Goal: Task Accomplishment & Management: Manage account settings

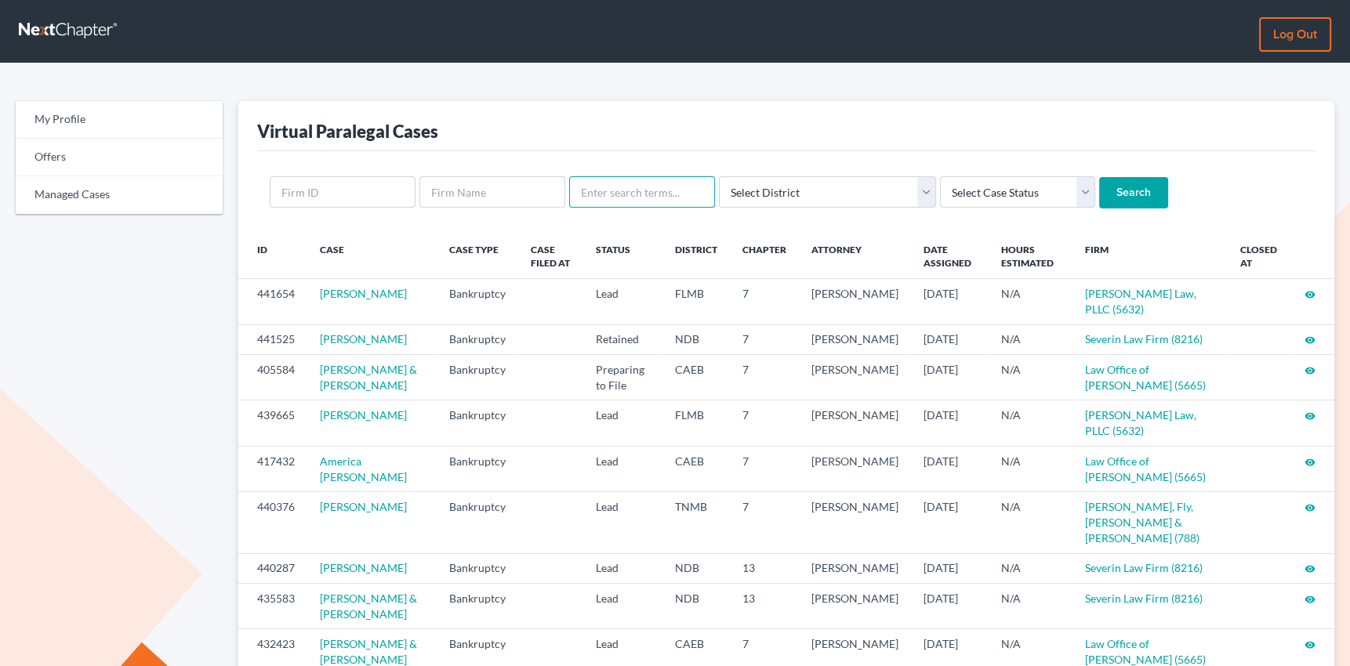
click at [609, 187] on input "text" at bounding box center [642, 191] width 146 height 31
type input "keller"
click at [1099, 177] on input "Search" at bounding box center [1133, 192] width 69 height 31
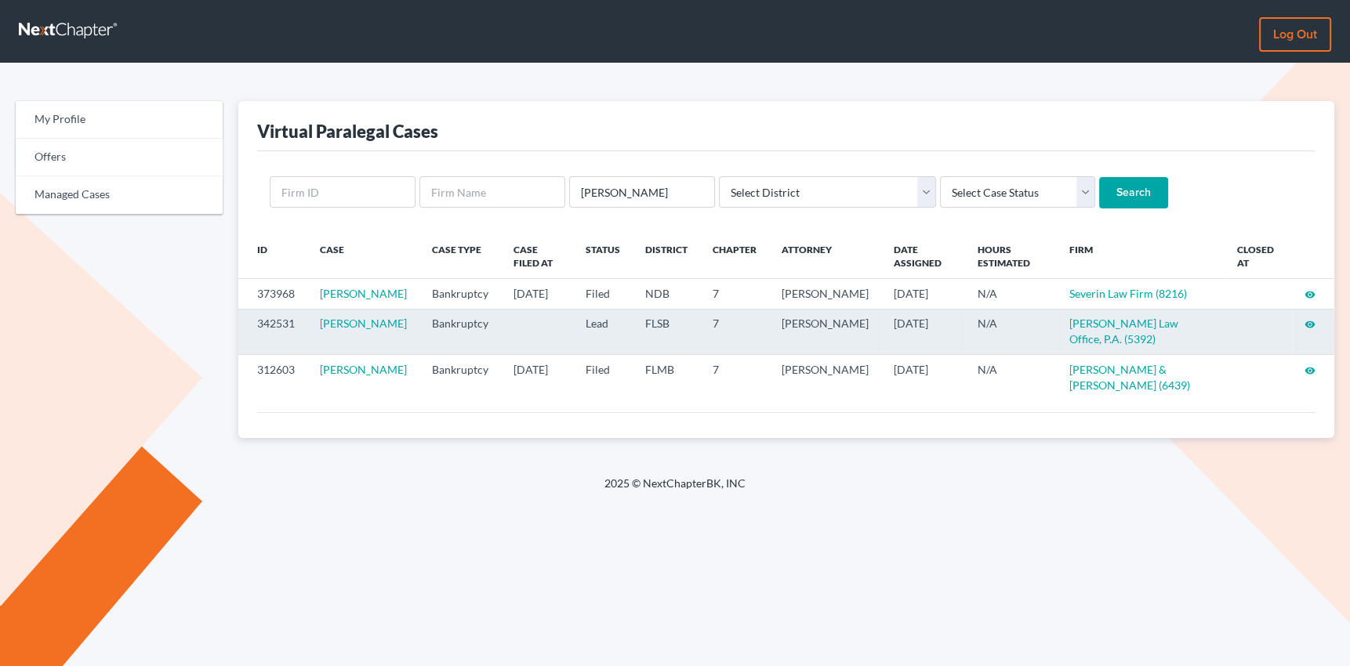
click at [1310, 330] on icon "visibility" at bounding box center [1309, 324] width 11 height 11
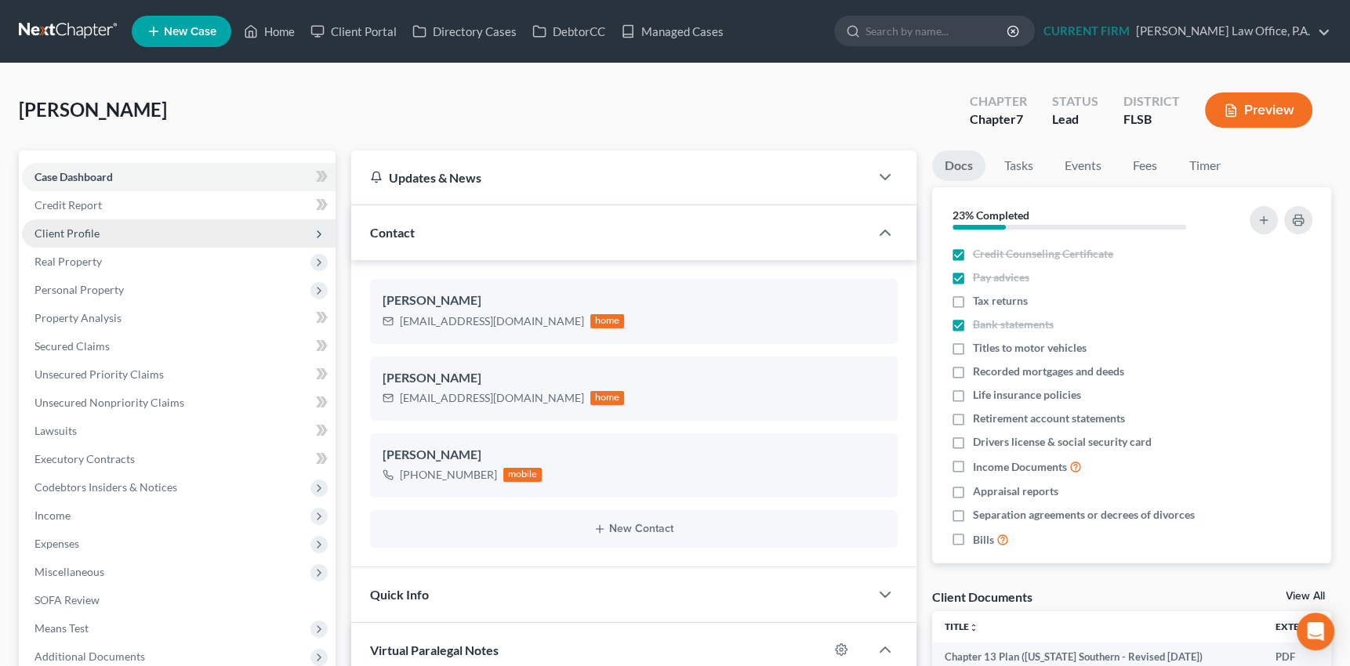
scroll to position [676, 0]
click at [53, 229] on span "Client Profile" at bounding box center [66, 233] width 65 height 13
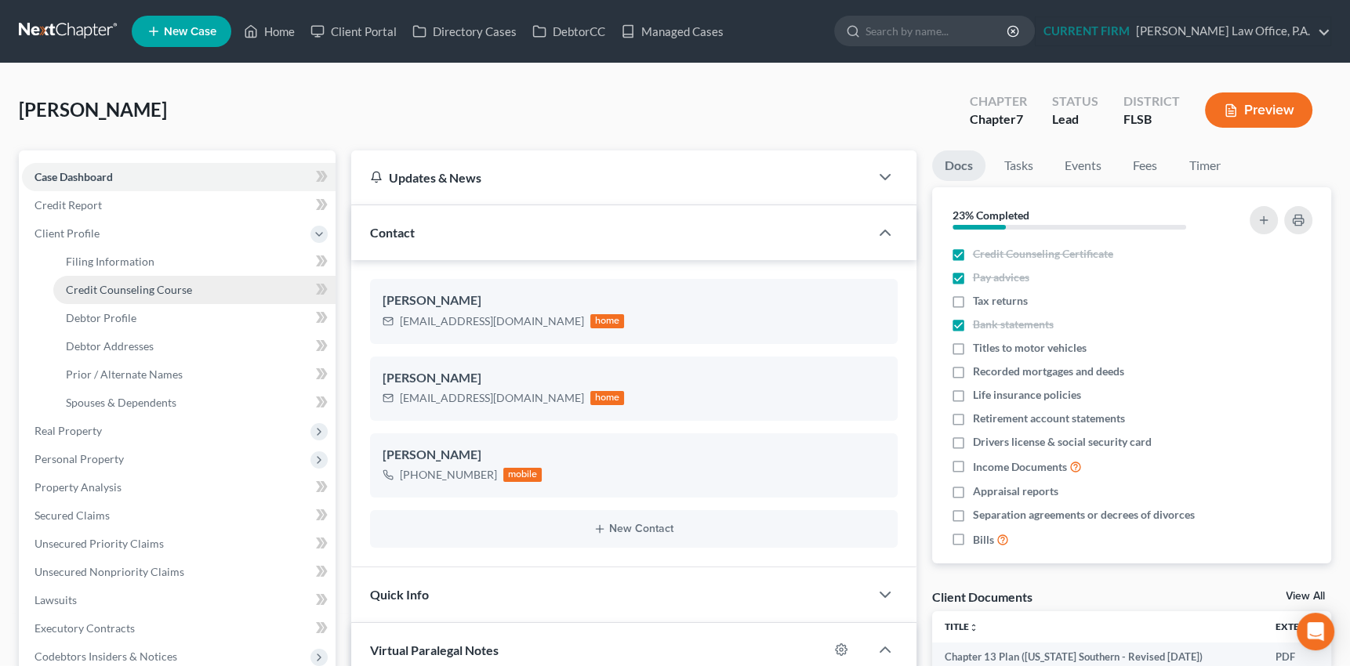
click at [80, 288] on span "Credit Counseling Course" at bounding box center [129, 289] width 126 height 13
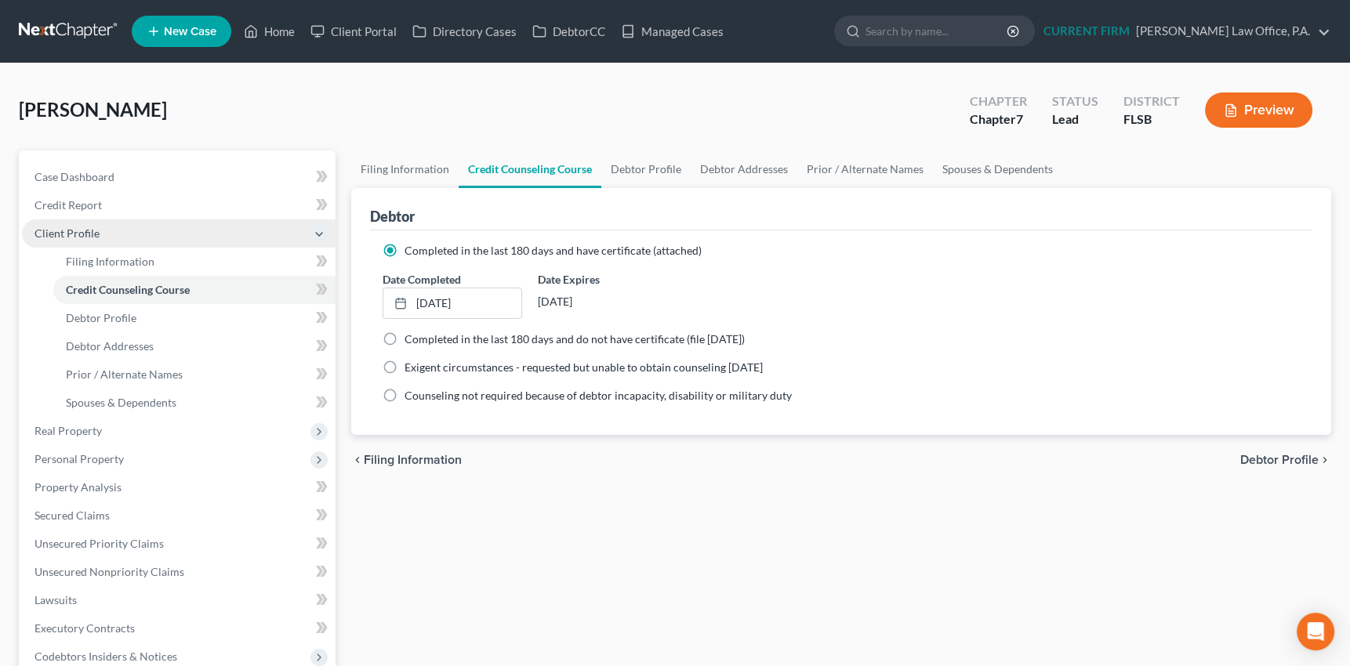
click at [71, 228] on span "Client Profile" at bounding box center [66, 233] width 65 height 13
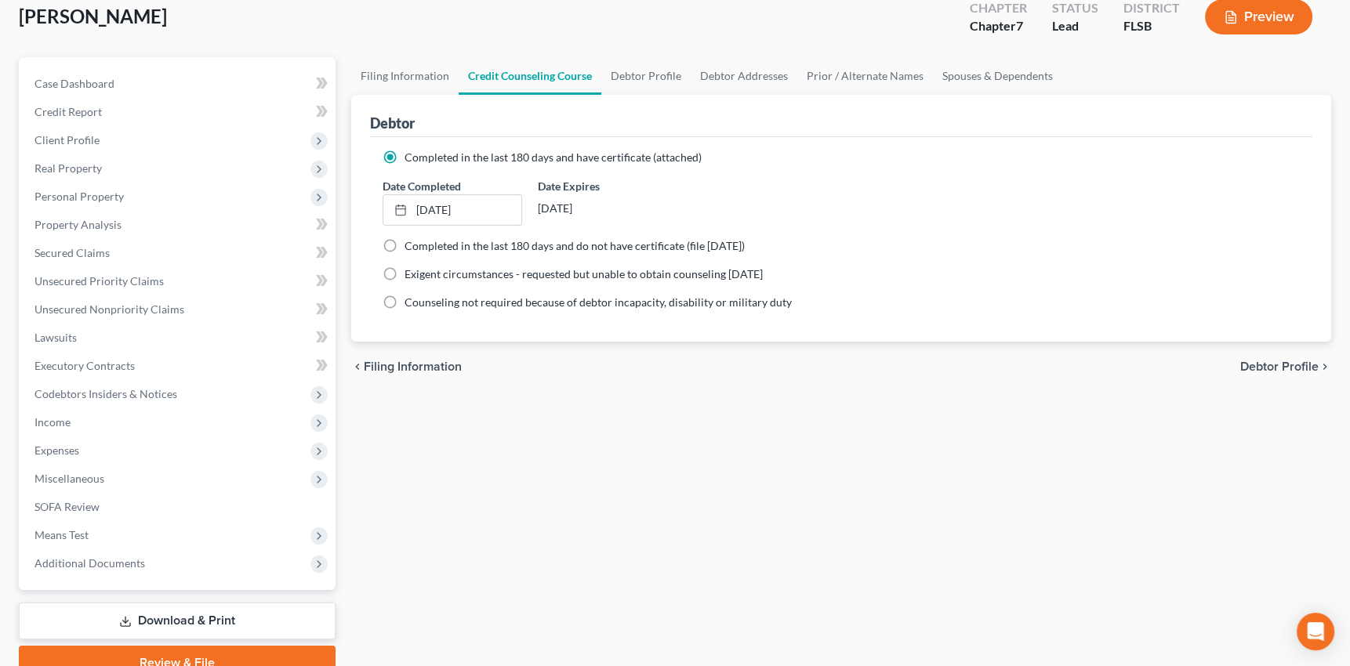
scroll to position [94, 0]
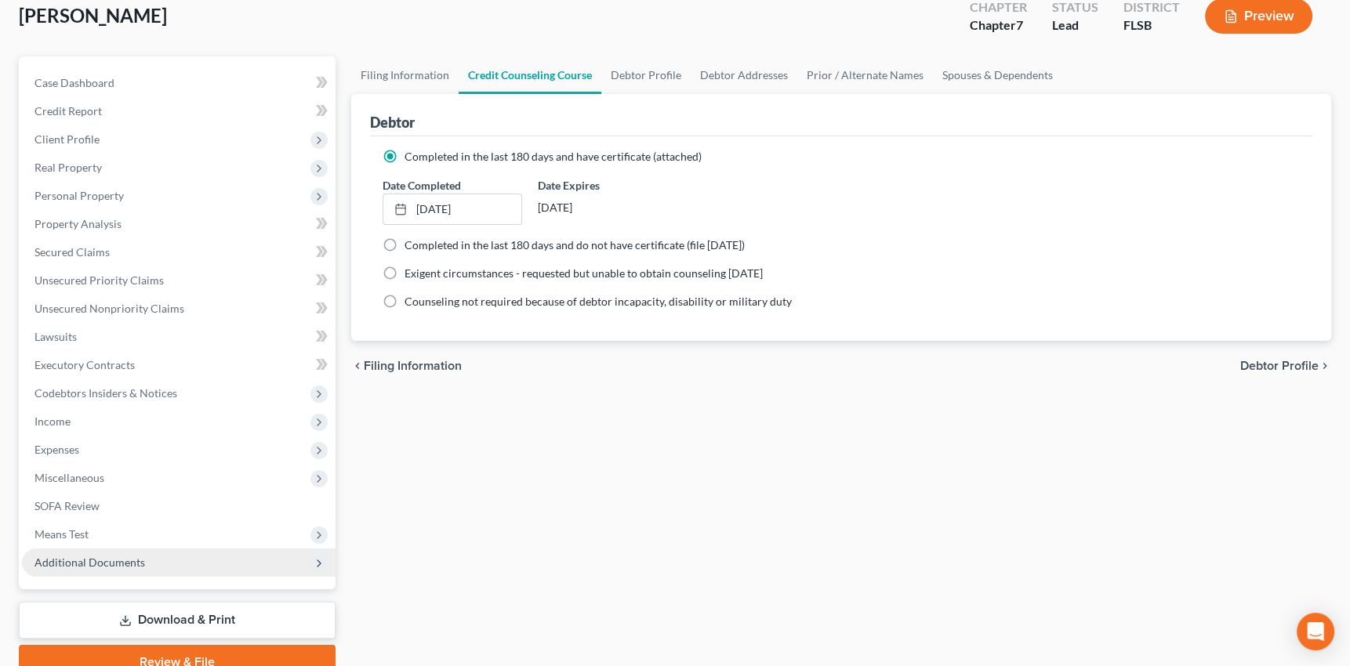
click at [109, 561] on span "Additional Documents" at bounding box center [89, 562] width 111 height 13
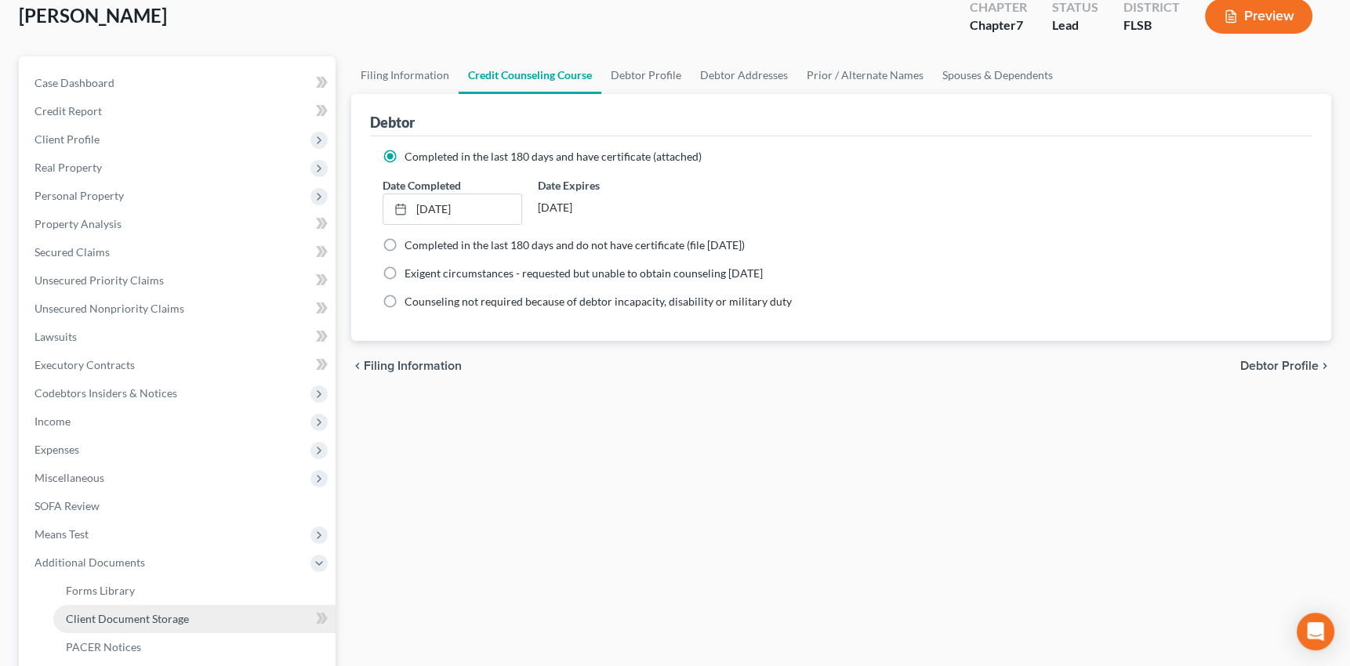
click at [114, 618] on span "Client Document Storage" at bounding box center [127, 618] width 123 height 13
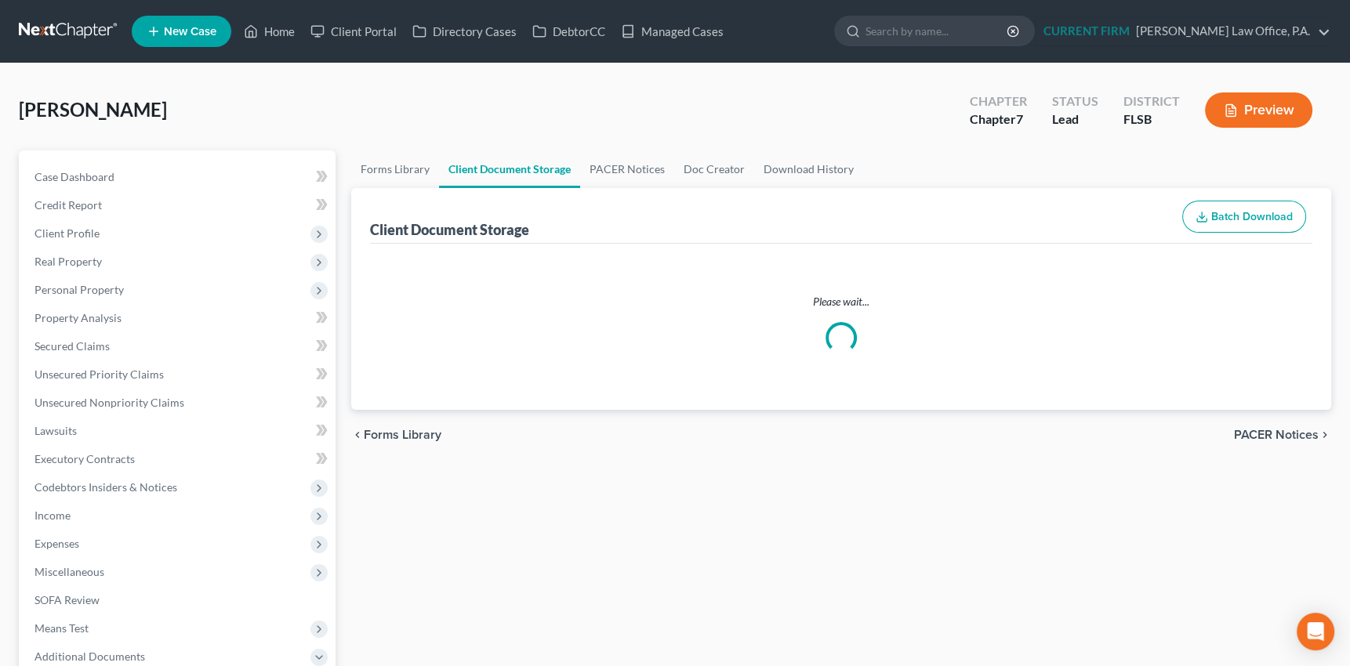
select select "9"
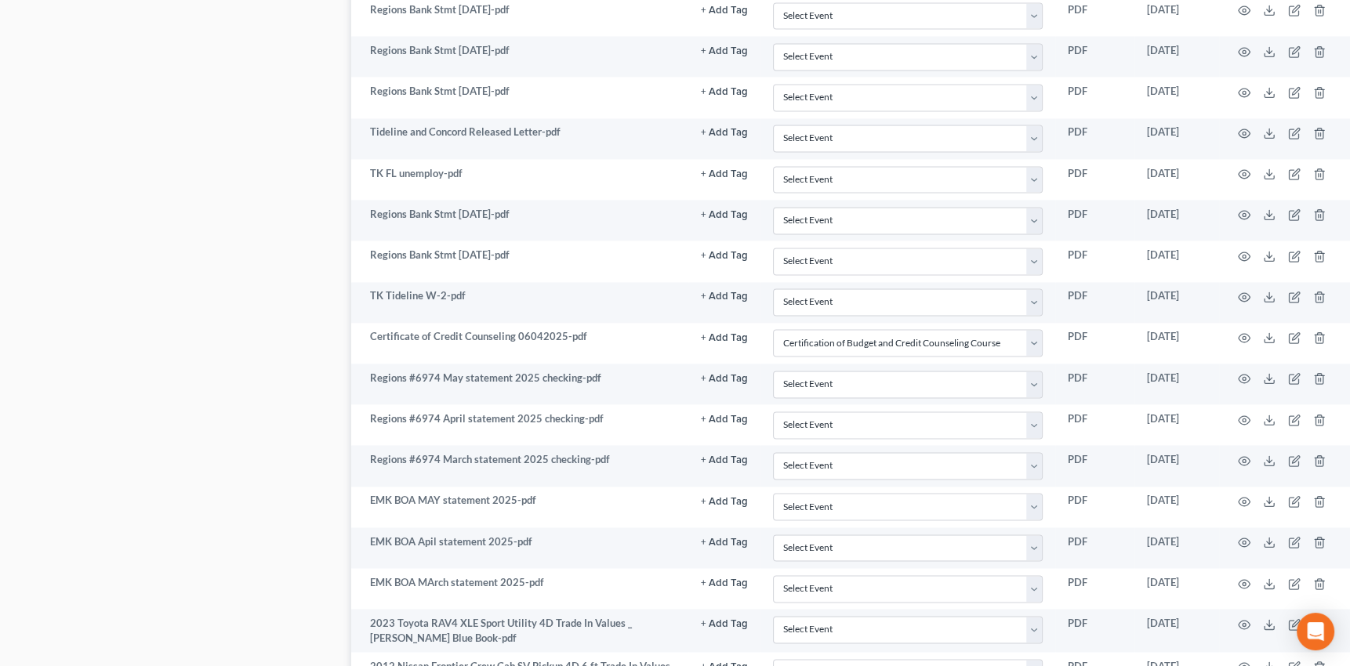
scroll to position [2844, 0]
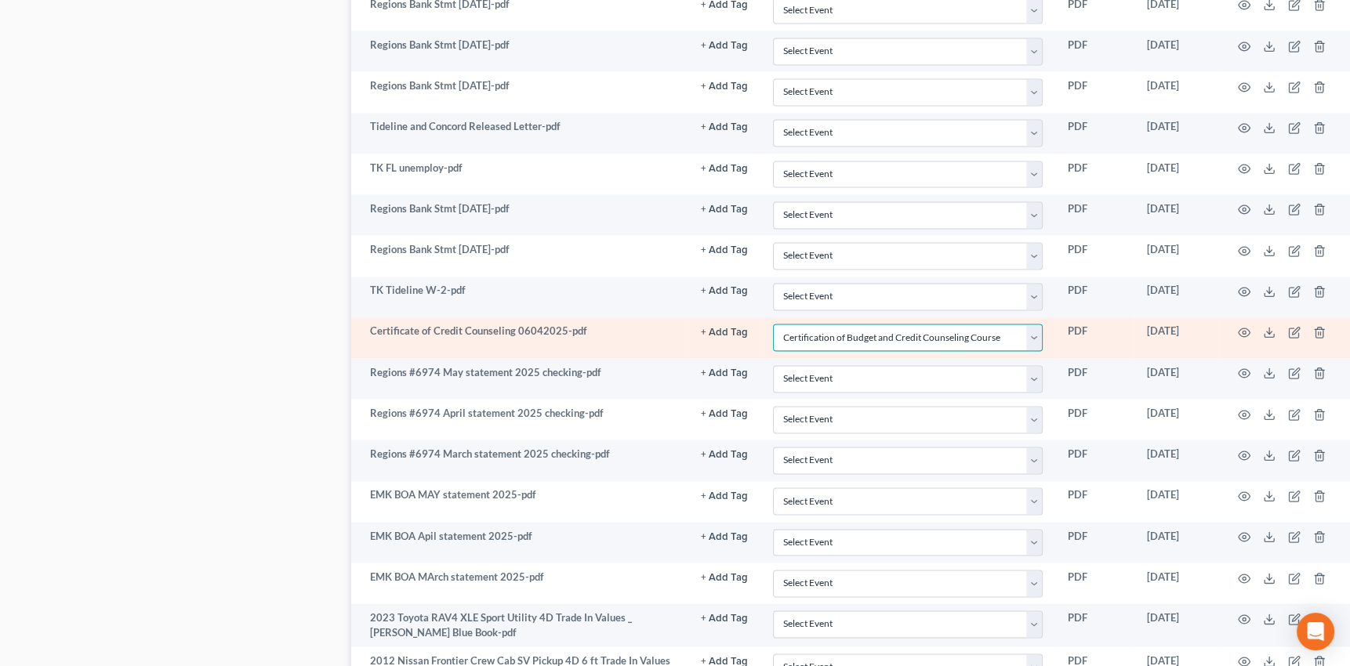
click at [1035, 326] on select "Select Event 20 Largest Unsecured Creditors Affidavit Notice of Case Reassignme…" at bounding box center [908, 337] width 270 height 27
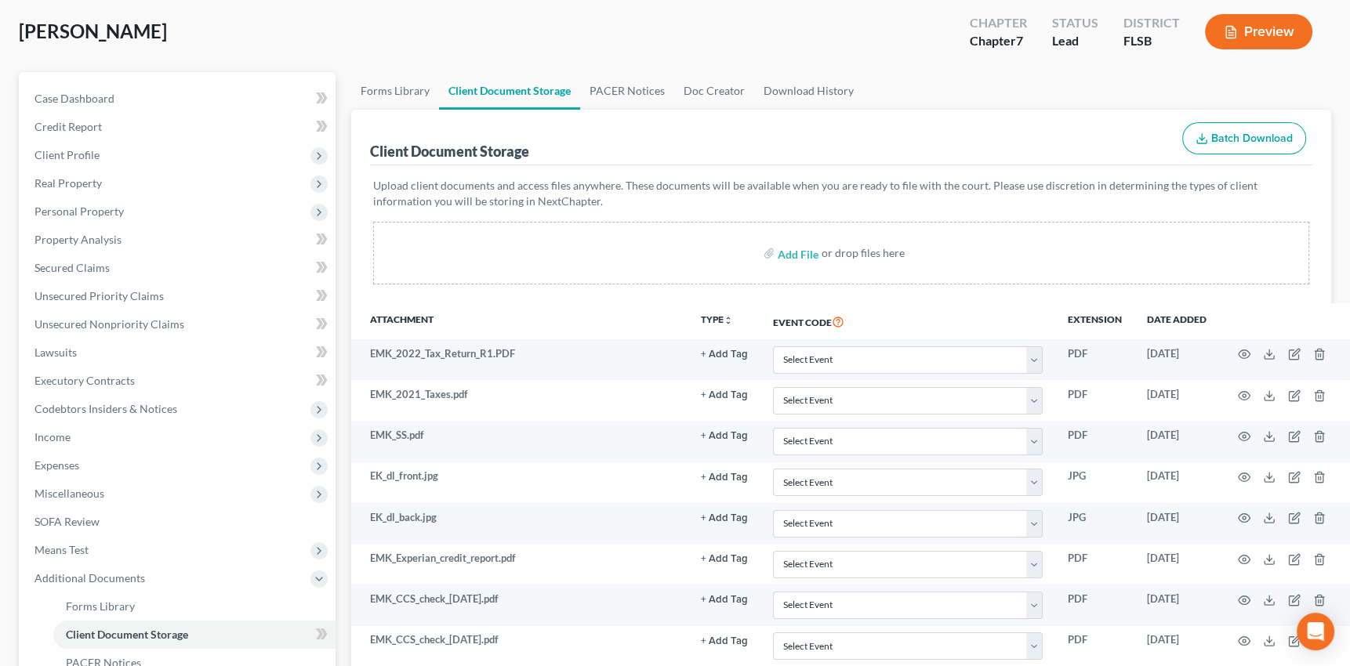
scroll to position [0, 0]
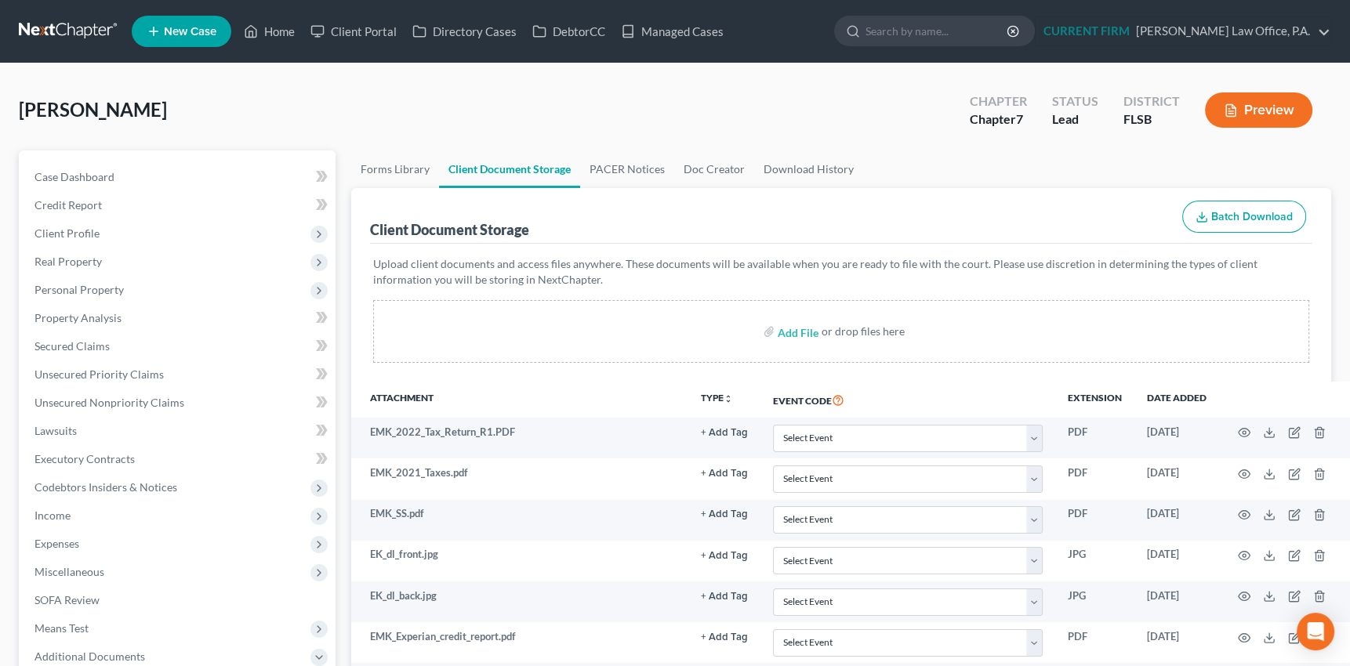
select select "9"
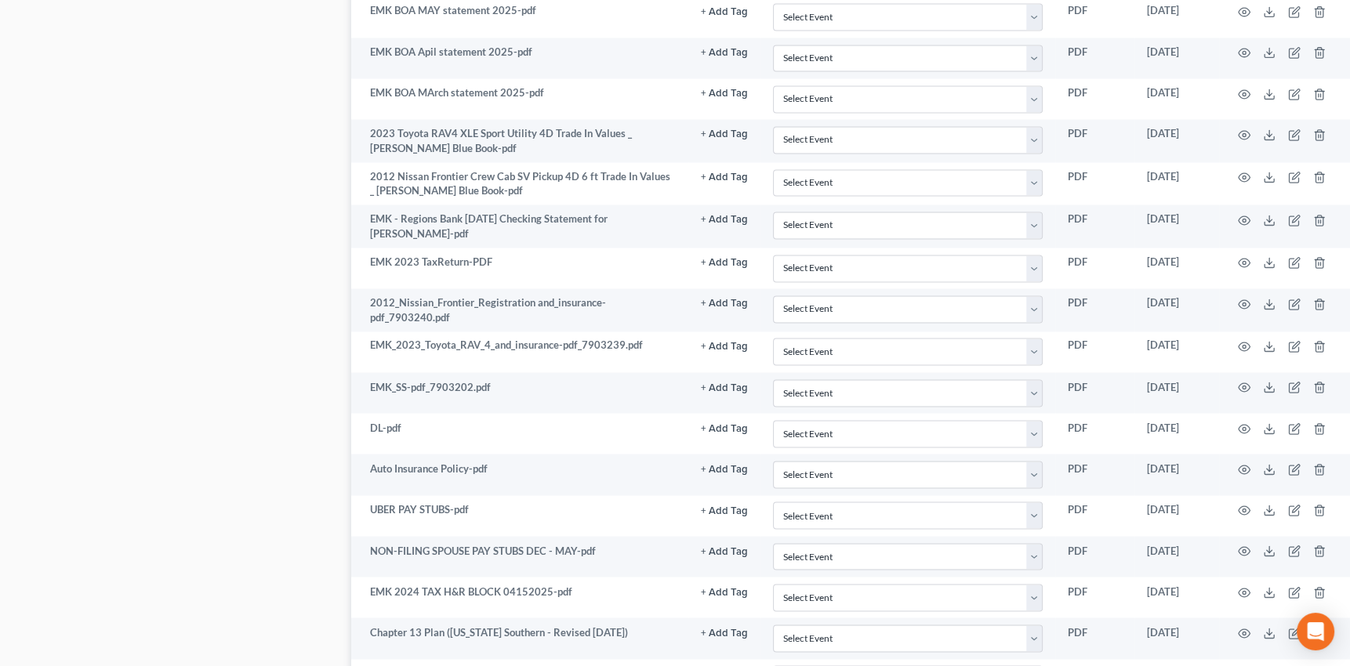
scroll to position [3553, 0]
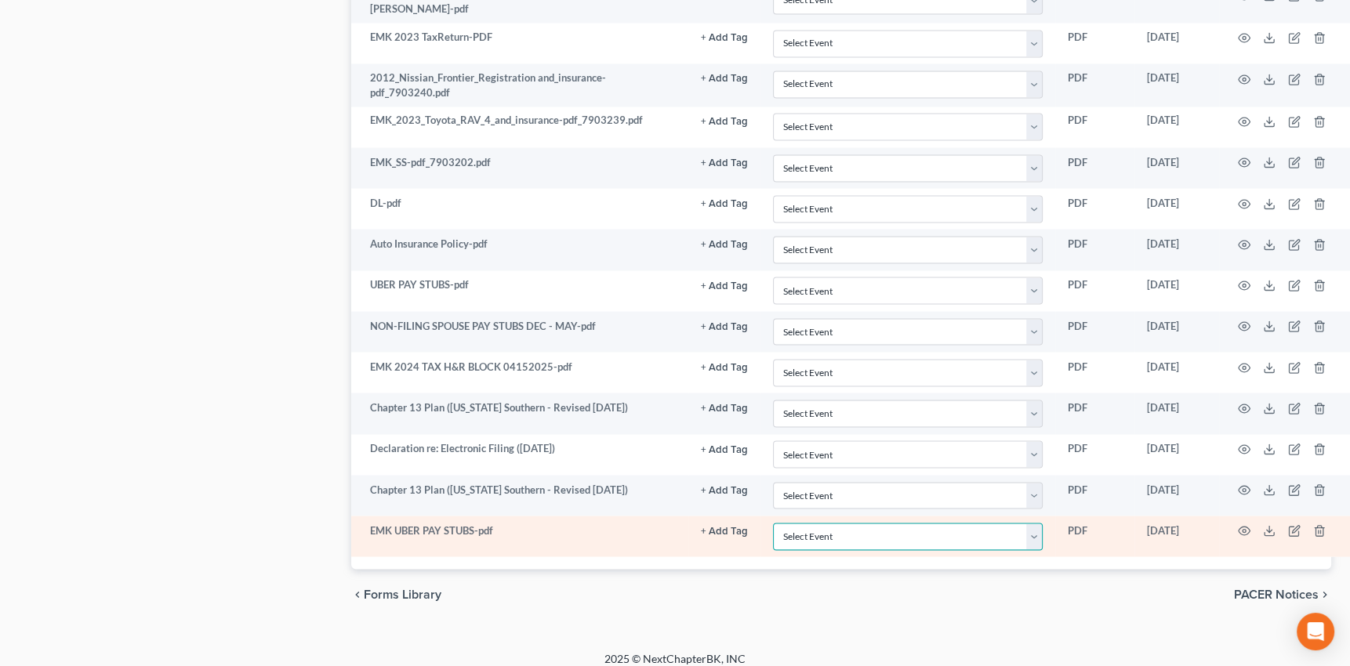
click at [1035, 523] on select "Select Event 20 Largest Unsecured Creditors Affidavit Notice of Case Reassignme…" at bounding box center [908, 536] width 270 height 27
select select "38"
click at [773, 523] on select "Select Event 20 Largest Unsecured Creditors Affidavit Notice of Case Reassignme…" at bounding box center [908, 536] width 270 height 27
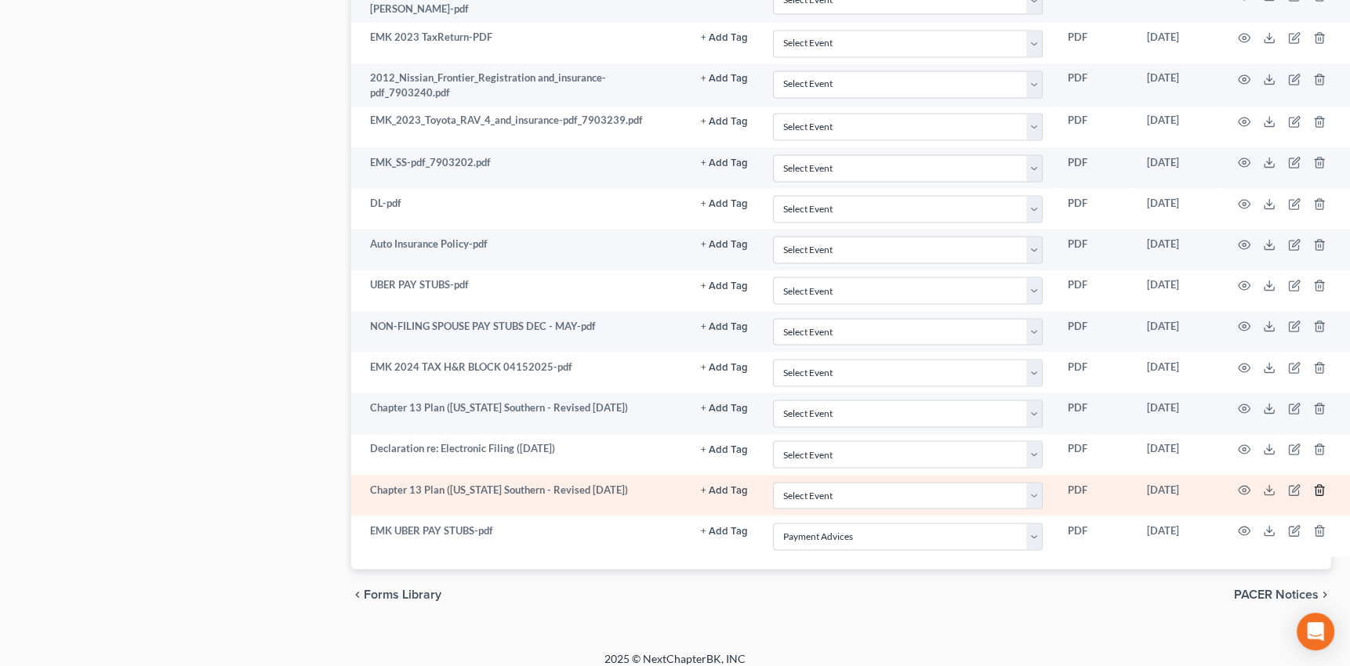
click at [1316, 485] on icon "button" at bounding box center [1318, 490] width 7 height 10
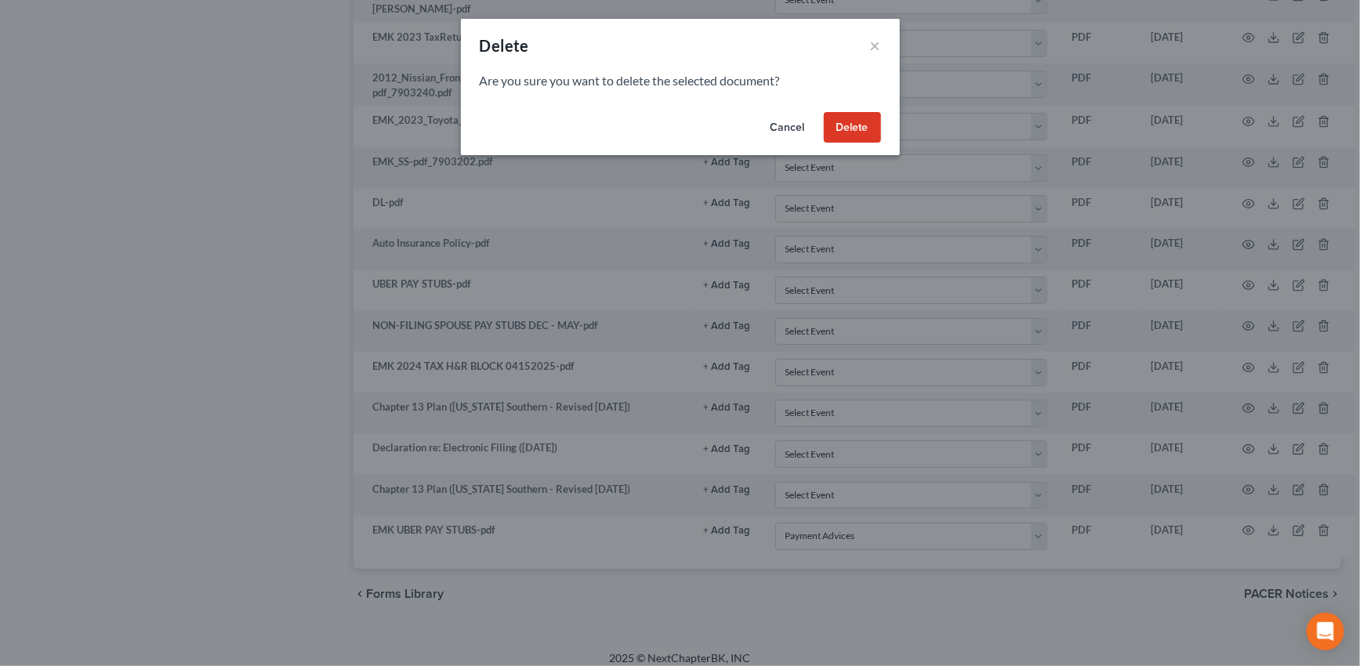
click at [854, 125] on button "Delete" at bounding box center [852, 127] width 57 height 31
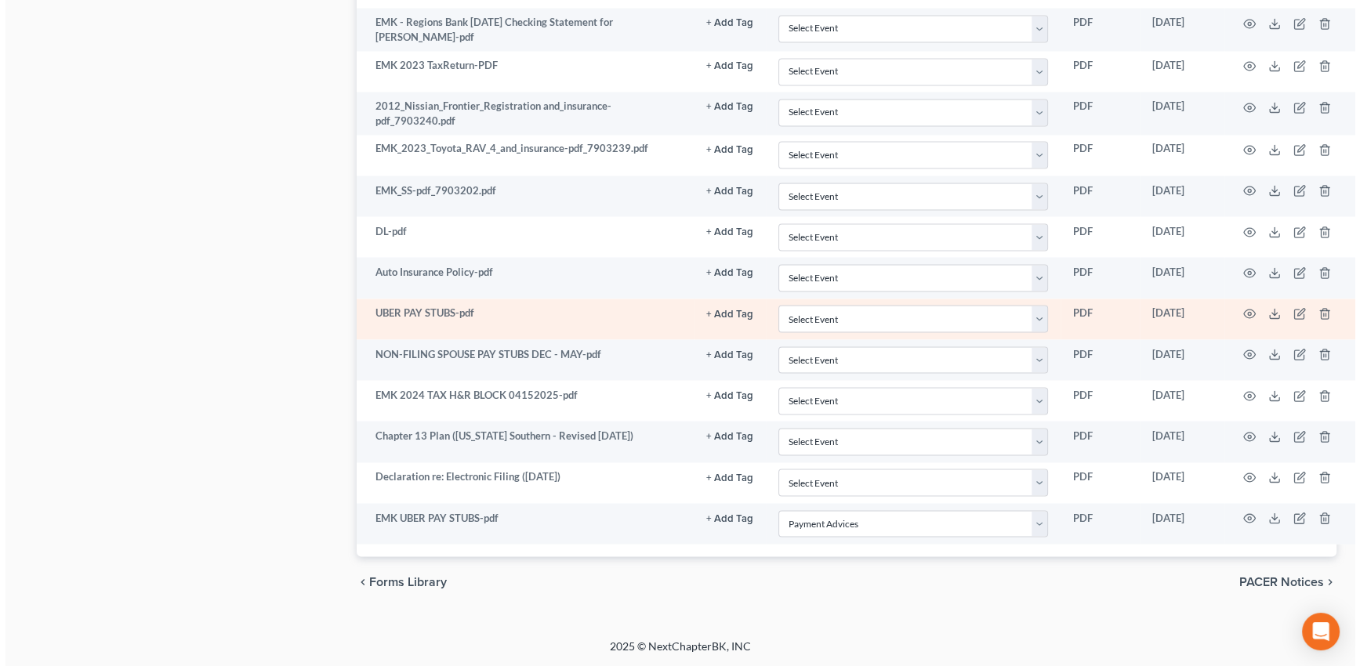
scroll to position [3512, 0]
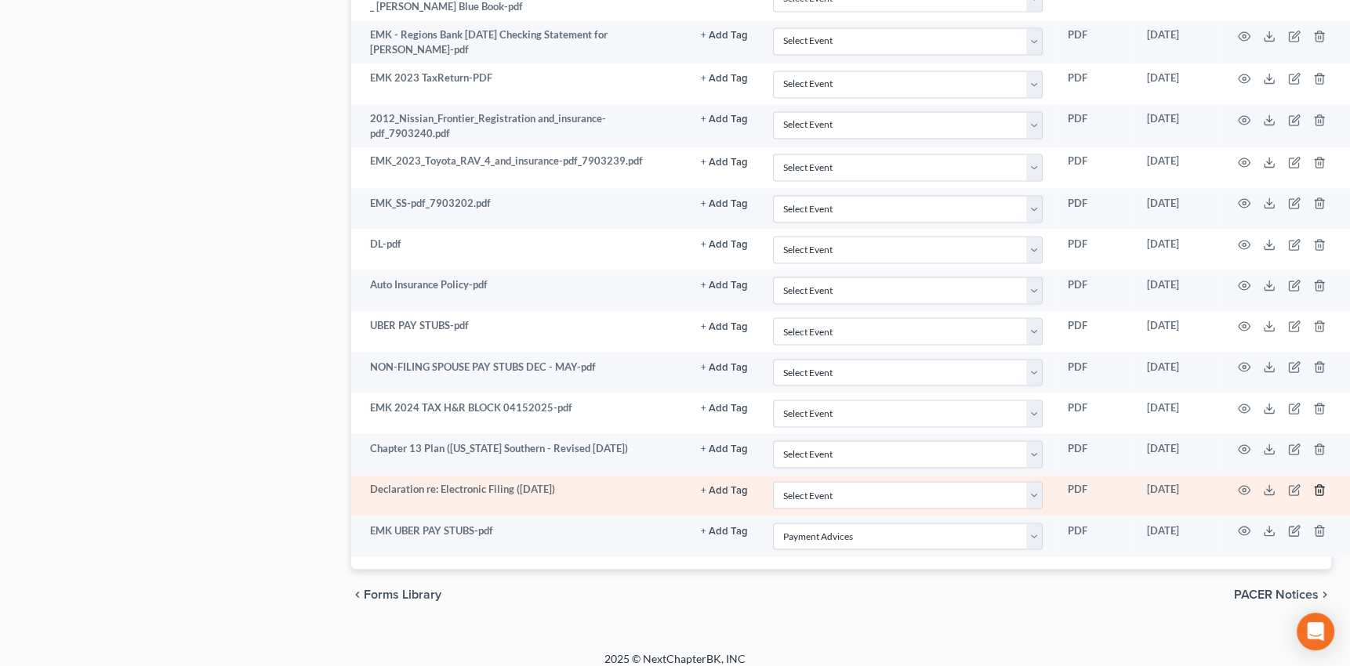
click at [1317, 484] on icon "button" at bounding box center [1319, 490] width 13 height 13
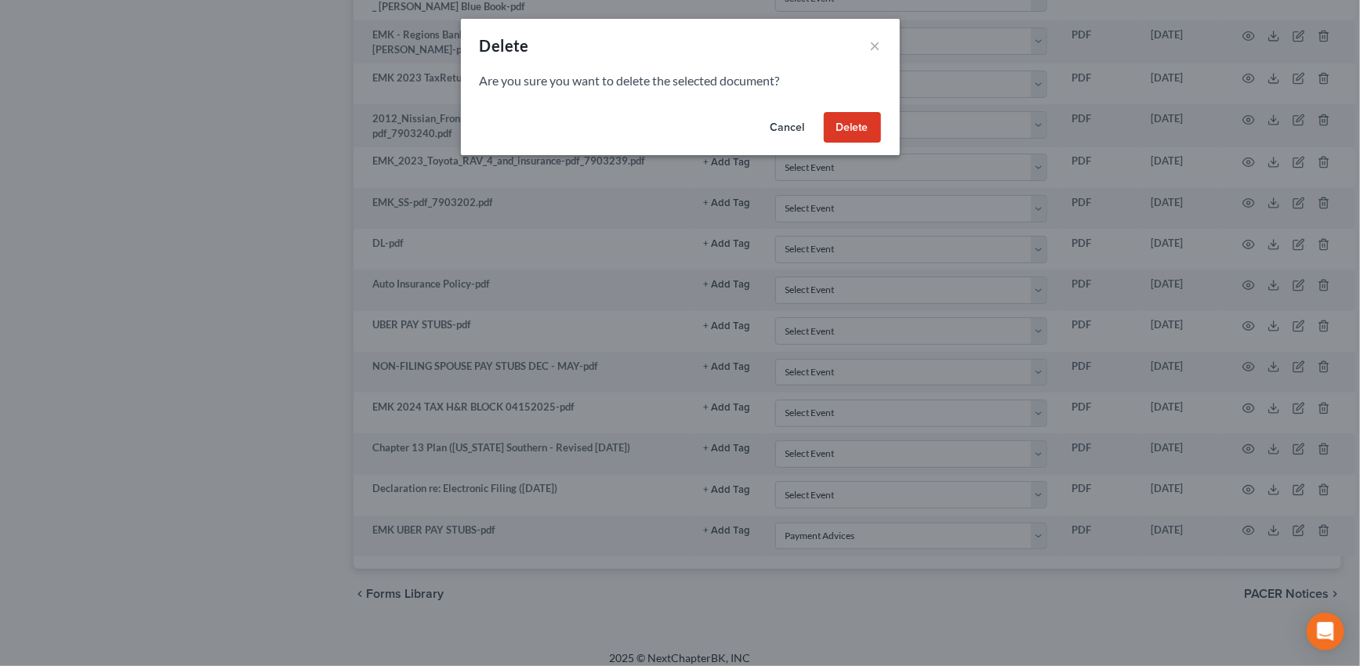
click at [854, 122] on button "Delete" at bounding box center [852, 127] width 57 height 31
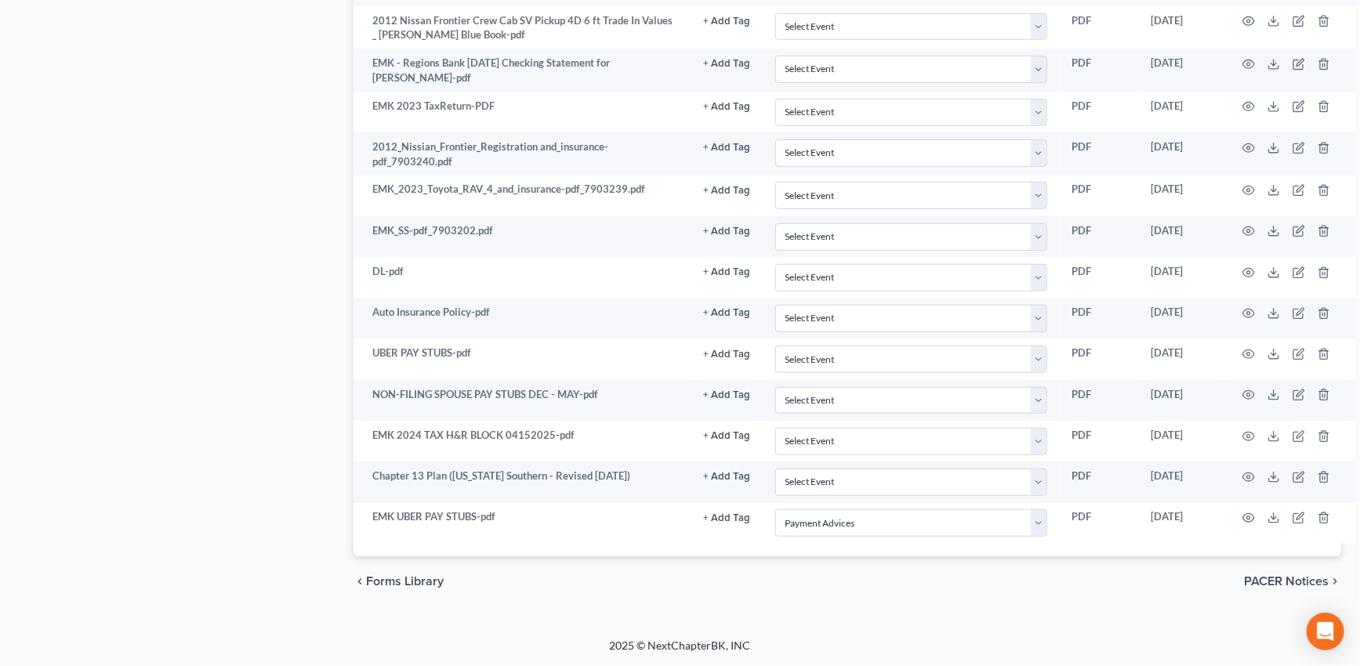
scroll to position [3472, 0]
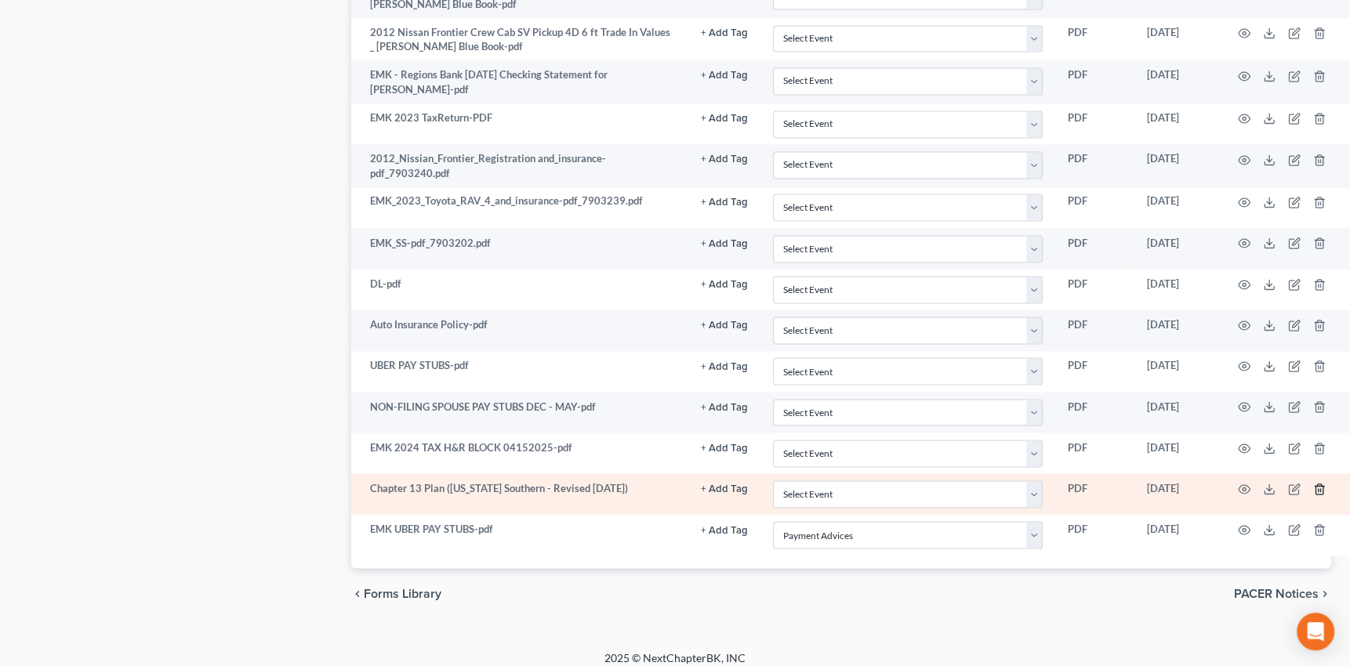
click at [1317, 483] on icon "button" at bounding box center [1319, 489] width 13 height 13
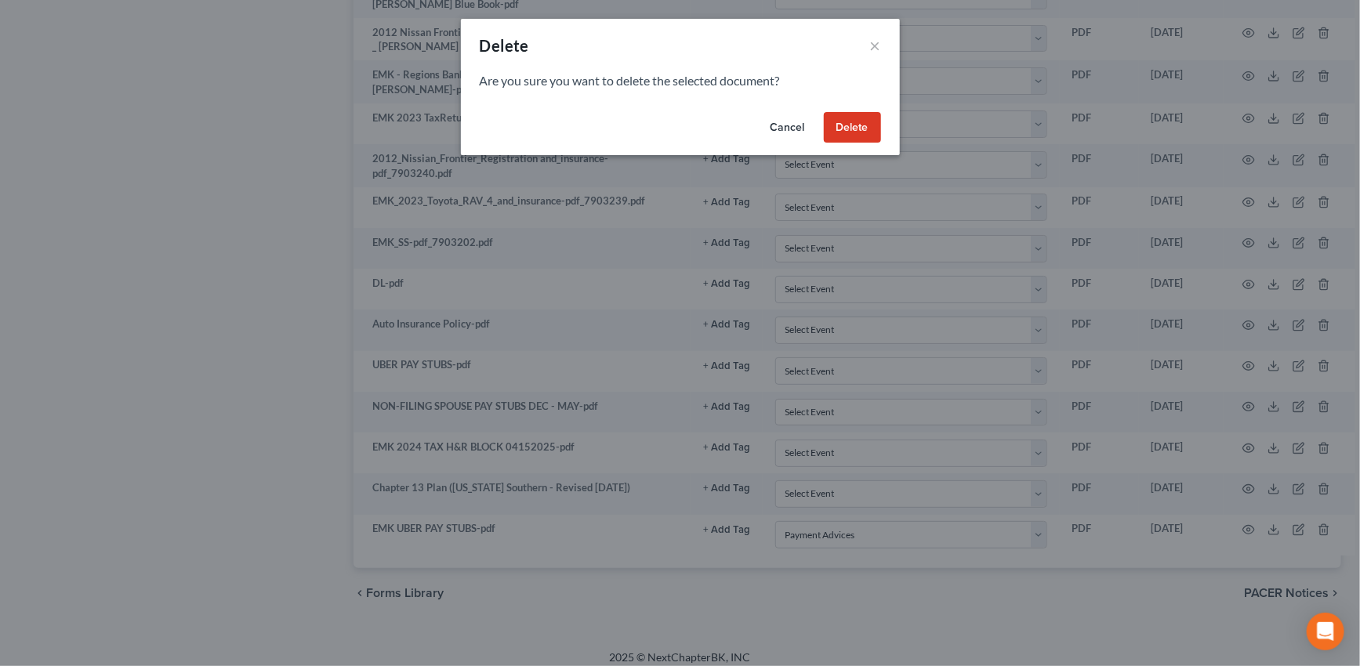
click at [854, 125] on button "Delete" at bounding box center [852, 127] width 57 height 31
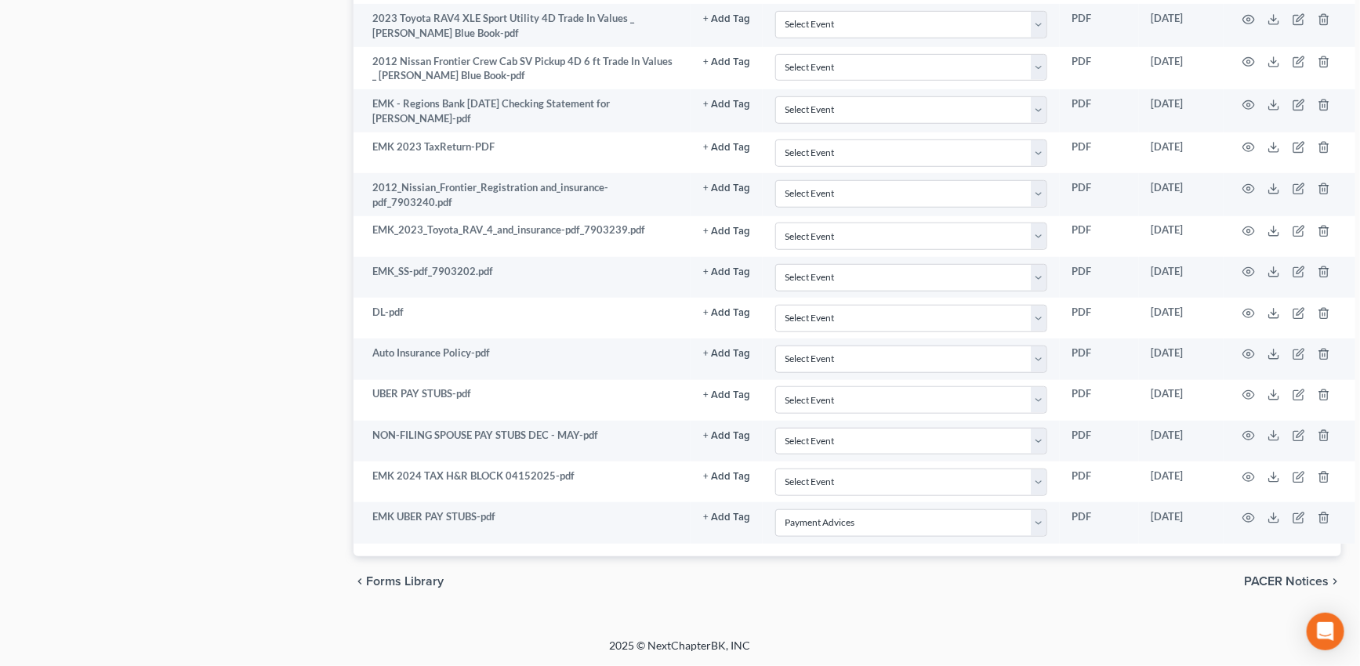
scroll to position [3431, 0]
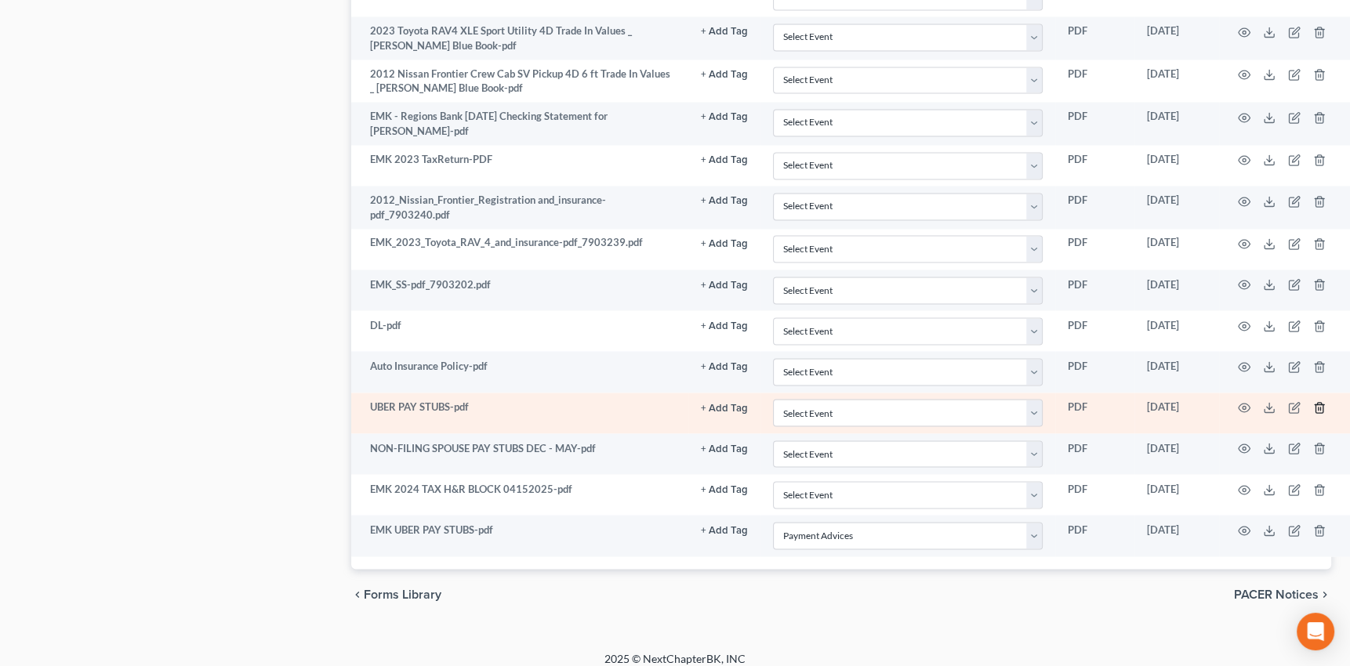
click at [1316, 404] on polyline "button" at bounding box center [1318, 404] width 9 height 0
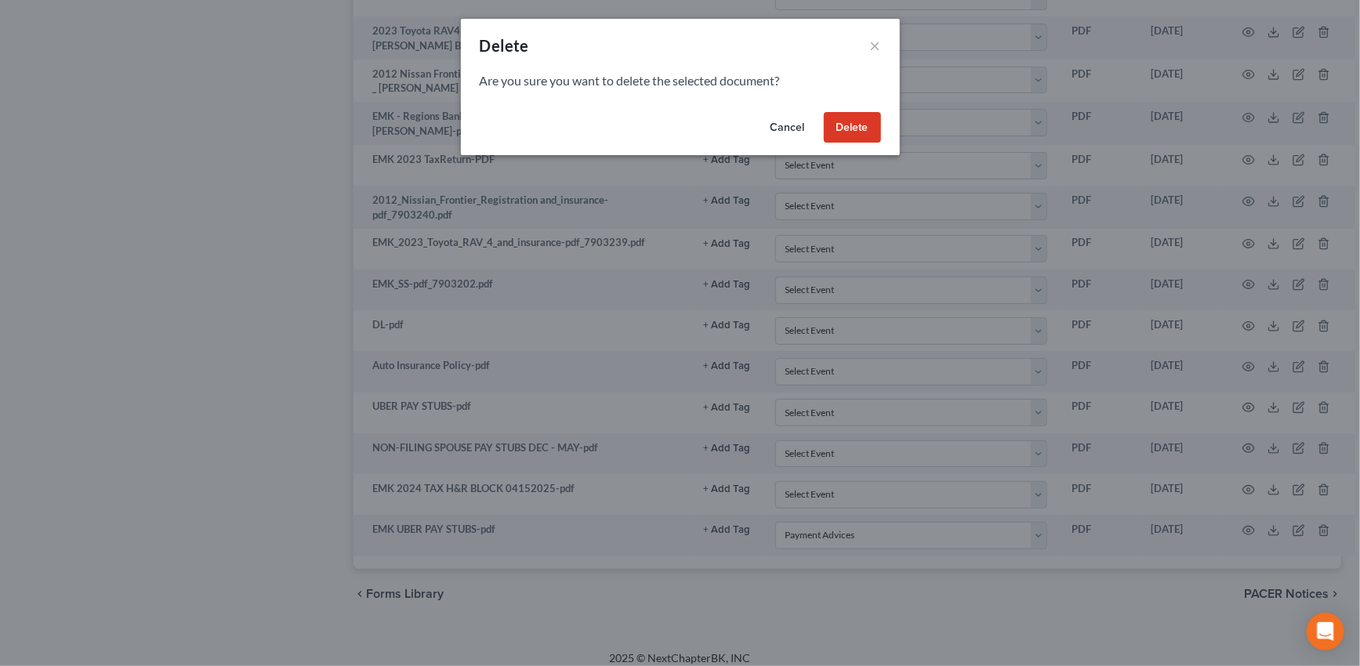
click at [854, 123] on button "Delete" at bounding box center [852, 127] width 57 height 31
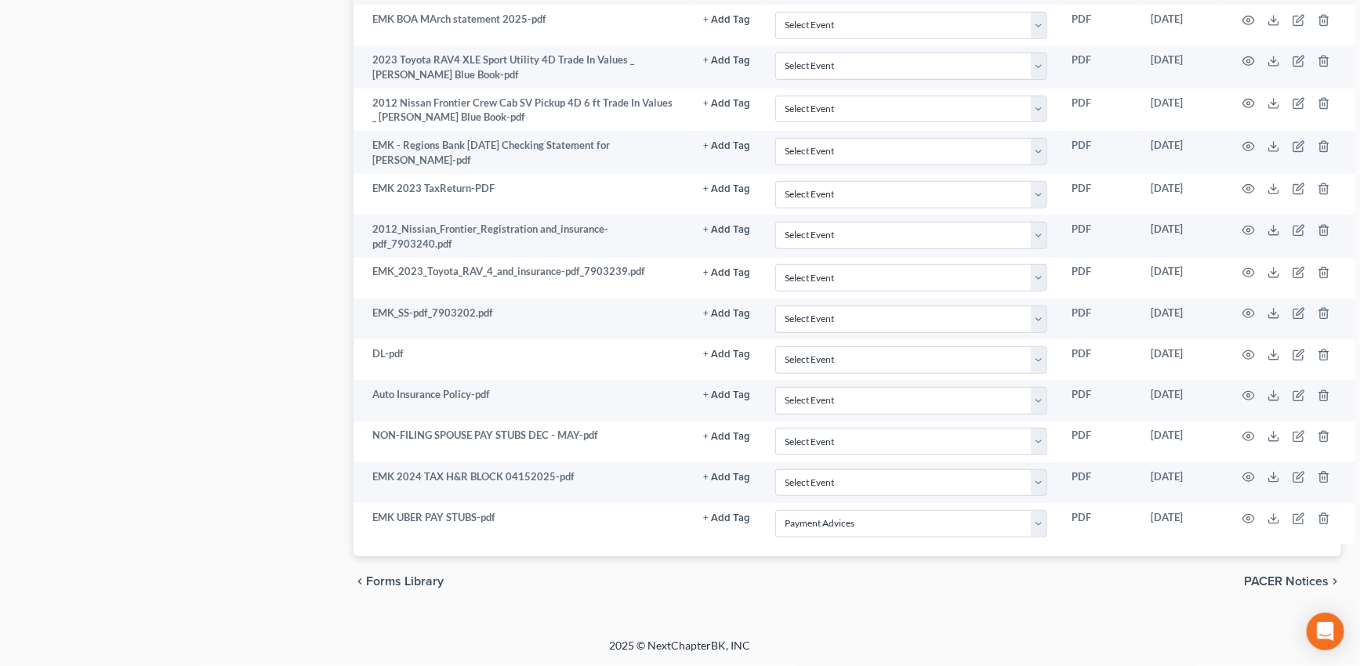
scroll to position [3390, 0]
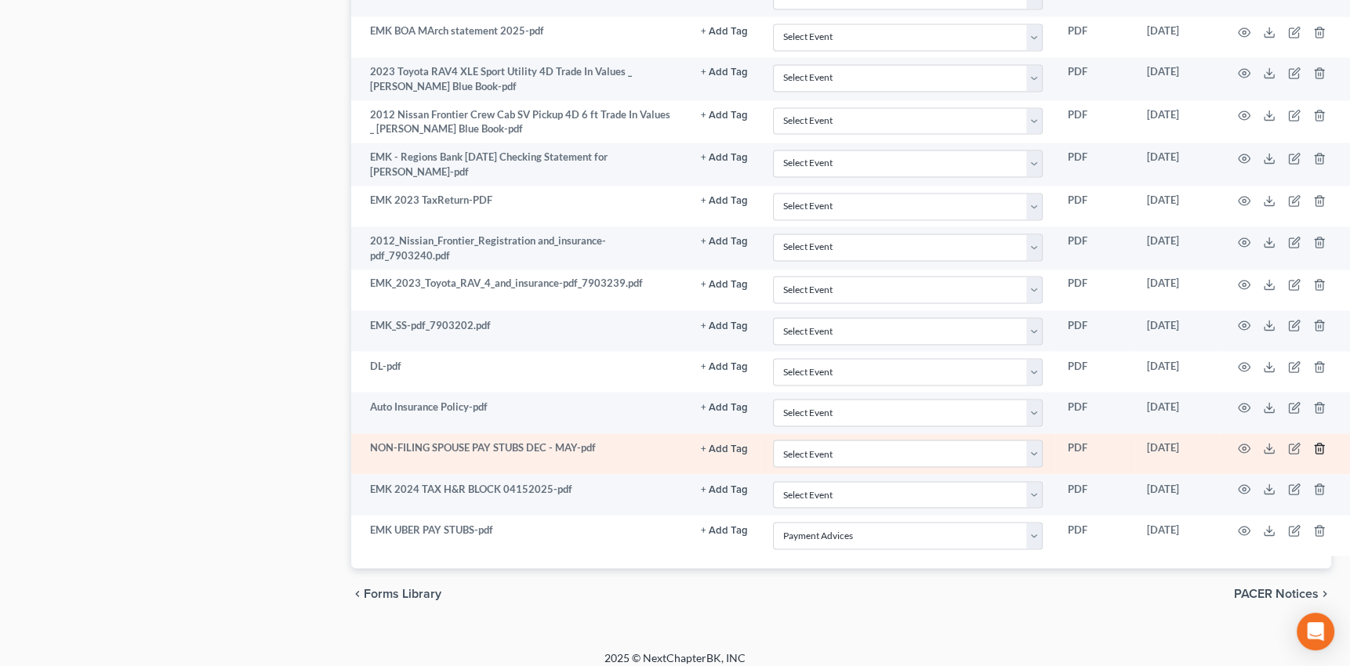
click at [1318, 442] on icon "button" at bounding box center [1319, 448] width 13 height 13
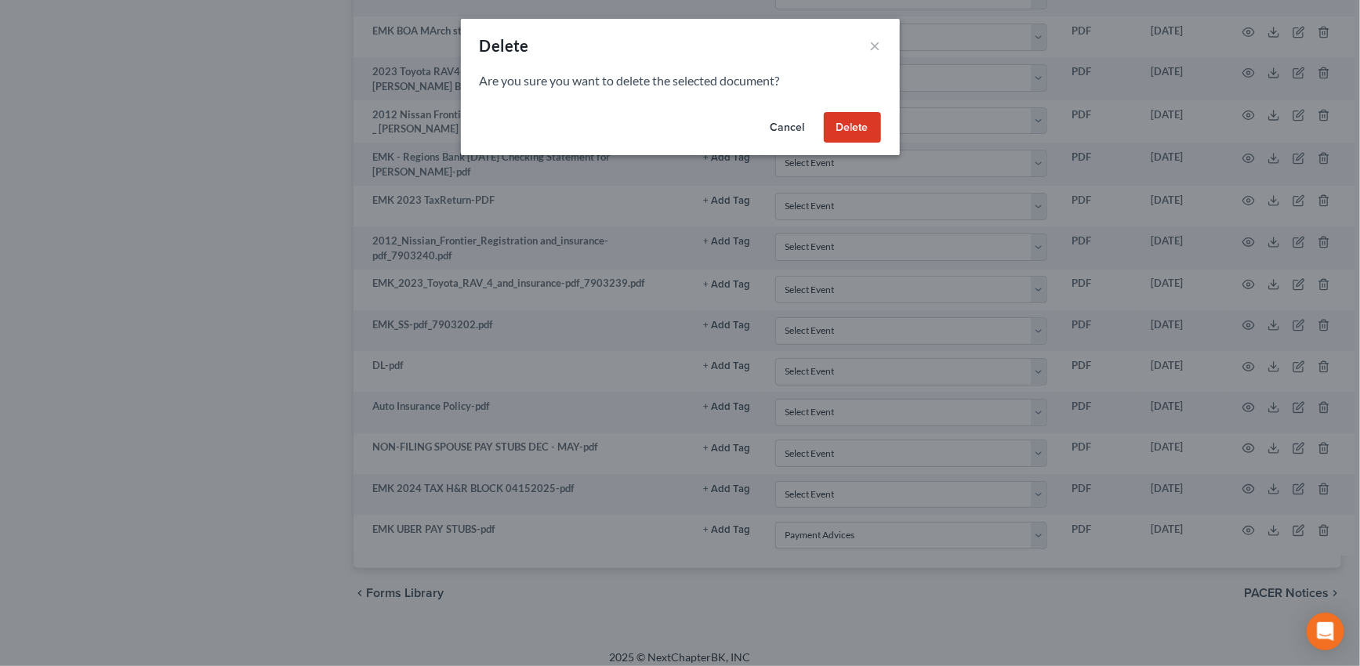
click at [839, 125] on button "Delete" at bounding box center [852, 127] width 57 height 31
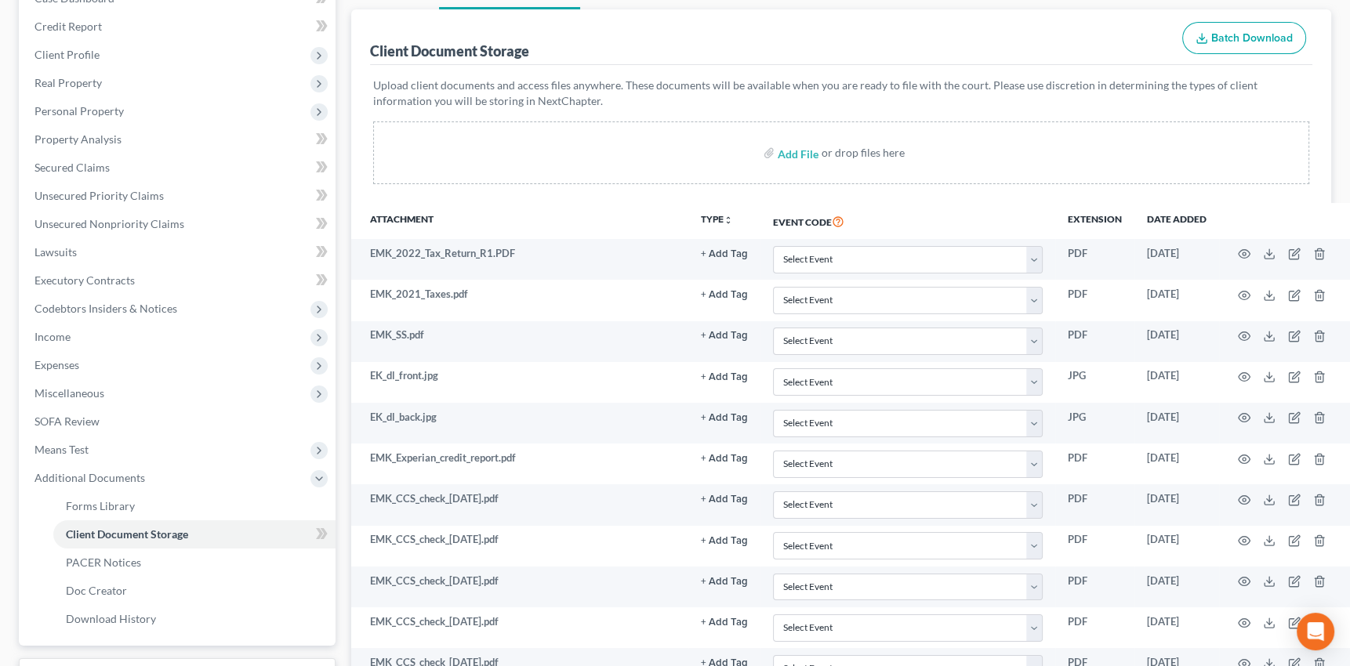
scroll to position [165, 0]
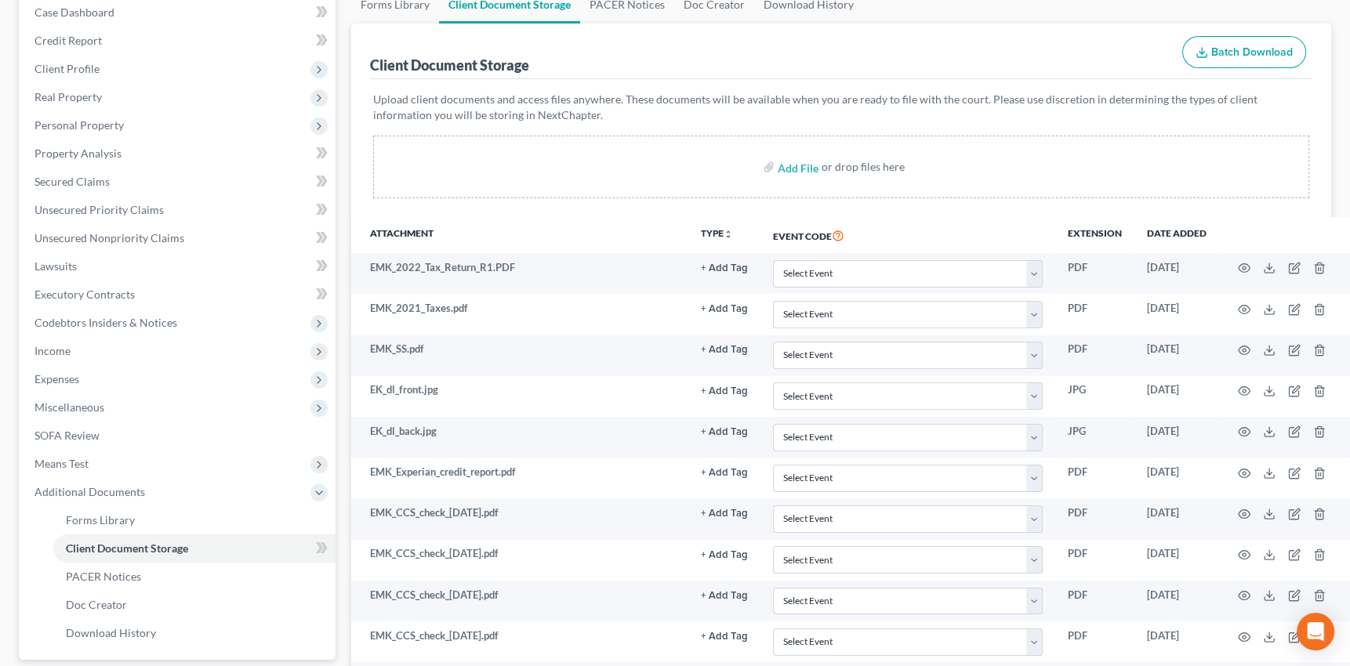
select select "9"
select select "38"
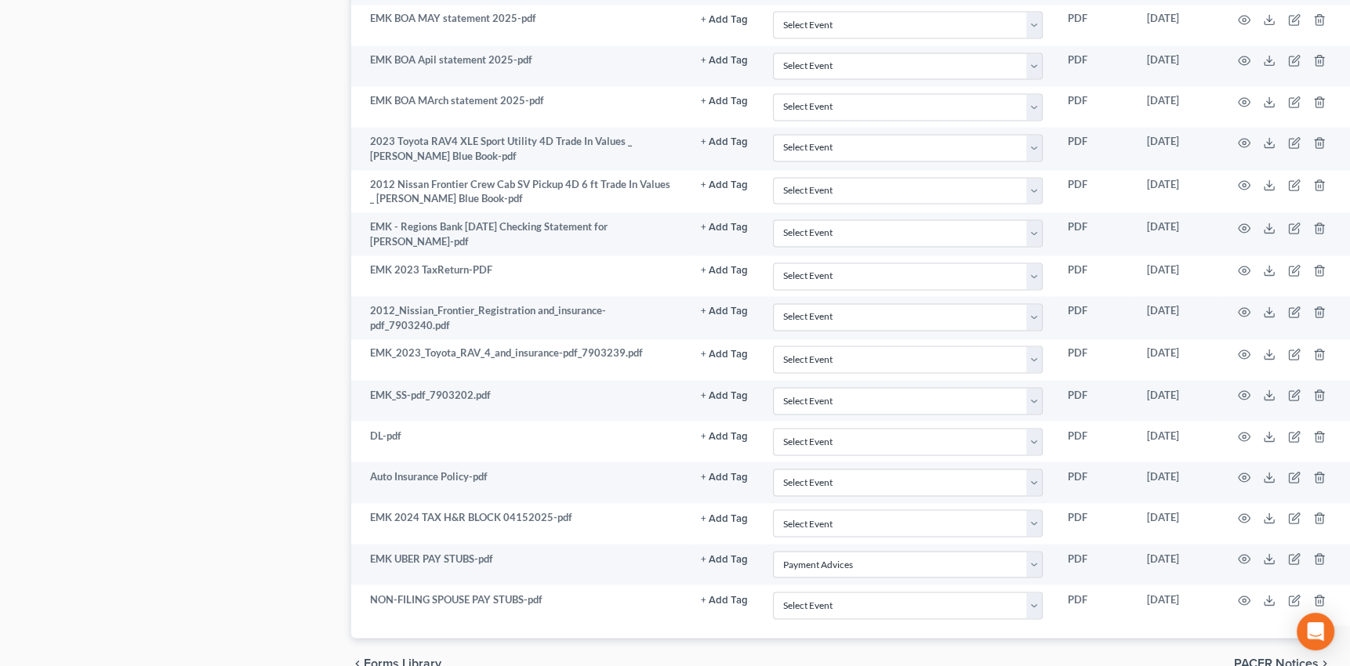
scroll to position [3390, 0]
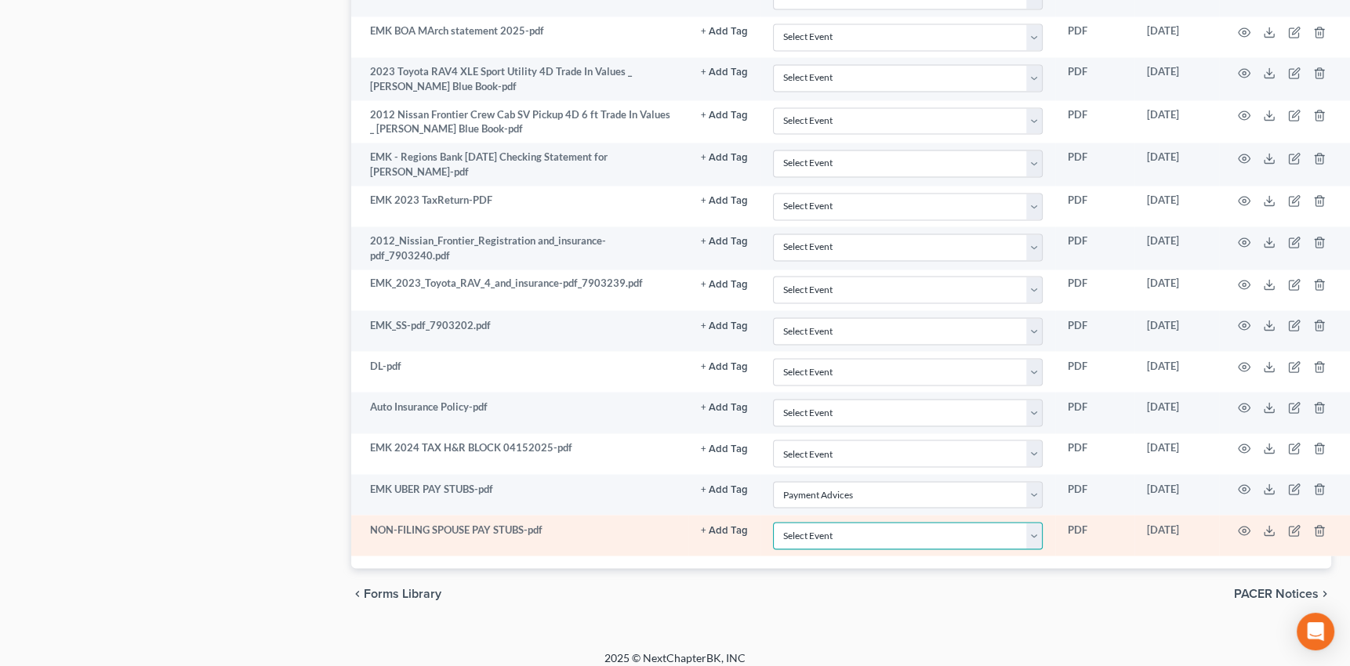
click at [1033, 524] on select "Select Event 20 Largest Unsecured Creditors Affidavit Notice of Case Reassignme…" at bounding box center [908, 535] width 270 height 27
select select "38"
click at [773, 522] on select "Select Event 20 Largest Unsecured Creditors Affidavit Notice of Case Reassignme…" at bounding box center [908, 535] width 270 height 27
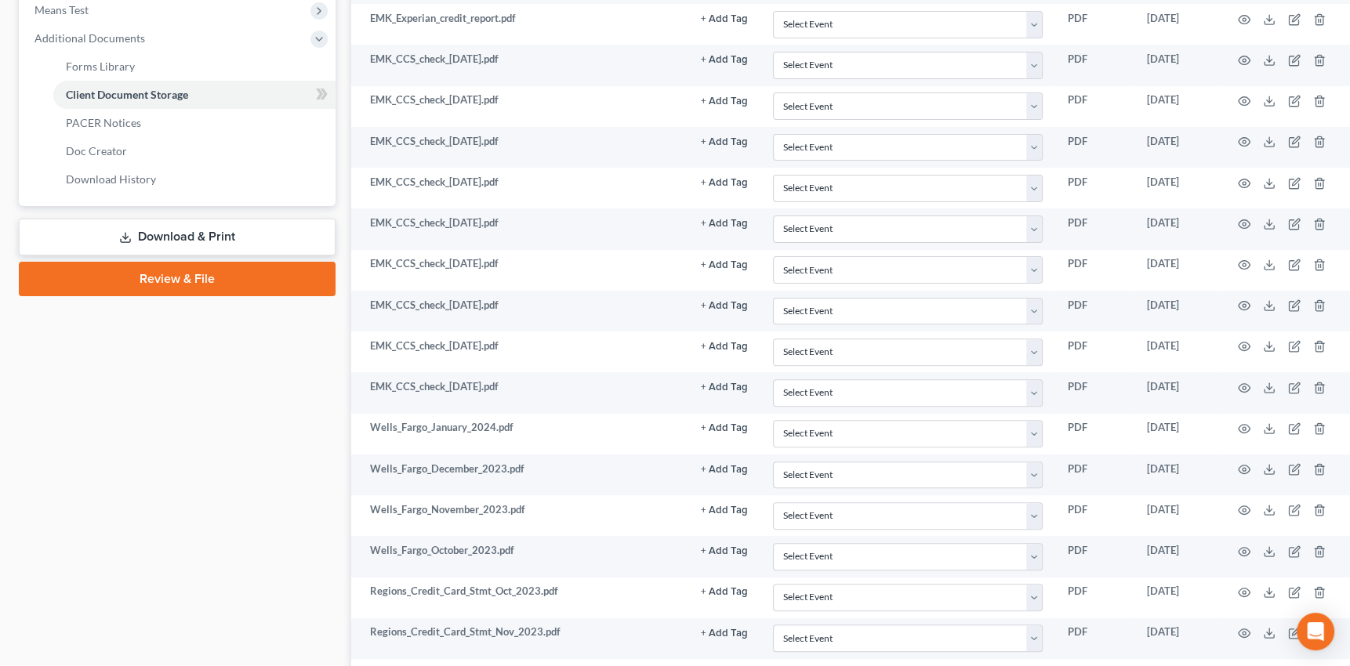
scroll to position [0, 0]
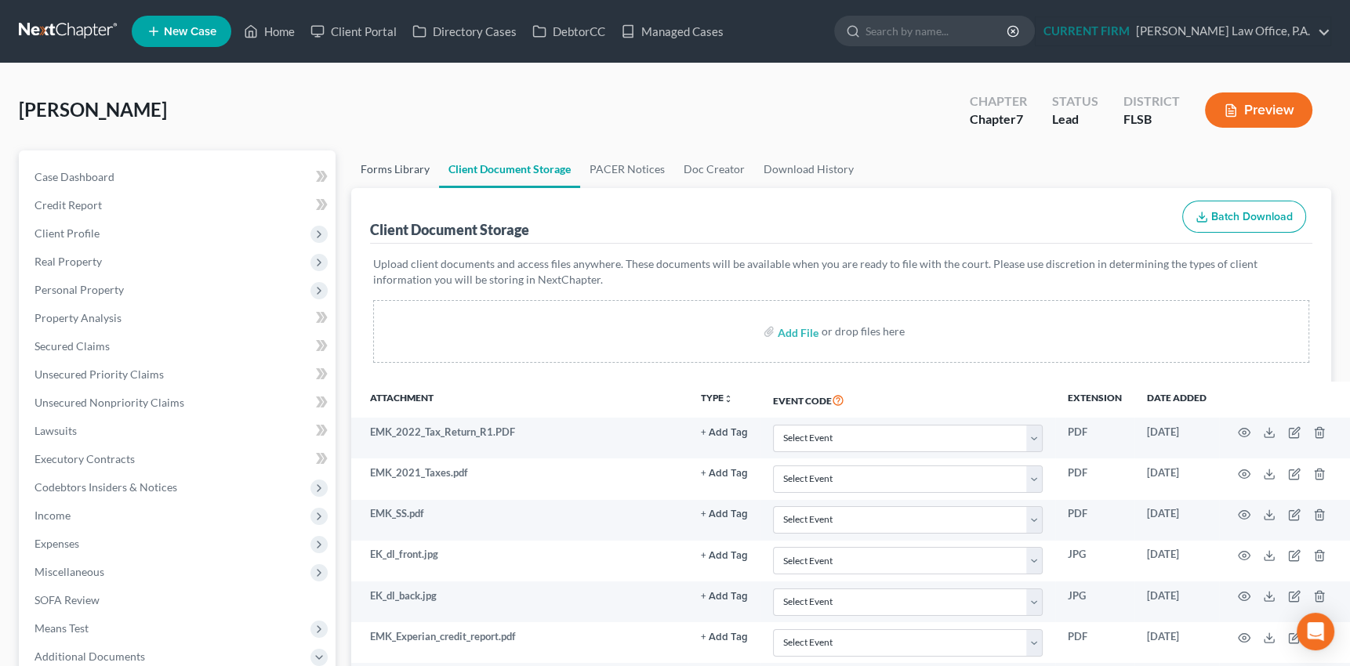
click at [390, 168] on link "Forms Library" at bounding box center [395, 169] width 88 height 38
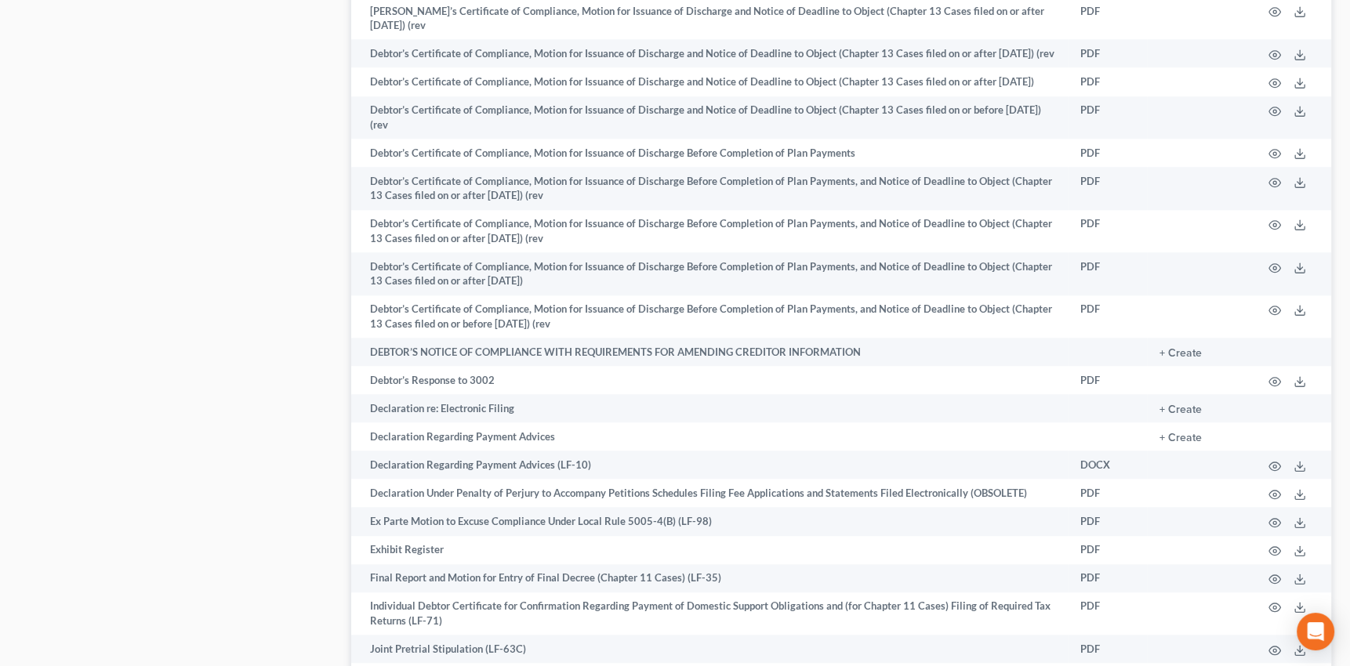
scroll to position [1781, 0]
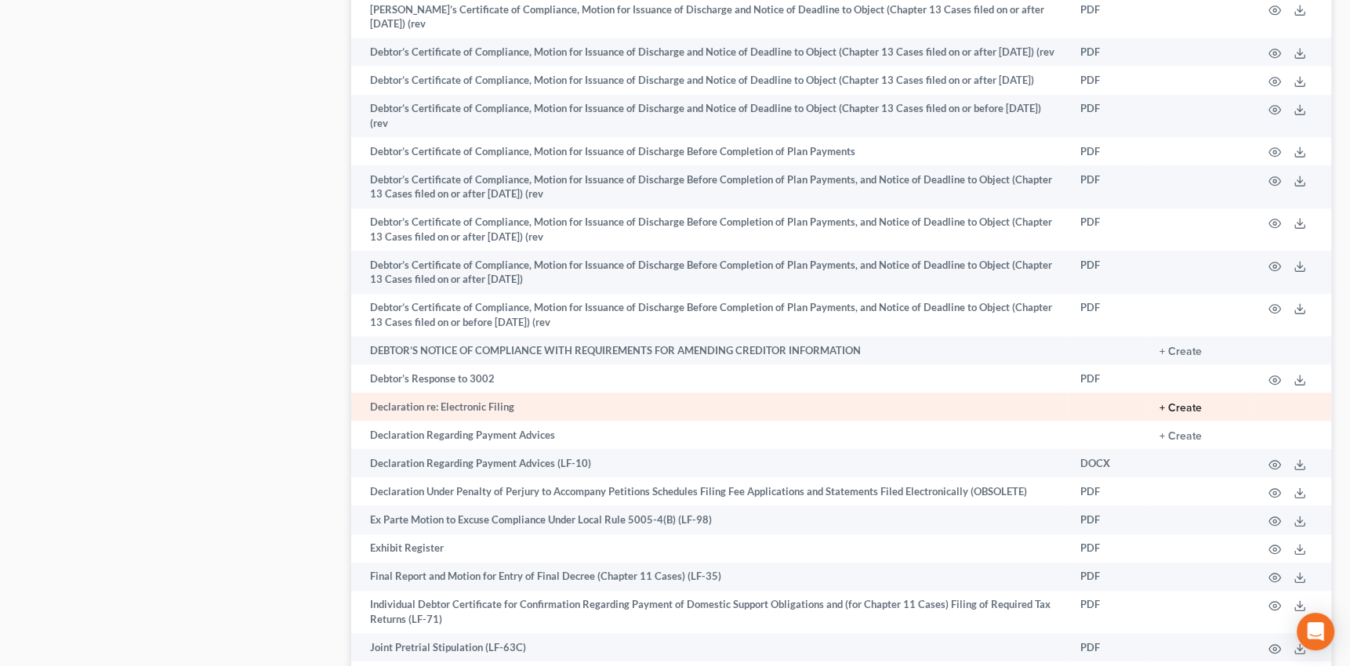
click at [1163, 403] on button "+ Create" at bounding box center [1180, 408] width 42 height 11
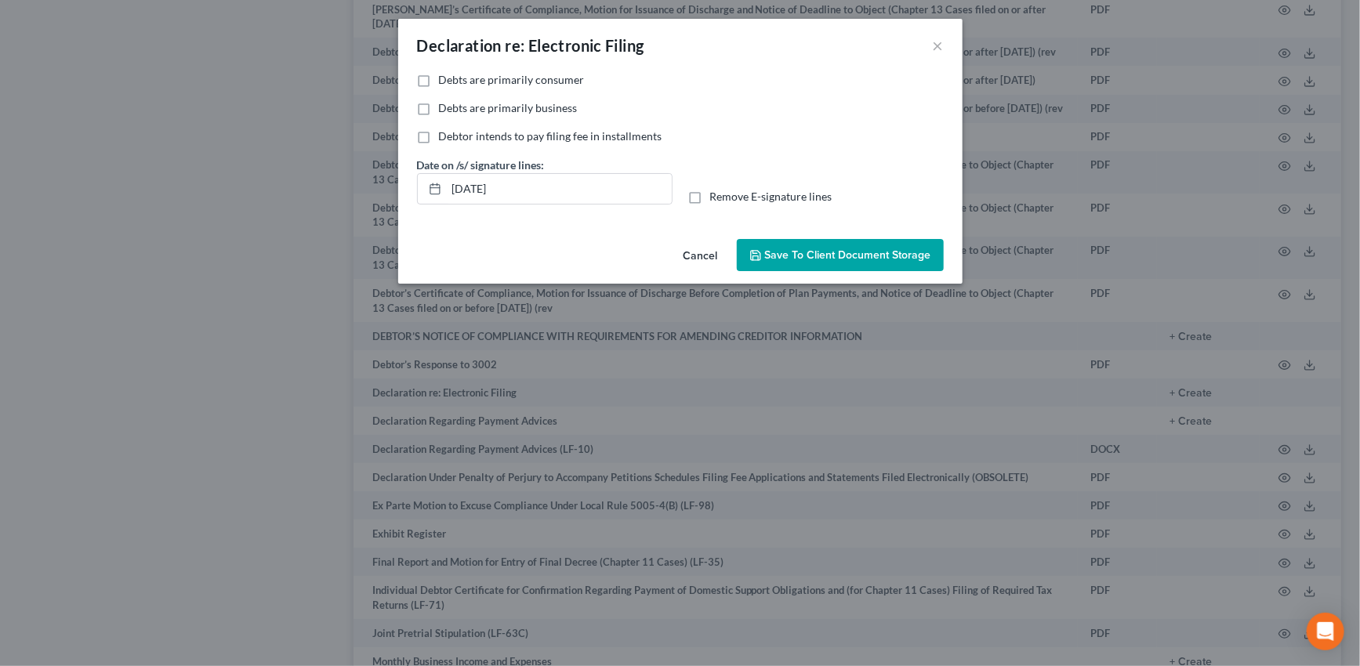
click at [439, 78] on label "Debts are primarily consumer" at bounding box center [512, 80] width 146 height 16
click at [445, 78] on input "Debts are primarily consumer" at bounding box center [450, 77] width 10 height 10
checkbox input "true"
click at [849, 255] on span "Save to Client Document Storage" at bounding box center [848, 254] width 166 height 13
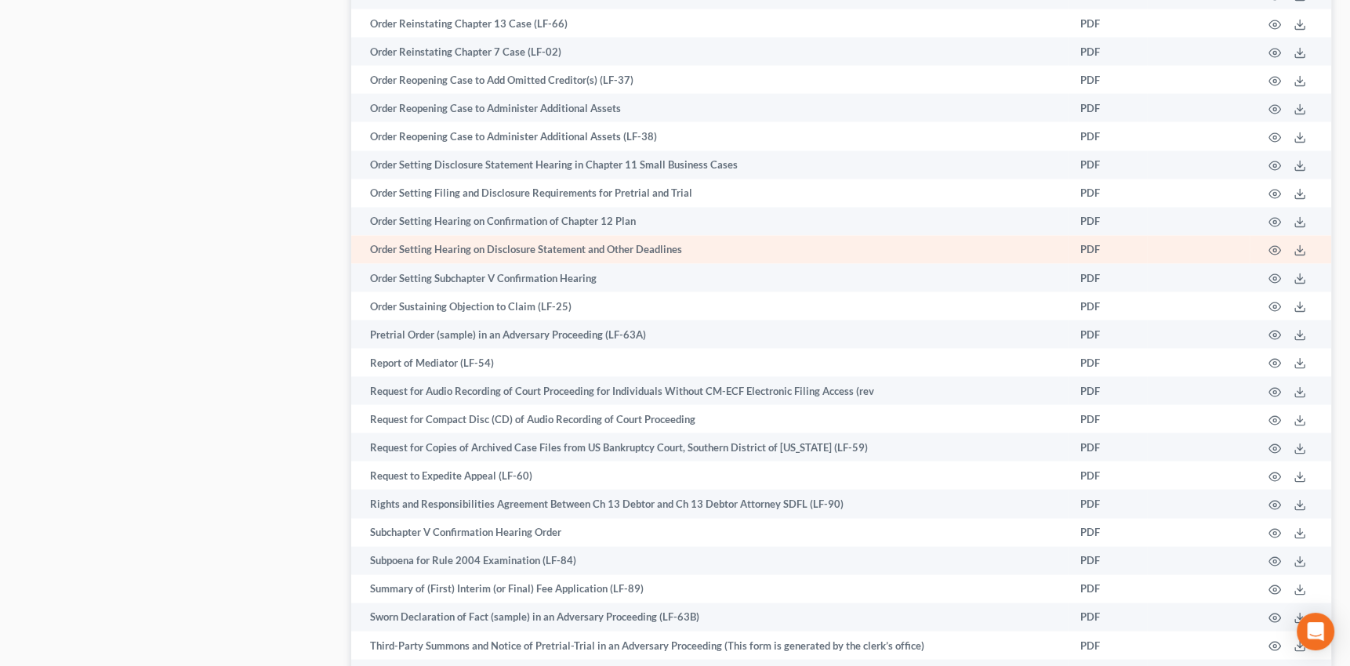
scroll to position [3516, 0]
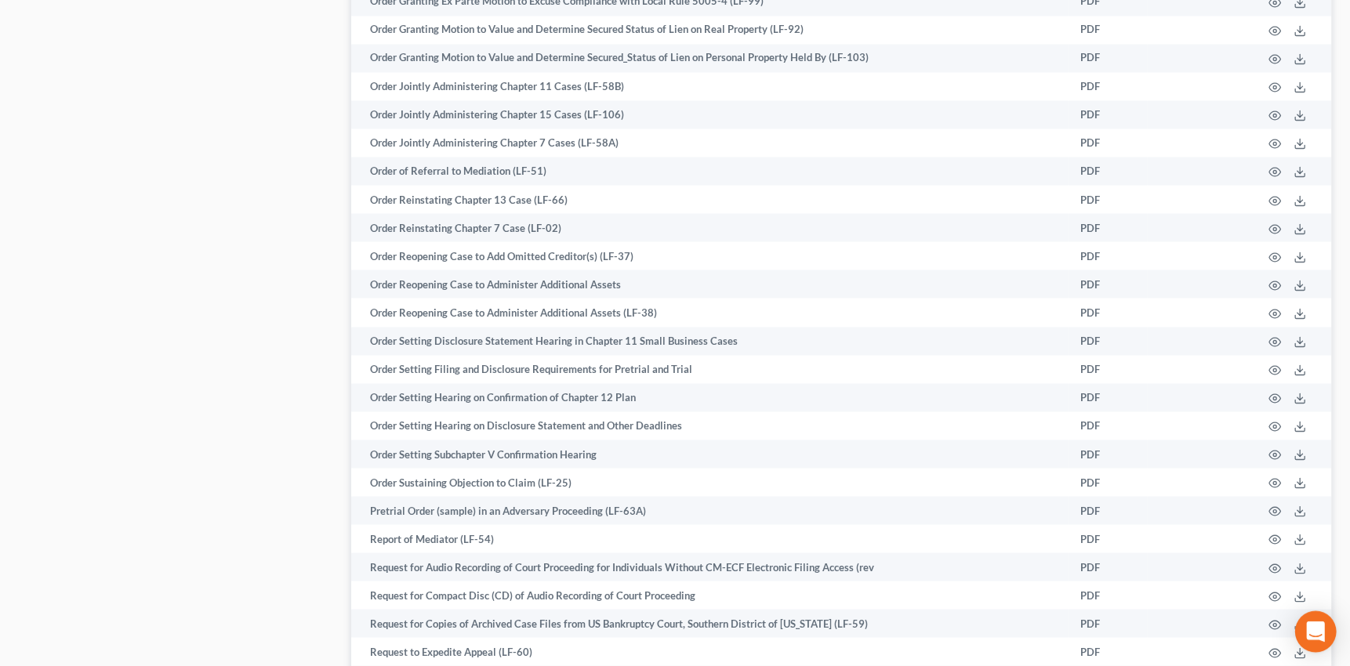
click at [1320, 624] on icon "Open Intercom Messenger" at bounding box center [1315, 632] width 18 height 20
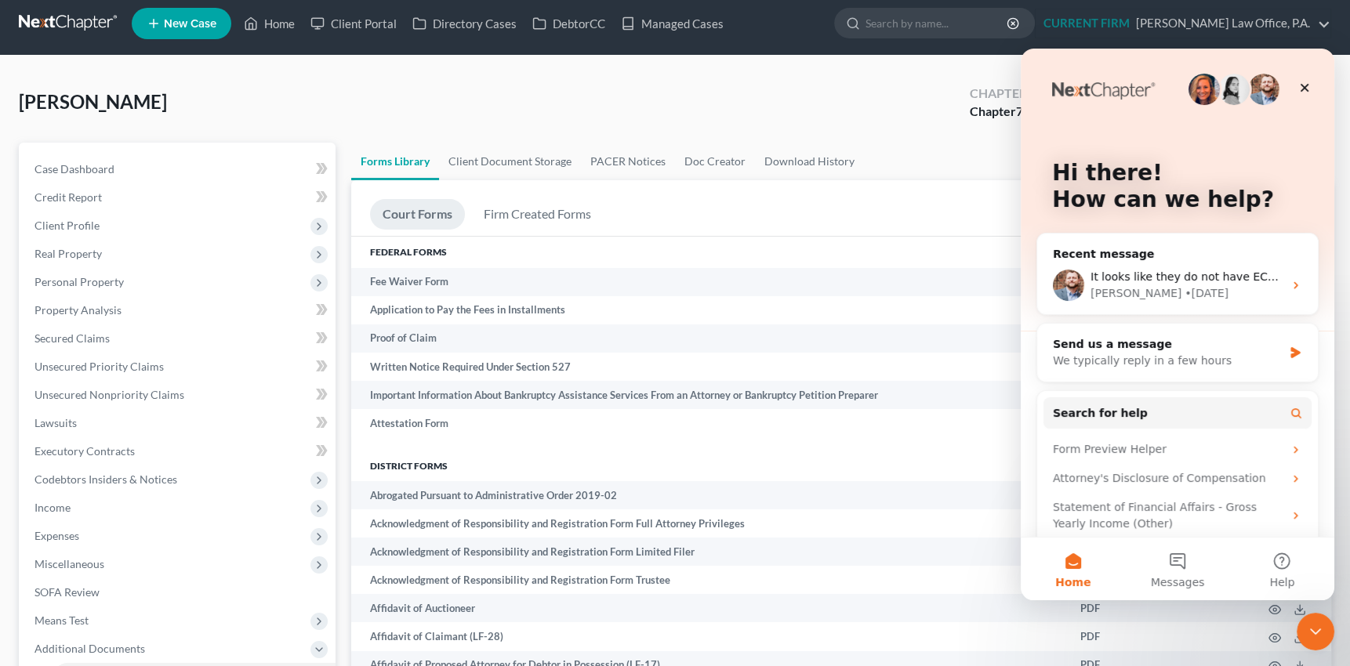
scroll to position [3, 0]
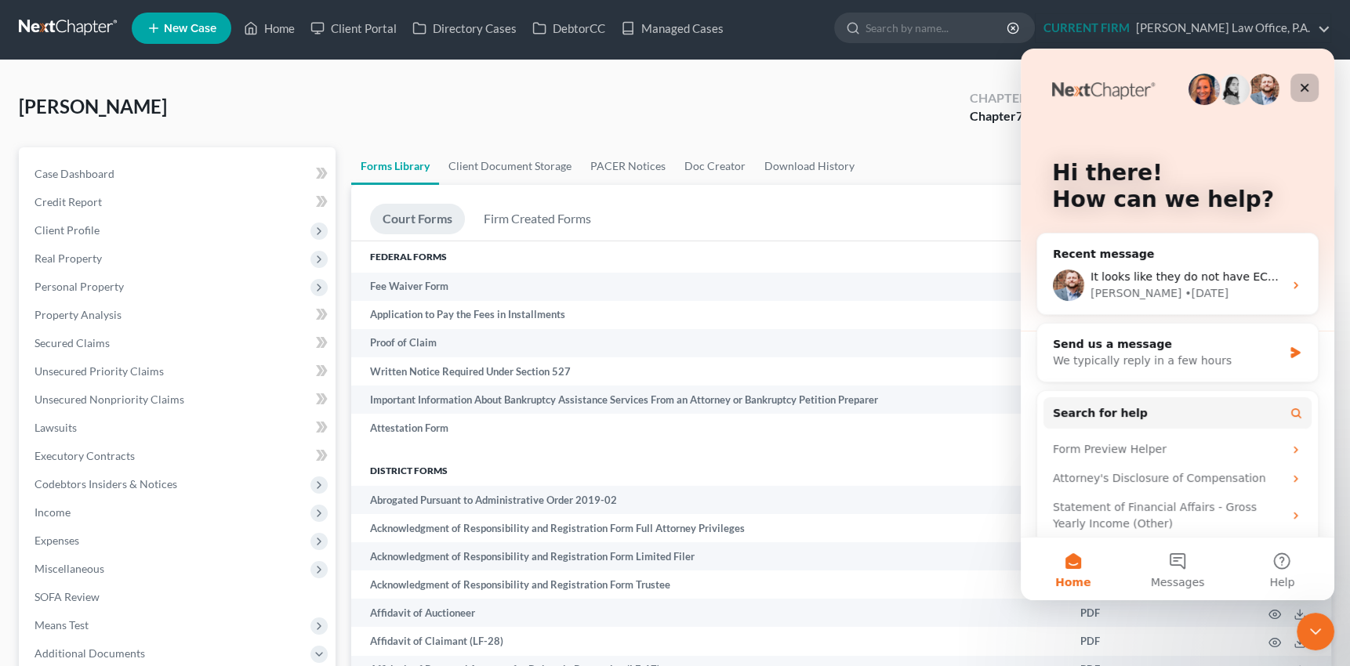
click at [1303, 82] on icon "Close" at bounding box center [1304, 88] width 13 height 13
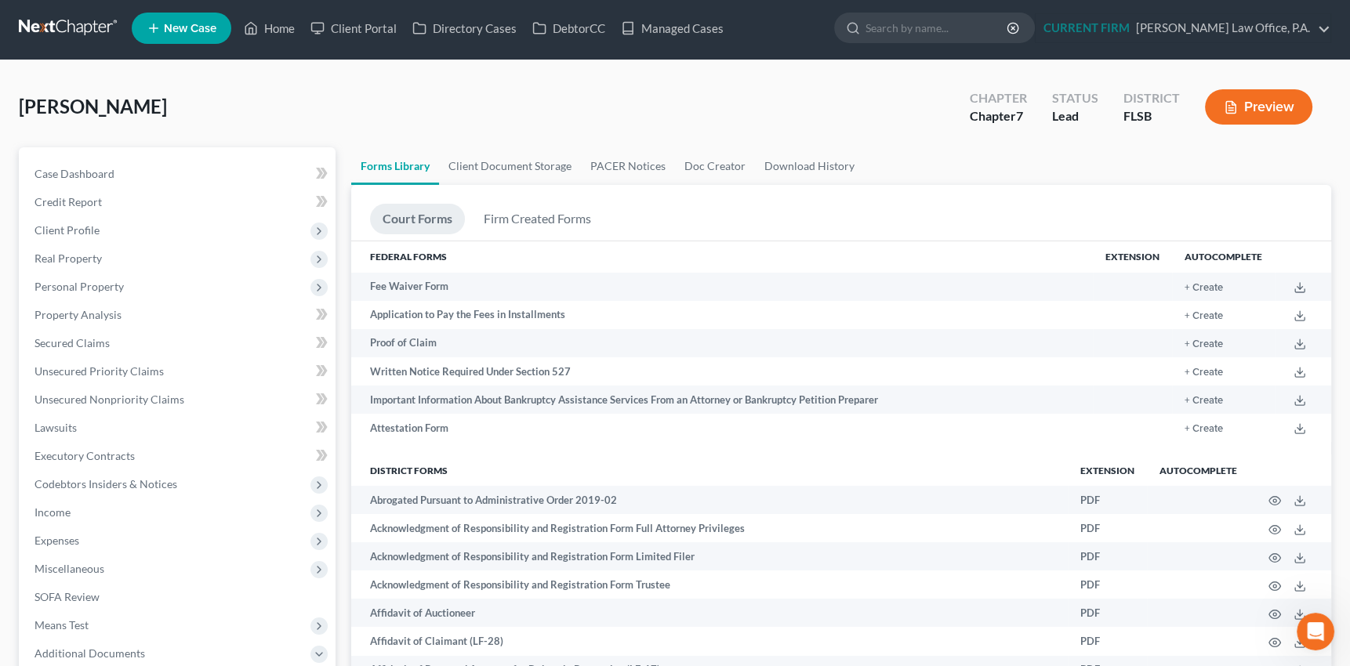
scroll to position [0, 0]
click at [85, 171] on span "Case Dashboard" at bounding box center [74, 173] width 80 height 13
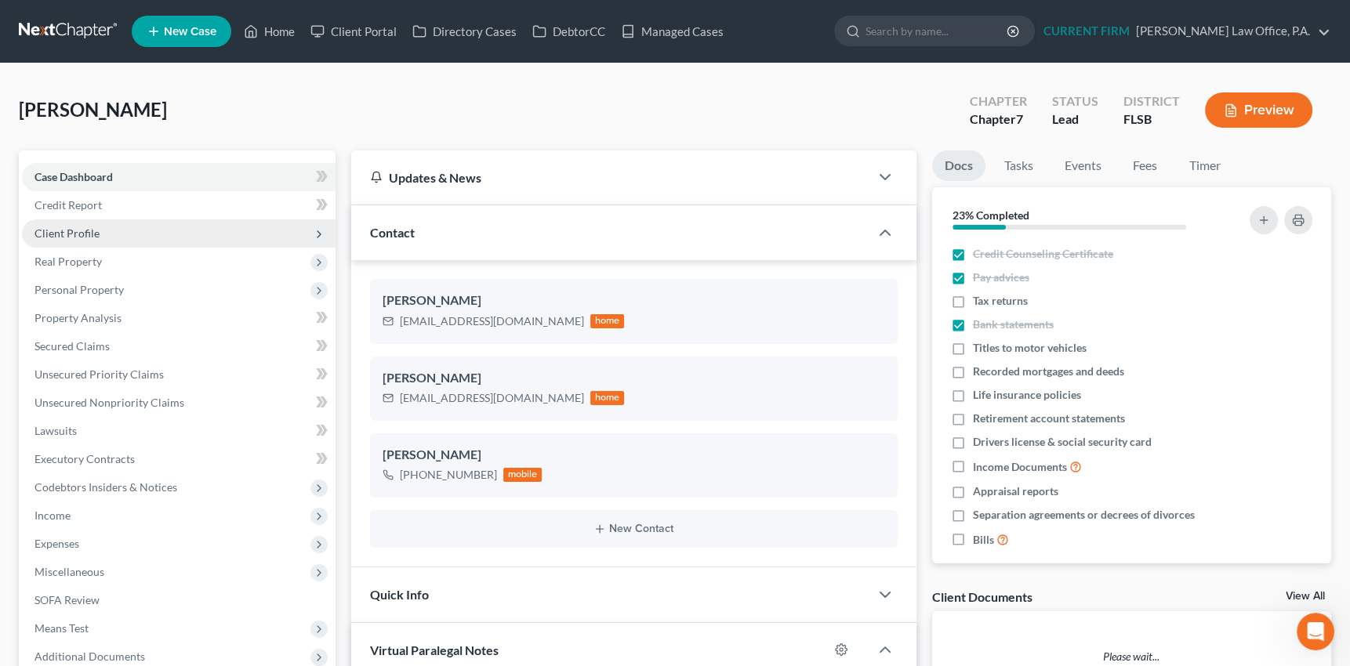
scroll to position [676, 0]
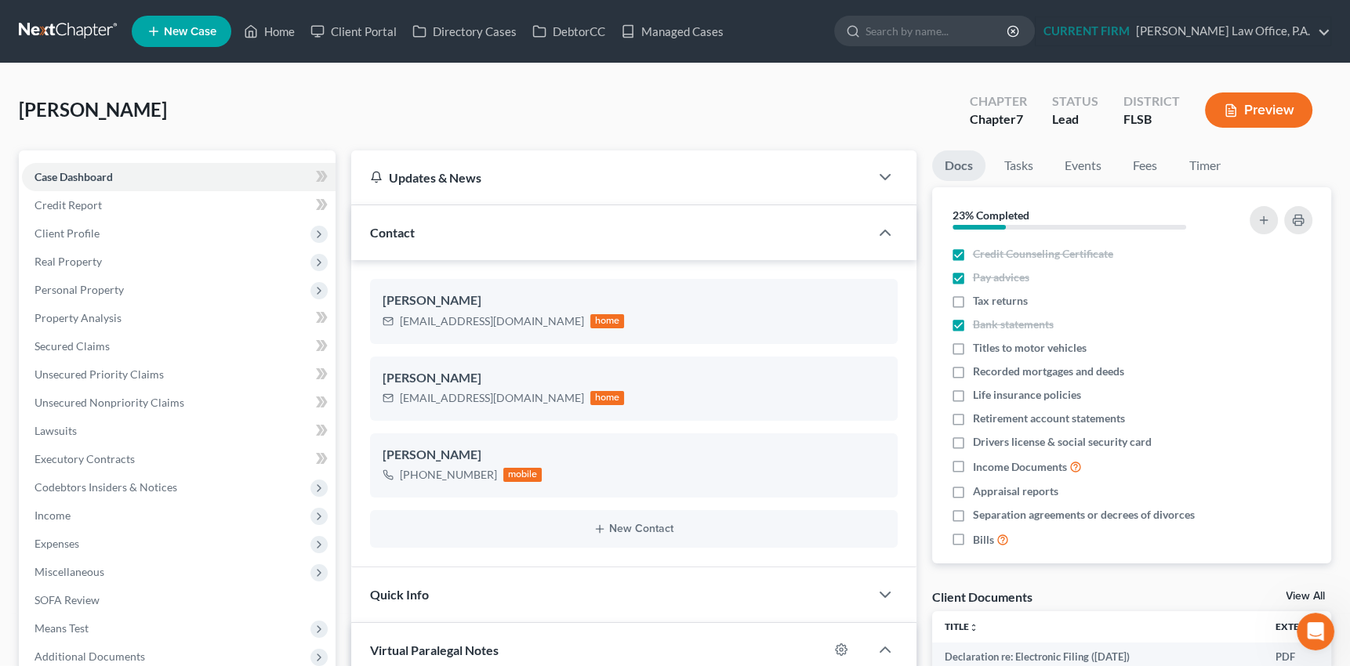
click at [627, 184] on div "Updates & News" at bounding box center [610, 177] width 480 height 16
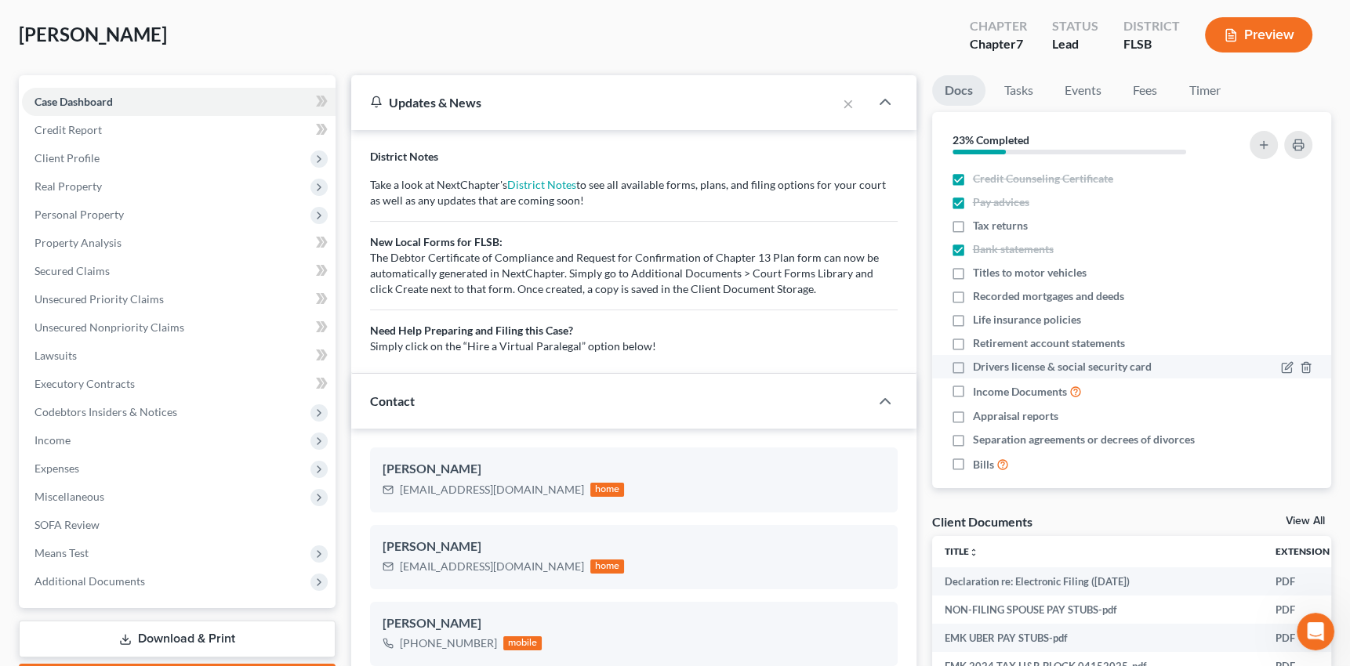
scroll to position [71, 0]
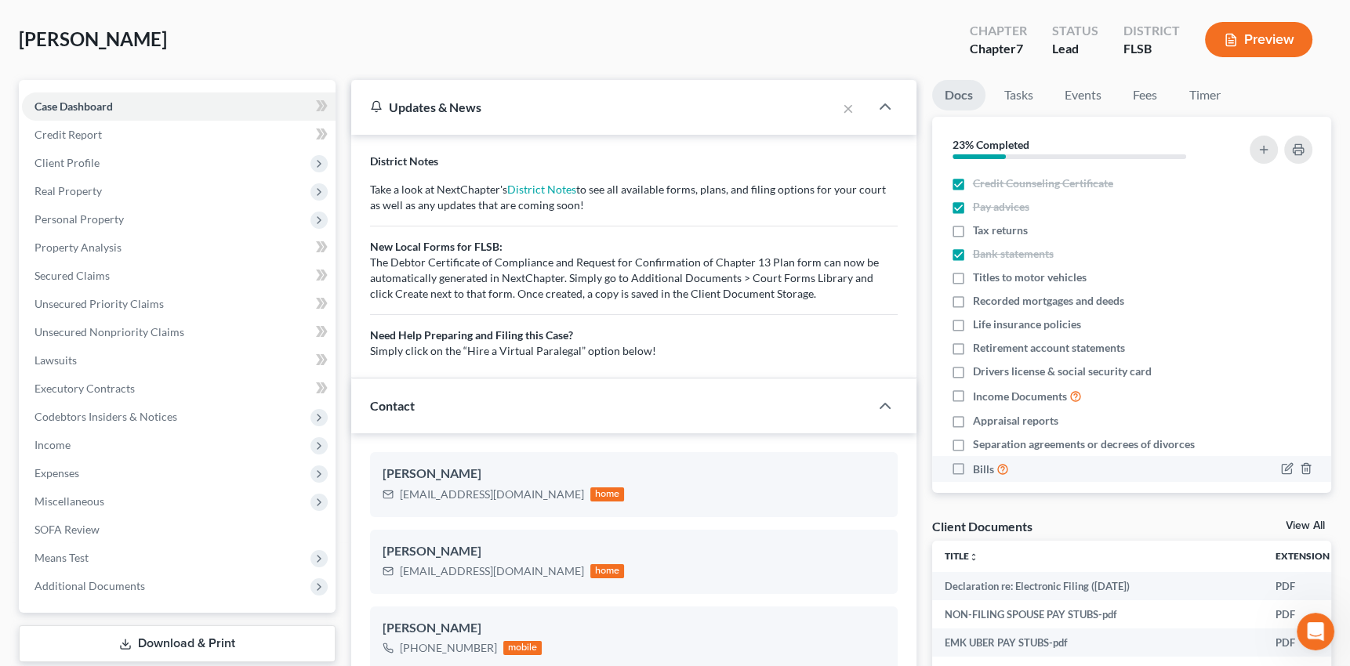
click at [973, 466] on label "Bills" at bounding box center [991, 469] width 36 height 18
click at [979, 466] on input "Bills" at bounding box center [984, 465] width 10 height 10
checkbox input "true"
click at [973, 395] on label "Income Documents" at bounding box center [1027, 396] width 109 height 18
click at [979, 395] on input "Income Documents" at bounding box center [984, 392] width 10 height 10
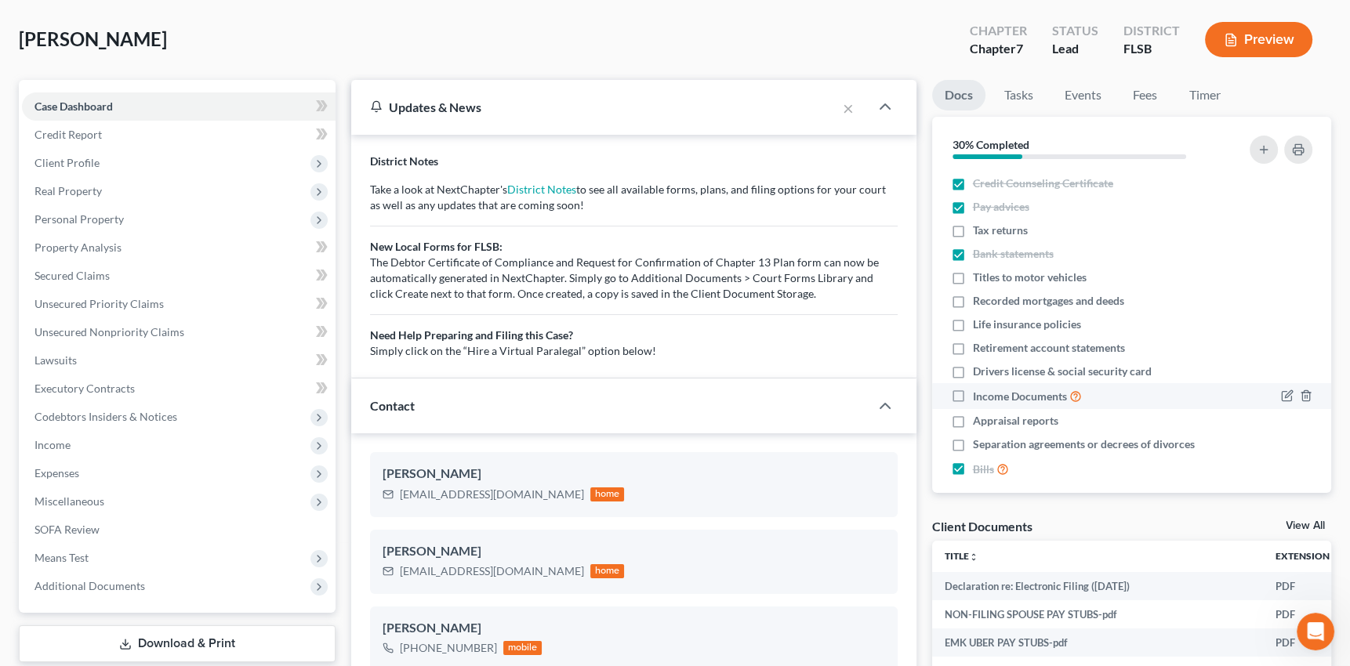
checkbox input "true"
click at [973, 374] on label "Drivers license & social security card" at bounding box center [1062, 372] width 179 height 16
click at [979, 374] on input "Drivers license & social security card" at bounding box center [984, 369] width 10 height 10
checkbox input "true"
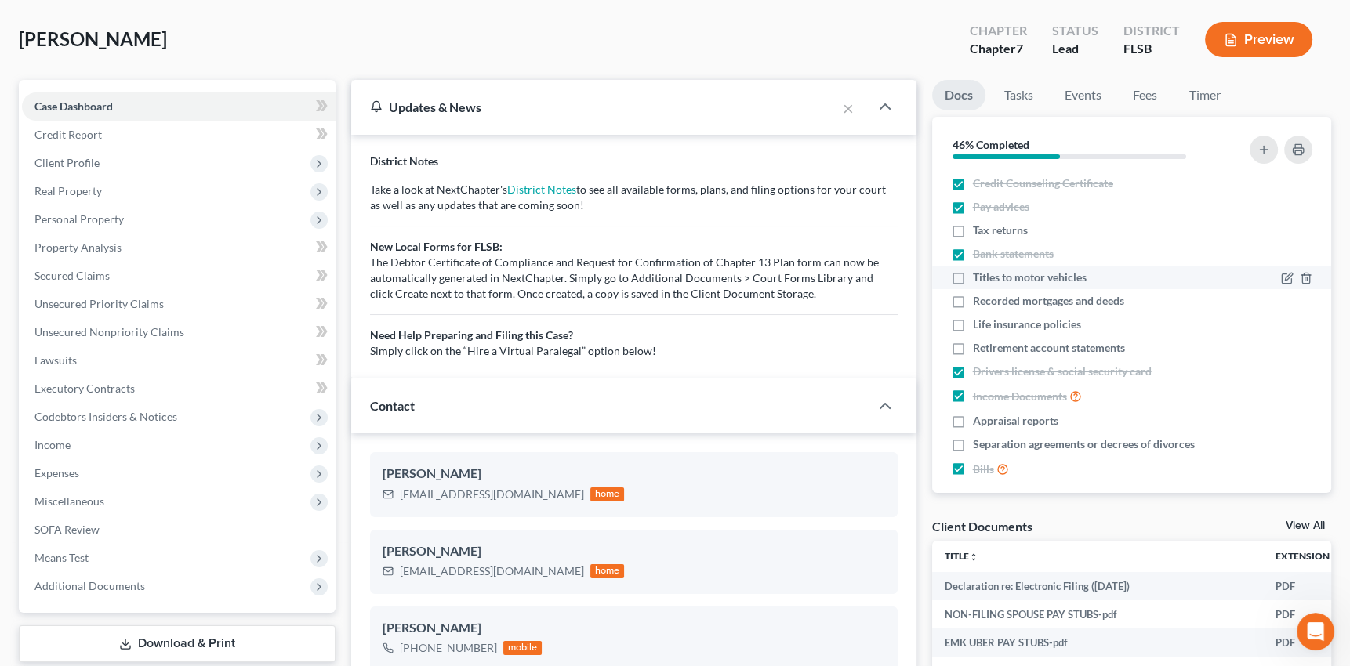
click at [973, 275] on label "Titles to motor vehicles" at bounding box center [1030, 278] width 114 height 16
click at [979, 275] on input "Titles to motor vehicles" at bounding box center [984, 275] width 10 height 10
checkbox input "true"
click at [973, 227] on label "Tax returns" at bounding box center [1000, 231] width 55 height 16
click at [979, 227] on input "Tax returns" at bounding box center [984, 228] width 10 height 10
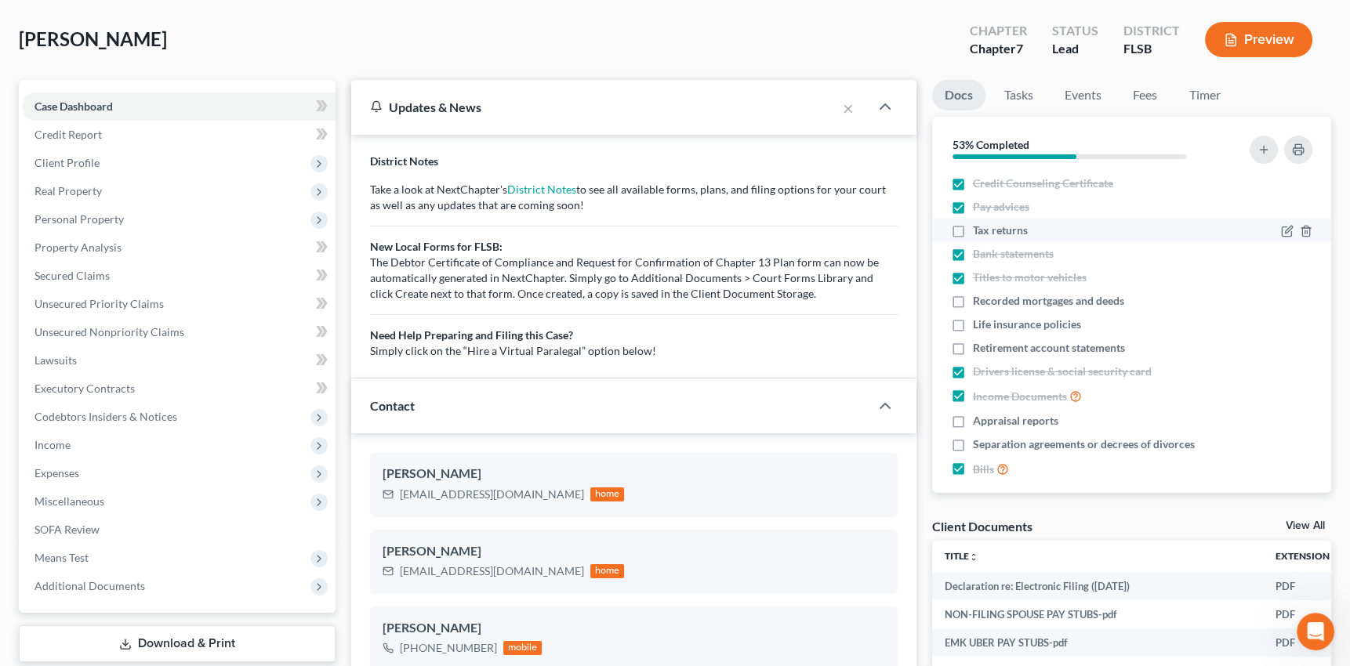
checkbox input "true"
click at [1281, 299] on icon "button" at bounding box center [1287, 301] width 13 height 13
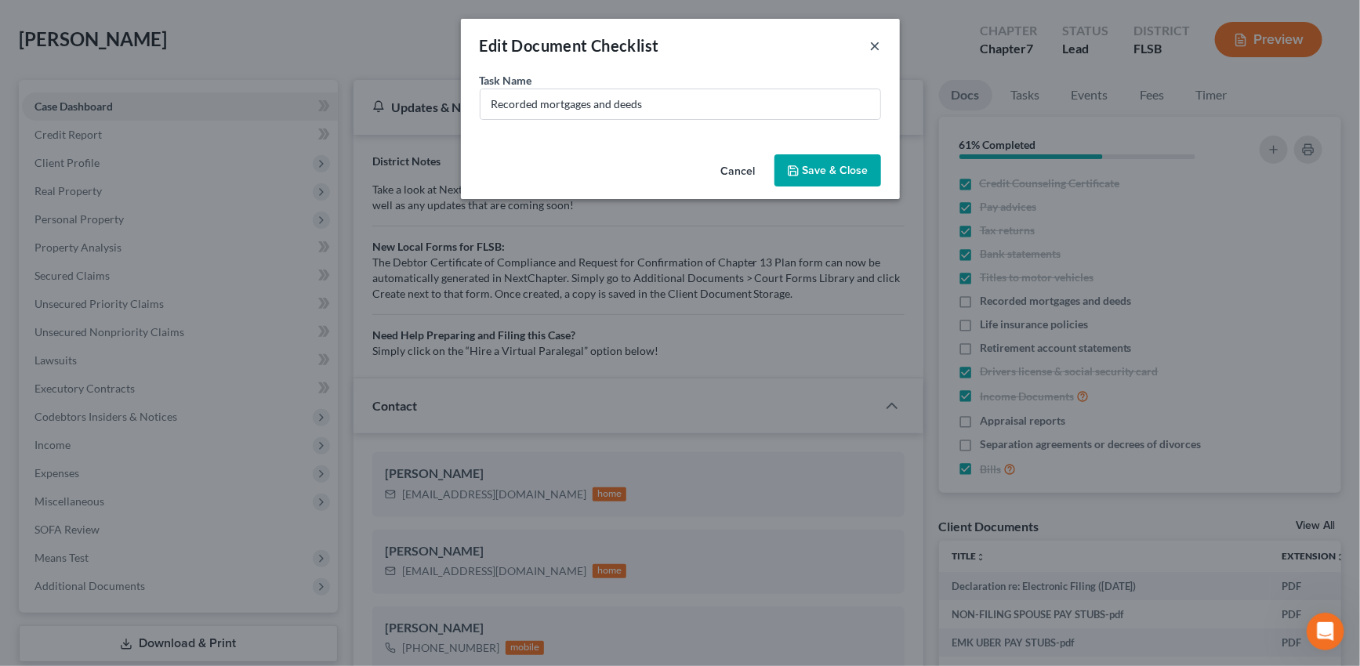
click at [873, 45] on button "×" at bounding box center [875, 45] width 11 height 19
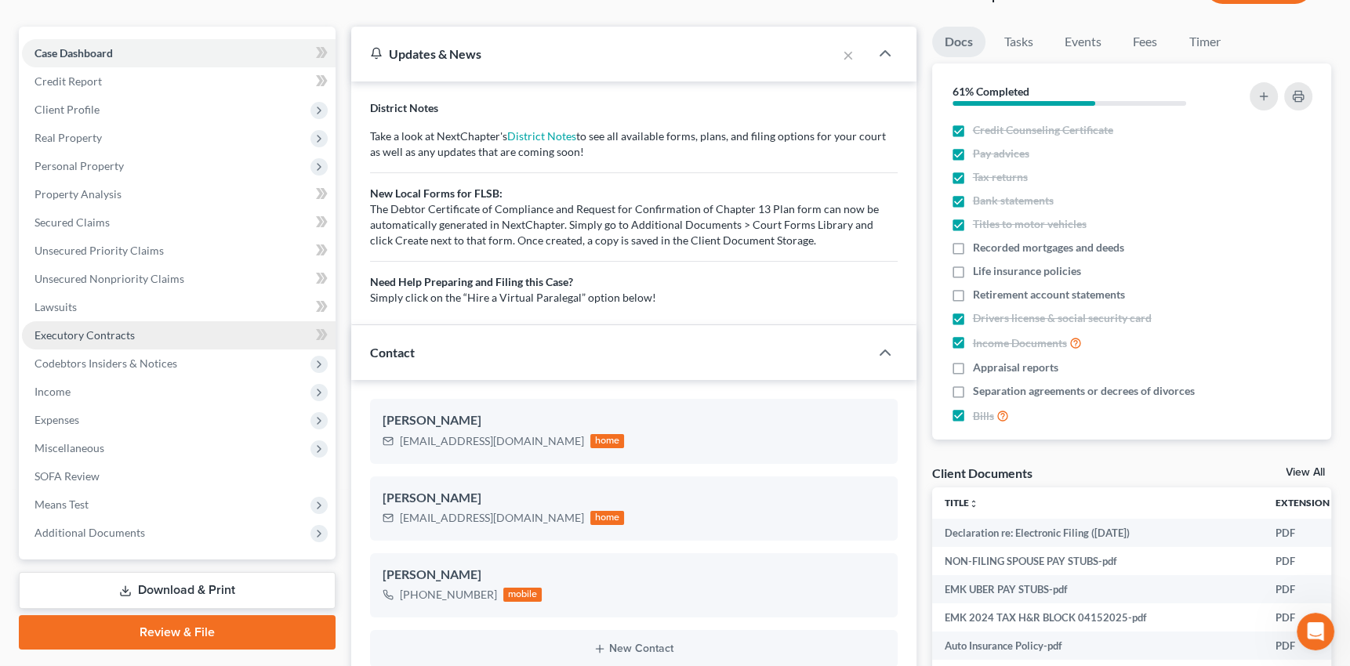
scroll to position [213, 0]
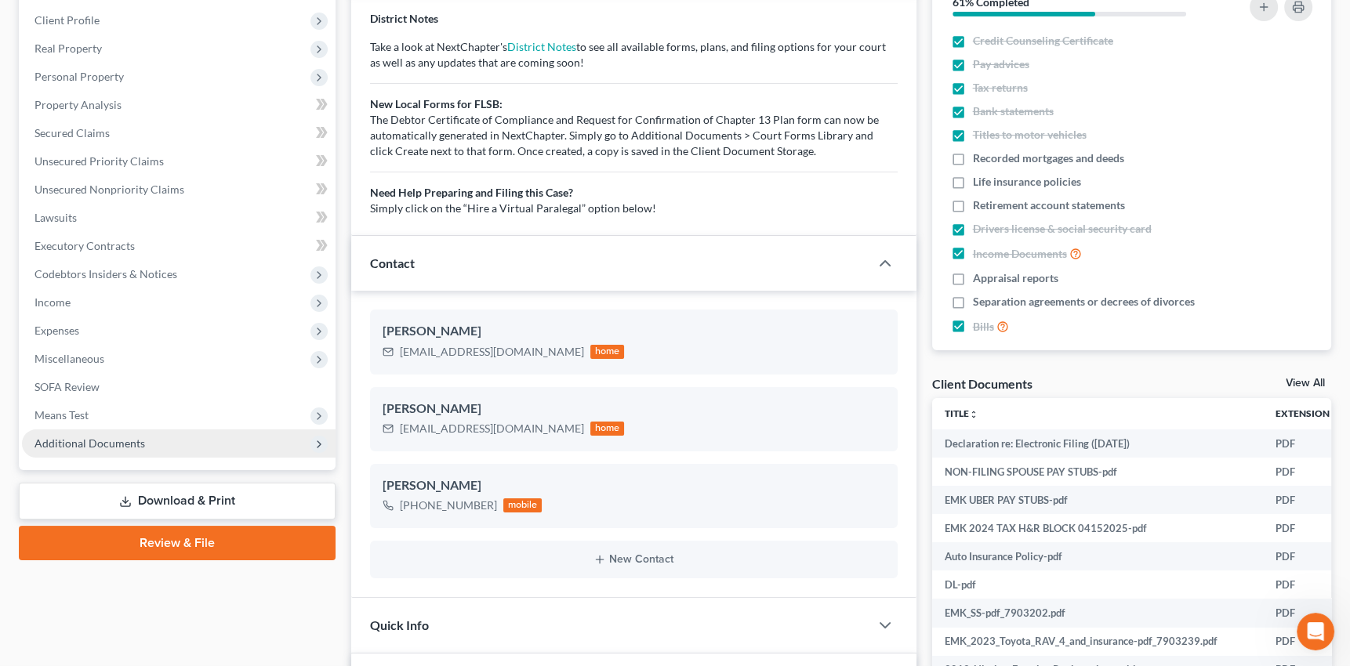
click at [92, 441] on span "Additional Documents" at bounding box center [89, 443] width 111 height 13
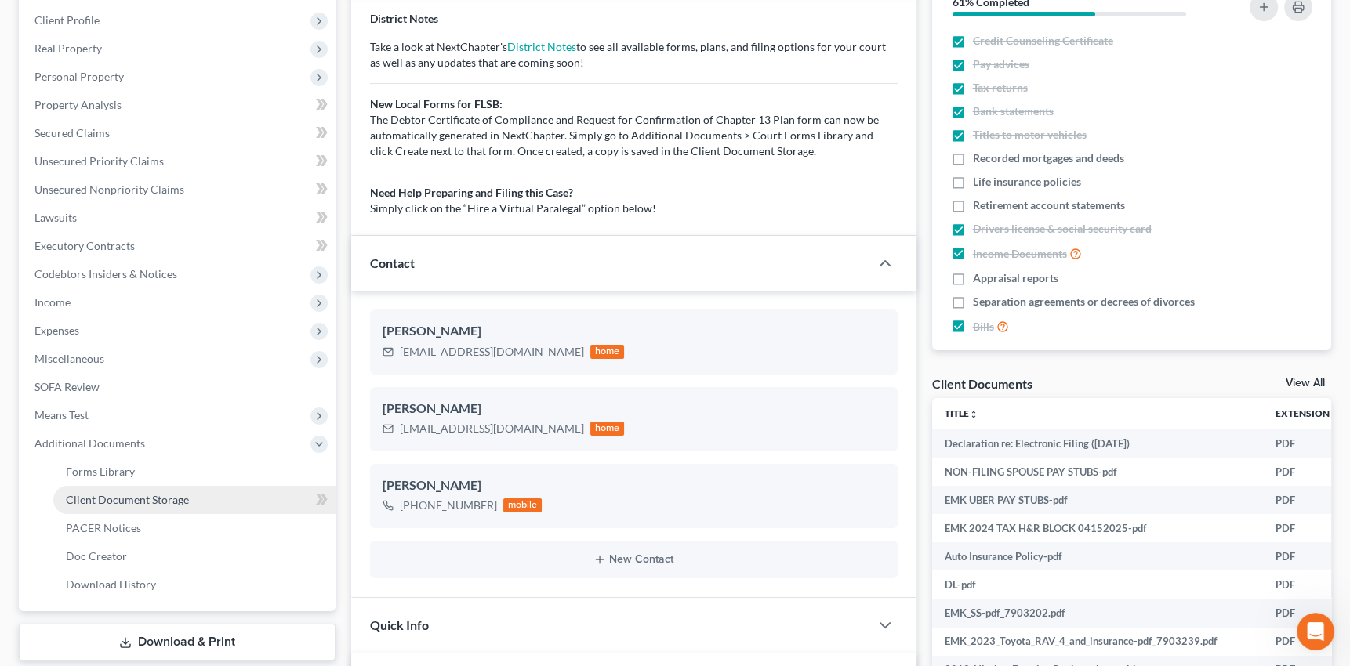
click at [99, 500] on span "Client Document Storage" at bounding box center [127, 499] width 123 height 13
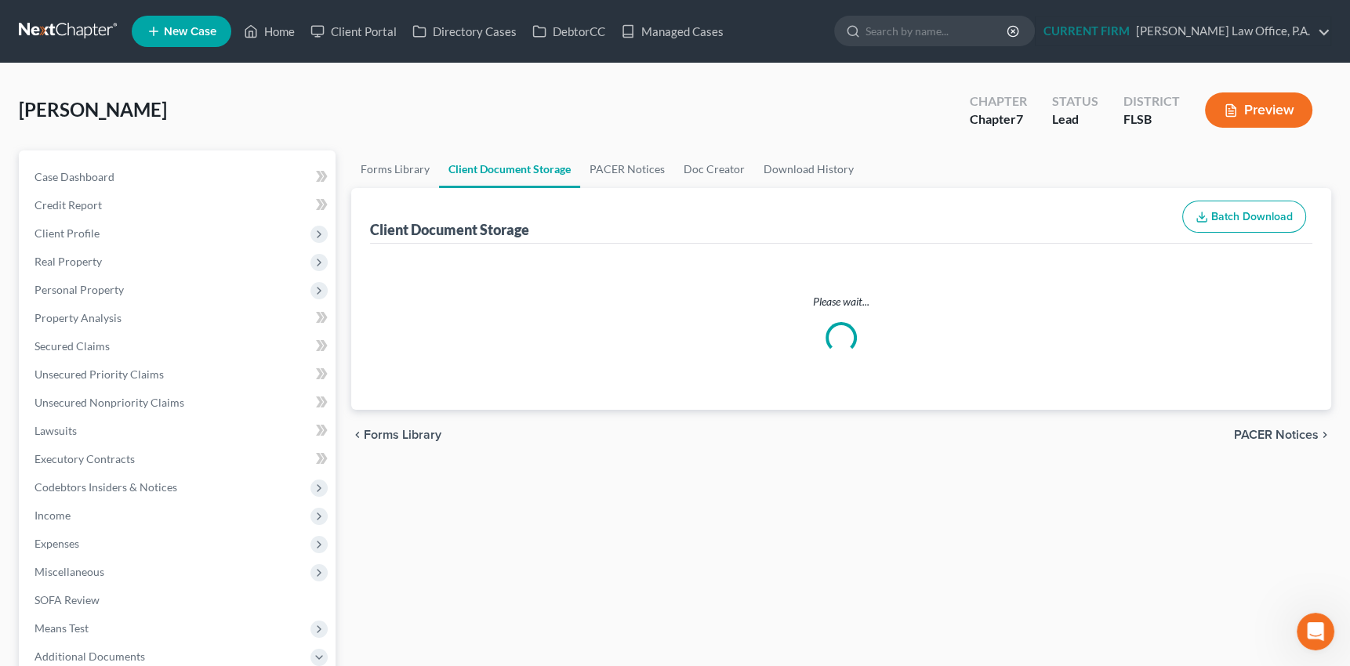
select select "9"
select select "38"
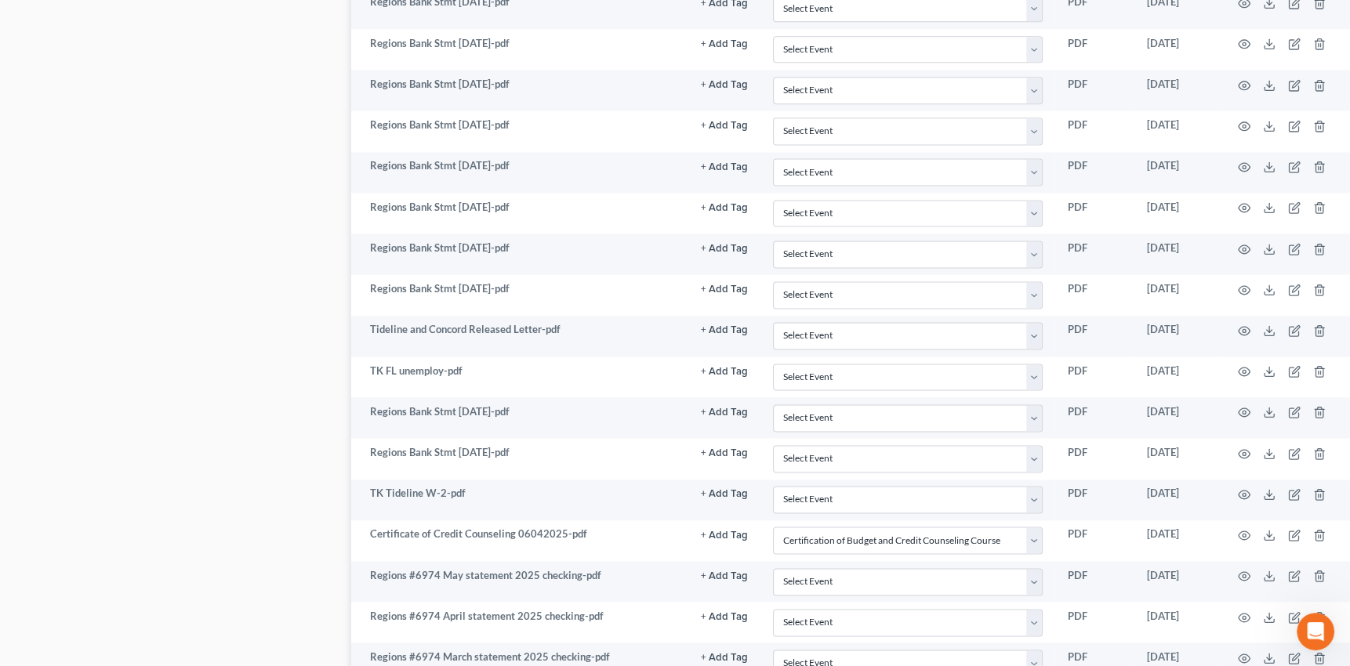
scroll to position [3431, 0]
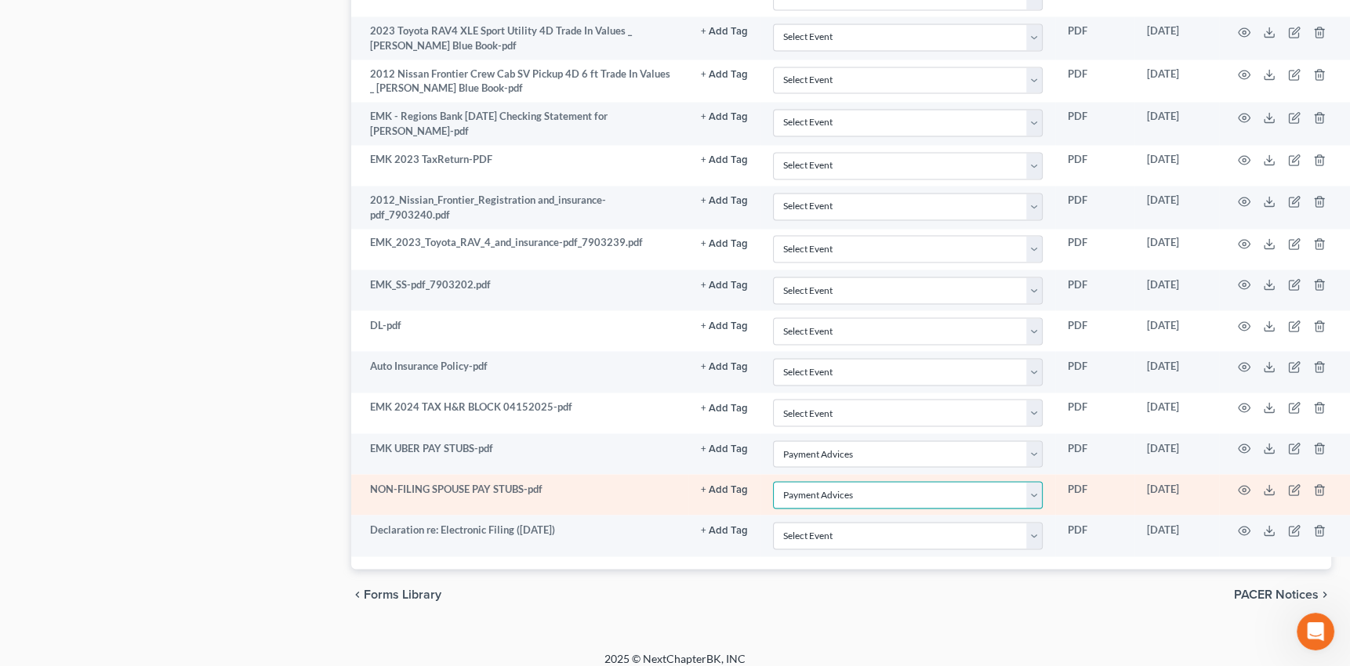
click at [1033, 481] on select "Select Event 20 Largest Unsecured Creditors Affidavit Notice of Case Reassignme…" at bounding box center [908, 494] width 270 height 27
select select
click at [773, 481] on select "Select Event 20 Largest Unsecured Creditors Affidavit Notice of Case Reassignme…" at bounding box center [908, 494] width 270 height 27
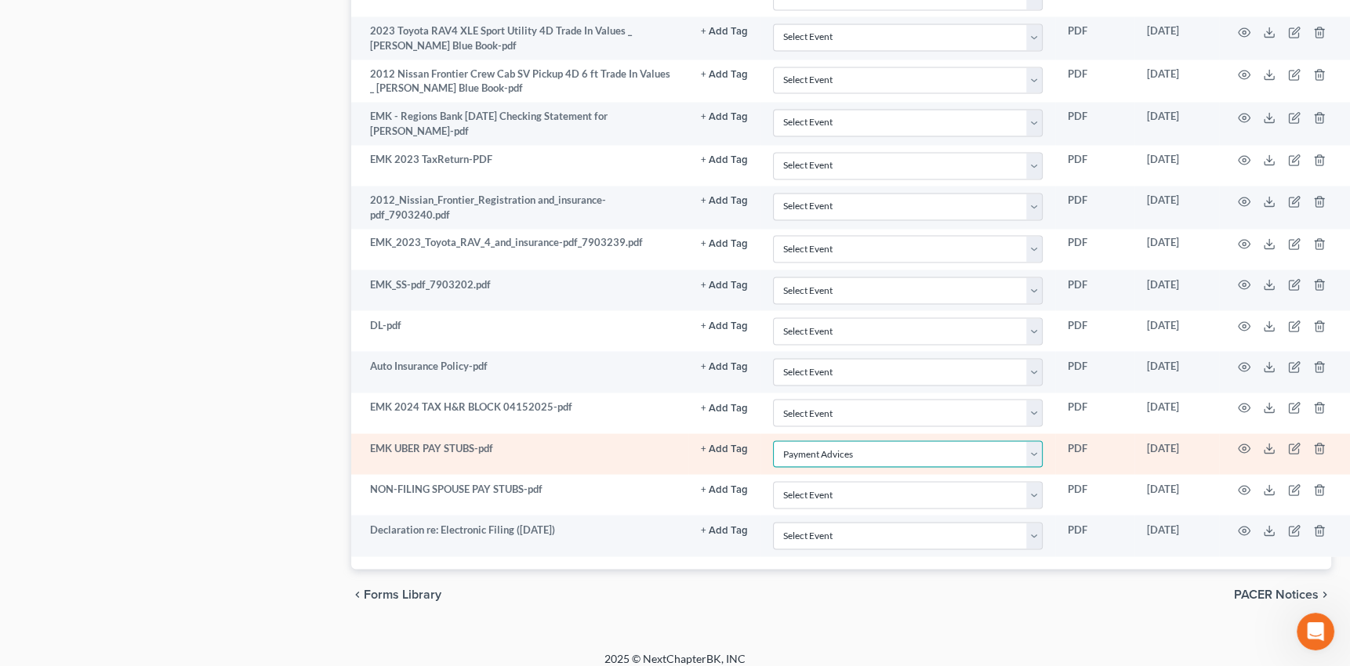
click at [1035, 441] on select "Select Event 20 Largest Unsecured Creditors Affidavit Notice of Case Reassignme…" at bounding box center [908, 453] width 270 height 27
select select
click at [773, 440] on select "Select Event 20 Largest Unsecured Creditors Affidavit Notice of Case Reassignme…" at bounding box center [908, 453] width 270 height 27
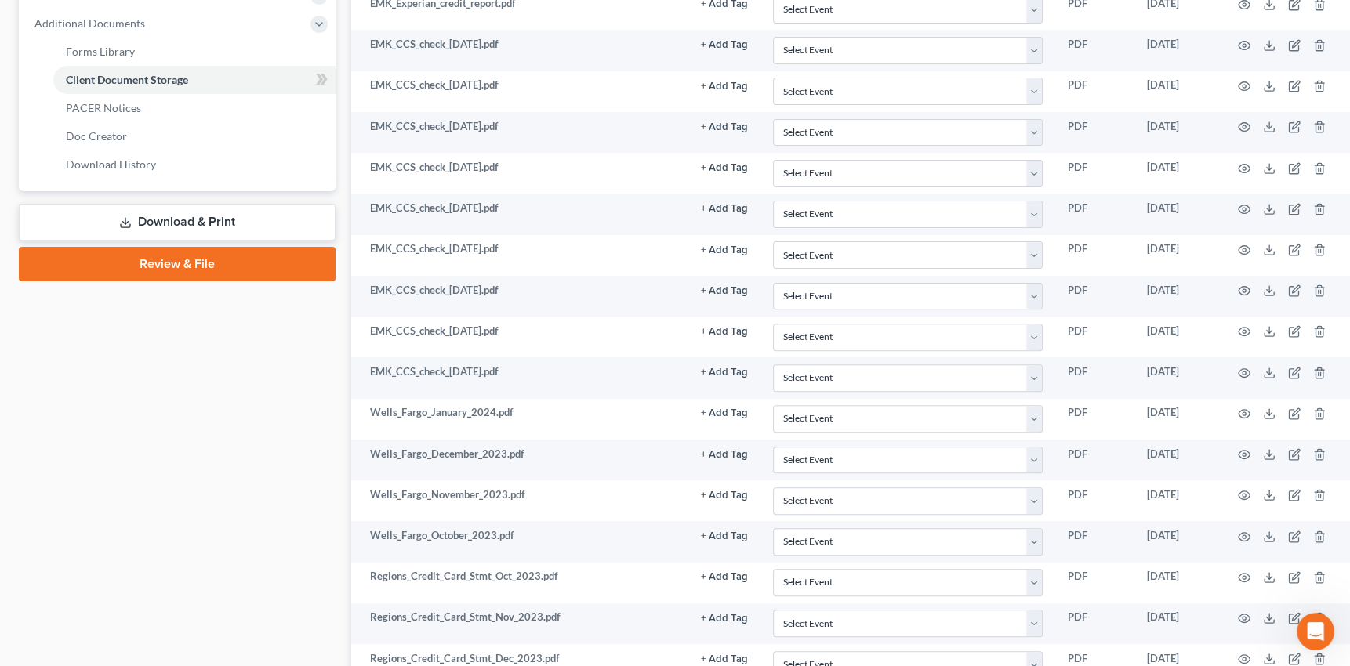
scroll to position [455, 0]
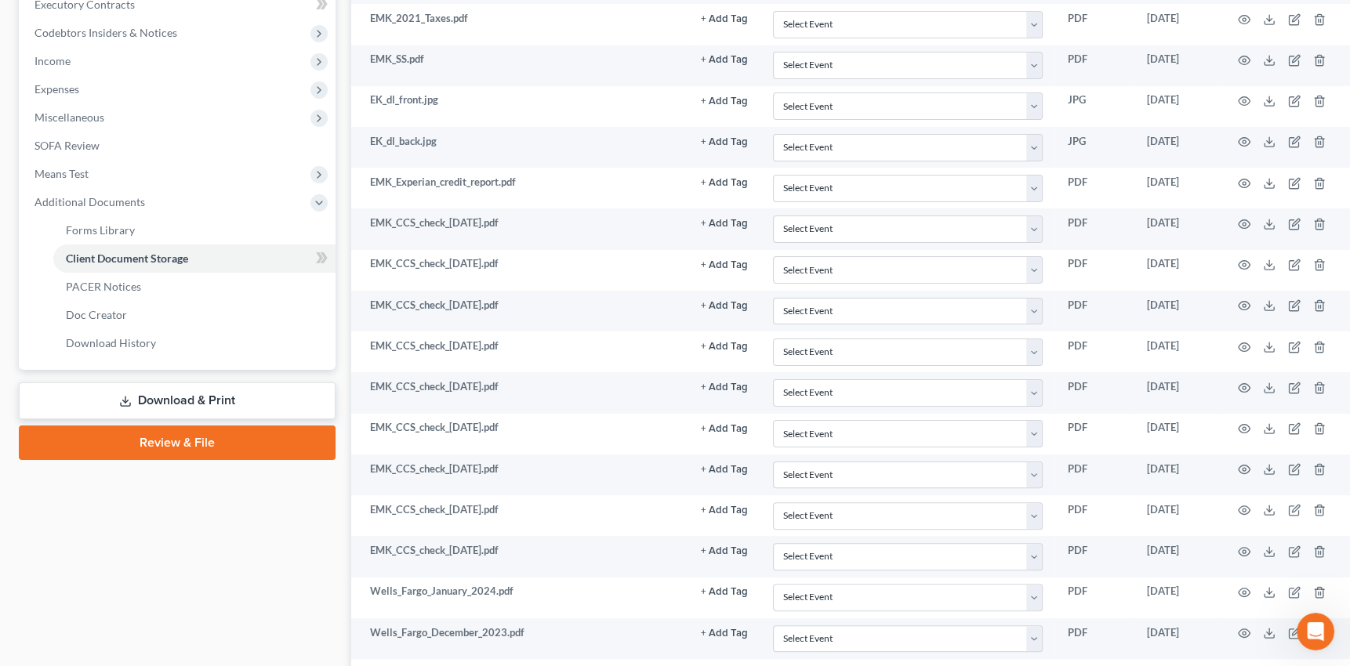
click at [203, 438] on link "Review & File" at bounding box center [177, 443] width 317 height 34
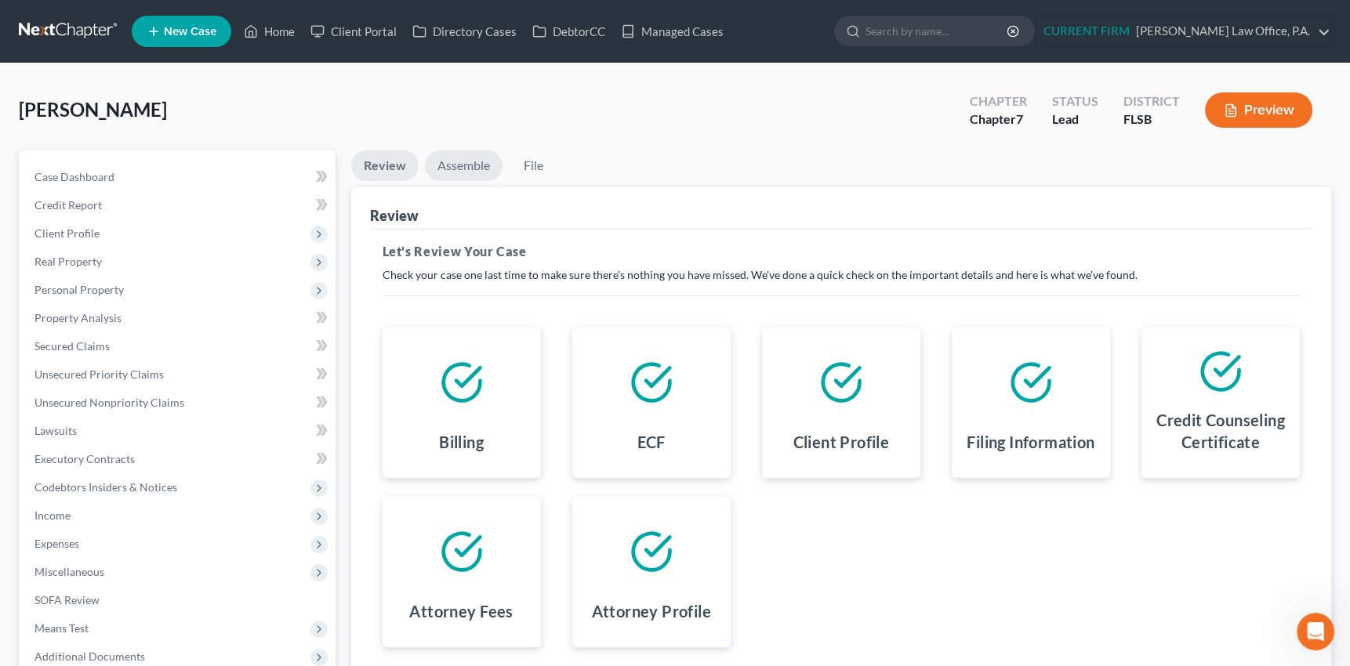
click at [459, 165] on link "Assemble" at bounding box center [464, 165] width 78 height 31
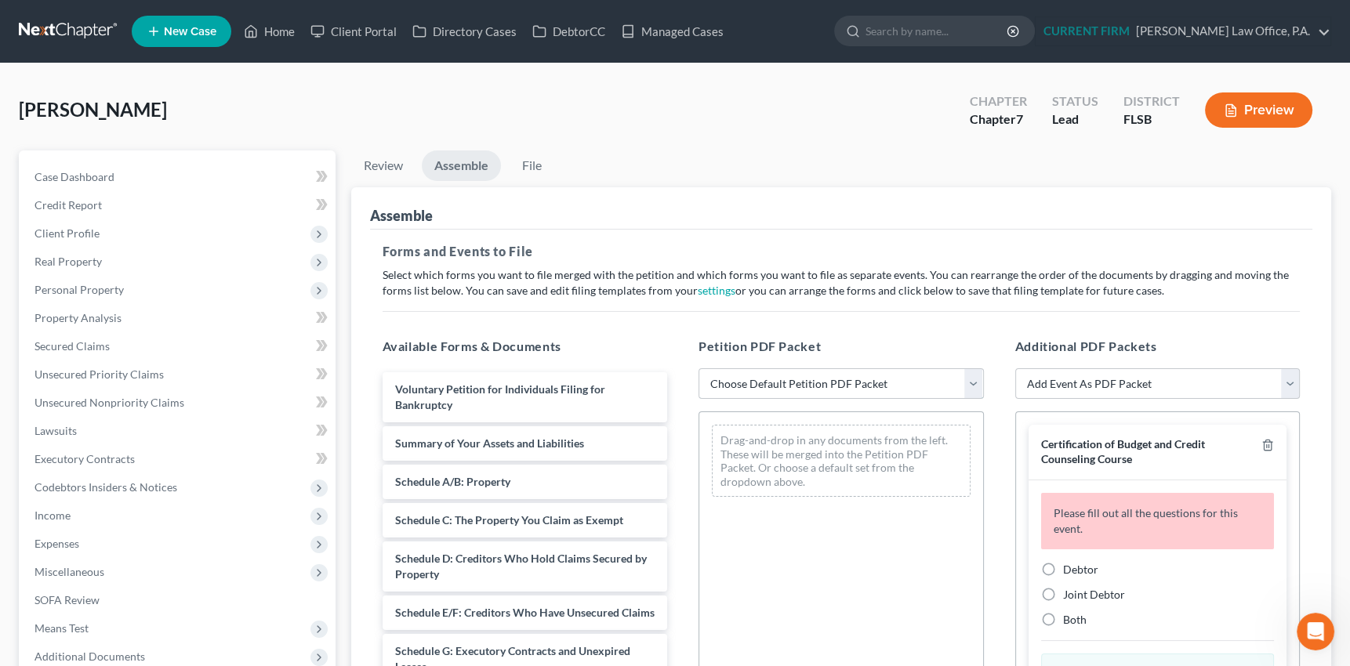
click at [971, 381] on select "Choose Default Petition PDF Packet Emergency Filing (Voluntary Petition and Cre…" at bounding box center [840, 383] width 285 height 31
select select "1"
click at [698, 368] on select "Choose Default Petition PDF Packet Emergency Filing (Voluntary Petition and Cre…" at bounding box center [840, 383] width 285 height 31
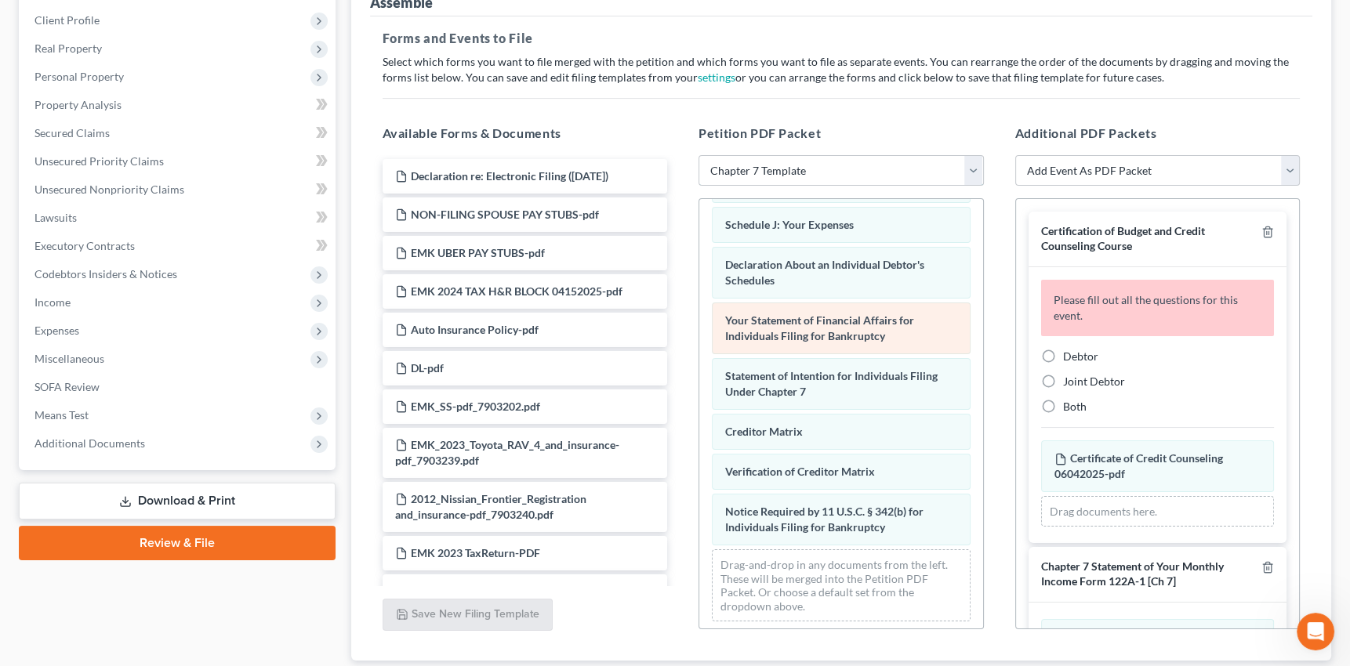
scroll to position [445, 0]
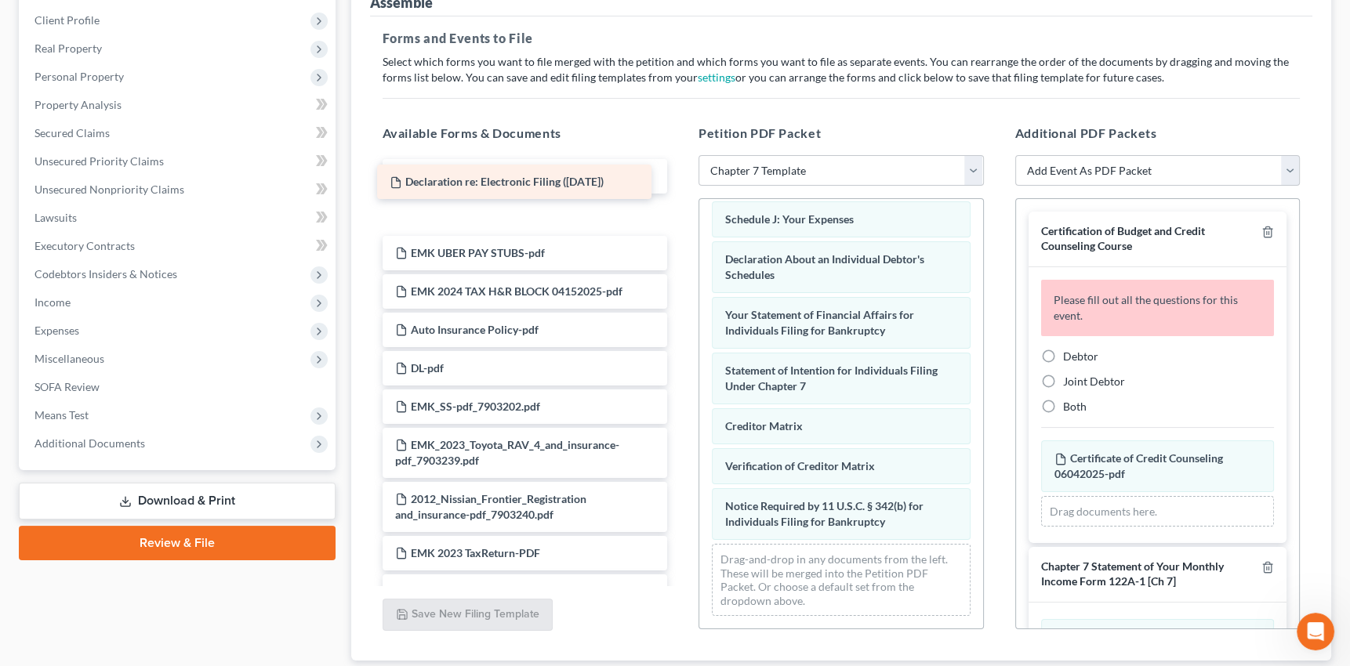
drag, startPoint x: 490, startPoint y: 172, endPoint x: 449, endPoint y: 166, distance: 41.1
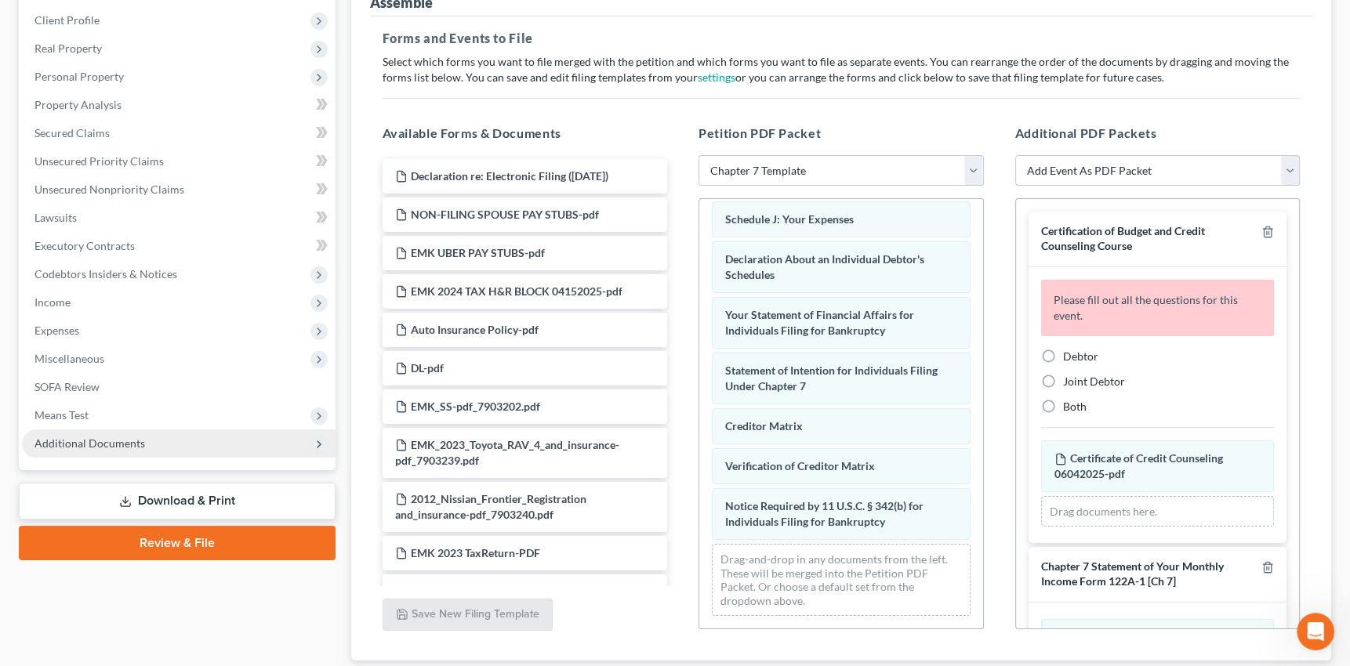
click at [104, 441] on span "Additional Documents" at bounding box center [89, 443] width 111 height 13
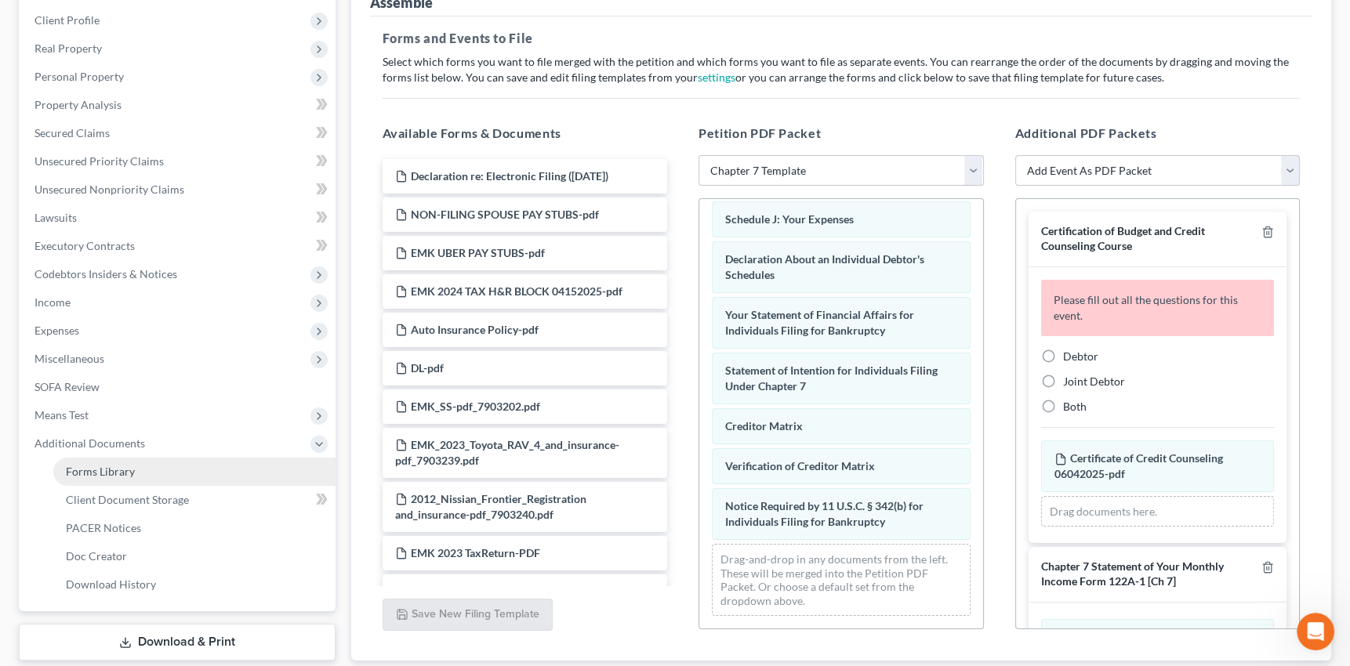
click at [110, 467] on span "Forms Library" at bounding box center [100, 471] width 69 height 13
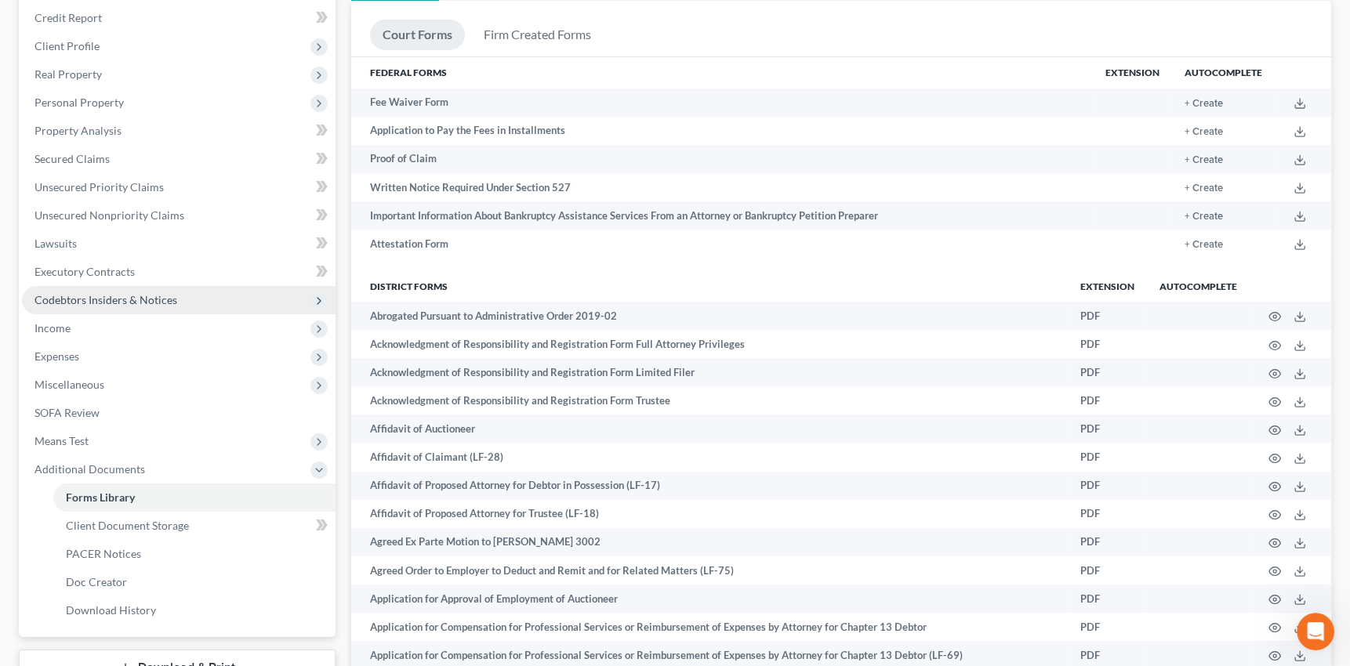
scroll to position [213, 0]
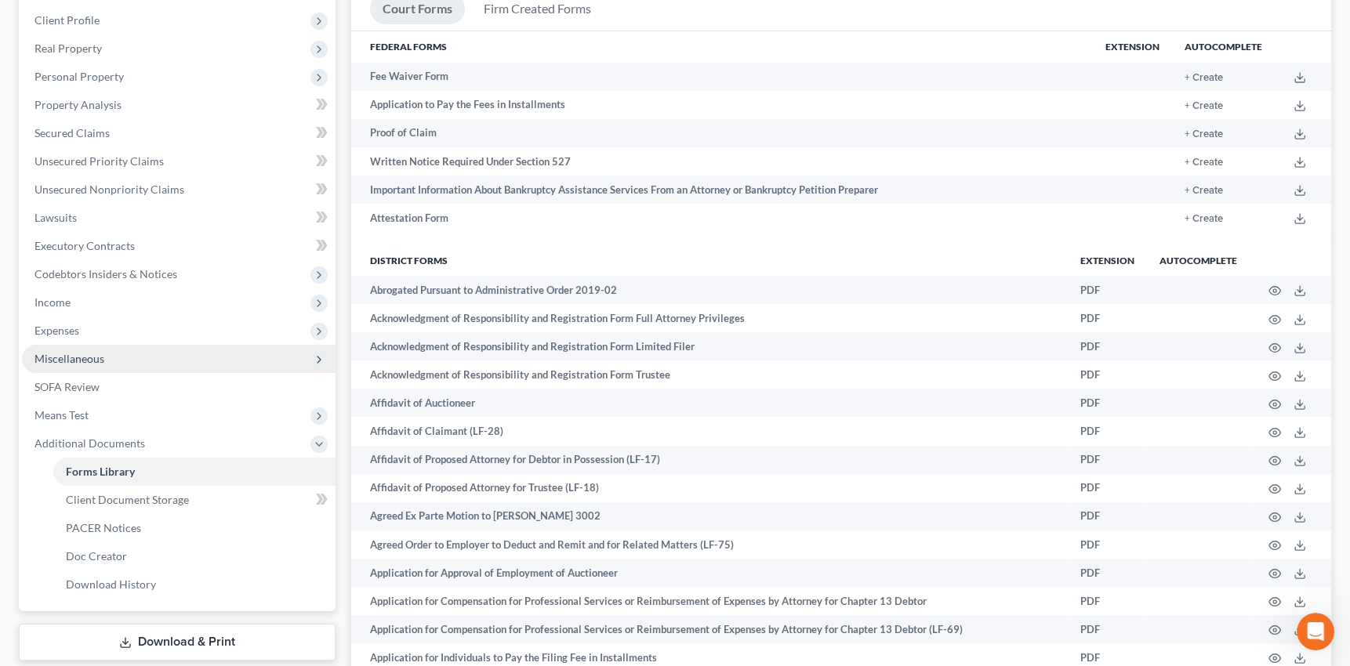
click at [78, 355] on span "Miscellaneous" at bounding box center [69, 358] width 70 height 13
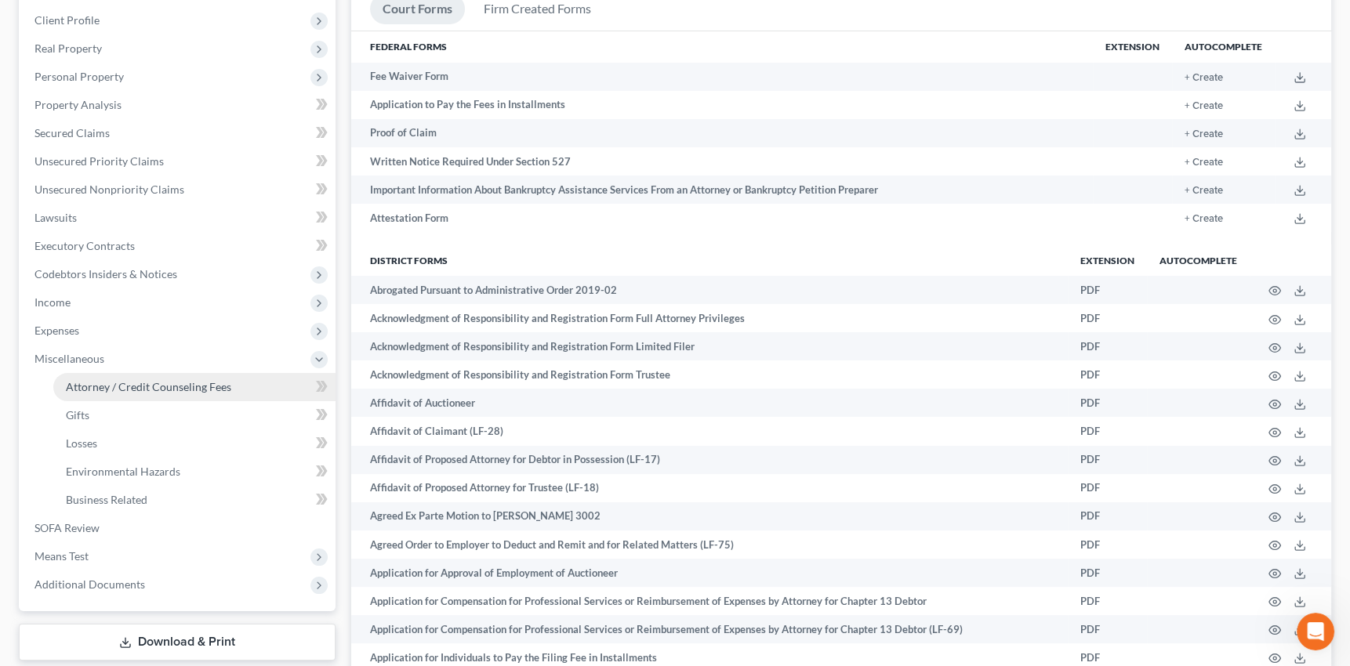
click at [121, 386] on span "Attorney / Credit Counseling Fees" at bounding box center [148, 386] width 165 height 13
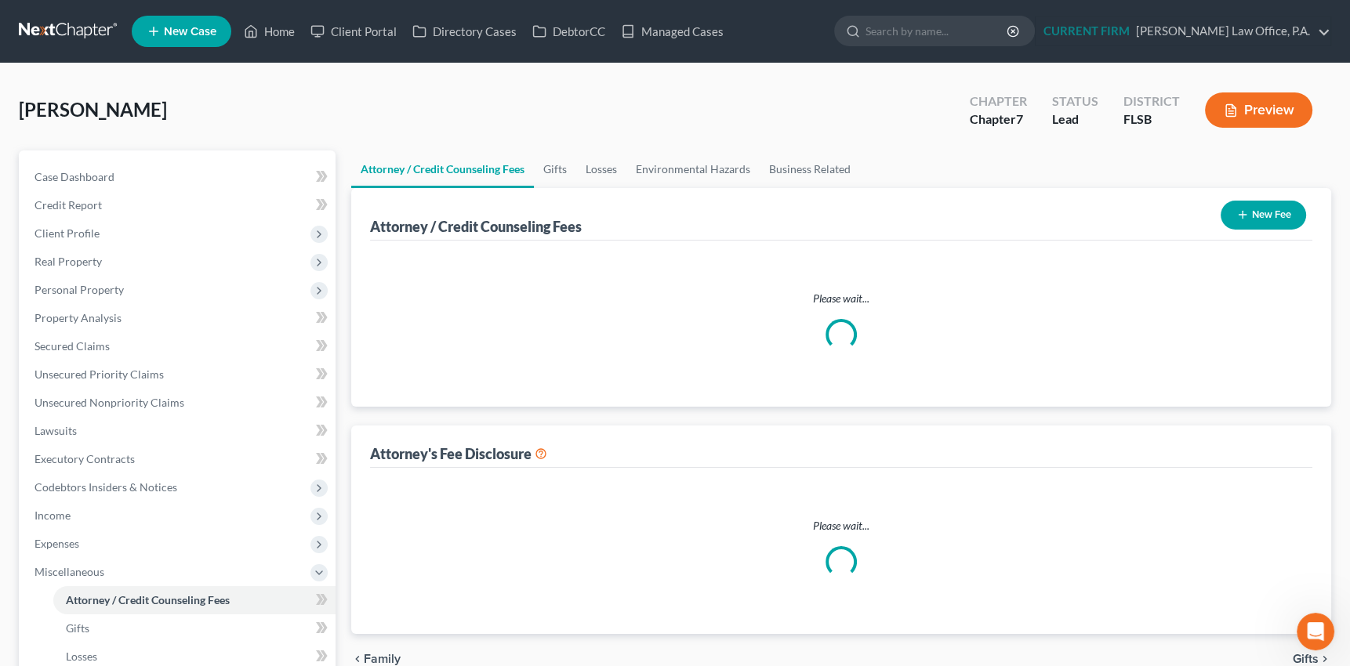
select select "0"
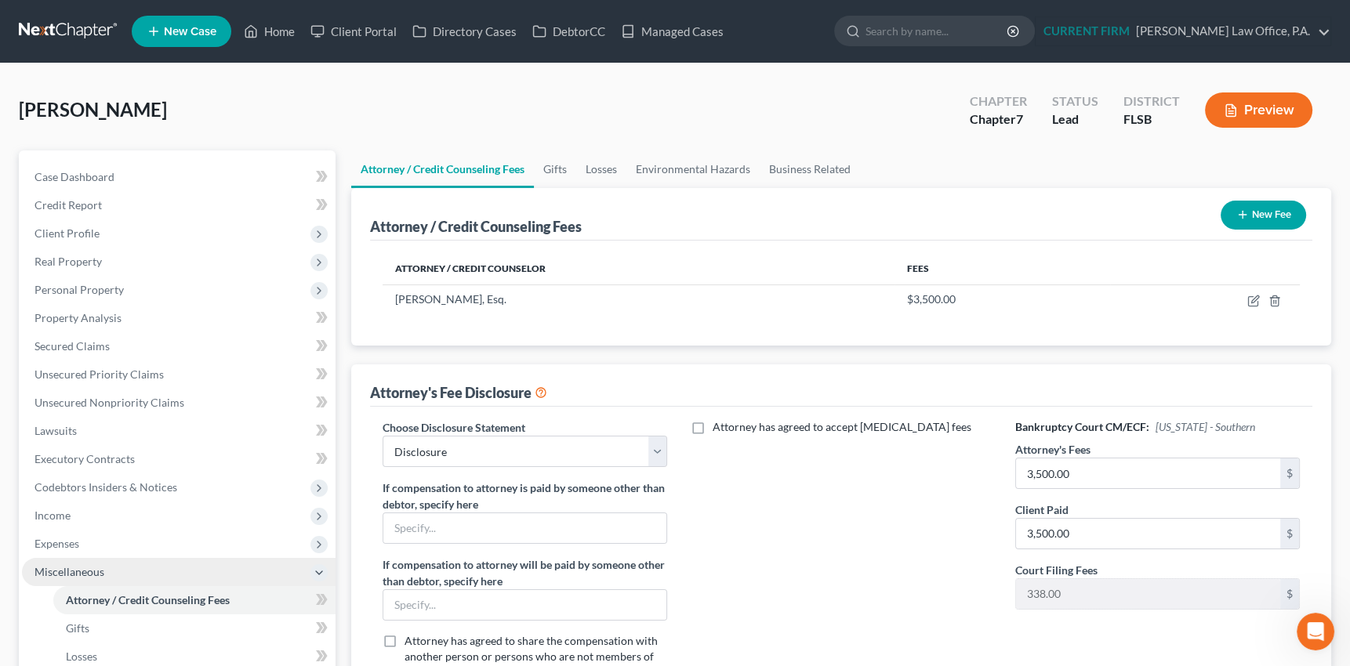
click at [79, 571] on span "Miscellaneous" at bounding box center [69, 571] width 70 height 13
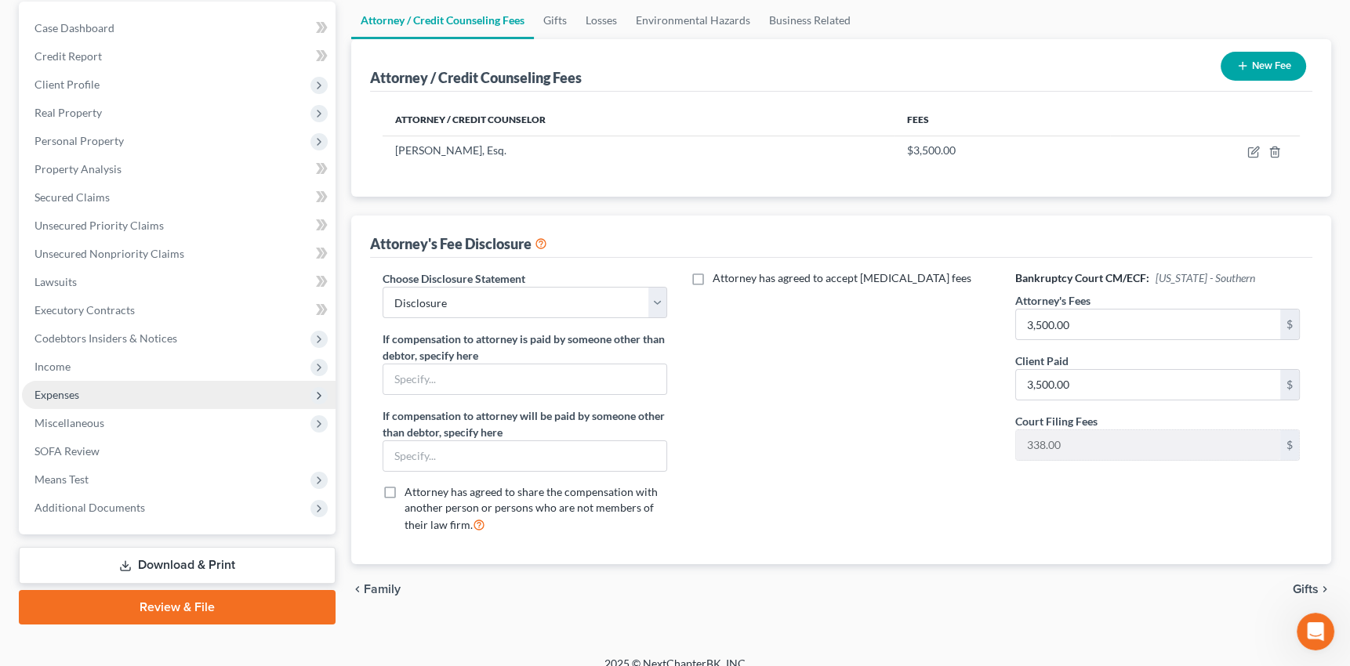
scroll to position [165, 0]
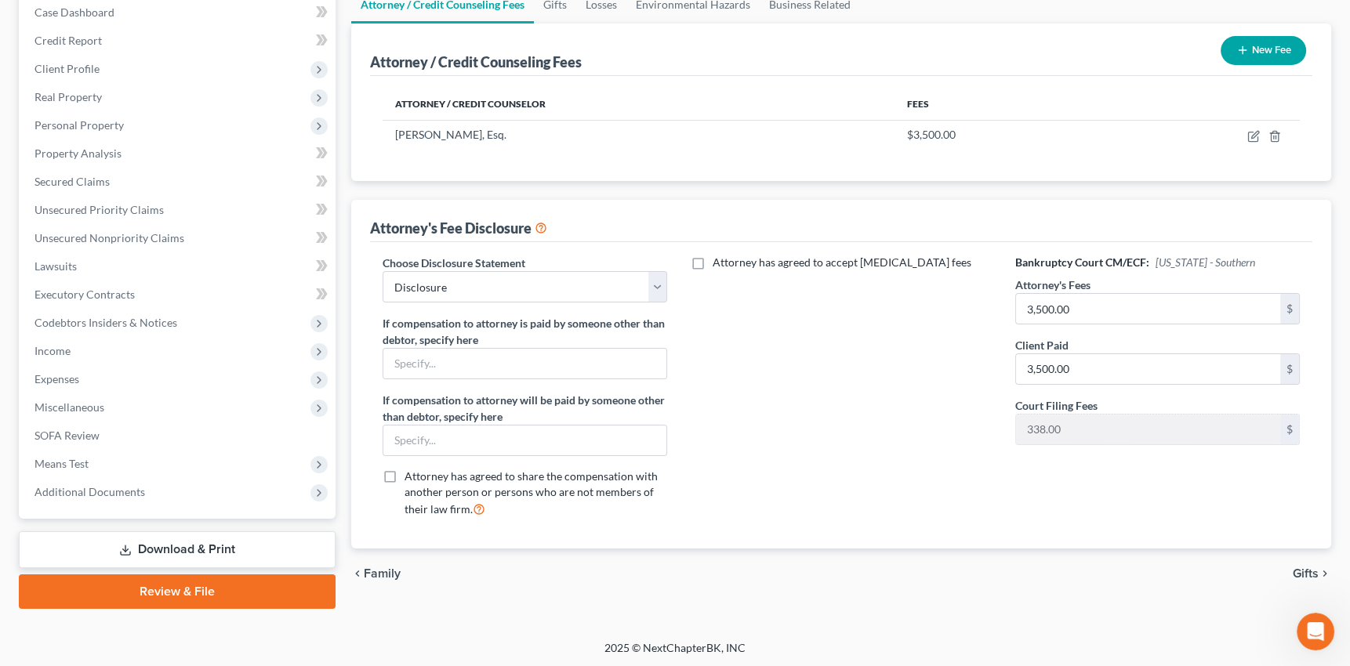
click at [132, 546] on link "Download & Print" at bounding box center [177, 549] width 317 height 37
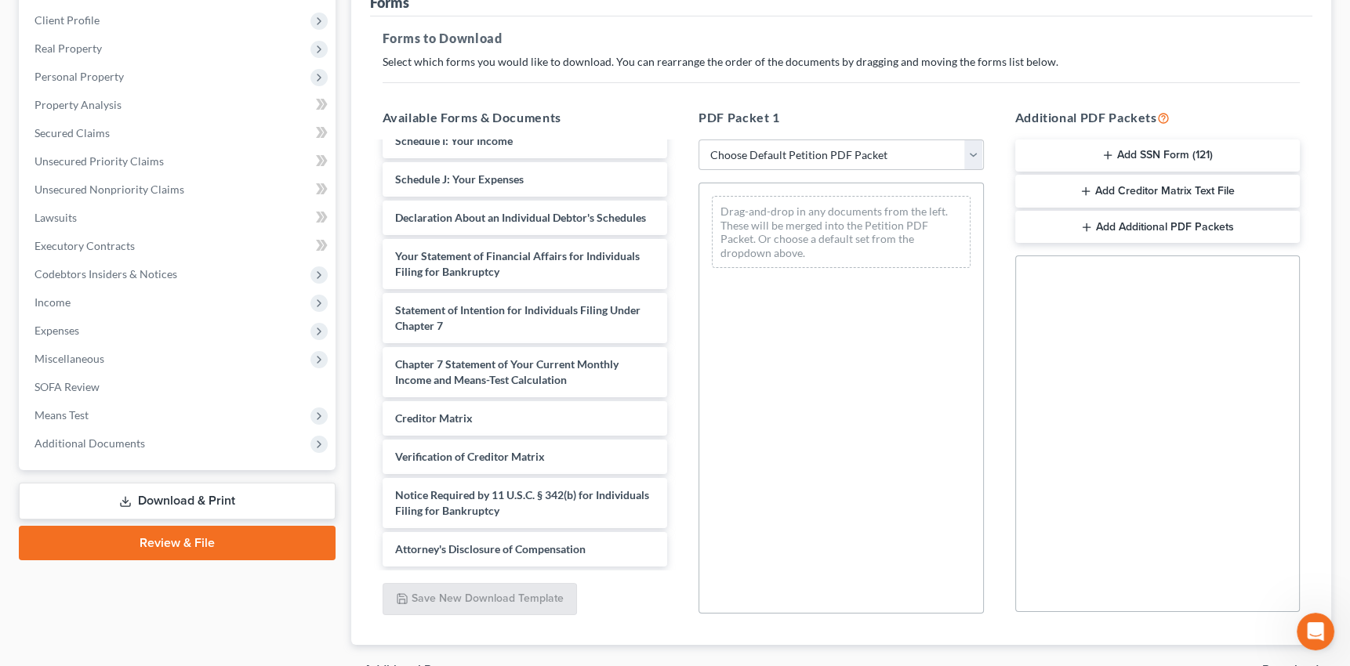
scroll to position [4052, 0]
click at [132, 537] on link "Review & File" at bounding box center [177, 543] width 317 height 34
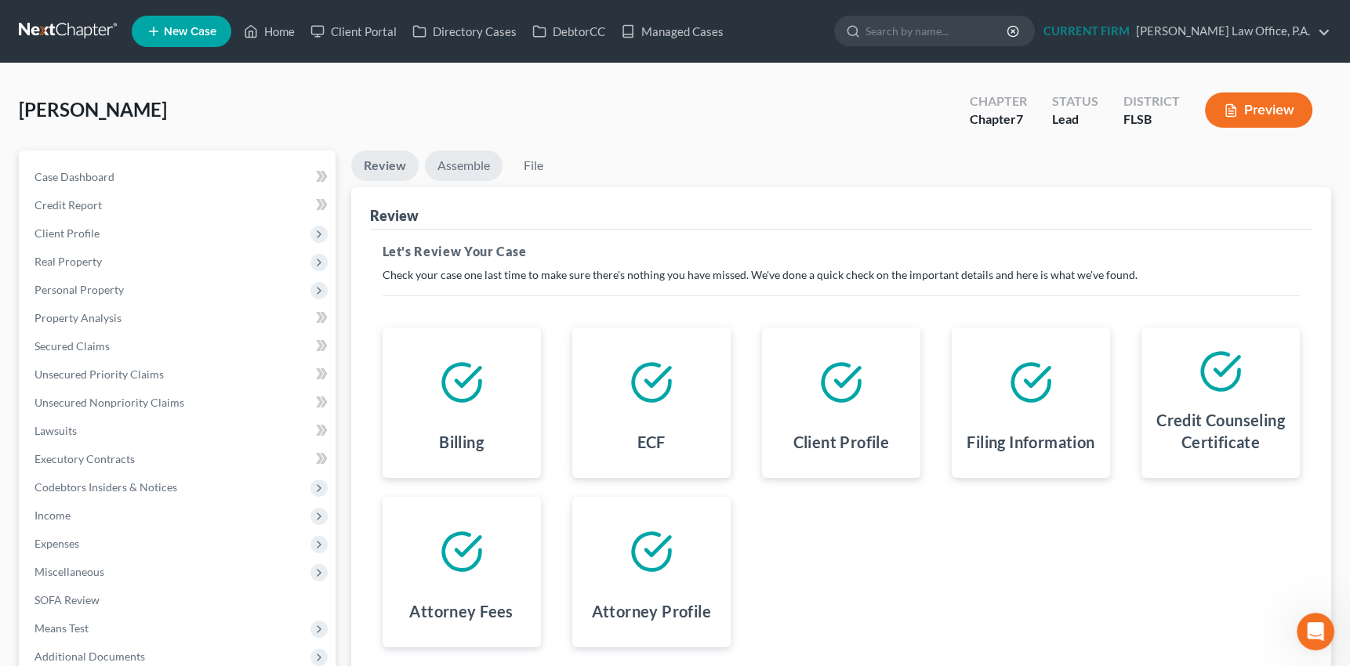
click at [469, 168] on link "Assemble" at bounding box center [464, 165] width 78 height 31
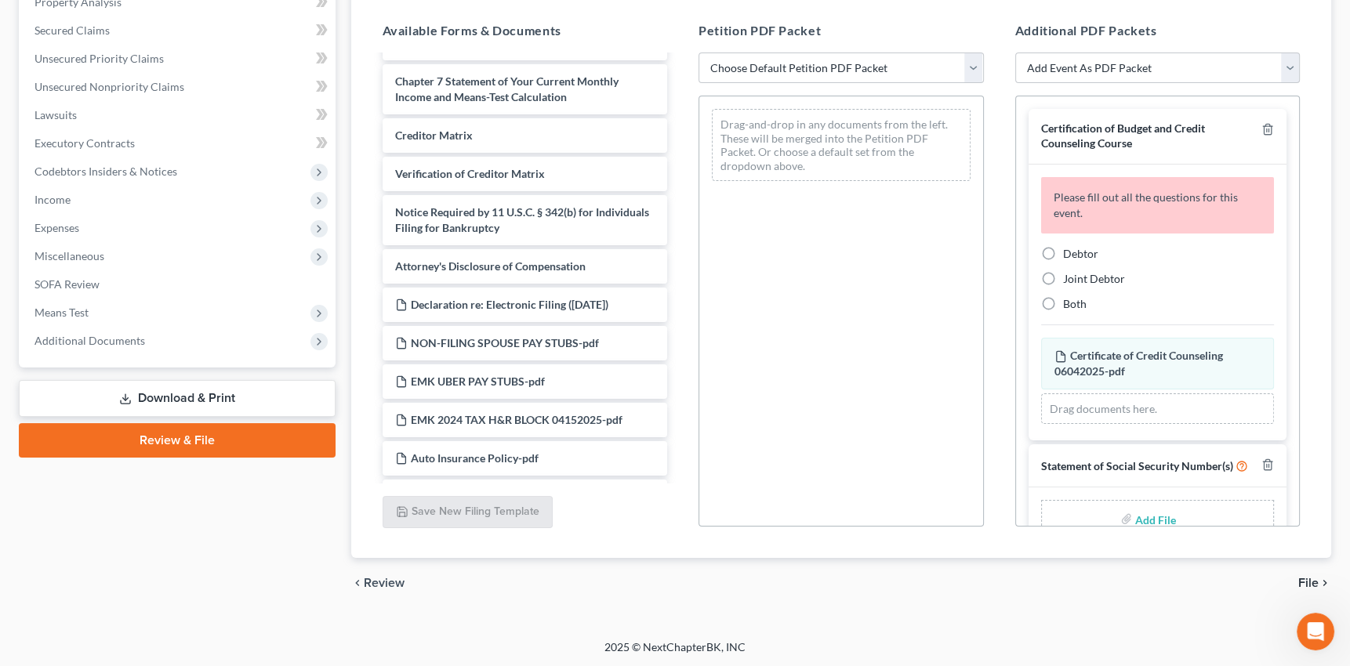
scroll to position [641, 0]
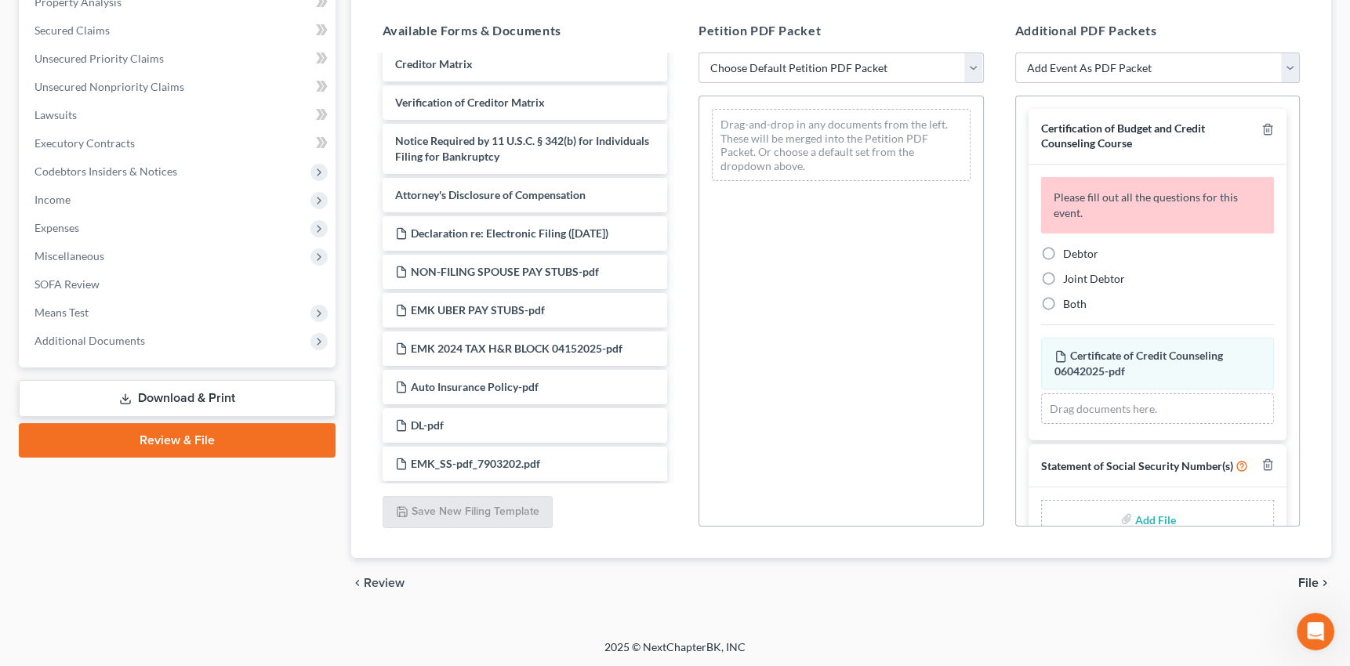
click at [969, 63] on select "Choose Default Petition PDF Packet Emergency Filing (Voluntary Petition and Cre…" at bounding box center [840, 68] width 285 height 31
select select "1"
click at [698, 53] on select "Choose Default Petition PDF Packet Emergency Filing (Voluntary Petition and Cre…" at bounding box center [840, 68] width 285 height 31
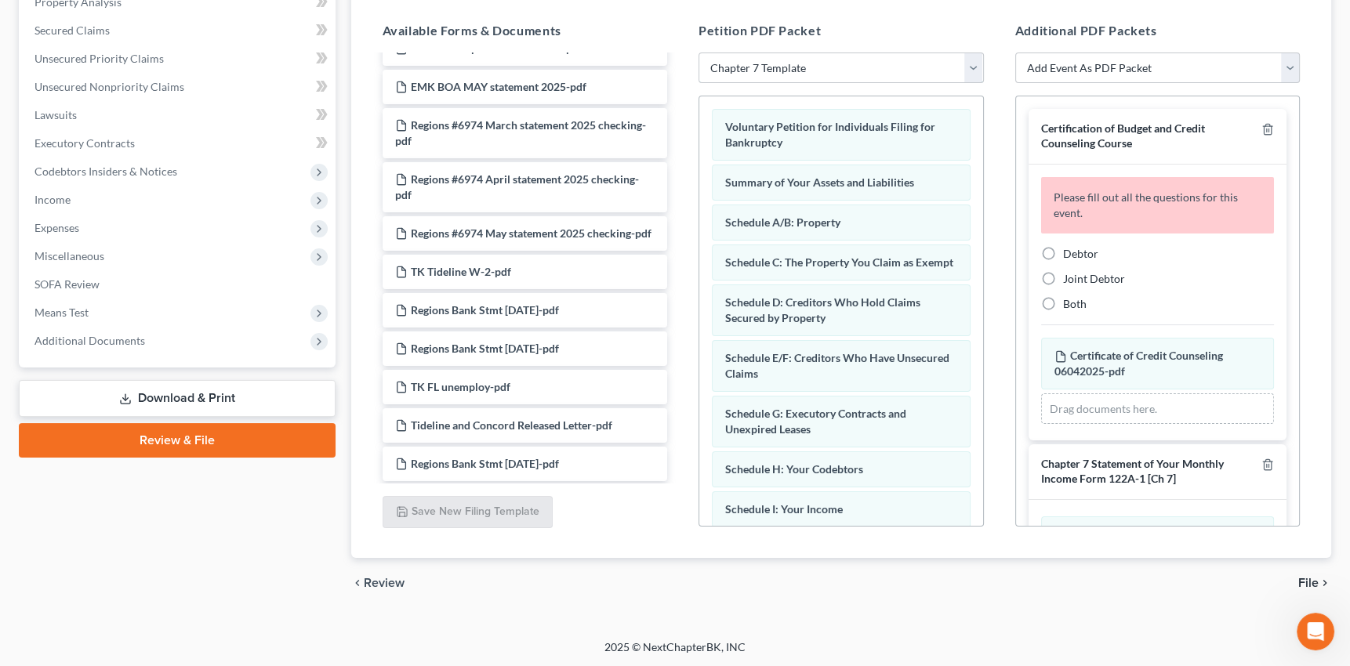
scroll to position [0, 0]
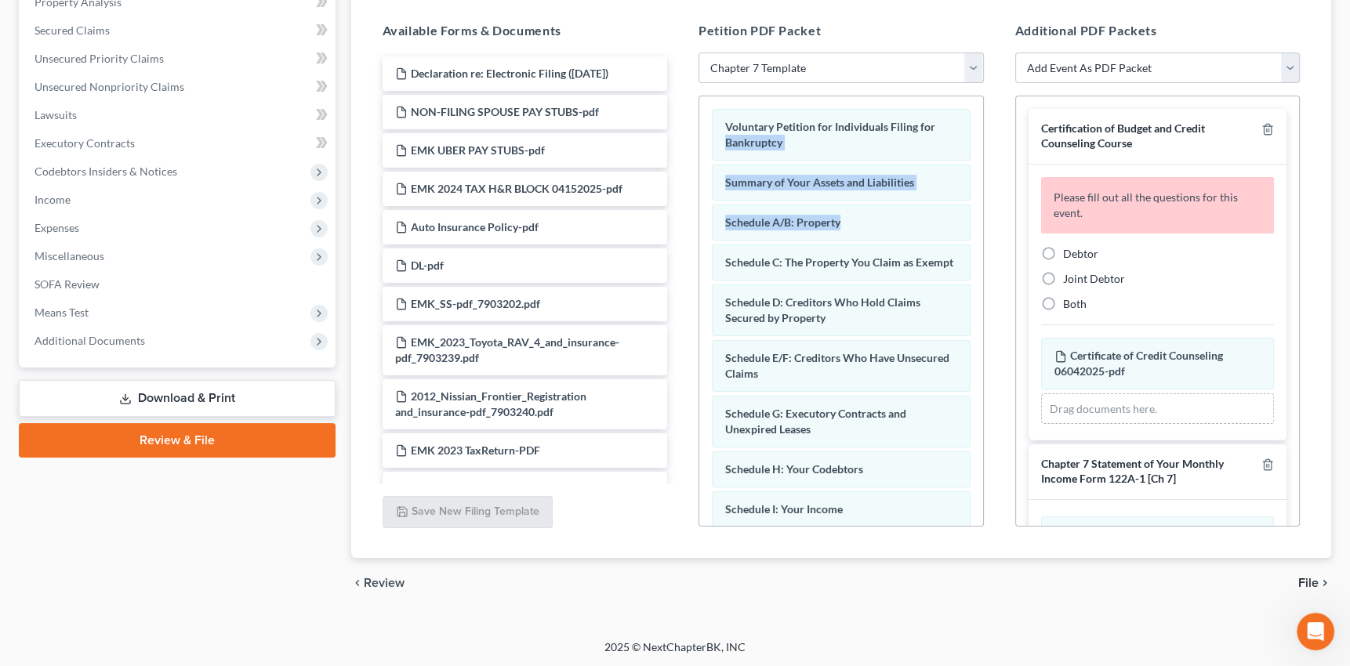
drag, startPoint x: 970, startPoint y: 118, endPoint x: 962, endPoint y: 237, distance: 119.4
click at [962, 237] on div "Voluntary Petition for Individuals Filing for Bankruptcy Summary of Your Assets…" at bounding box center [841, 527] width 284 height 862
click at [999, 164] on div "Additional PDF Packets Add Event As PDF Packet Affidavit Notice of Case Reassig…" at bounding box center [1157, 274] width 317 height 531
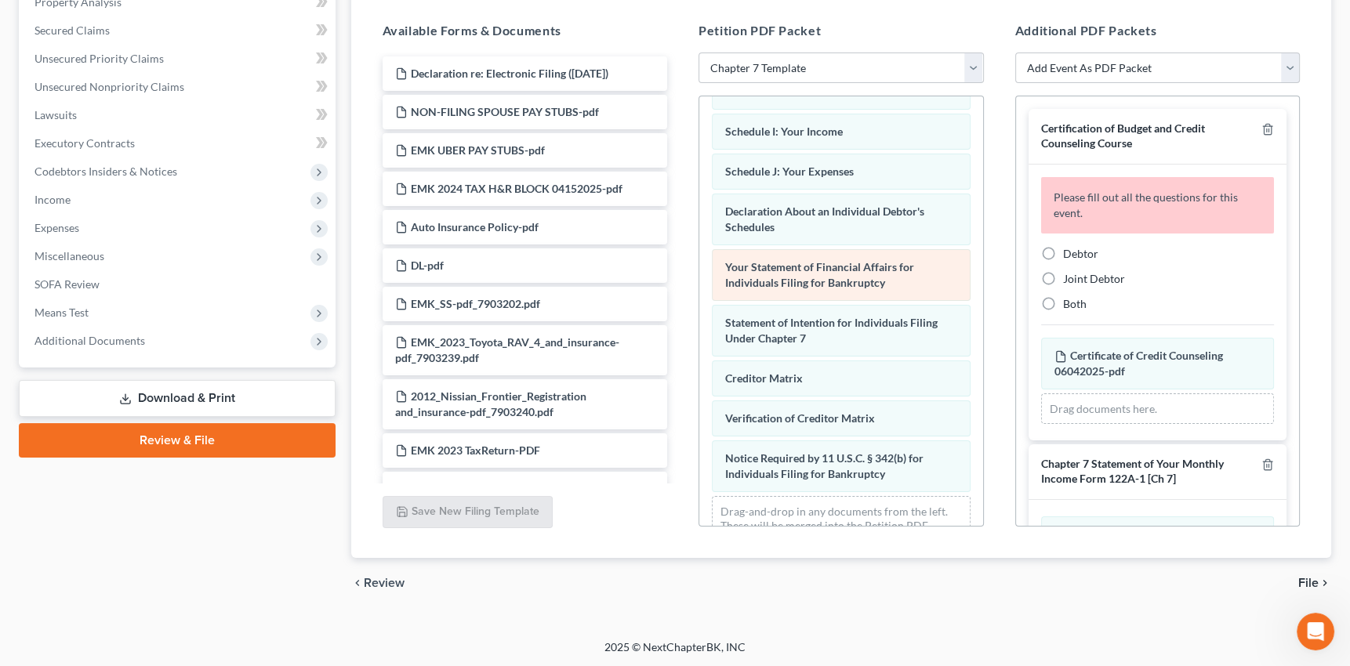
scroll to position [445, 0]
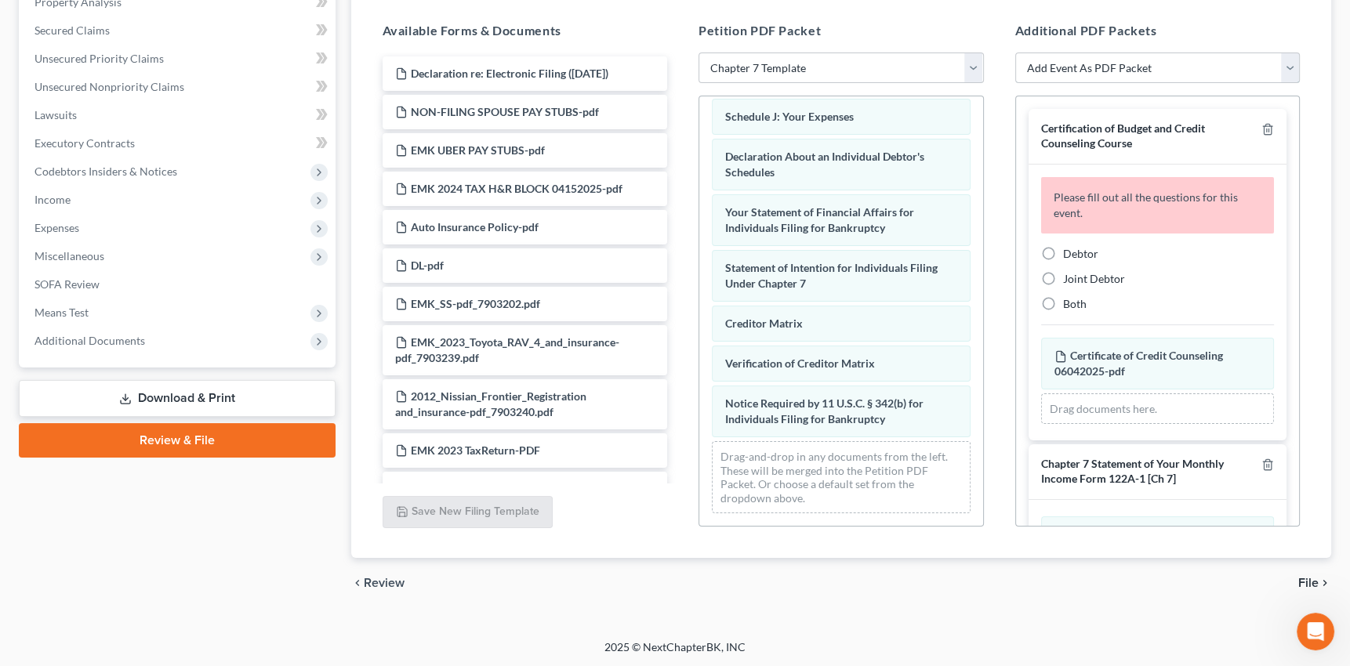
click at [1292, 61] on select "Add Event As PDF Packet Affidavit Notice of Case Reassignment Affidavit to Defe…" at bounding box center [1157, 68] width 285 height 31
select select "20"
click at [1015, 53] on select "Add Event As PDF Packet Affidavit Notice of Case Reassignment Affidavit to Defe…" at bounding box center [1157, 68] width 285 height 31
select select
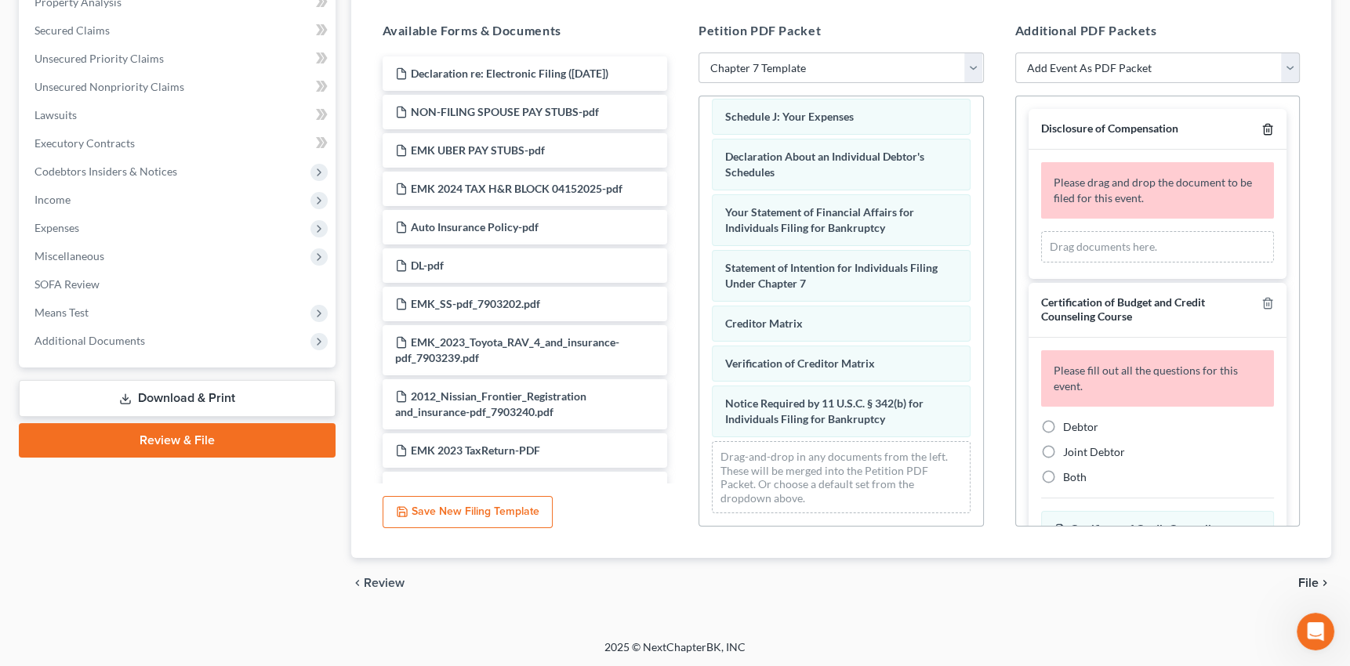
click at [1263, 126] on polyline "button" at bounding box center [1267, 126] width 9 height 0
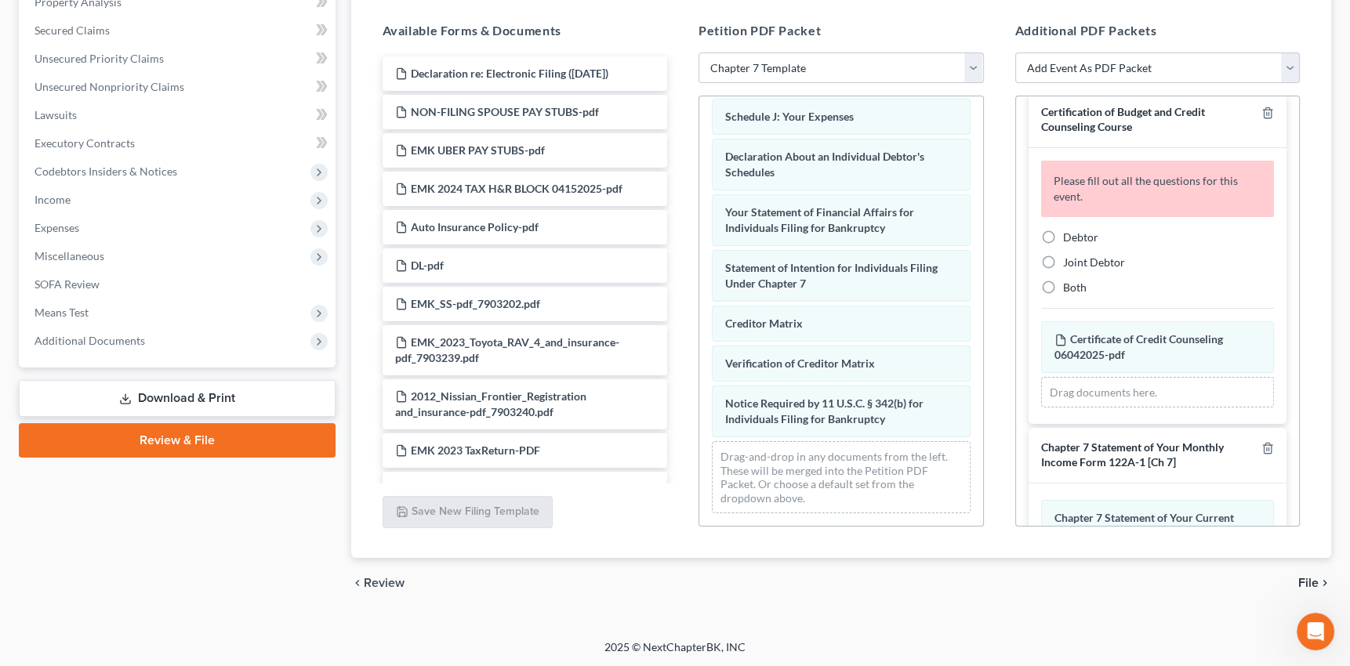
scroll to position [14, 0]
click at [1063, 237] on label "Debtor" at bounding box center [1080, 240] width 35 height 16
click at [1069, 237] on input "Debtor" at bounding box center [1074, 237] width 10 height 10
radio input "true"
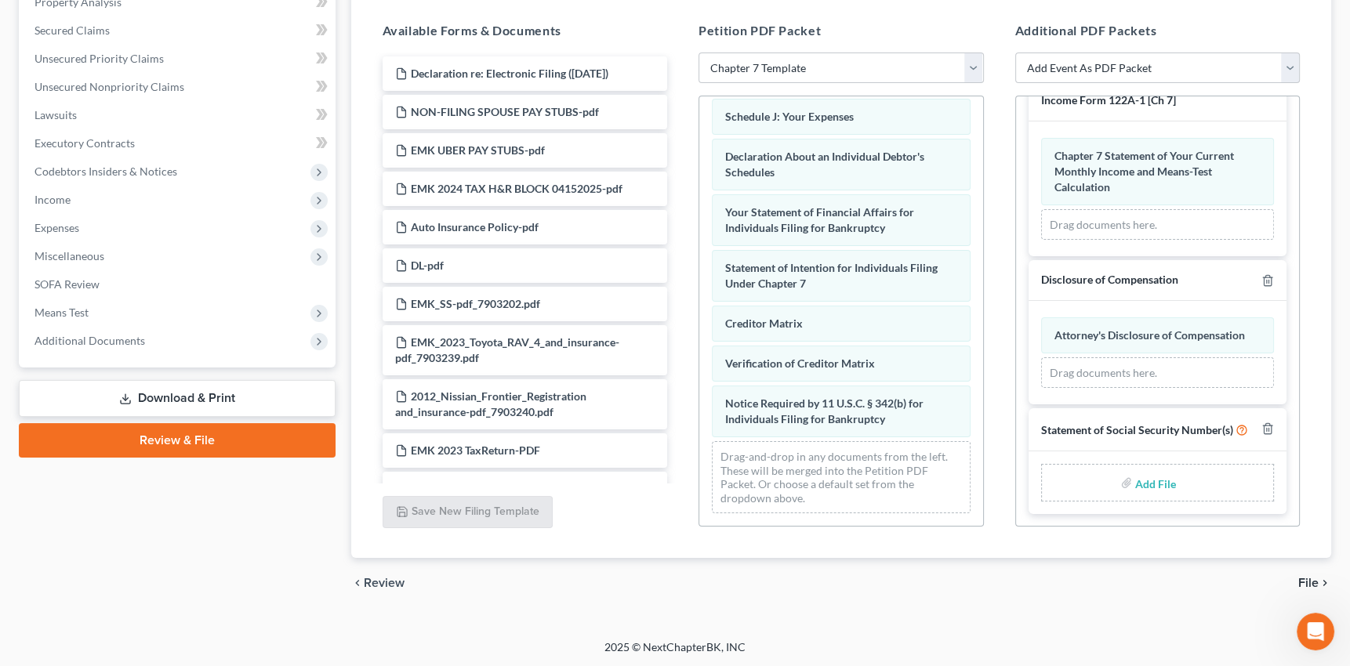
scroll to position [322, 0]
click at [1153, 480] on input "file" at bounding box center [1154, 483] width 38 height 28
type input "C:\fakepath\STATEMENT ABOUT SS NUMBER.pdf"
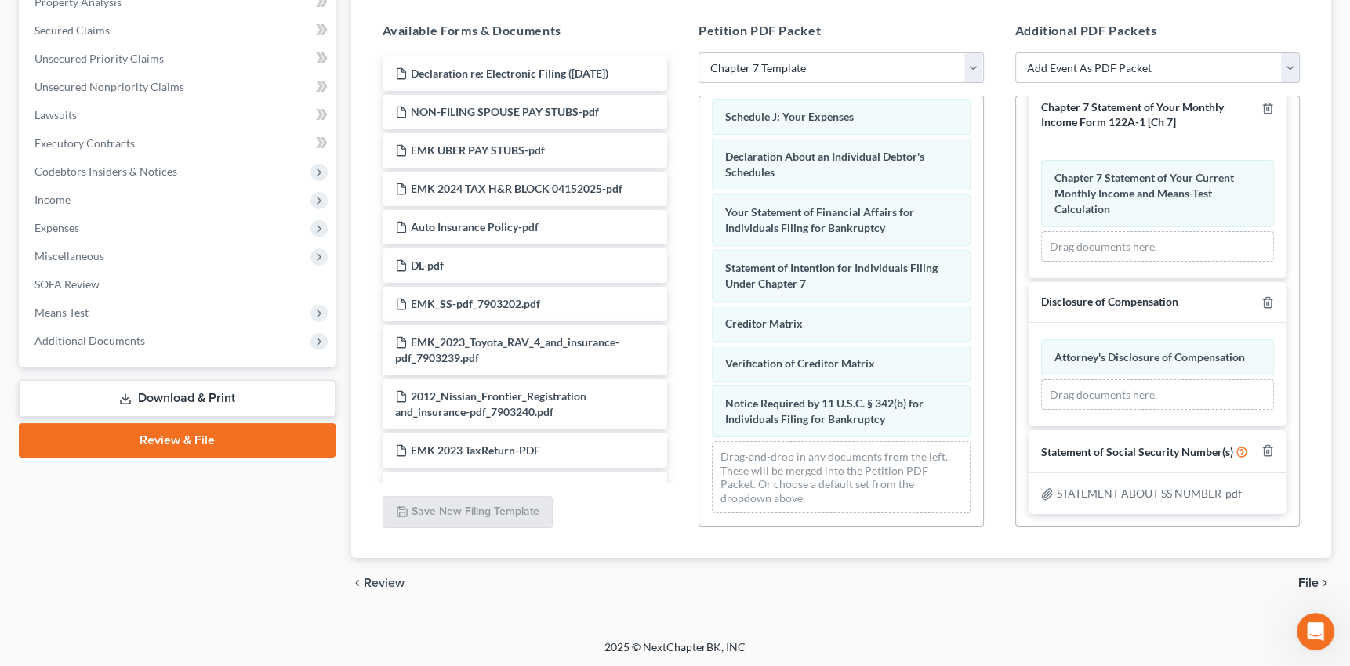
scroll to position [300, 0]
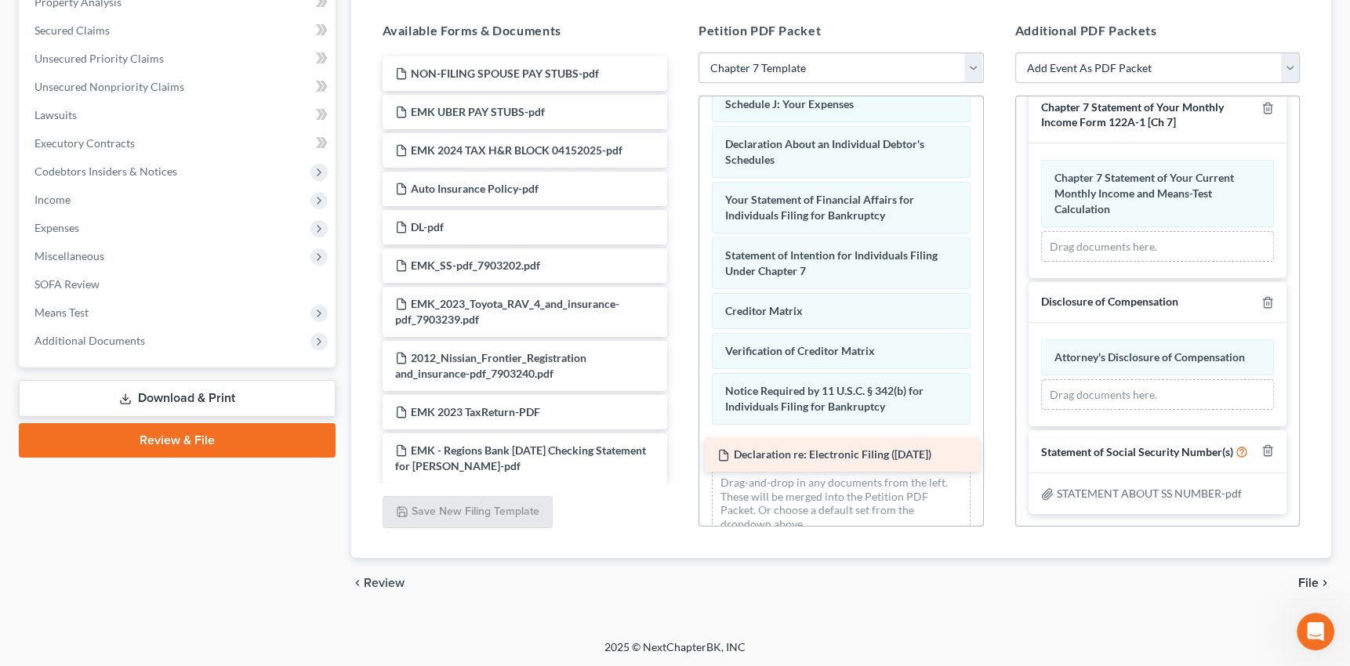
drag, startPoint x: 495, startPoint y: 65, endPoint x: 817, endPoint y: 448, distance: 501.2
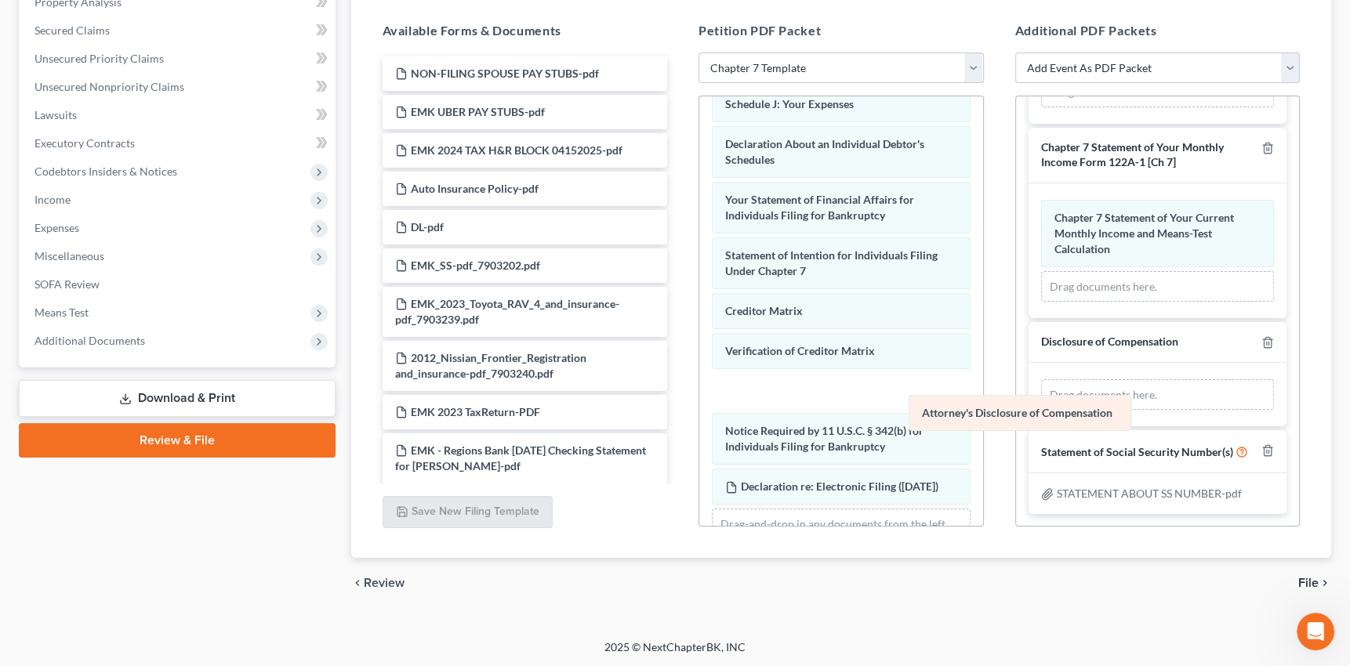
scroll to position [260, 0]
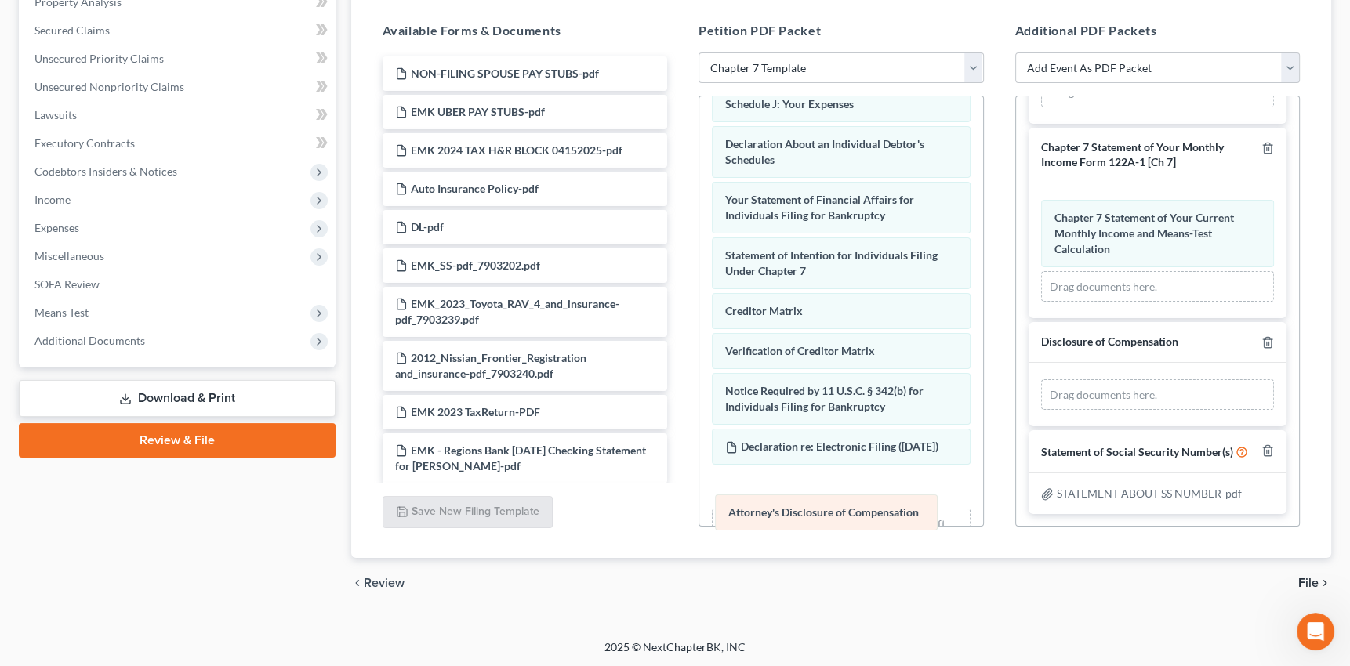
drag, startPoint x: 1108, startPoint y: 333, endPoint x: 782, endPoint y: 505, distance: 367.8
click at [1041, 411] on div "Attorney's Disclosure of Compensation Amended Attorney's Disclosure of Compensa…" at bounding box center [1158, 394] width 234 height 31
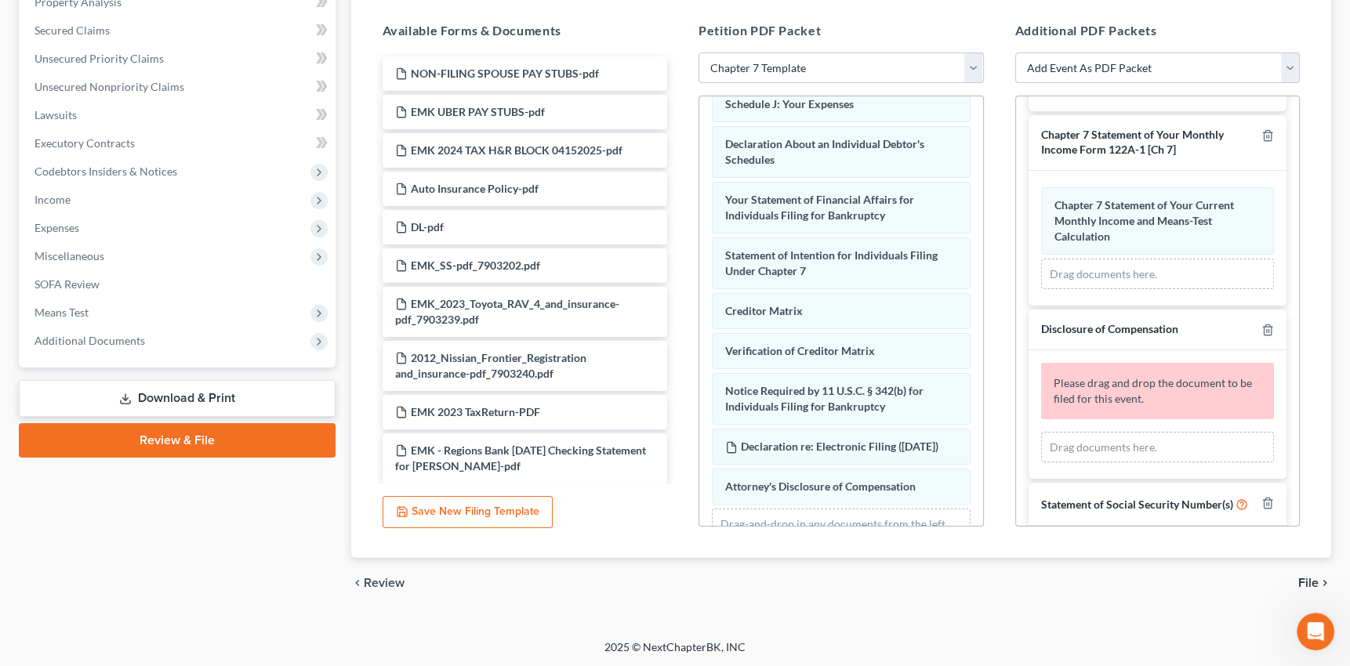
scroll to position [322, 0]
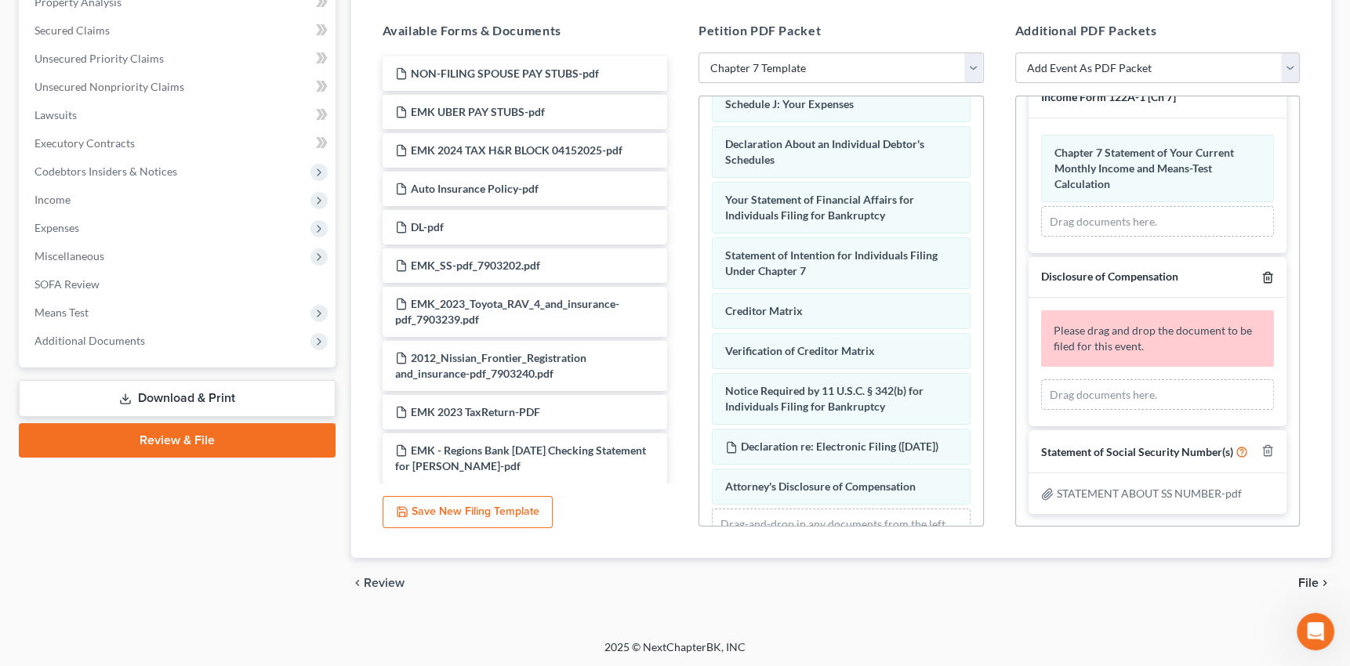
click at [1263, 272] on icon "button" at bounding box center [1266, 277] width 7 height 10
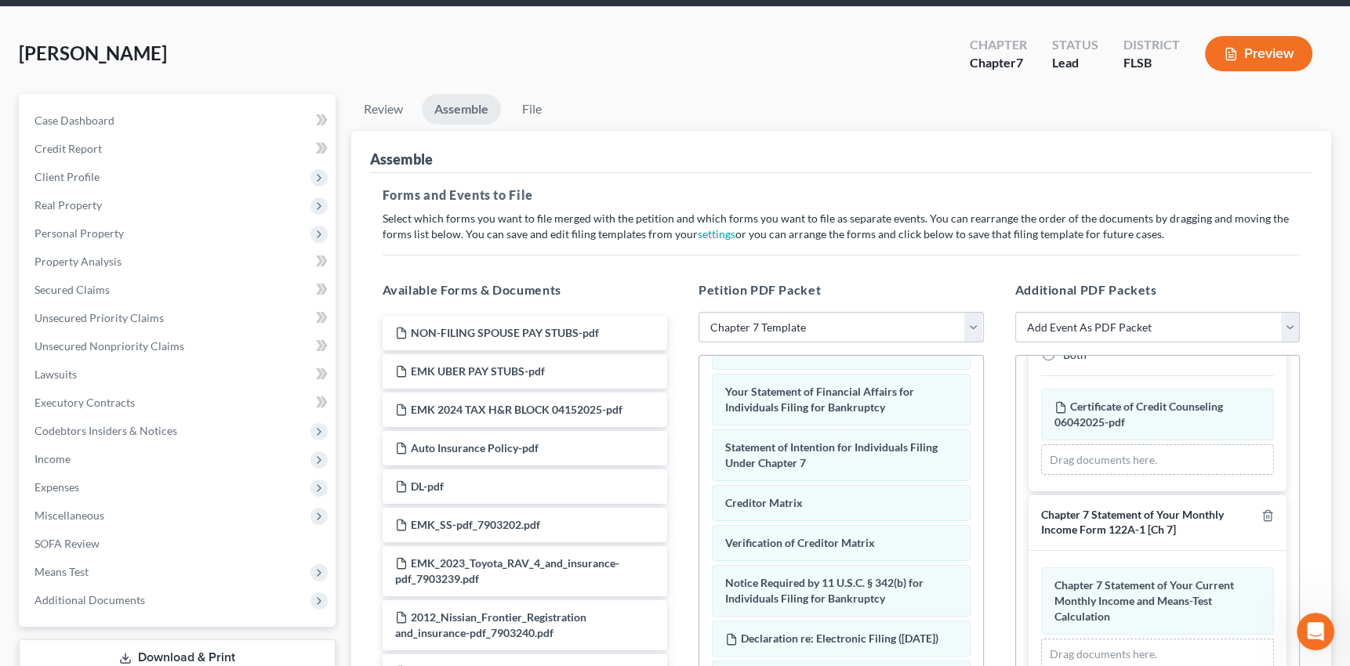
scroll to position [31, 0]
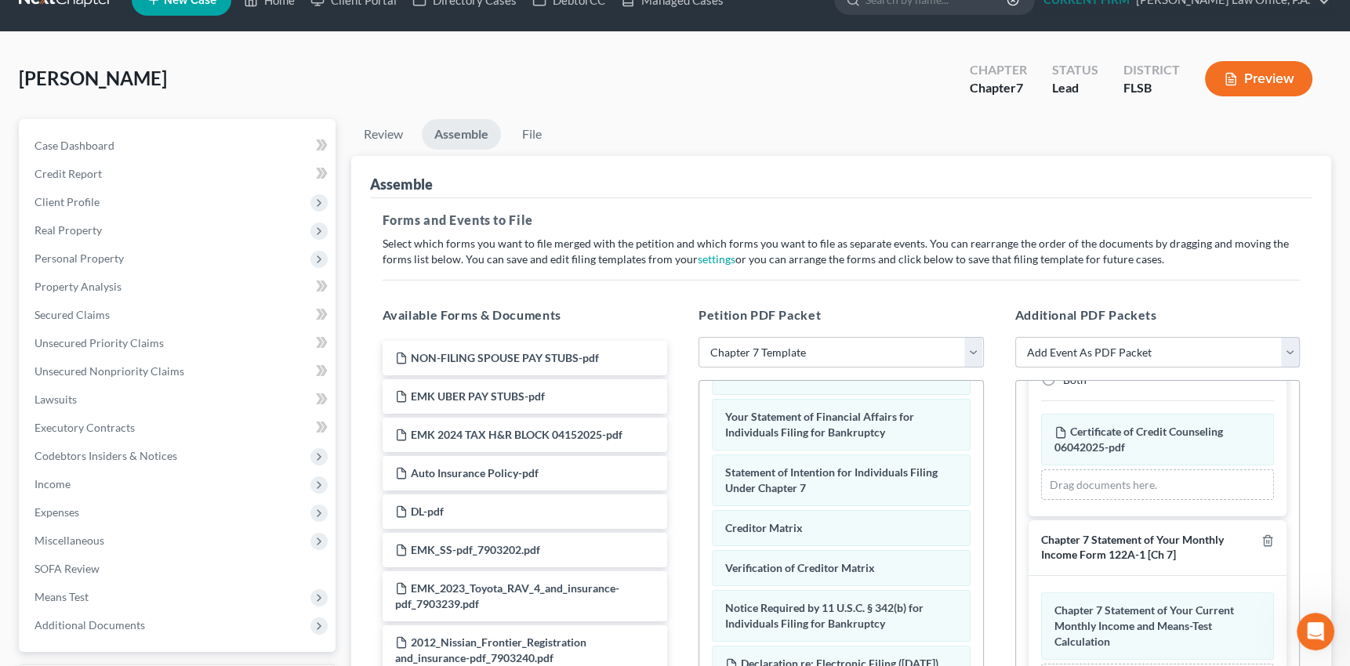
click at [1288, 352] on select "Add Event As PDF Packet Affidavit Notice of Case Reassignment Affidavit to Defe…" at bounding box center [1157, 352] width 285 height 31
click at [1343, 143] on div "McGee-Keller, Estella Upgraded Chapter Chapter 7 Status Lead District FLSB Prev…" at bounding box center [675, 478] width 1350 height 892
click at [541, 135] on link "File" at bounding box center [532, 134] width 50 height 31
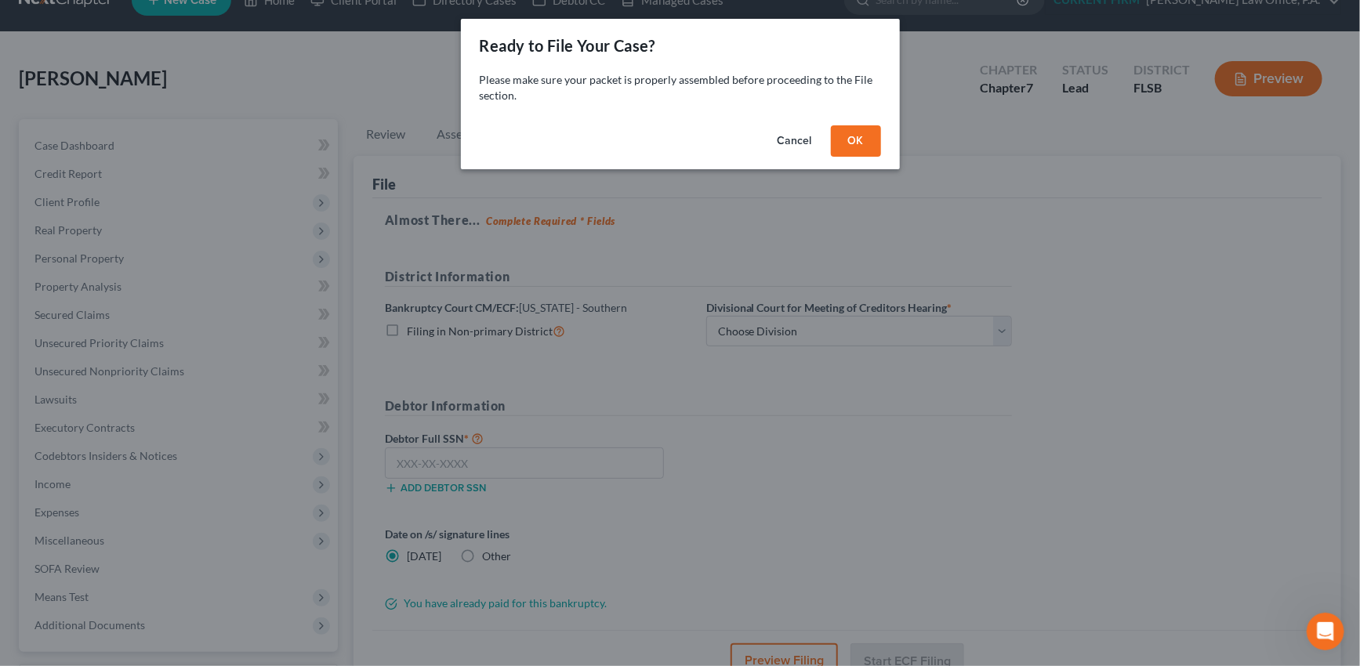
click at [873, 145] on button "OK" at bounding box center [856, 140] width 50 height 31
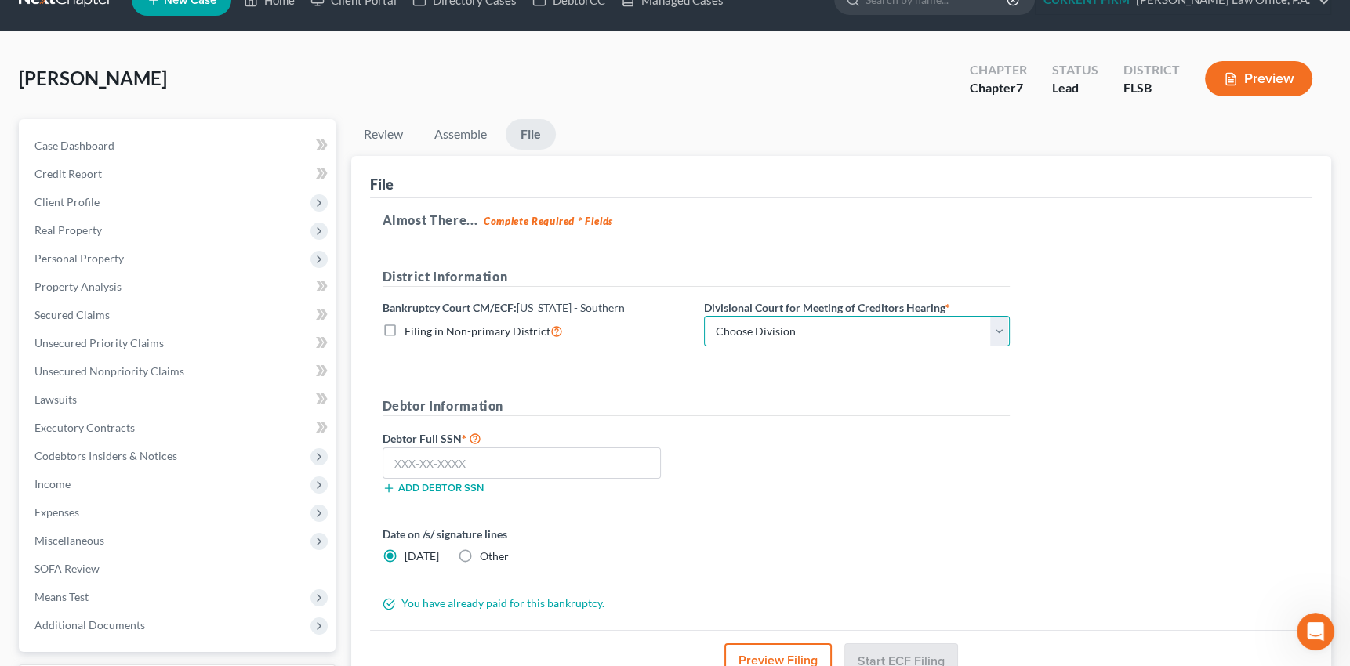
click at [997, 332] on select "Choose Division Fort Lauderdale Miami West Palm Beach" at bounding box center [857, 331] width 306 height 31
select select "2"
click at [704, 316] on select "Choose Division Fort Lauderdale Miami West Palm Beach" at bounding box center [857, 331] width 306 height 31
click at [484, 462] on input "text" at bounding box center [521, 463] width 279 height 31
click at [419, 455] on input "text" at bounding box center [521, 463] width 279 height 31
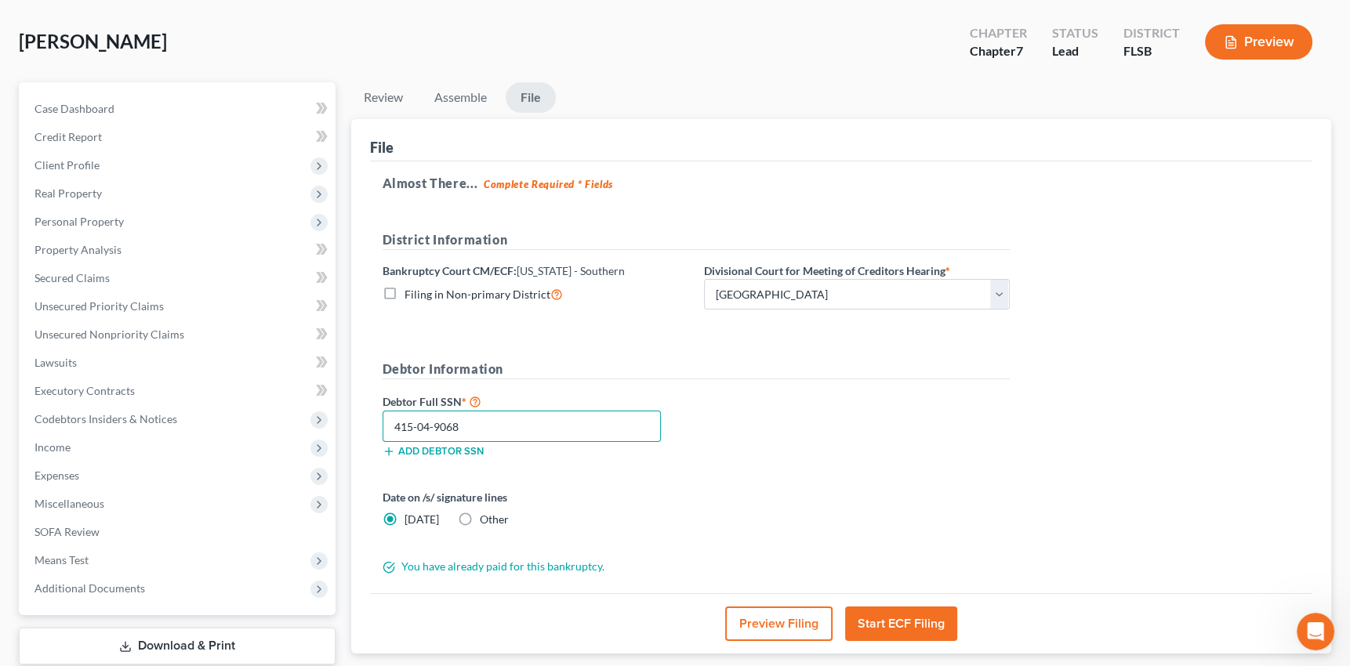
scroll to position [102, 0]
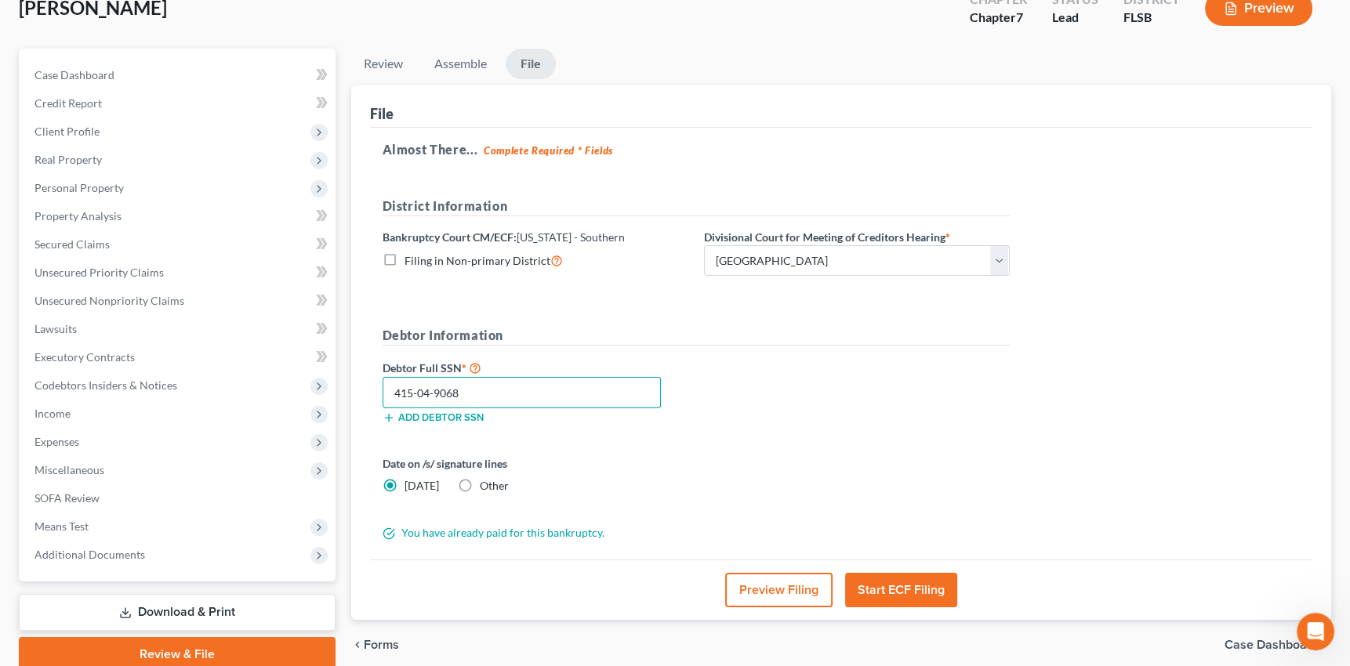
type input "415-04-9068"
click at [906, 584] on button "Start ECF Filing" at bounding box center [901, 590] width 112 height 34
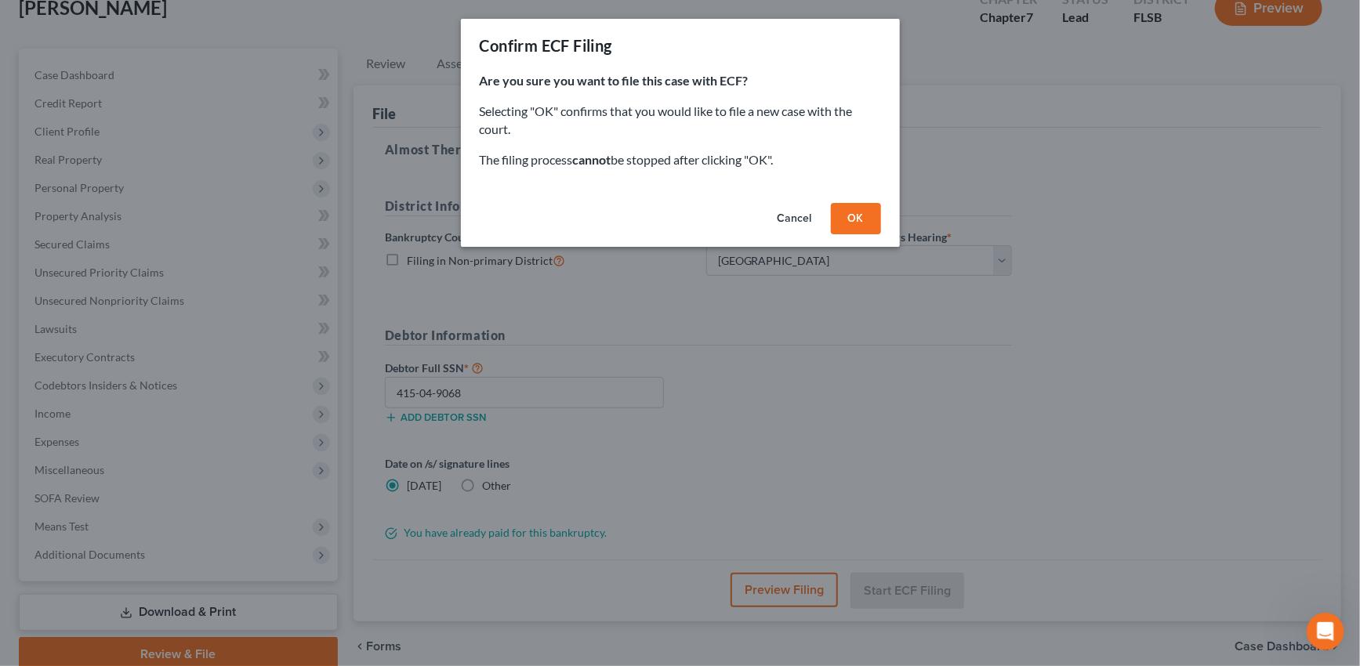
click at [863, 216] on button "OK" at bounding box center [856, 218] width 50 height 31
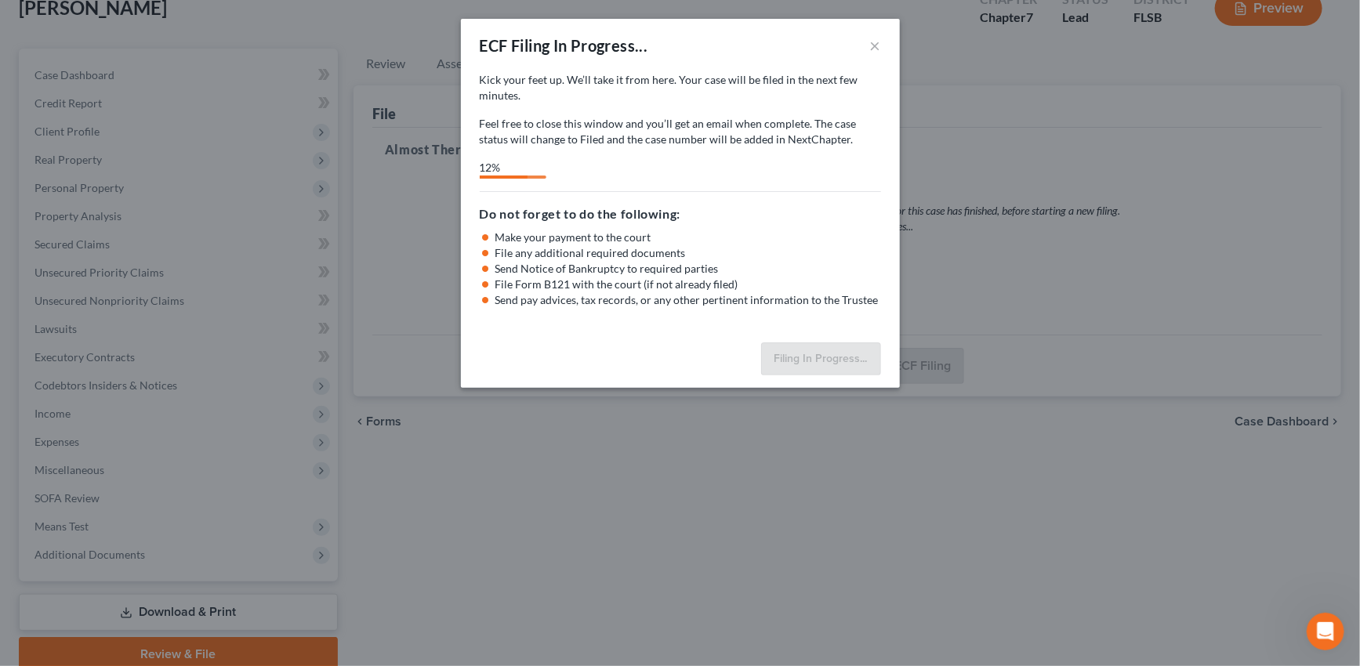
select select "2"
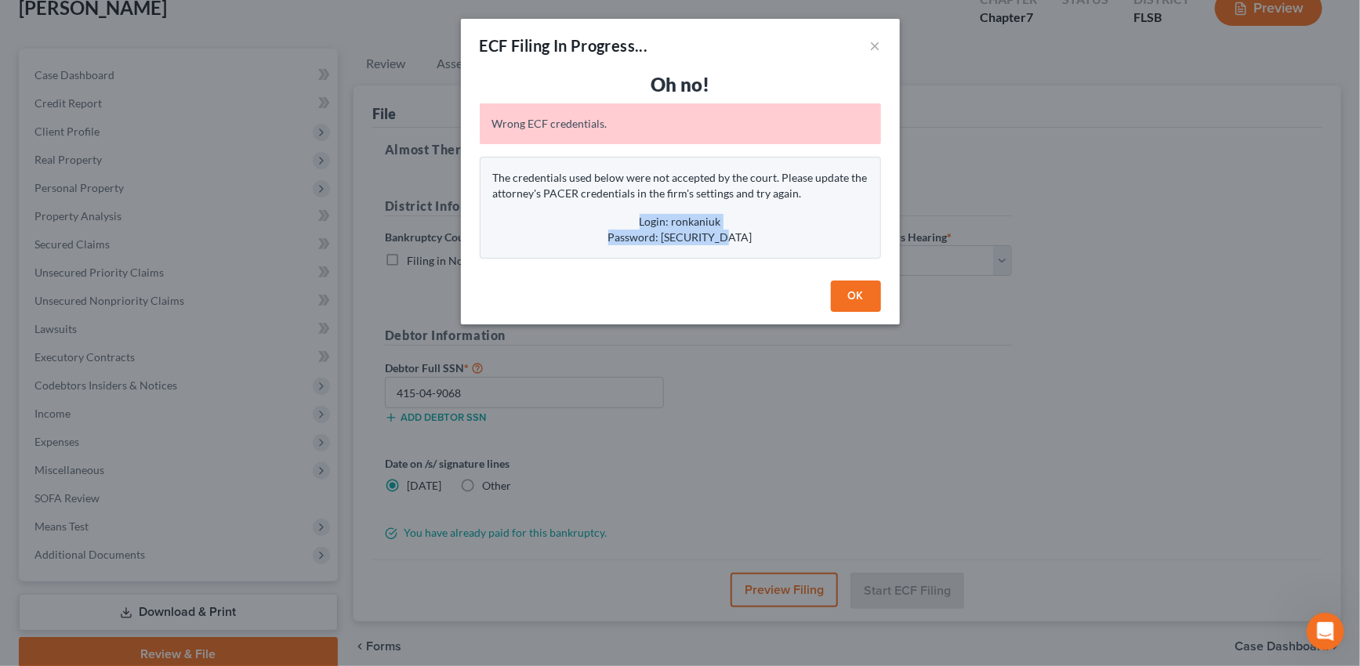
drag, startPoint x: 640, startPoint y: 219, endPoint x: 749, endPoint y: 240, distance: 110.8
click at [749, 240] on div "The credentials used below were not accepted by the court. Please update the at…" at bounding box center [680, 208] width 401 height 102
copy div "Login: ronkaniuk Password: Oscar3kids&"
click at [779, 73] on h3 "Oh no!" at bounding box center [680, 84] width 401 height 25
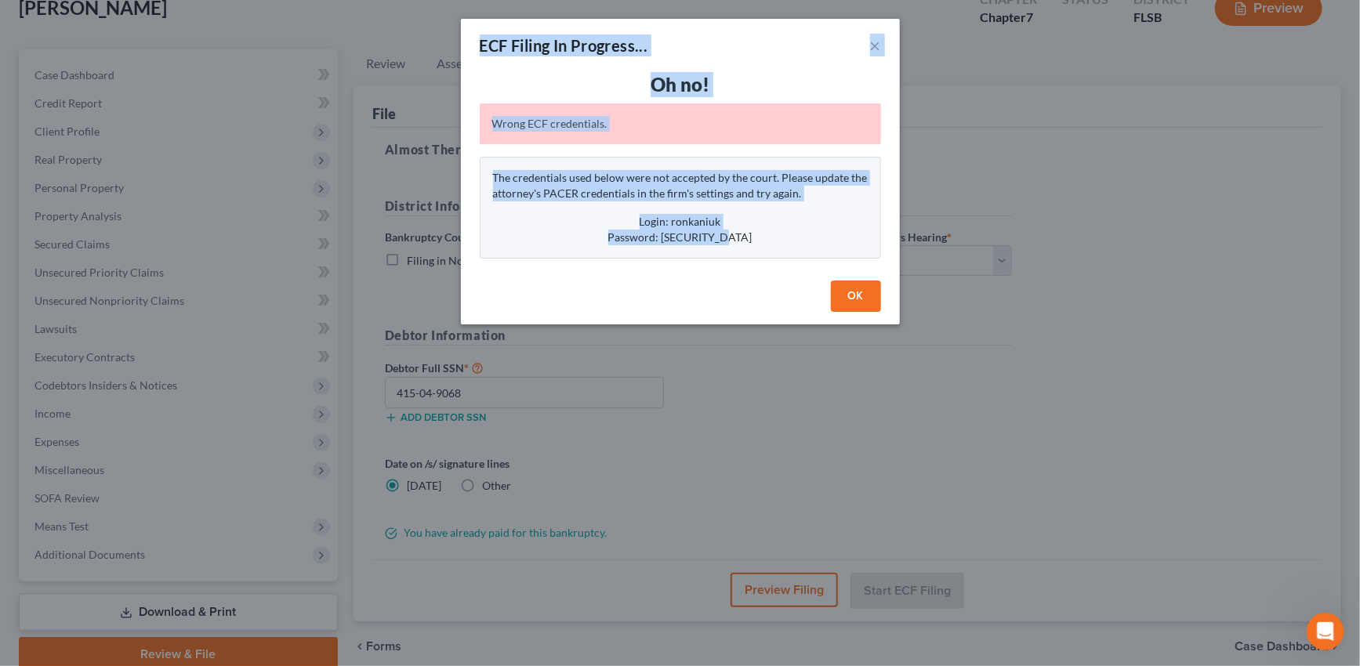
drag, startPoint x: 481, startPoint y: 42, endPoint x: 801, endPoint y: 235, distance: 373.8
click at [801, 235] on div "ECF Filing In Progress... × Oh no! Wrong ECF credentials. The credentials used …" at bounding box center [680, 172] width 439 height 306
copy div "ECF Filing In Progress... × Oh no! Wrong ECF credentials. The credentials used …"
click at [878, 41] on button "×" at bounding box center [875, 45] width 11 height 19
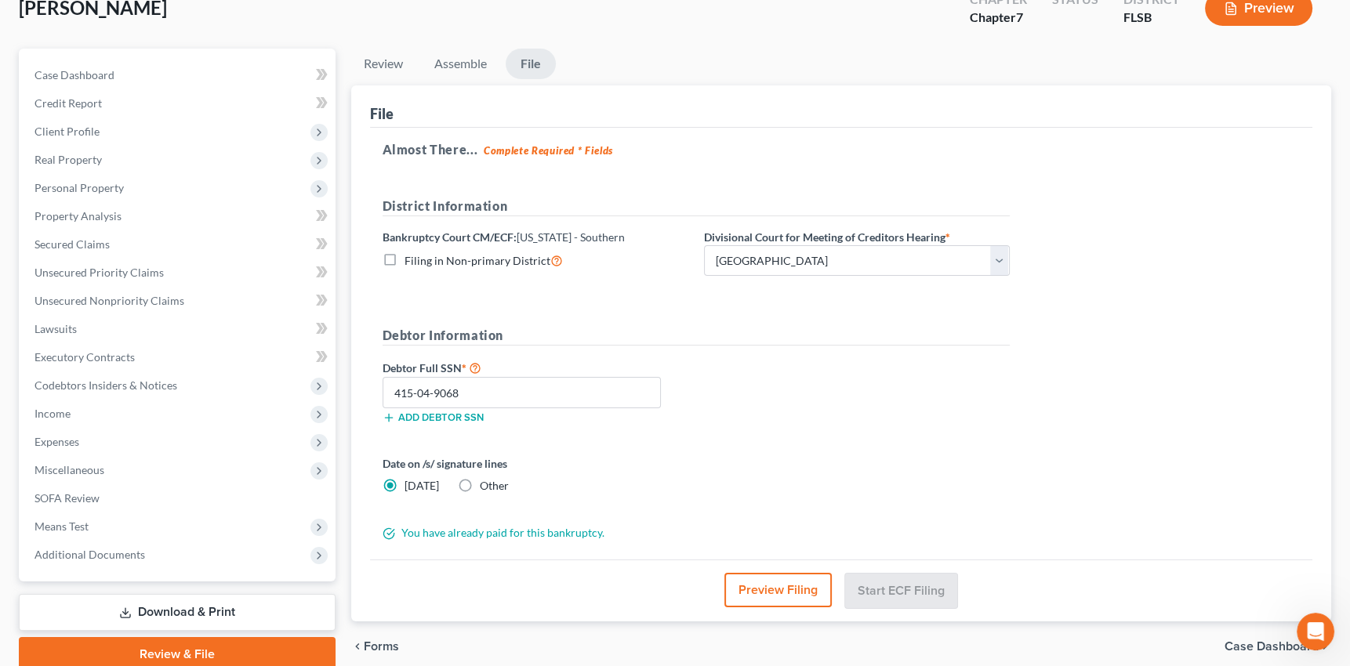
scroll to position [0, 0]
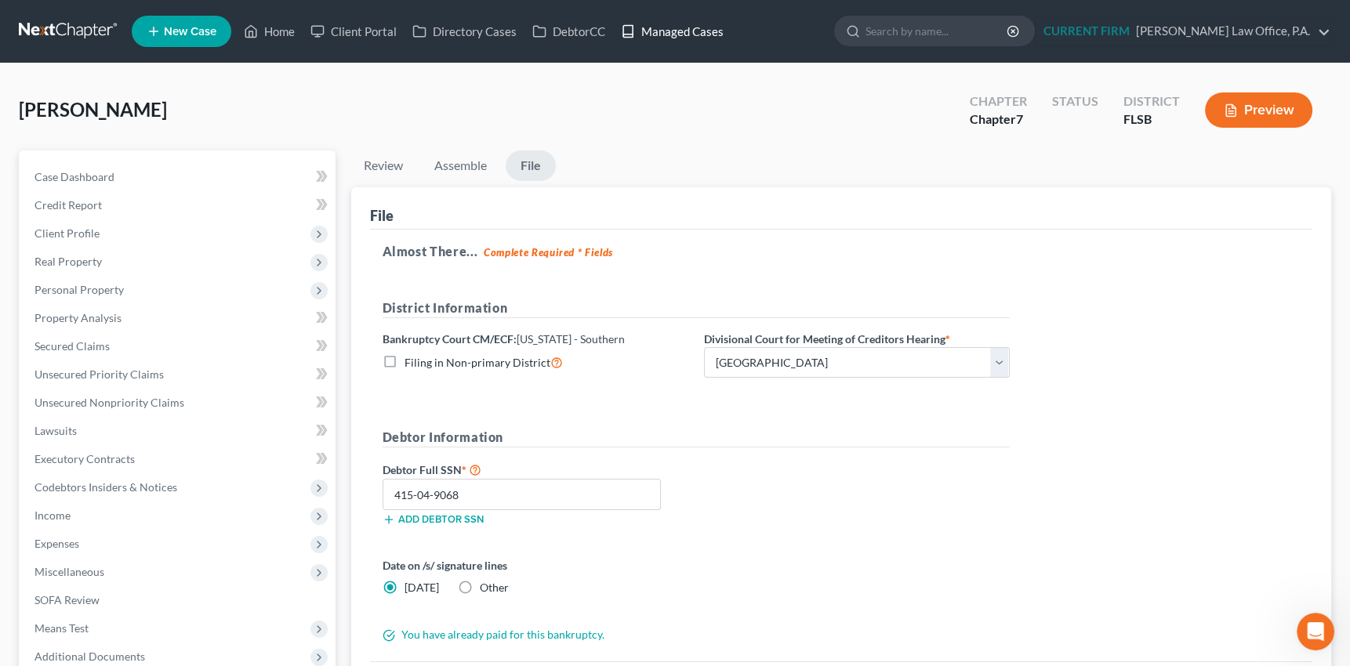
click at [677, 29] on link "Managed Cases" at bounding box center [672, 31] width 118 height 28
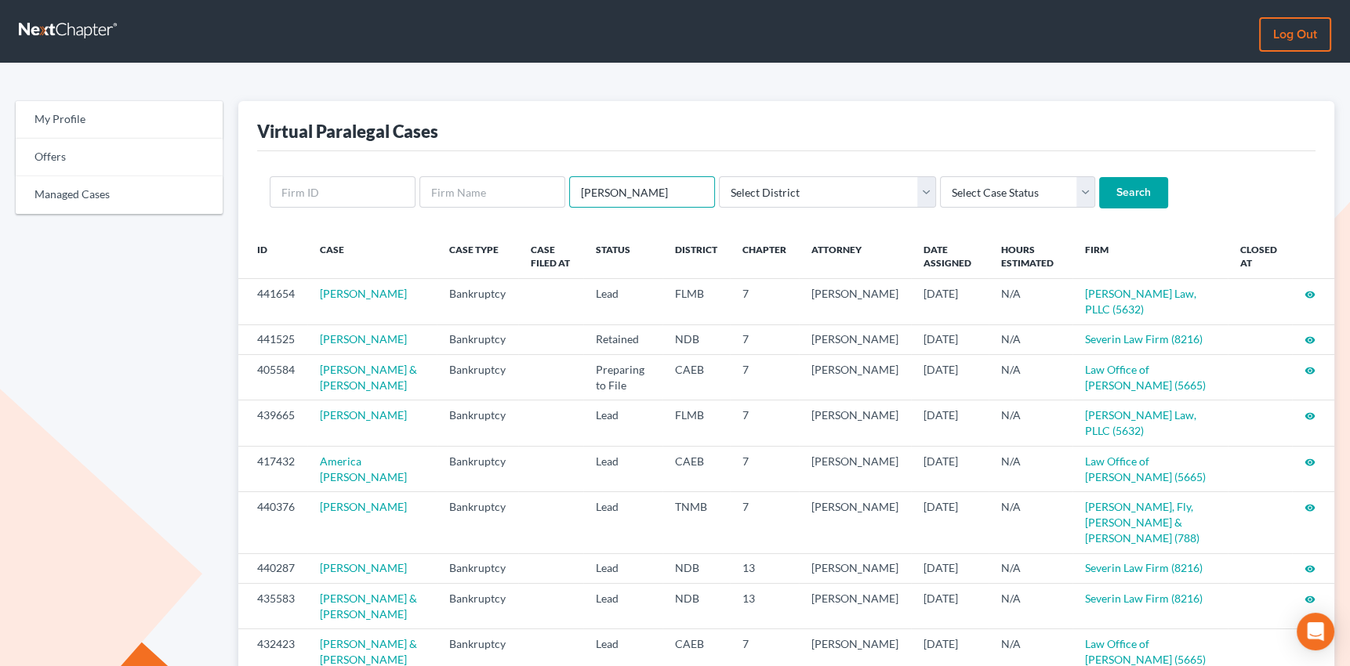
click at [643, 191] on input "diana aval" at bounding box center [642, 191] width 146 height 31
type input "diana avila"
click at [1099, 177] on input "Search" at bounding box center [1133, 192] width 69 height 31
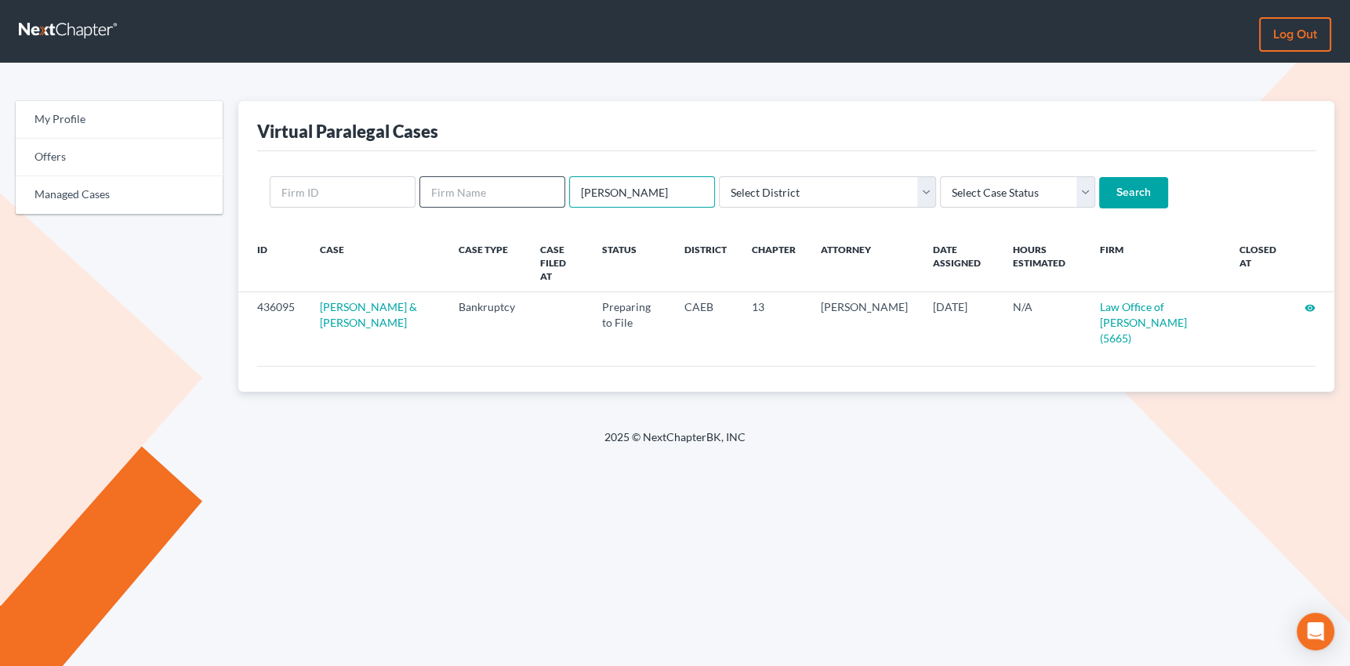
drag, startPoint x: 638, startPoint y: 190, endPoint x: 559, endPoint y: 191, distance: 79.2
click at [559, 191] on form "[PERSON_NAME] Select District [US_STATE] - [GEOGRAPHIC_DATA] [US_STATE] - [GEOG…" at bounding box center [786, 192] width 1033 height 32
type input "[PERSON_NAME]"
click at [1099, 177] on input "Search" at bounding box center [1133, 192] width 69 height 31
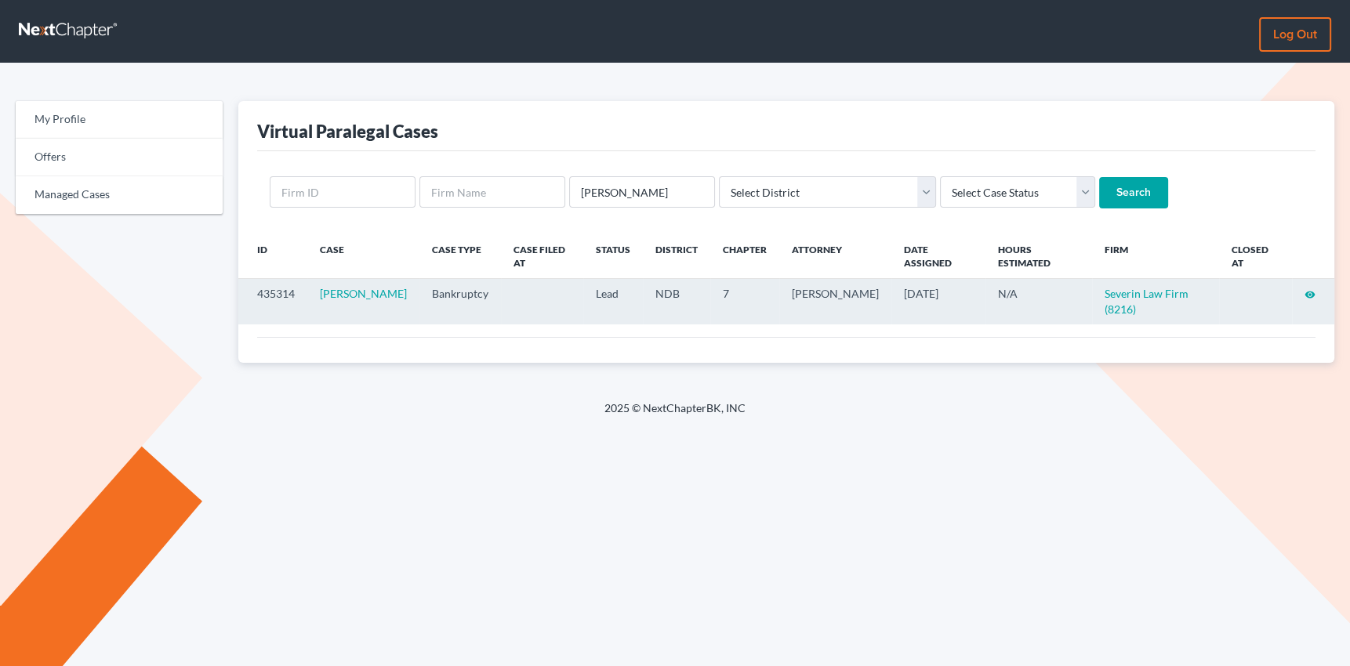
click at [1309, 292] on icon "visibility" at bounding box center [1309, 294] width 11 height 11
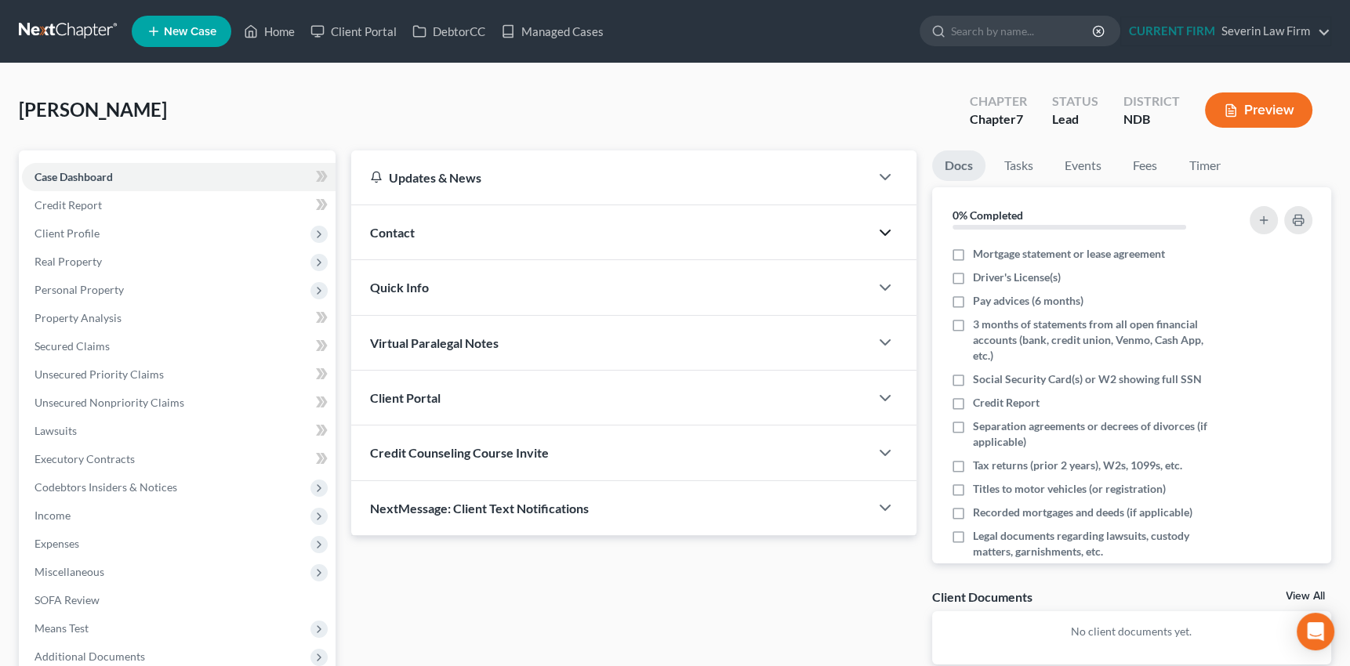
click at [884, 229] on icon "button" at bounding box center [884, 232] width 19 height 19
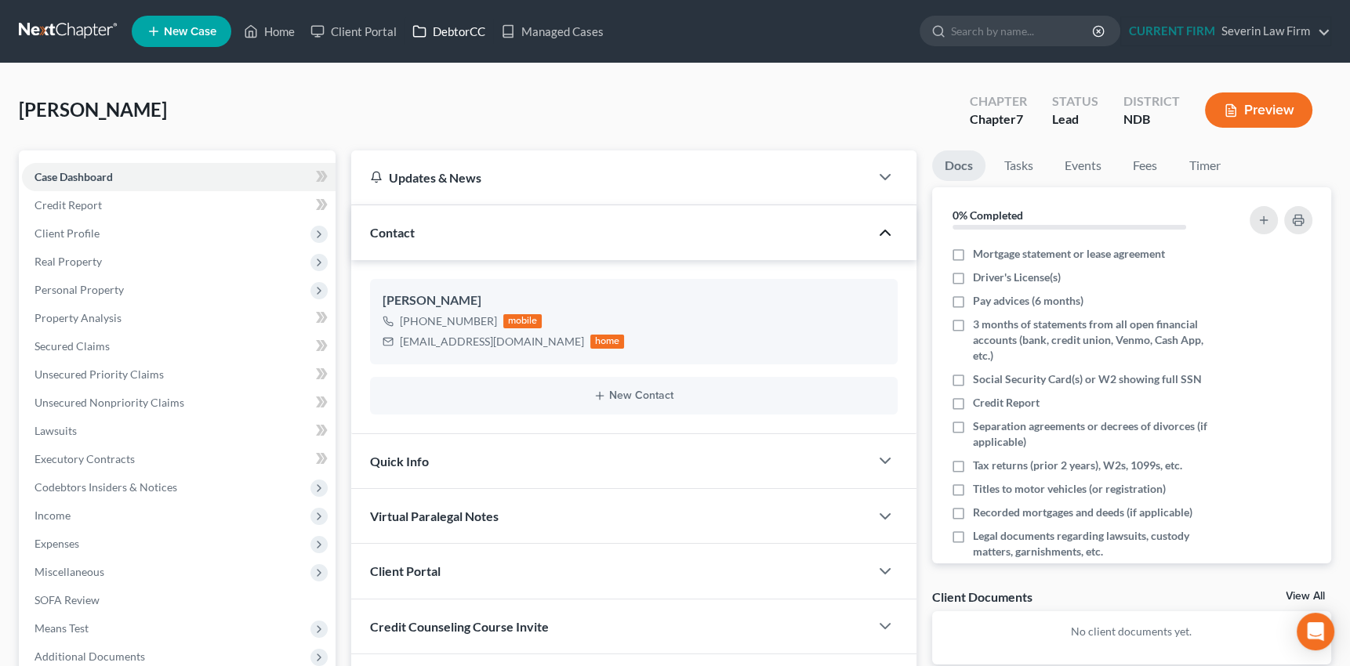
click at [460, 26] on link "DebtorCC" at bounding box center [448, 31] width 89 height 28
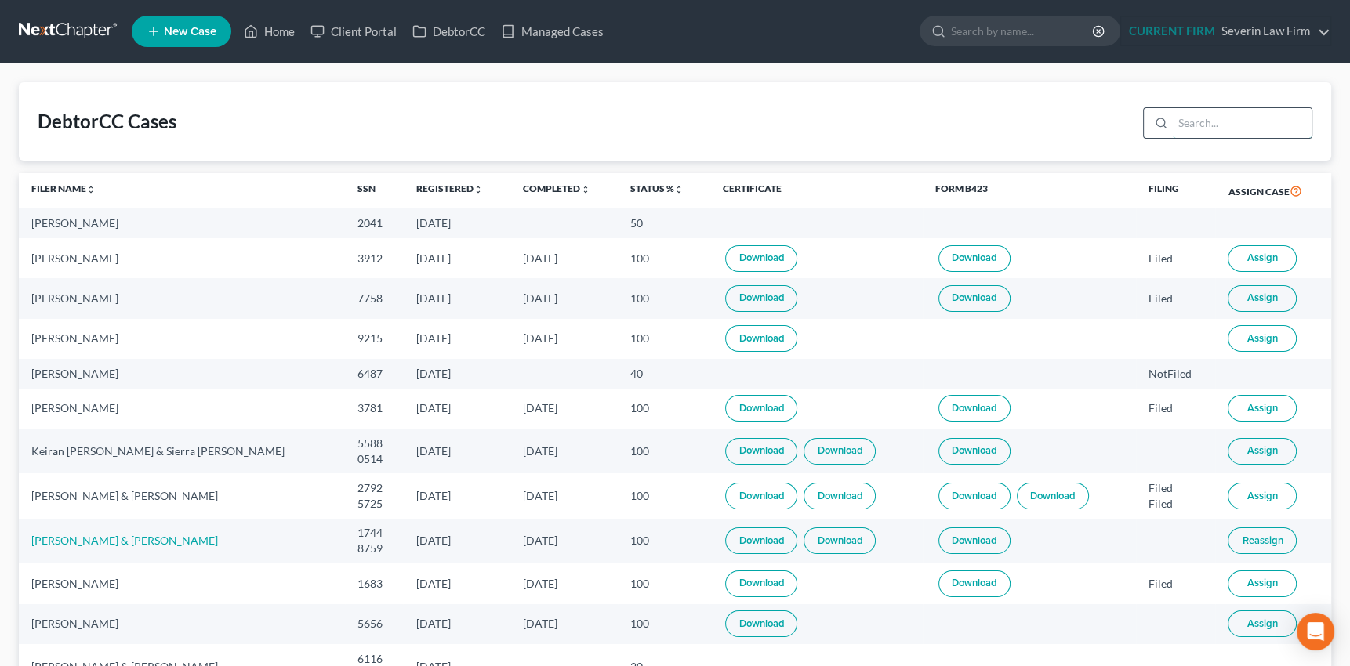
click at [1203, 121] on input "search" at bounding box center [1242, 123] width 139 height 30
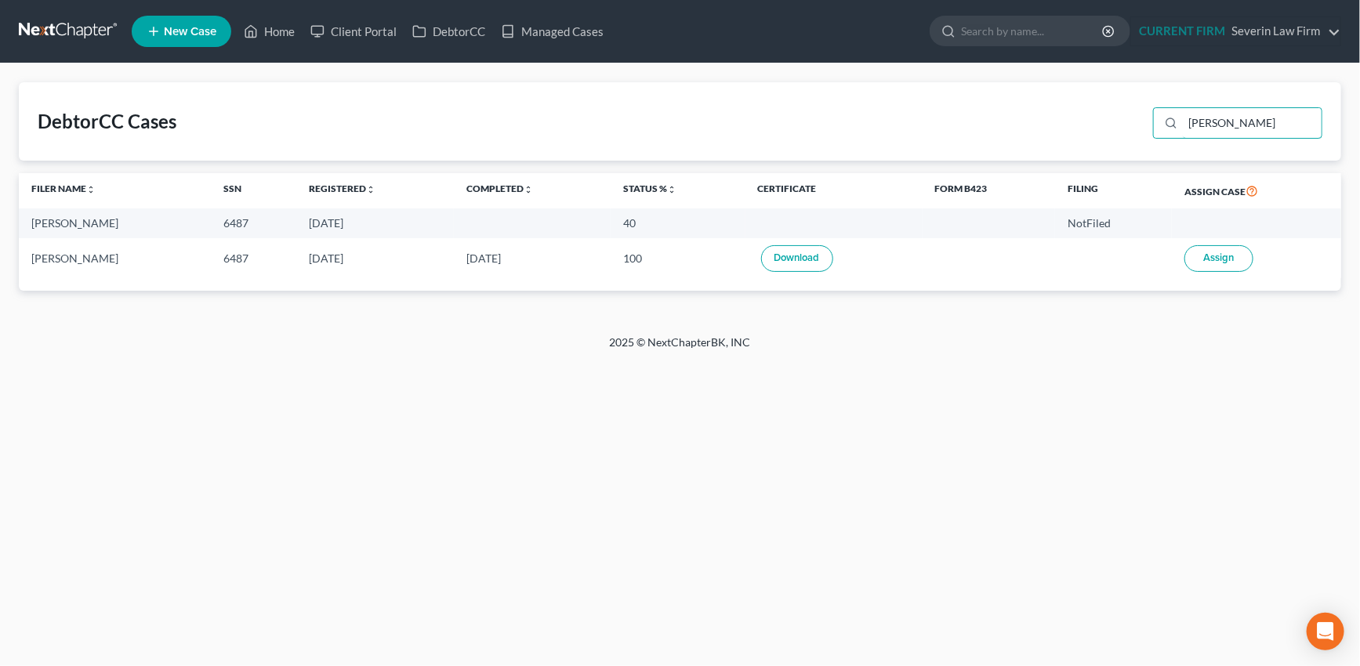
type input "horne"
click at [793, 258] on link "Download" at bounding box center [797, 258] width 72 height 27
click at [365, 27] on link "Client Portal" at bounding box center [354, 31] width 102 height 28
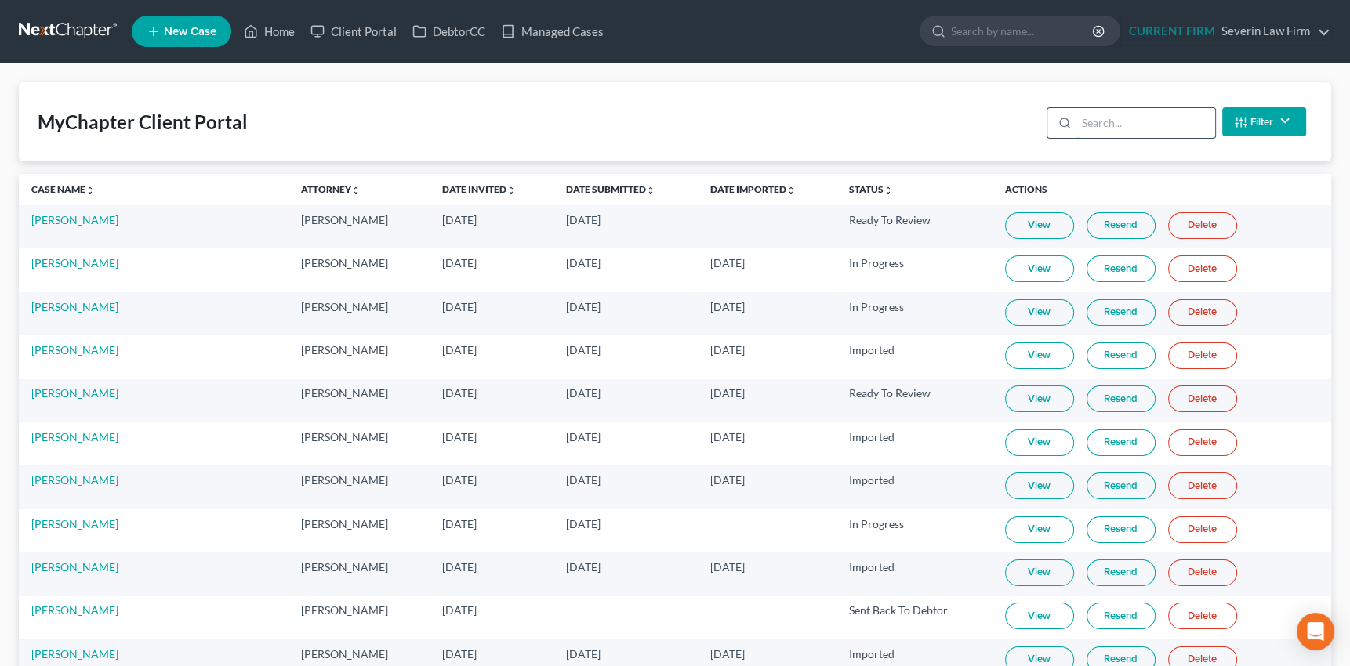
click at [1106, 125] on input "search" at bounding box center [1145, 123] width 139 height 30
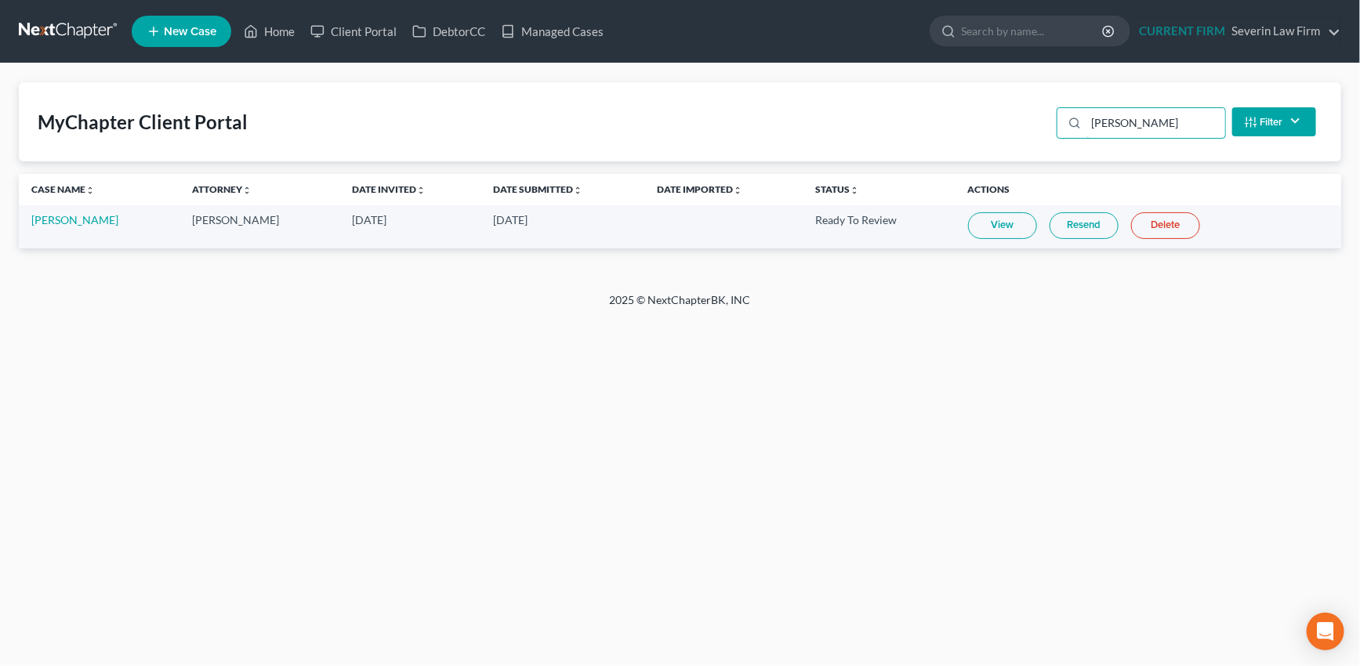
type input "HORNE"
click at [996, 225] on link "View" at bounding box center [1002, 225] width 69 height 27
click at [564, 27] on link "Managed Cases" at bounding box center [552, 31] width 118 height 28
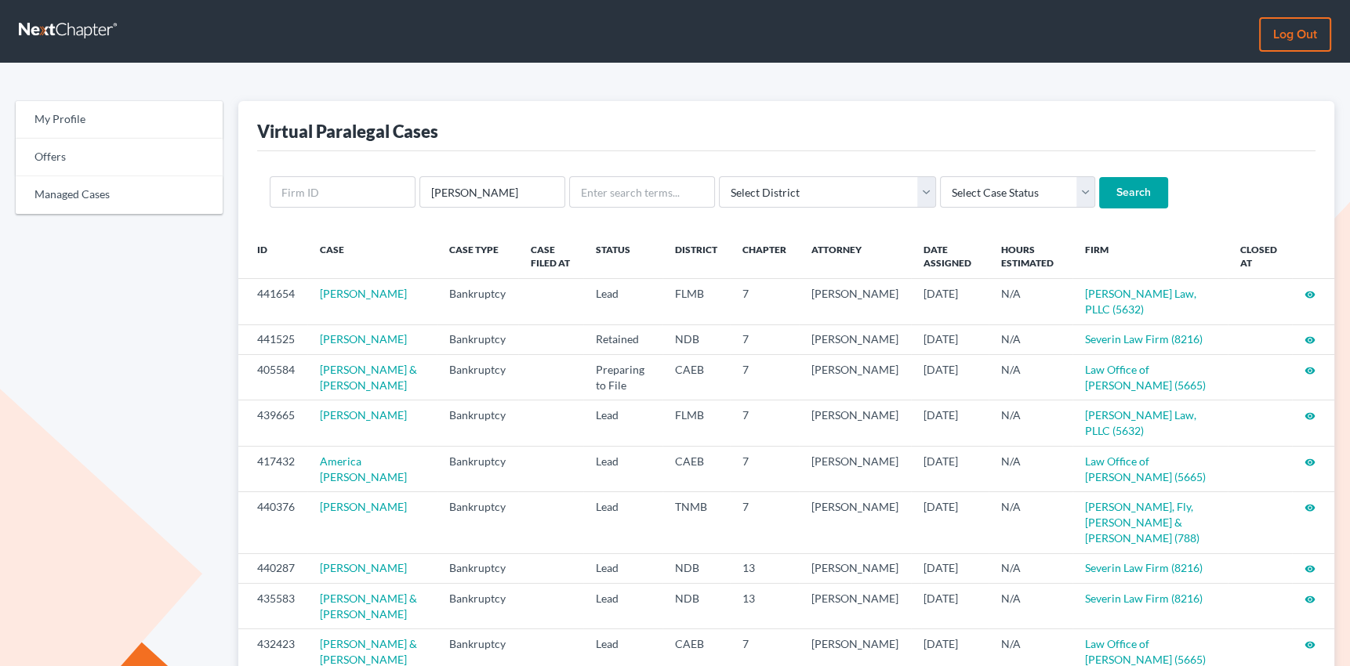
type input "kaniuk"
click at [1099, 177] on input "Search" at bounding box center [1133, 192] width 69 height 31
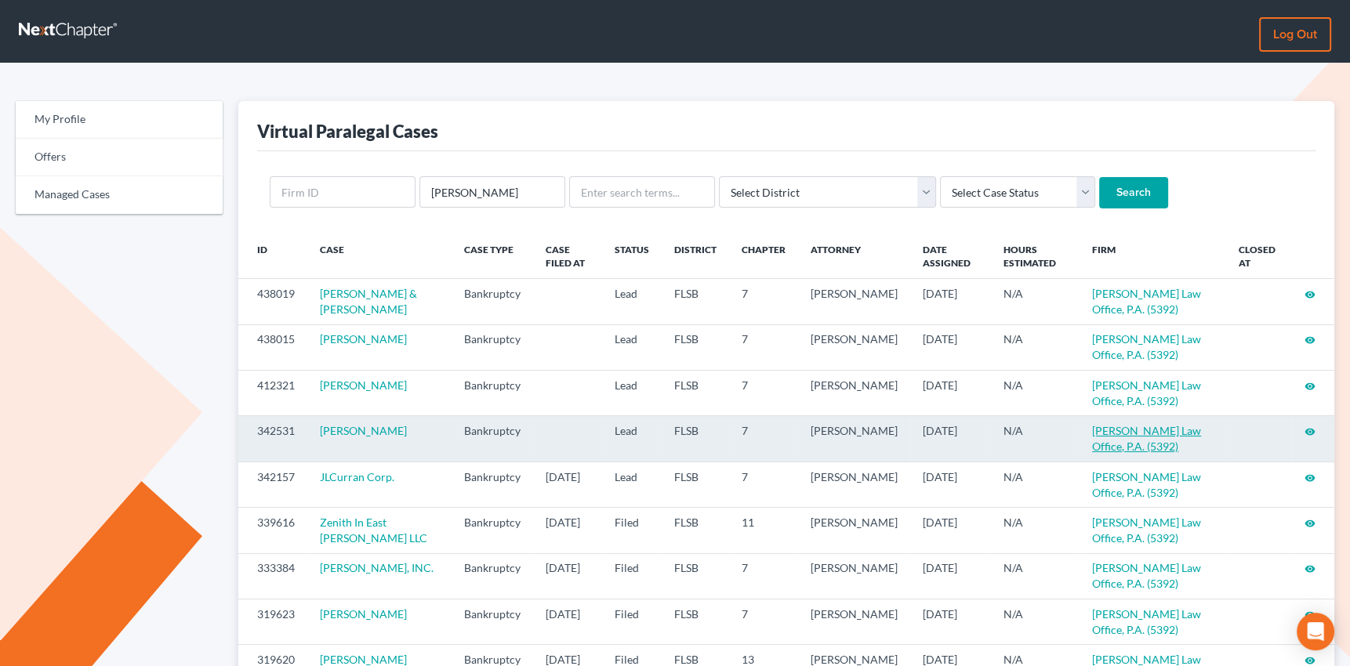
click at [1147, 432] on link "Kaniuk Law Office, P.A. (5392)" at bounding box center [1146, 438] width 109 height 29
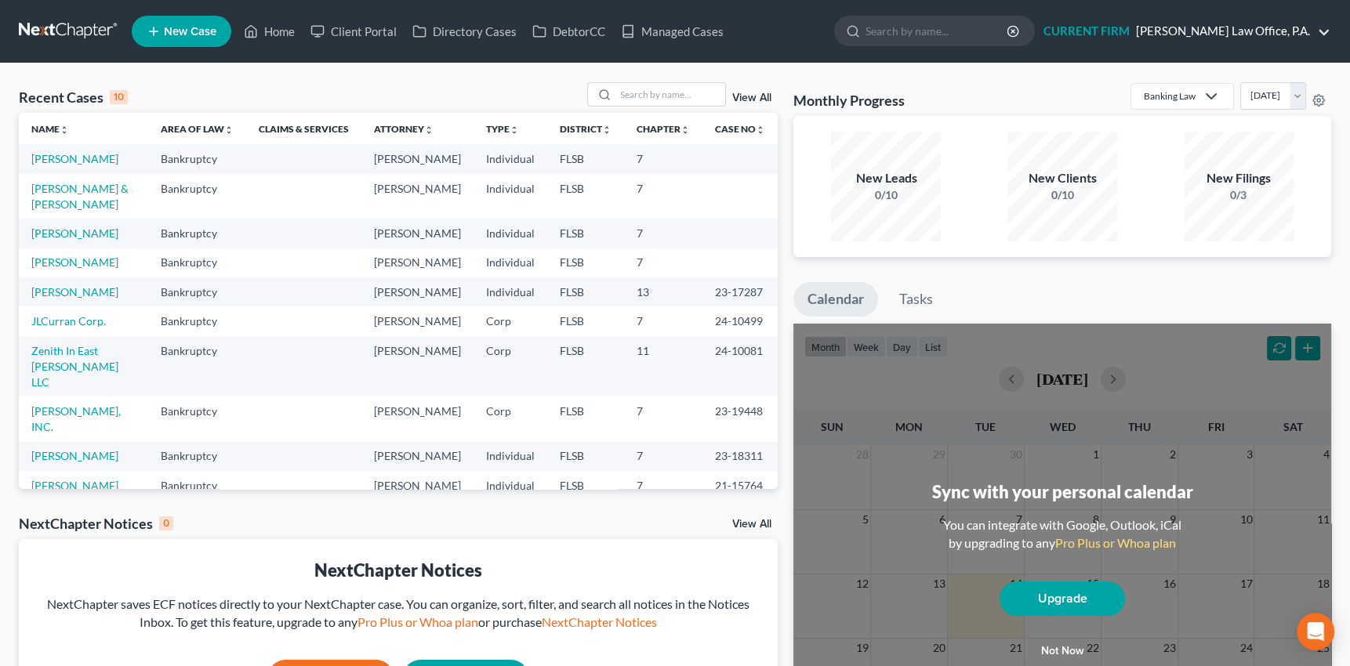
click at [1322, 31] on link "CURRENT FIRM [PERSON_NAME] Law Office, P.A." at bounding box center [1182, 31] width 295 height 28
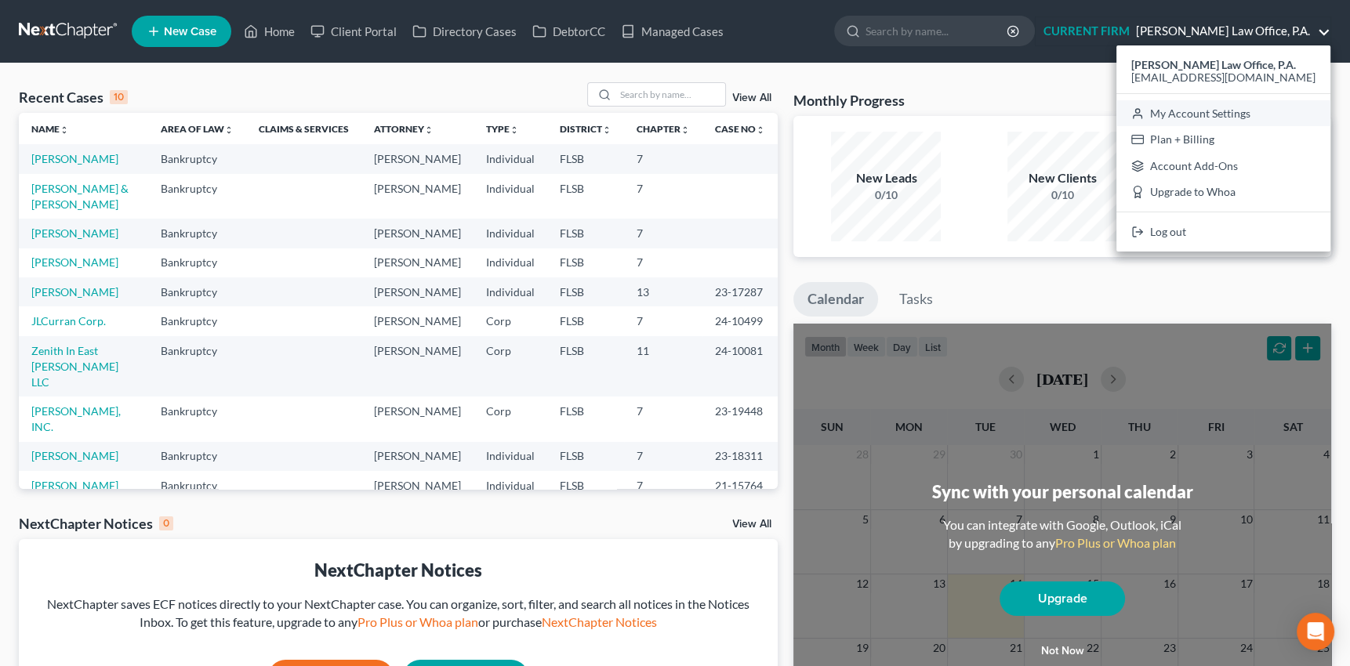
click at [1239, 109] on link "My Account Settings" at bounding box center [1223, 113] width 214 height 27
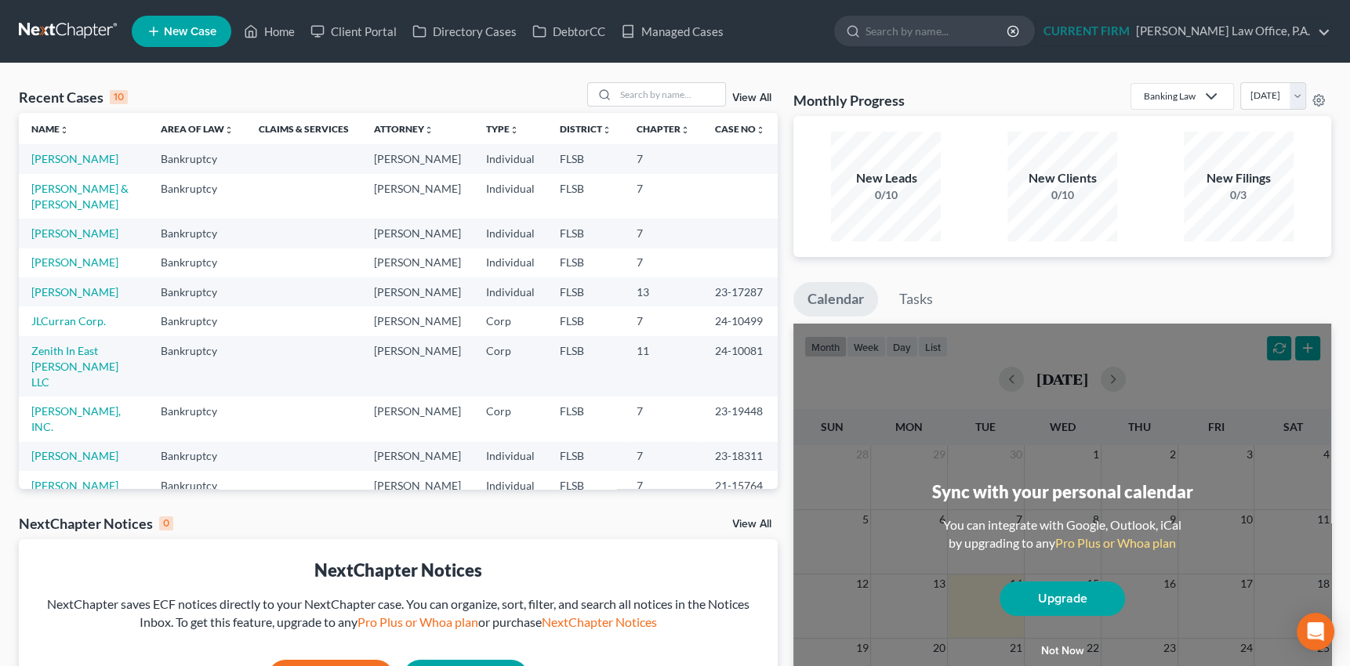
select select "24"
select select "9"
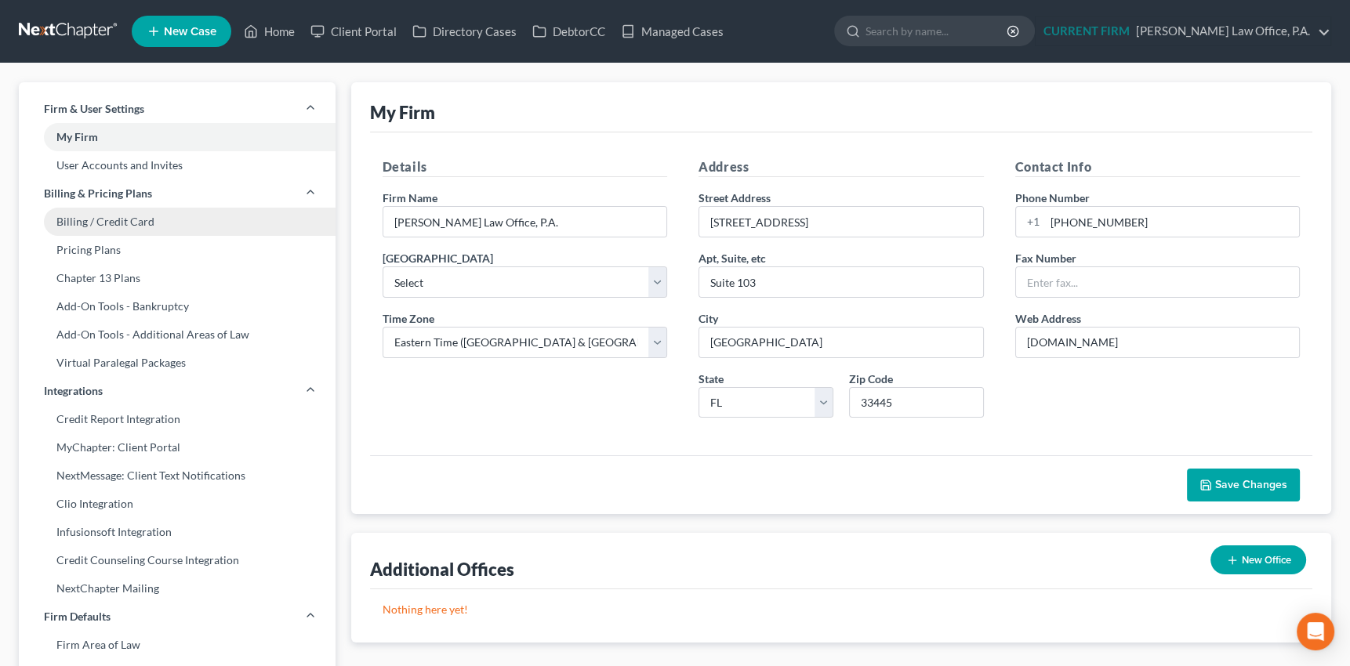
click at [125, 223] on link "Billing / Credit Card" at bounding box center [177, 222] width 317 height 28
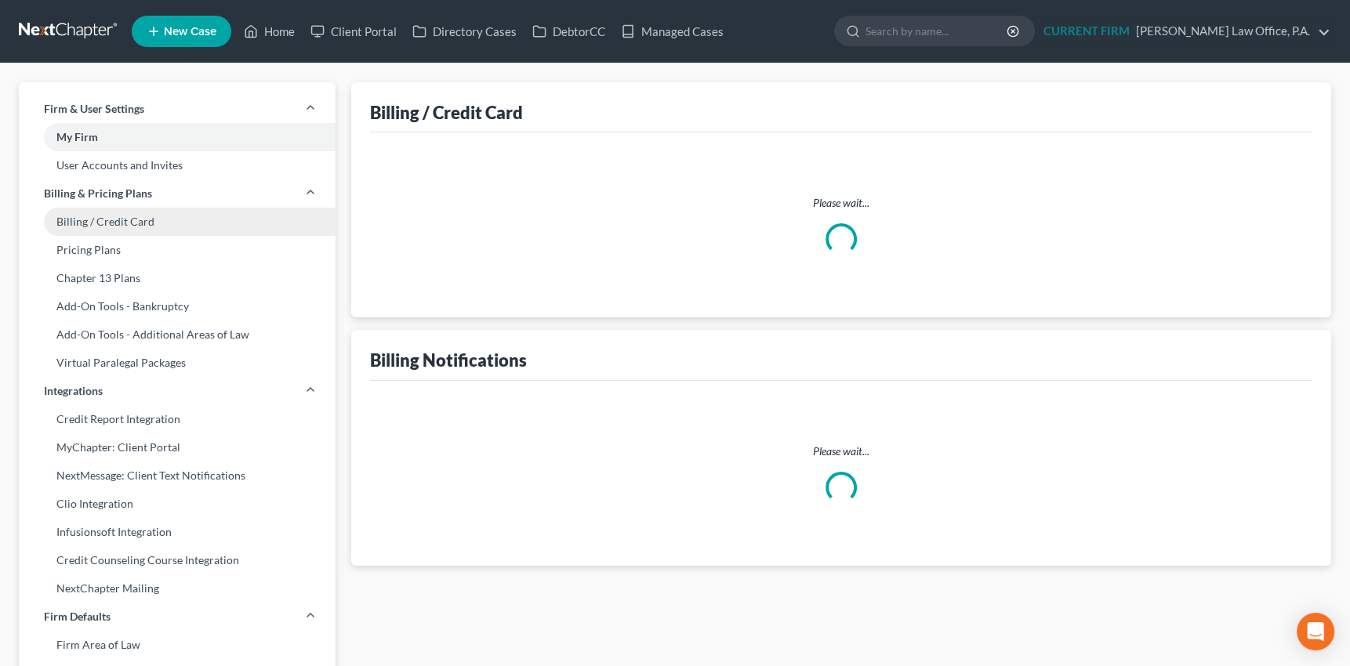
select select "9"
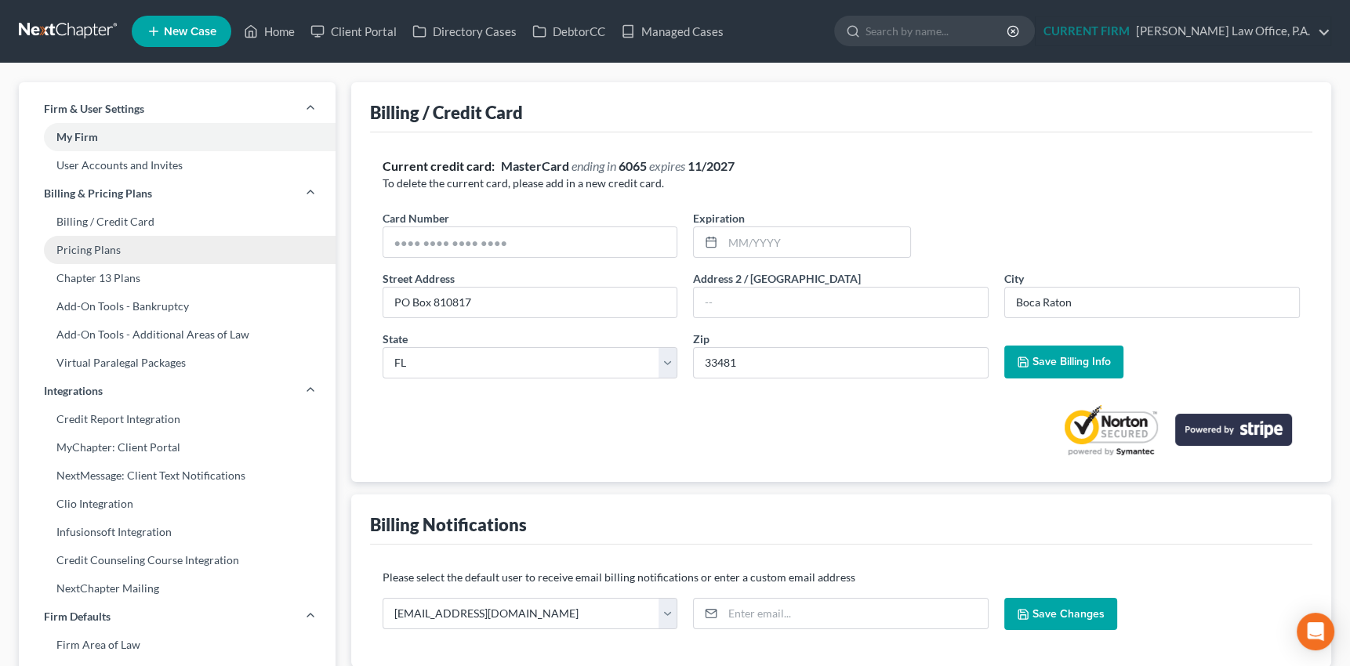
click at [109, 251] on link "Pricing Plans" at bounding box center [177, 250] width 317 height 28
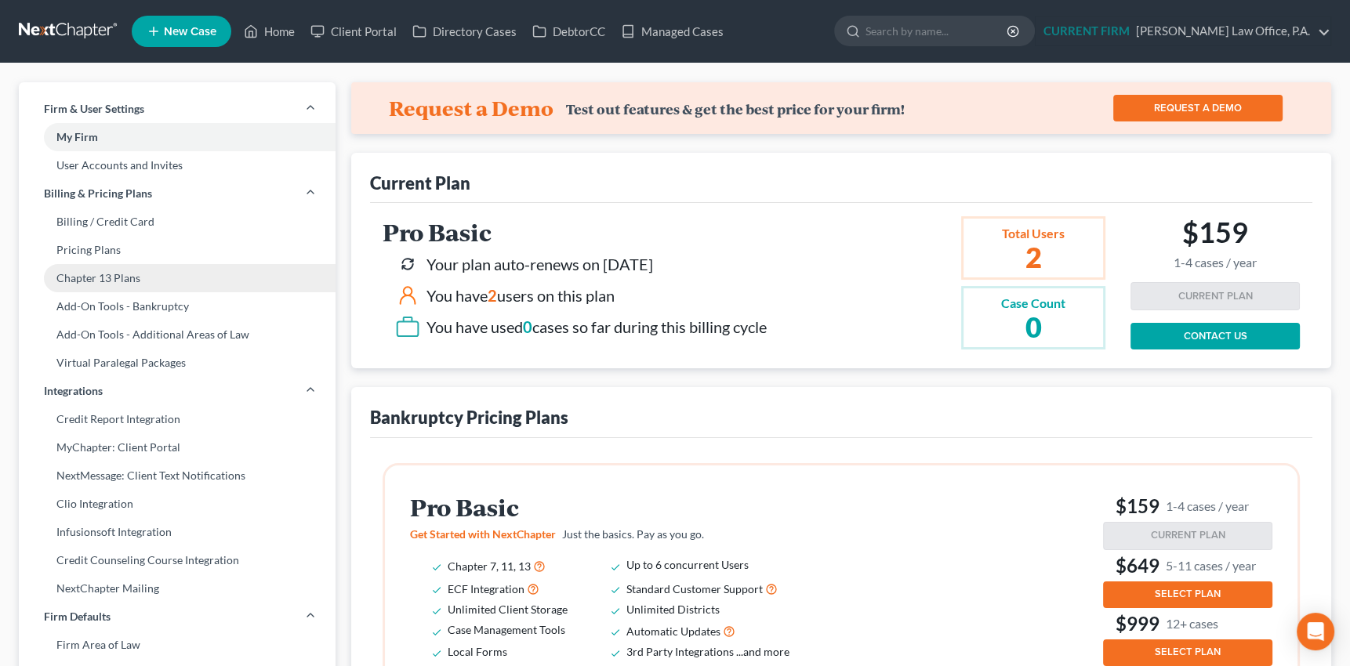
click at [102, 281] on link "Chapter 13 Plans" at bounding box center [177, 278] width 317 height 28
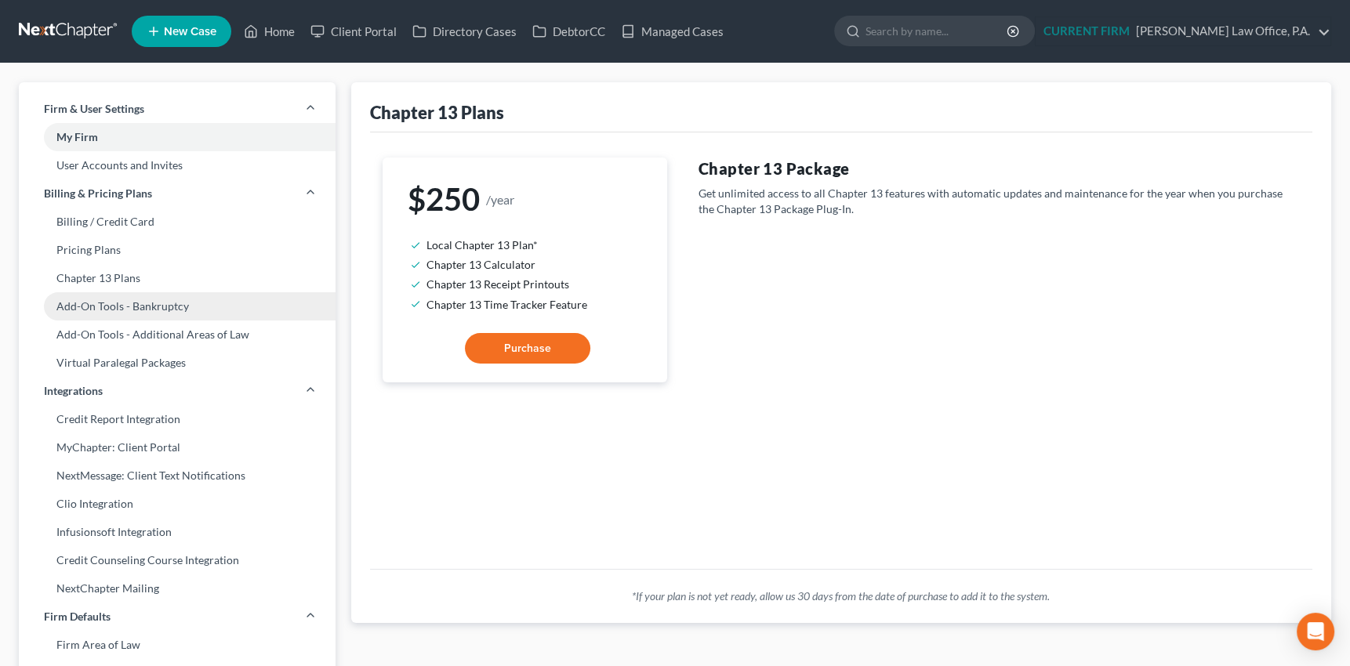
click at [94, 309] on link "Add-On Tools - Bankruptcy" at bounding box center [177, 306] width 317 height 28
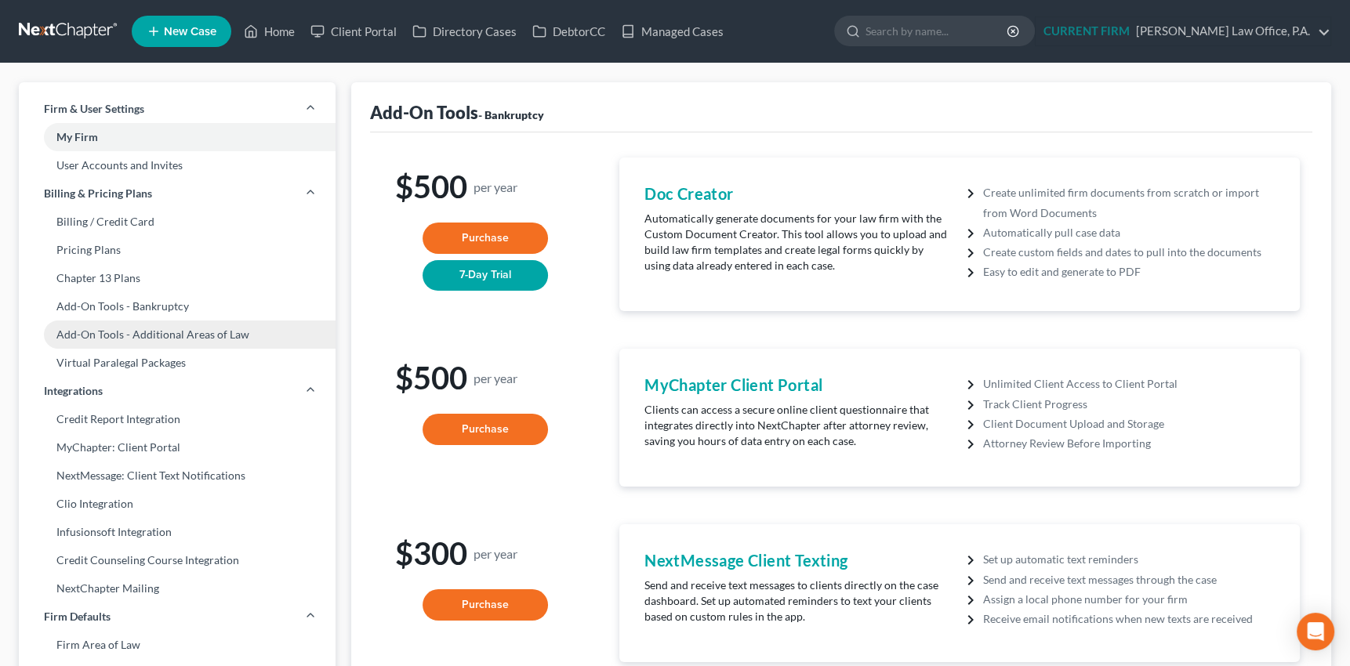
click at [89, 335] on link "Add-On Tools - Additional Areas of Law" at bounding box center [177, 335] width 317 height 28
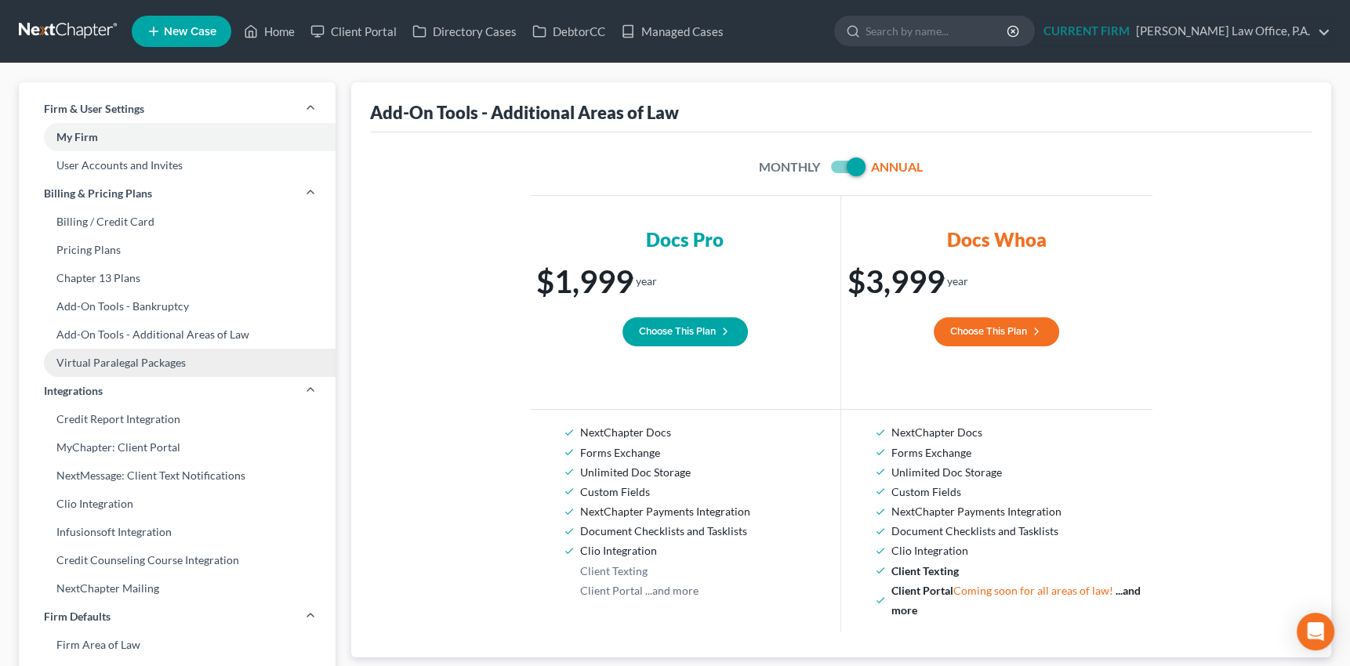
click at [85, 363] on link "Virtual Paralegal Packages" at bounding box center [177, 363] width 317 height 28
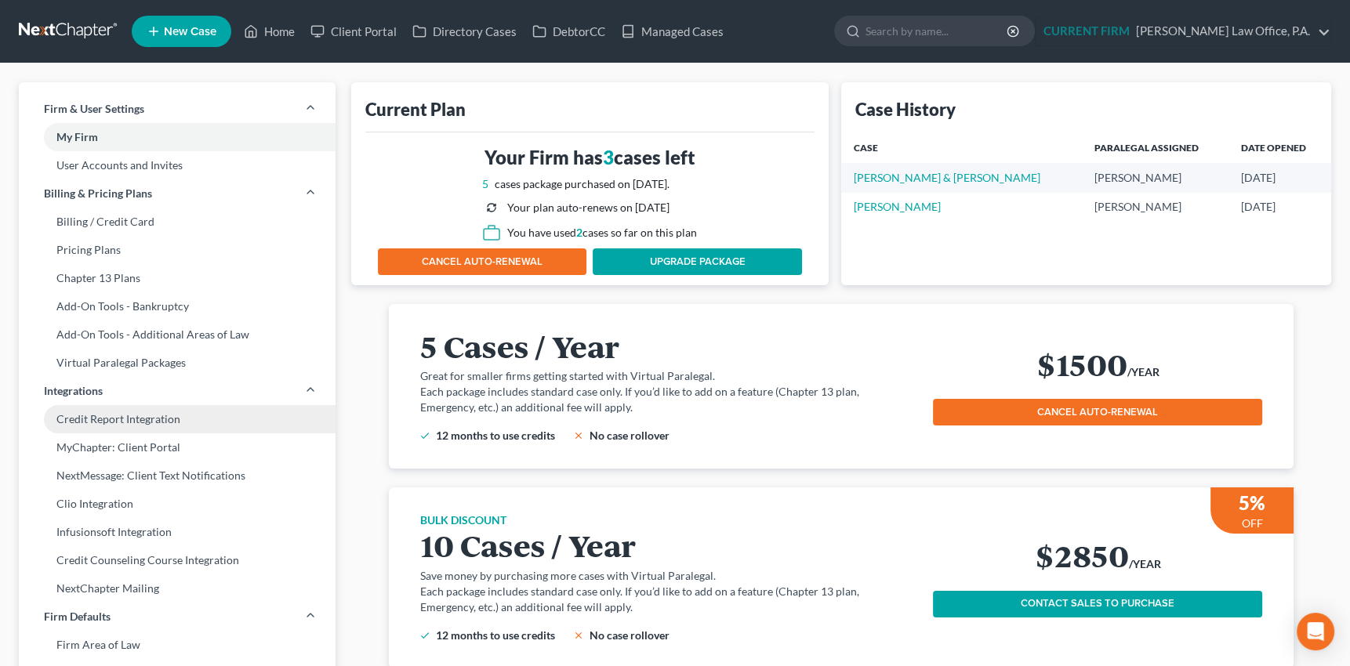
click at [102, 419] on link "Credit Report Integration" at bounding box center [177, 419] width 317 height 28
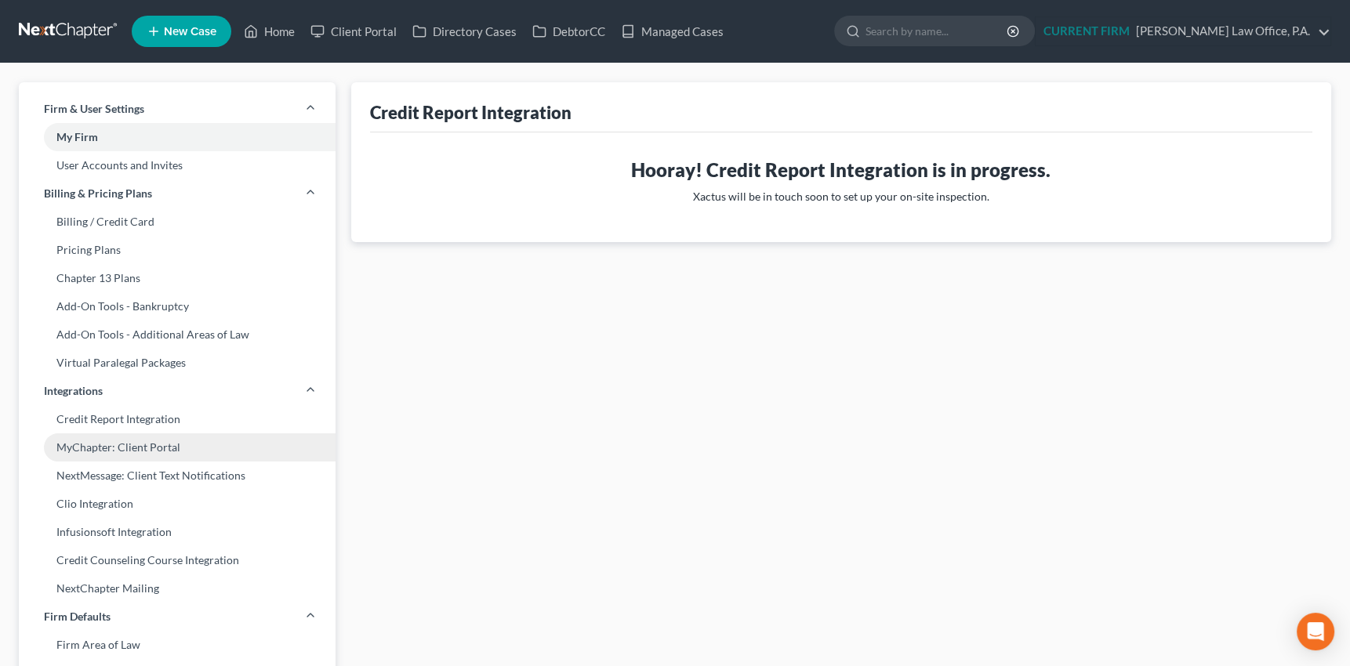
click at [103, 459] on link "MyChapter: Client Portal" at bounding box center [177, 447] width 317 height 28
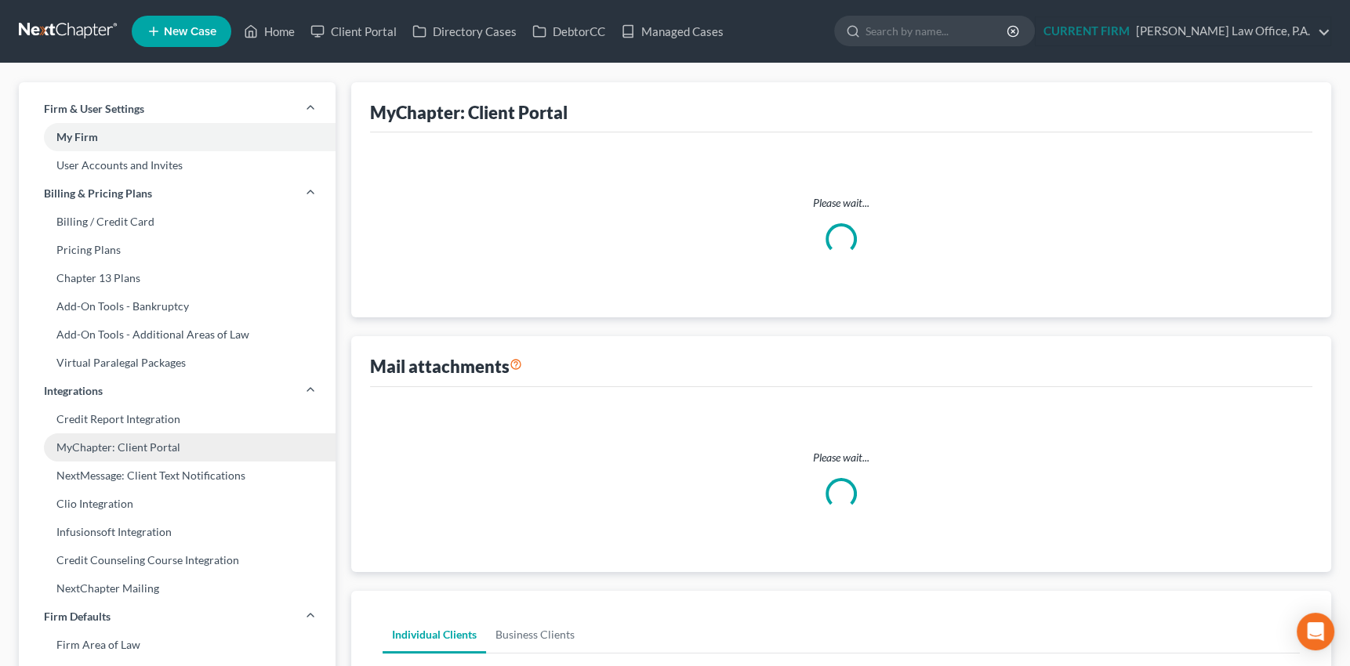
select select
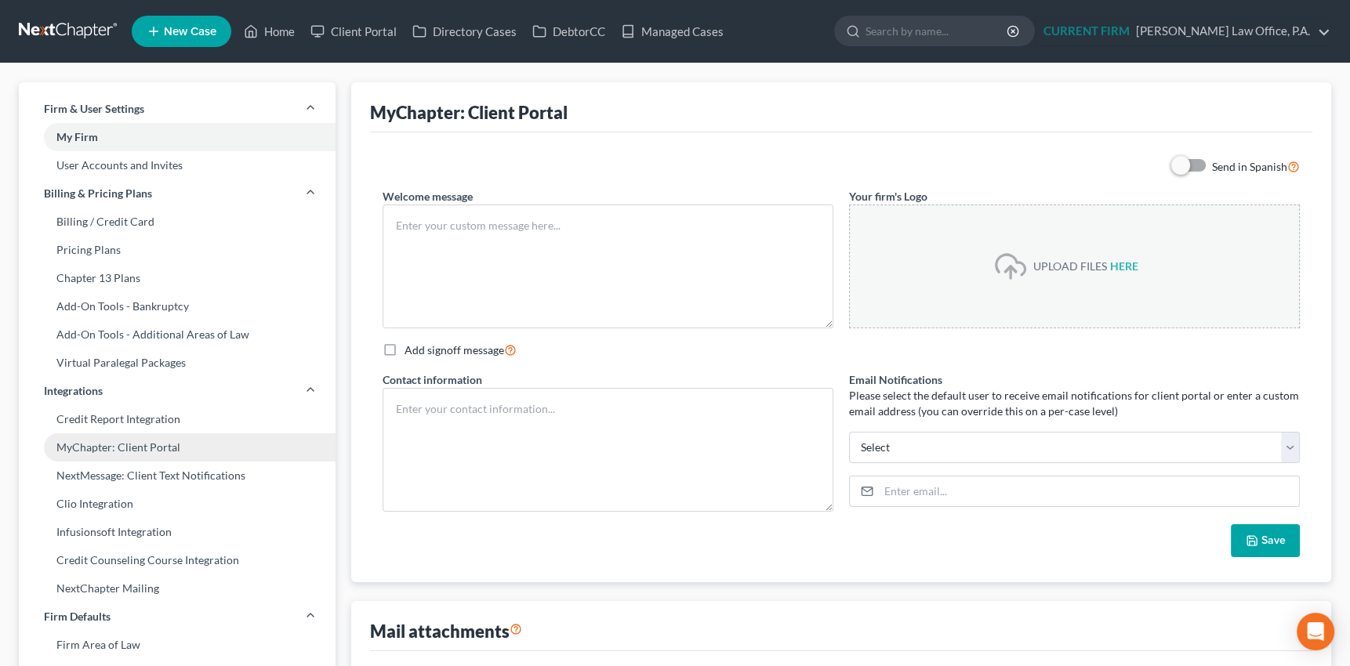
type textarea "Hello! Welcome to MyChapter. We are here to help make the bankruptcy filing pro…"
select select "1"
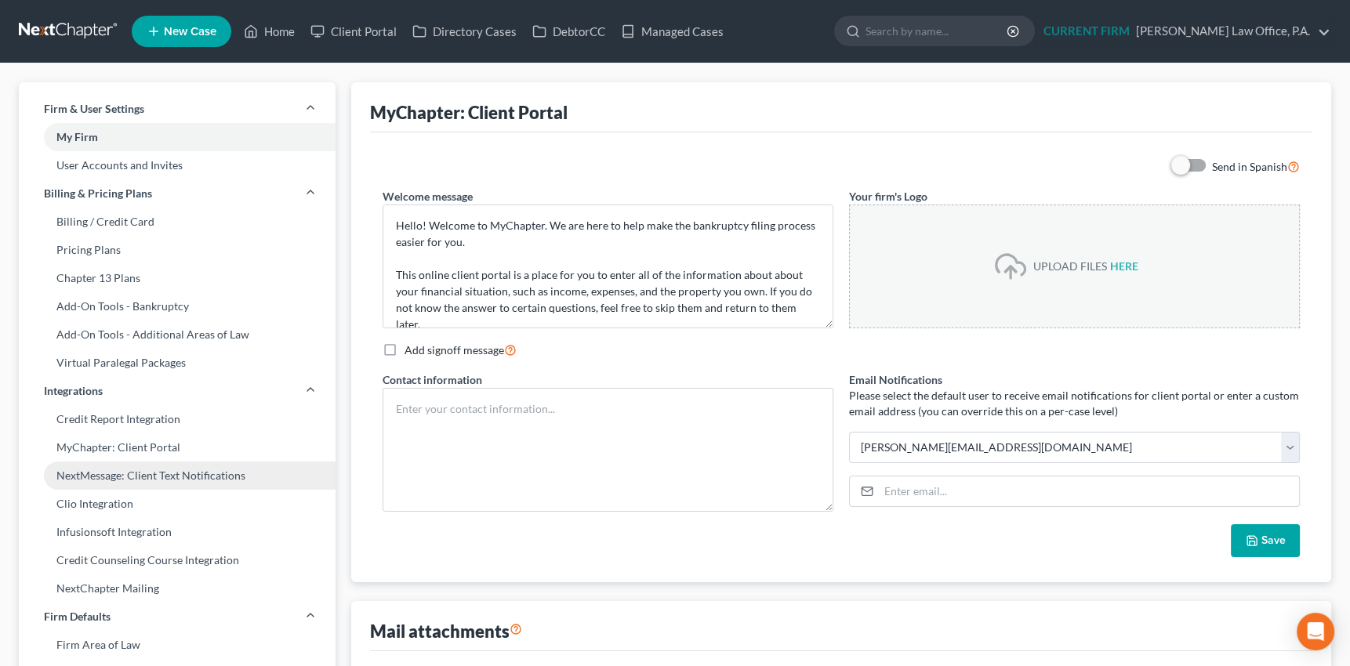
click at [110, 477] on link "NextMessage: Client Text Notifications" at bounding box center [177, 476] width 317 height 28
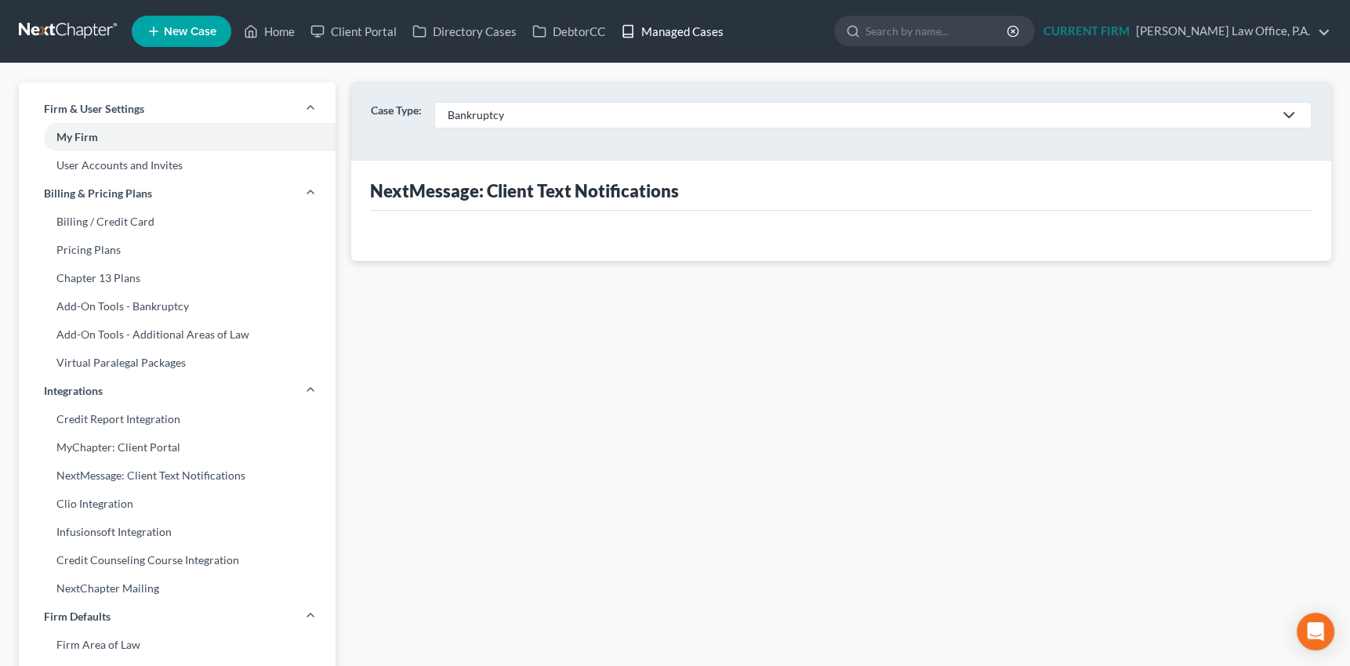
click at [681, 30] on link "Managed Cases" at bounding box center [672, 31] width 118 height 28
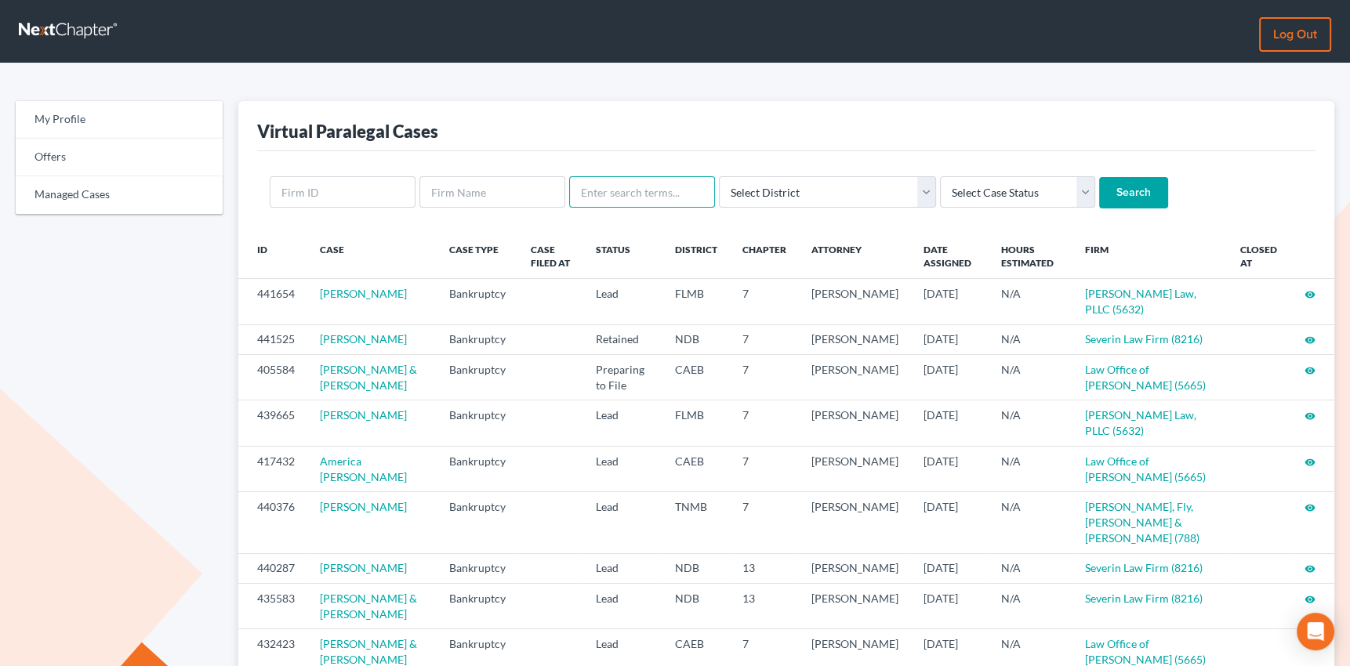
click at [620, 200] on input "text" at bounding box center [642, 191] width 146 height 31
type input "[PERSON_NAME]"
click at [1099, 177] on input "Search" at bounding box center [1133, 192] width 69 height 31
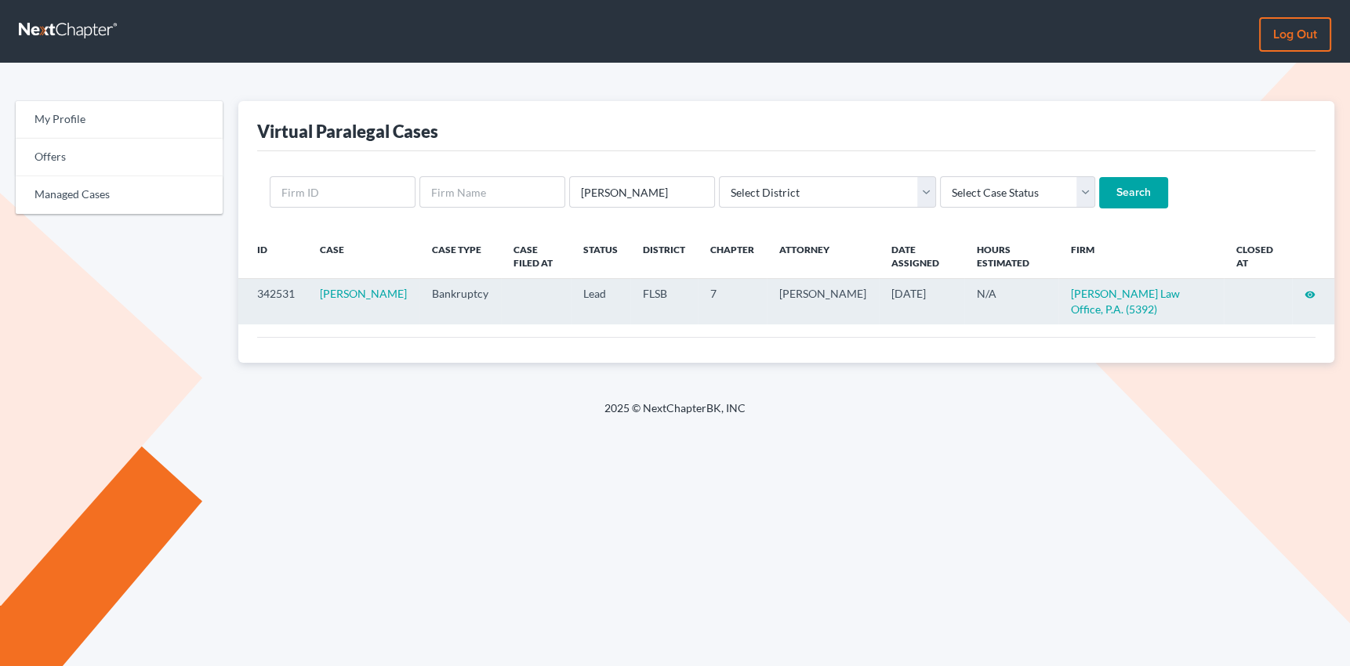
drag, startPoint x: 0, startPoint y: 0, endPoint x: 1307, endPoint y: 290, distance: 1338.4
click at [1307, 290] on icon "visibility" at bounding box center [1309, 294] width 11 height 11
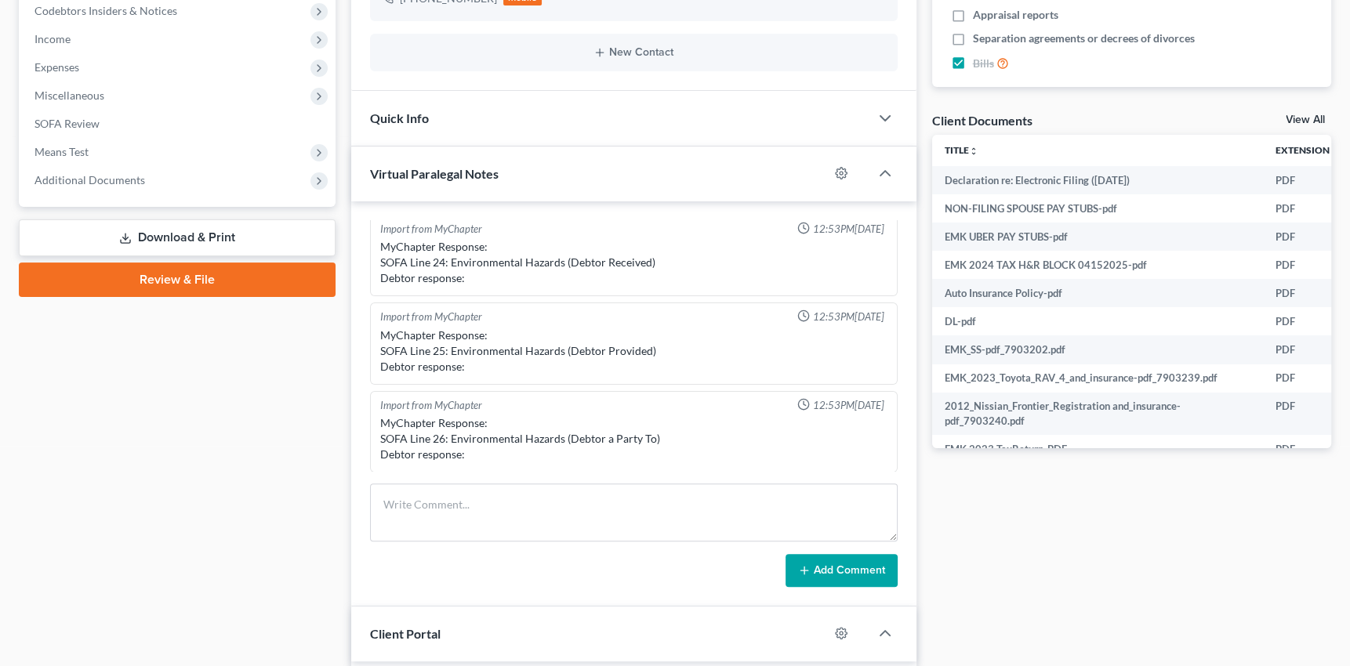
scroll to position [495, 0]
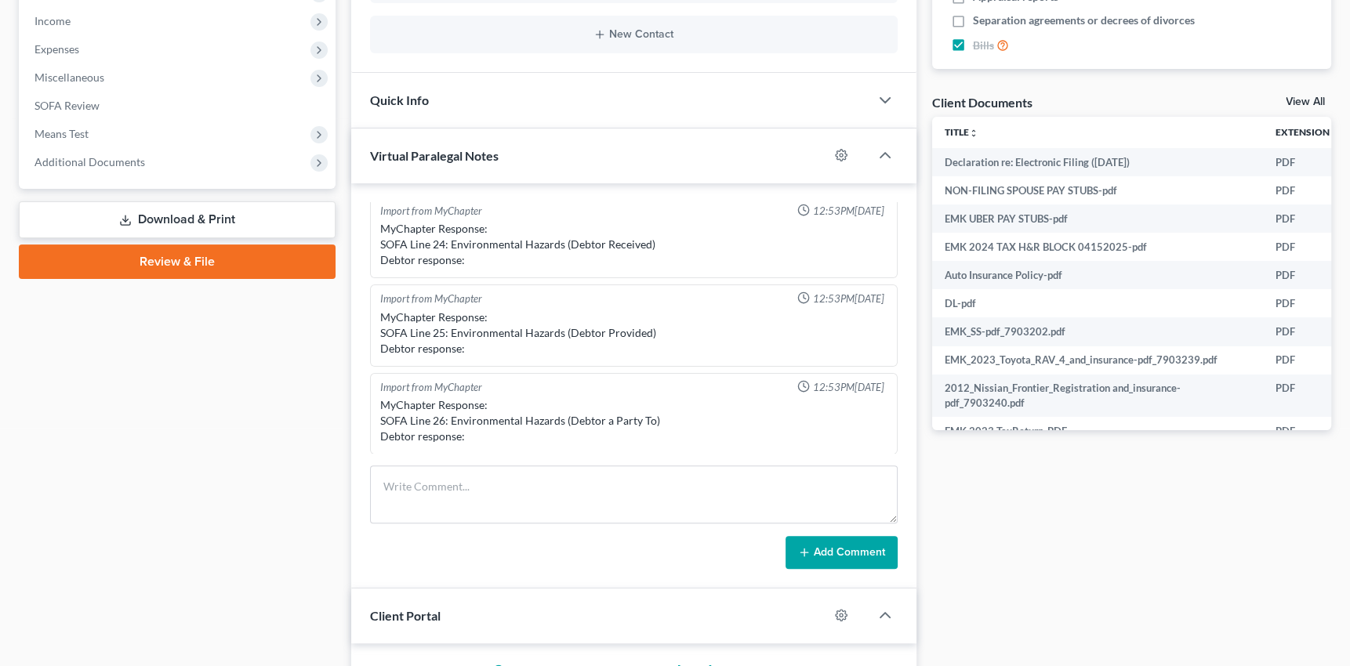
click at [174, 252] on link "Review & File" at bounding box center [177, 262] width 317 height 34
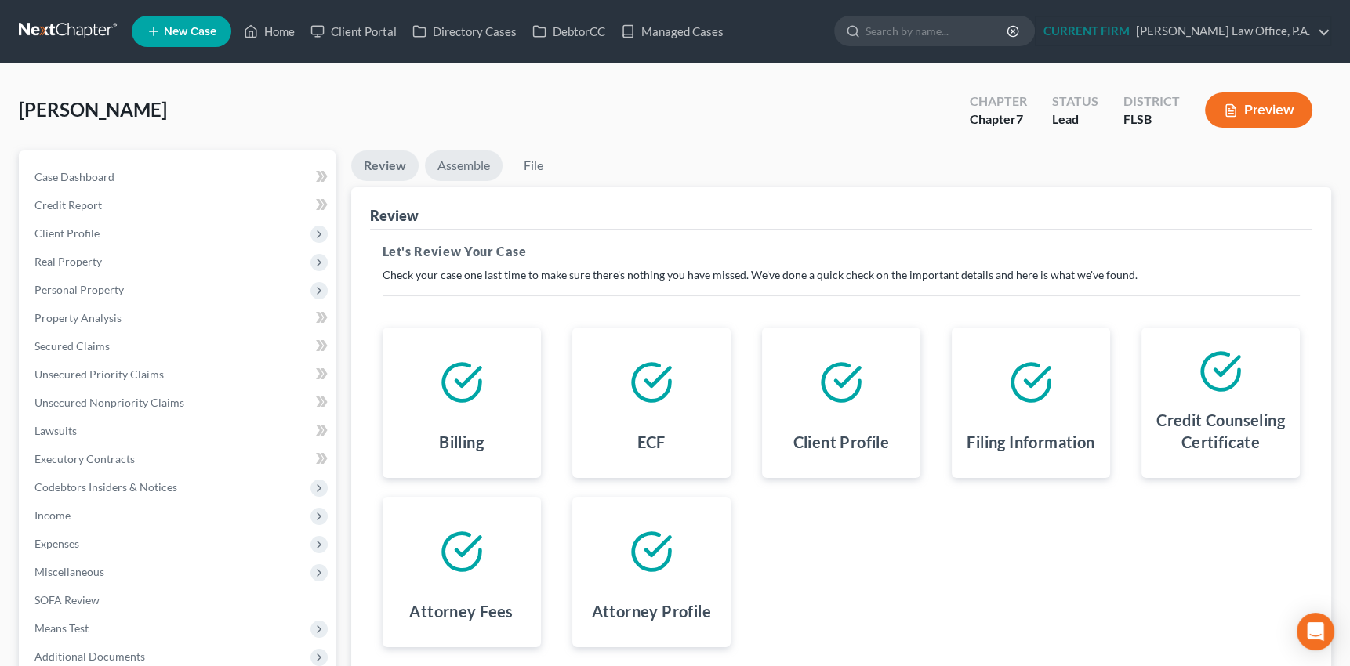
click at [461, 164] on link "Assemble" at bounding box center [464, 165] width 78 height 31
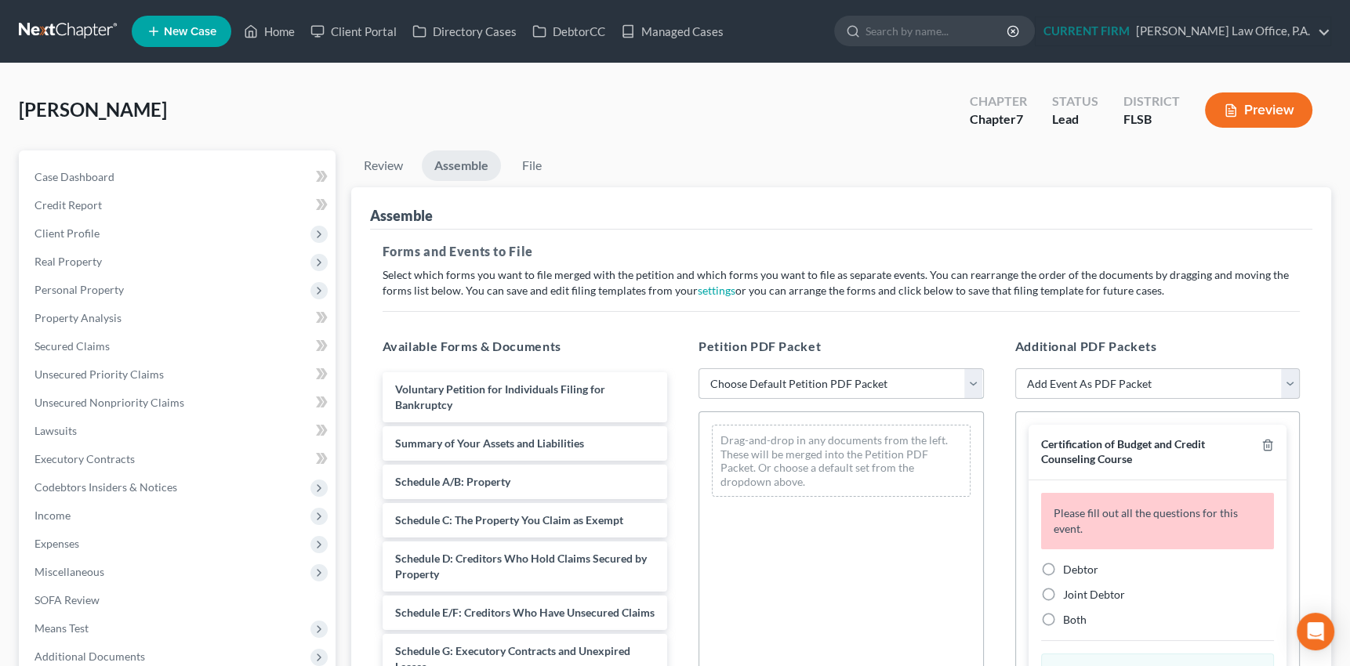
click at [967, 383] on select "Choose Default Petition PDF Packet Emergency Filing (Voluntary Petition and Cre…" at bounding box center [840, 383] width 285 height 31
select select "1"
click at [698, 368] on select "Choose Default Petition PDF Packet Emergency Filing (Voluntary Petition and Cre…" at bounding box center [840, 383] width 285 height 31
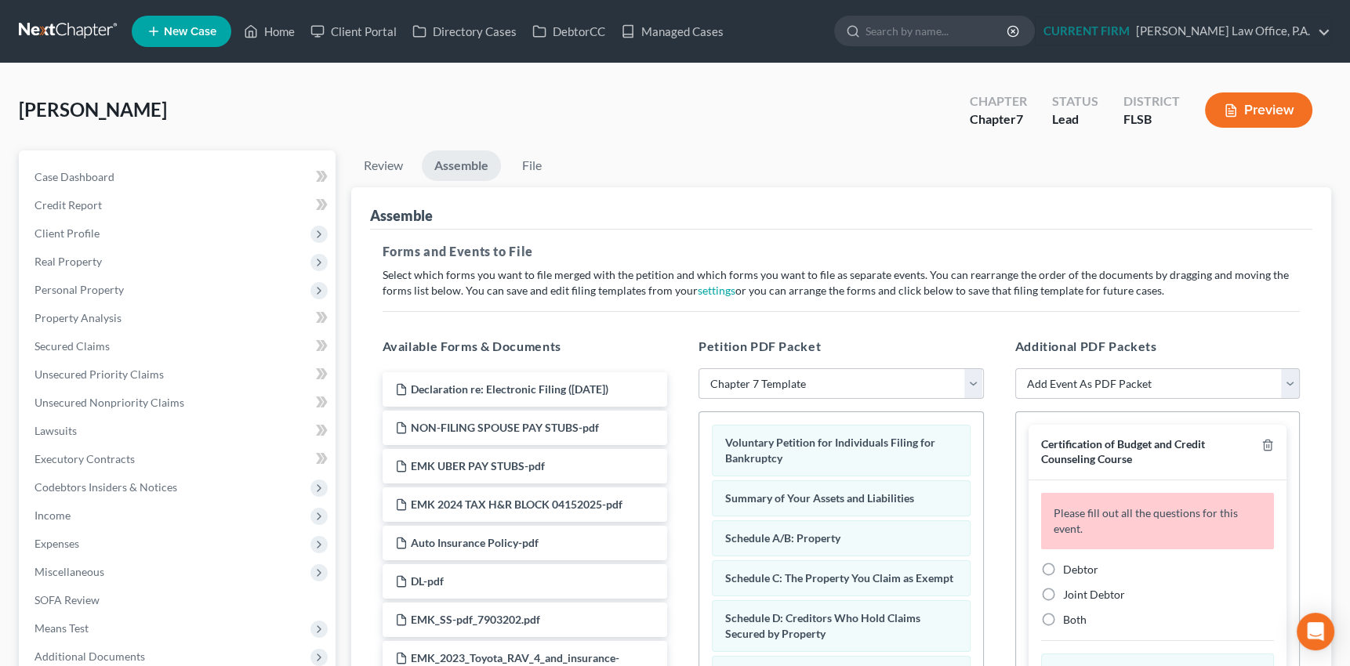
click at [1063, 569] on label "Debtor" at bounding box center [1080, 570] width 35 height 16
click at [1069, 569] on input "Debtor" at bounding box center [1074, 567] width 10 height 10
radio input "true"
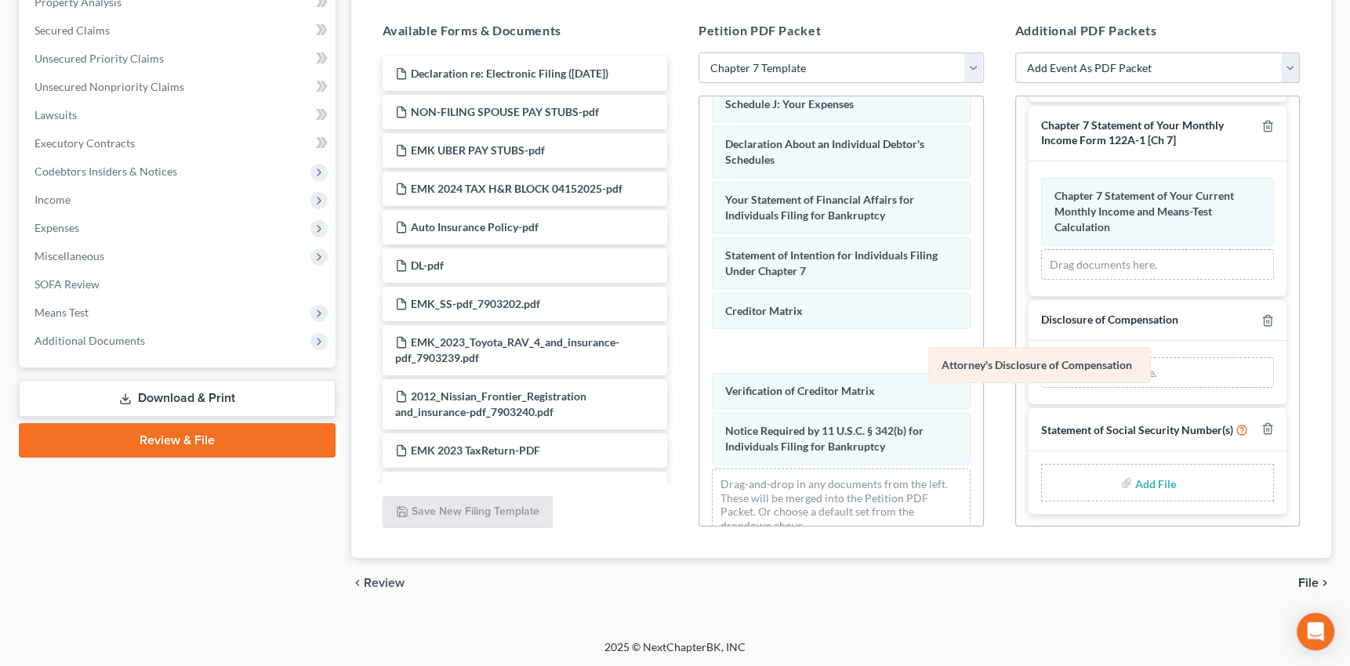
scroll to position [285, 0]
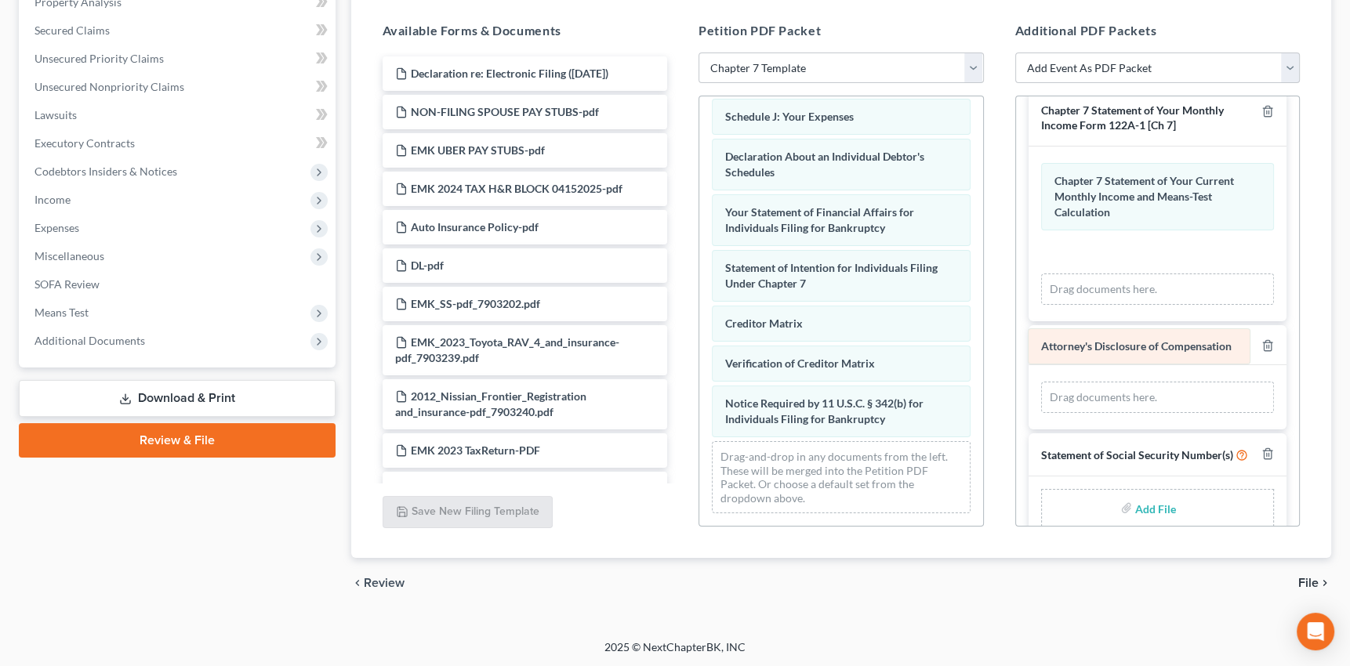
drag, startPoint x: 1144, startPoint y: 353, endPoint x: 1132, endPoint y: 343, distance: 16.2
click at [1132, 382] on div "Attorney's Disclosure of Compensation Amended Attorney's Disclosure of Compensa…" at bounding box center [1158, 397] width 234 height 31
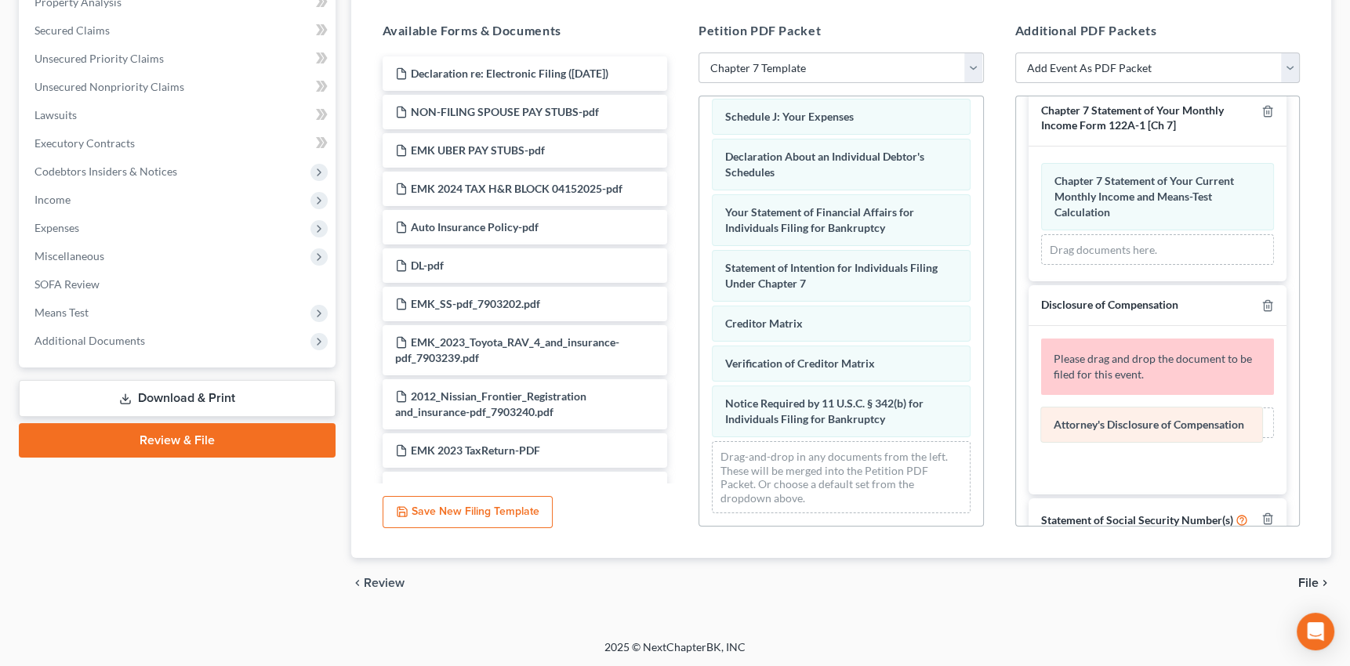
drag, startPoint x: 1113, startPoint y: 243, endPoint x: 1113, endPoint y: 419, distance: 176.4
click at [1113, 266] on div "Attorney's Disclosure of Compensation Amended Attorney's Disclosure of Compensa…" at bounding box center [1158, 214] width 234 height 103
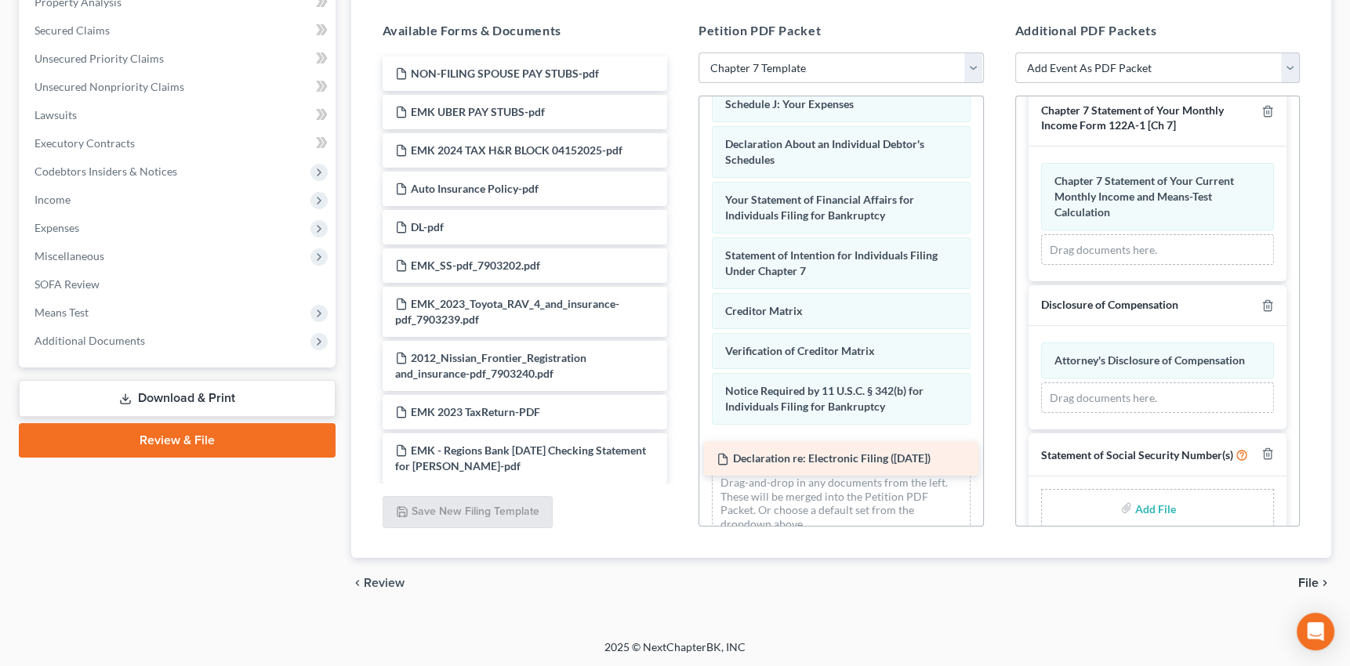
drag, startPoint x: 516, startPoint y: 75, endPoint x: 838, endPoint y: 462, distance: 503.7
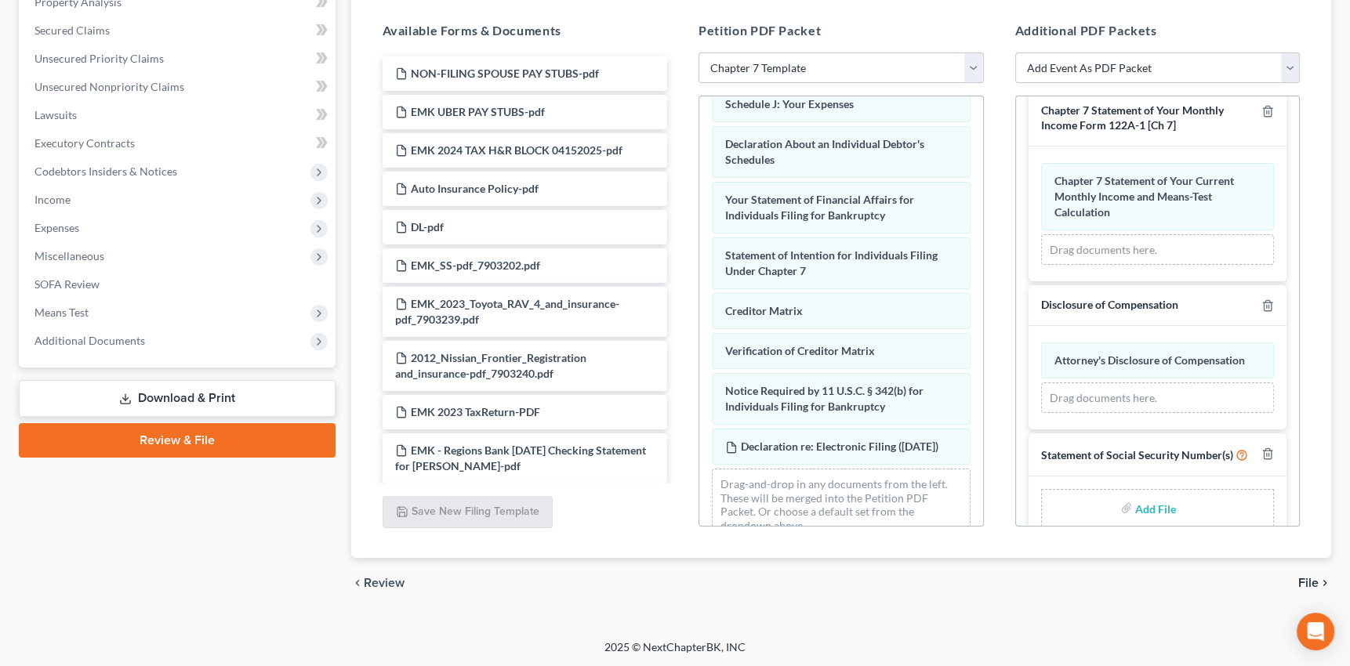
click at [1144, 518] on input "file" at bounding box center [1154, 508] width 38 height 28
type input "C:\fakepath\STATEMENT ABOUT SS NUMBER.pdf"
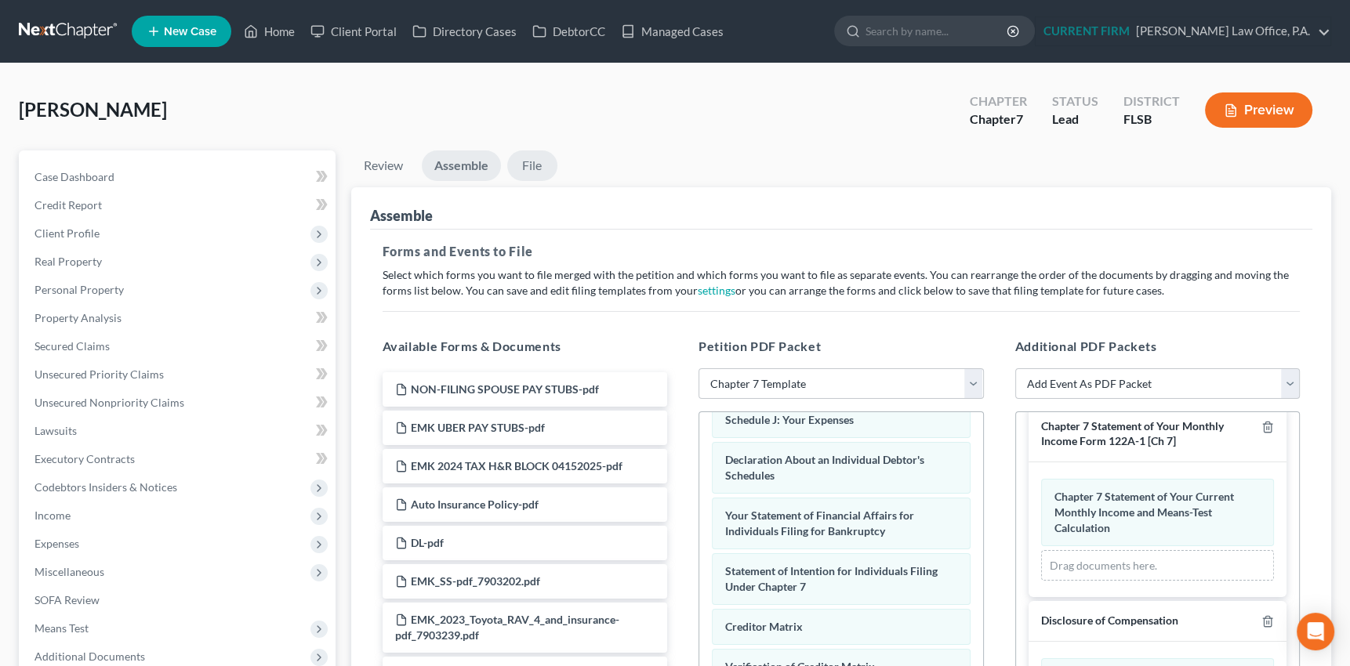
click at [531, 165] on link "File" at bounding box center [532, 165] width 50 height 31
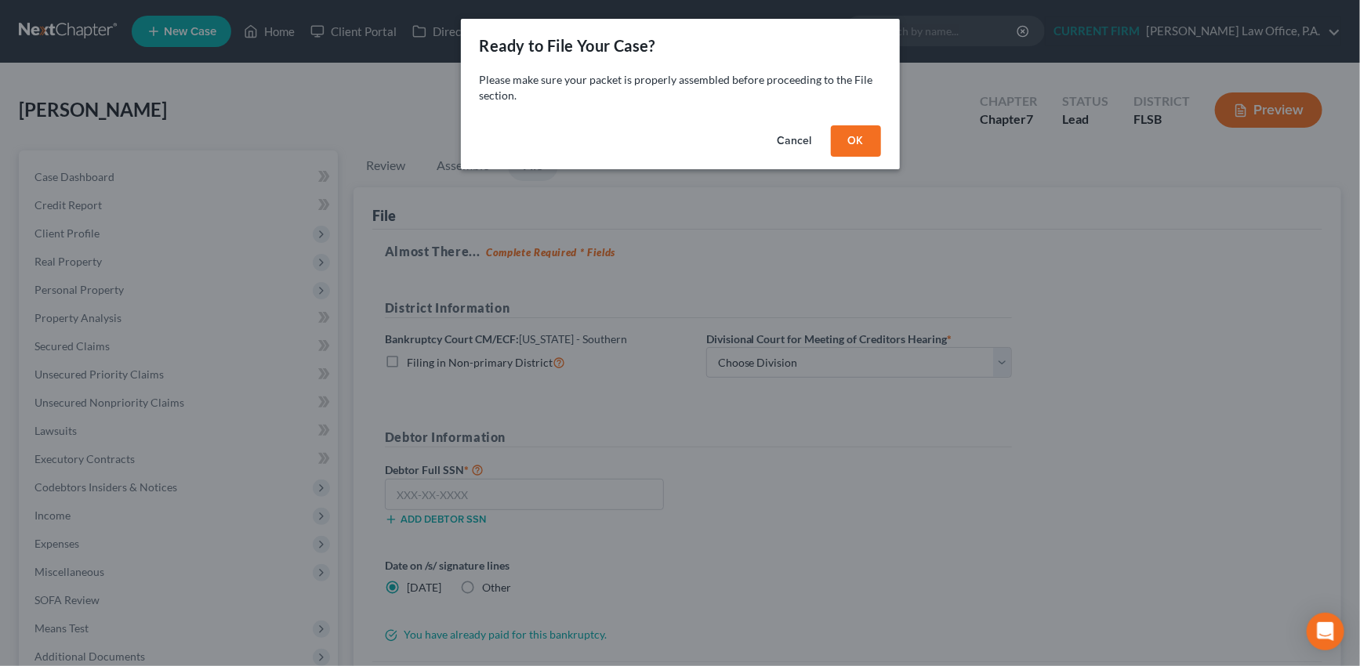
click at [856, 140] on button "OK" at bounding box center [856, 140] width 50 height 31
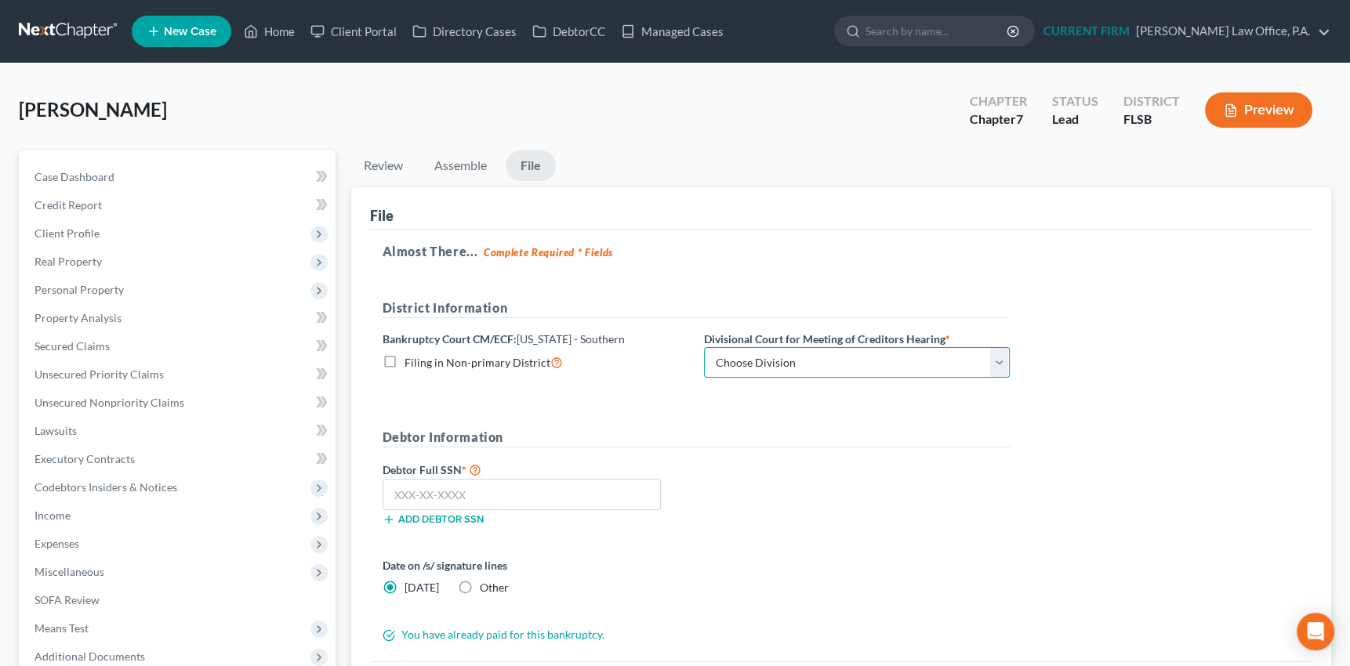
click at [819, 366] on select "Choose Division Fort Lauderdale Miami West Palm Beach" at bounding box center [857, 362] width 306 height 31
select select "2"
click at [704, 347] on select "Choose Division Fort Lauderdale Miami West Palm Beach" at bounding box center [857, 362] width 306 height 31
click at [416, 488] on input "text" at bounding box center [521, 494] width 279 height 31
click at [546, 504] on input "text" at bounding box center [521, 494] width 279 height 31
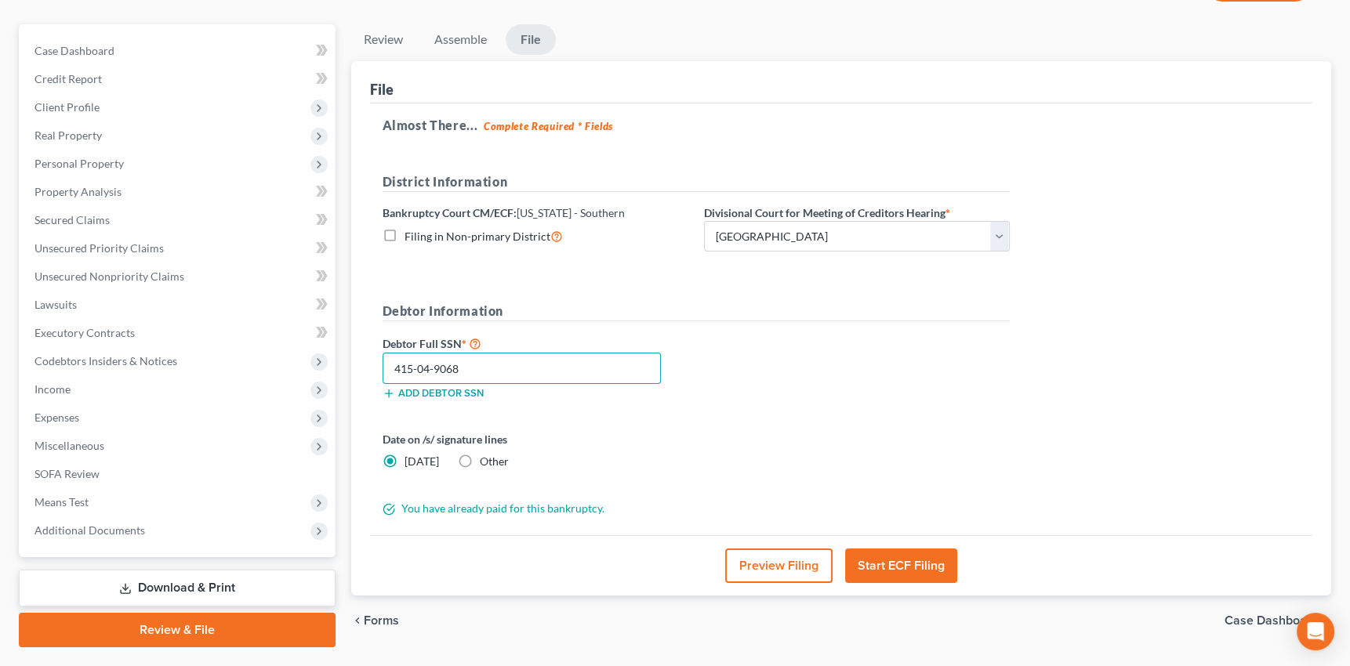
scroll to position [165, 0]
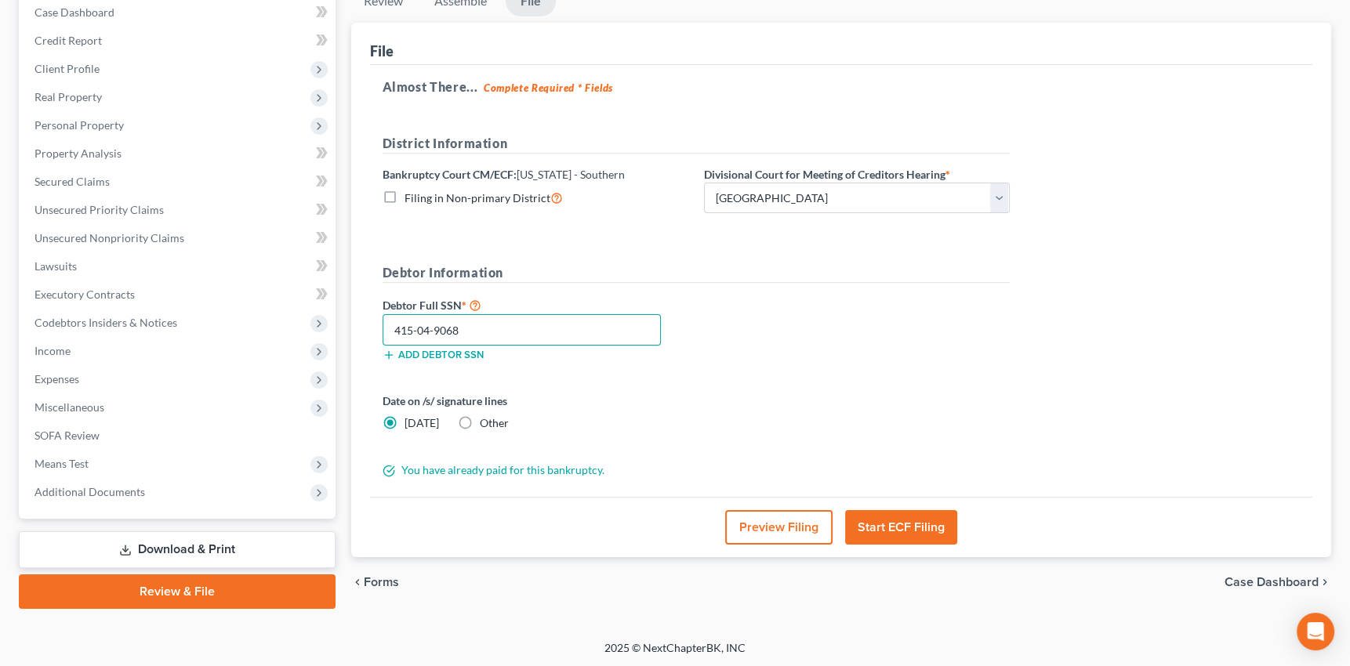
type input "415-04-9068"
click at [917, 524] on button "Start ECF Filing" at bounding box center [901, 527] width 112 height 34
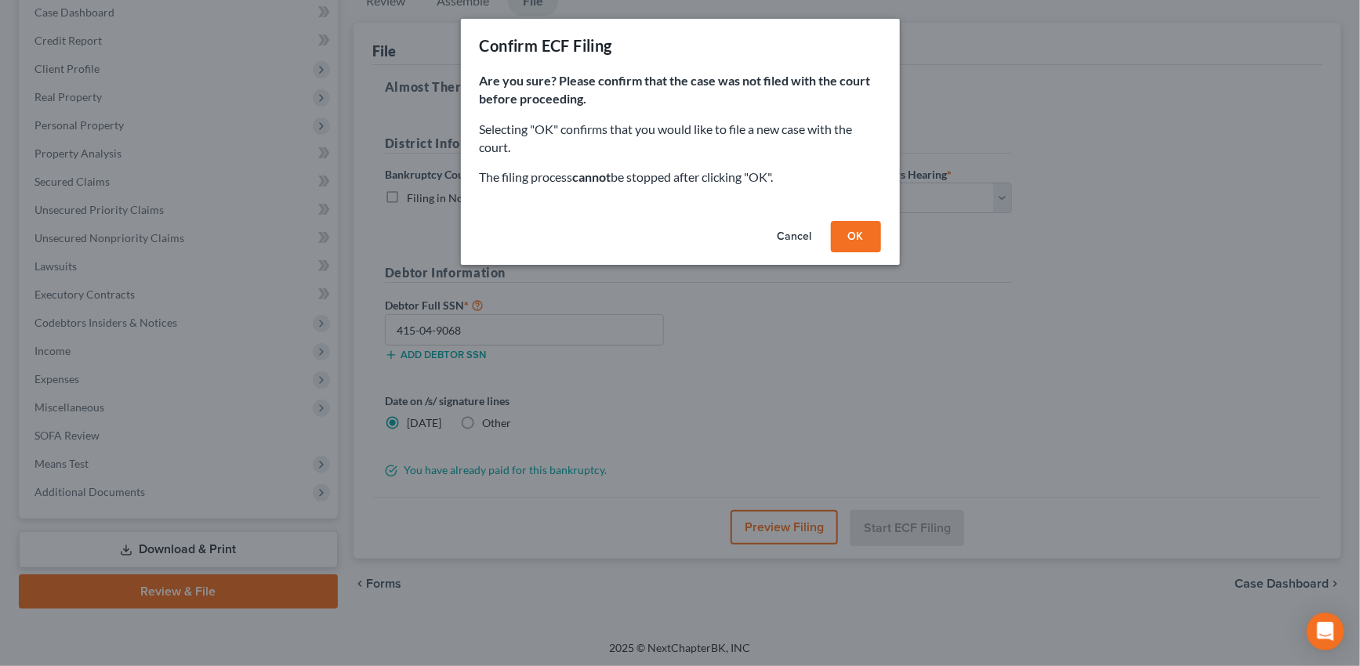
click at [853, 235] on button "OK" at bounding box center [856, 236] width 50 height 31
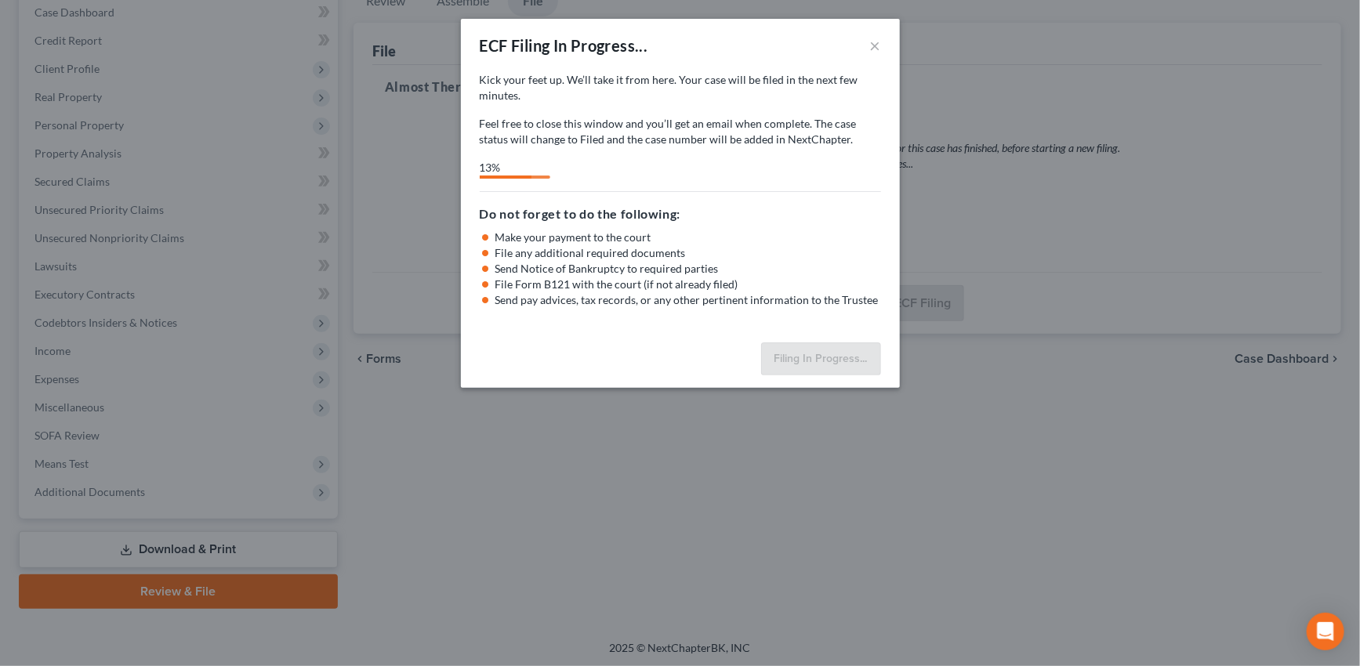
select select "2"
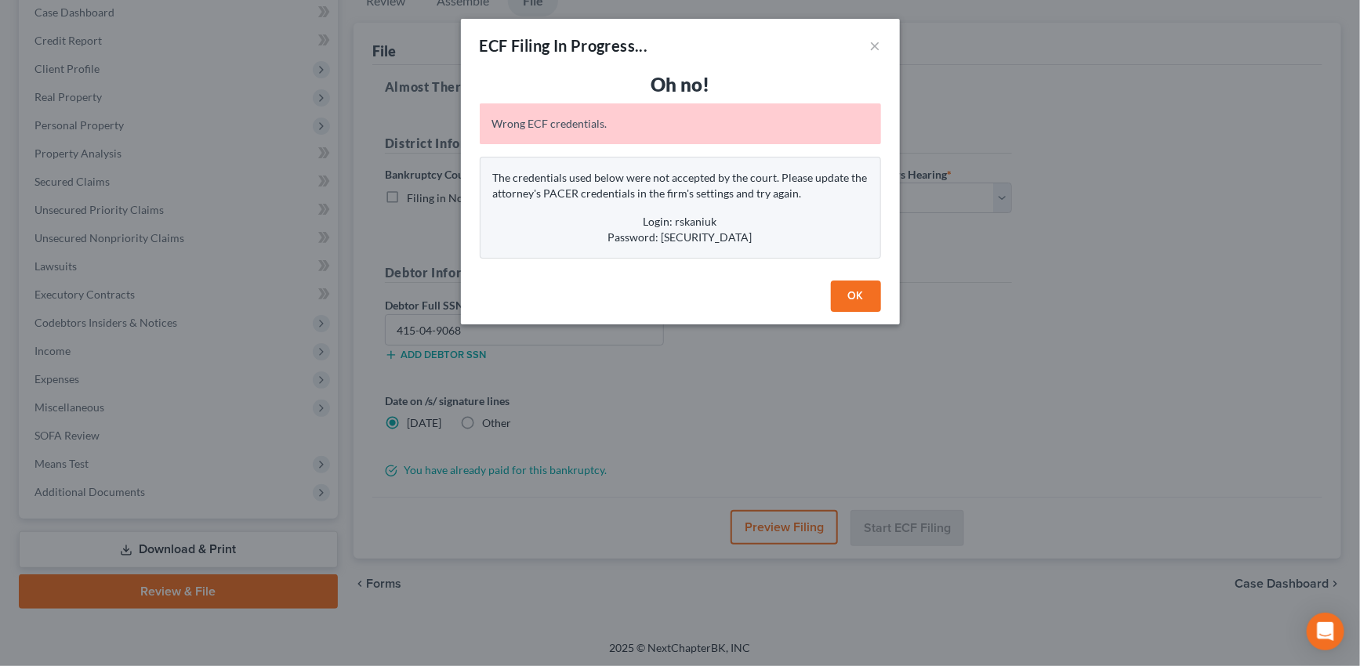
click at [865, 301] on button "OK" at bounding box center [856, 296] width 50 height 31
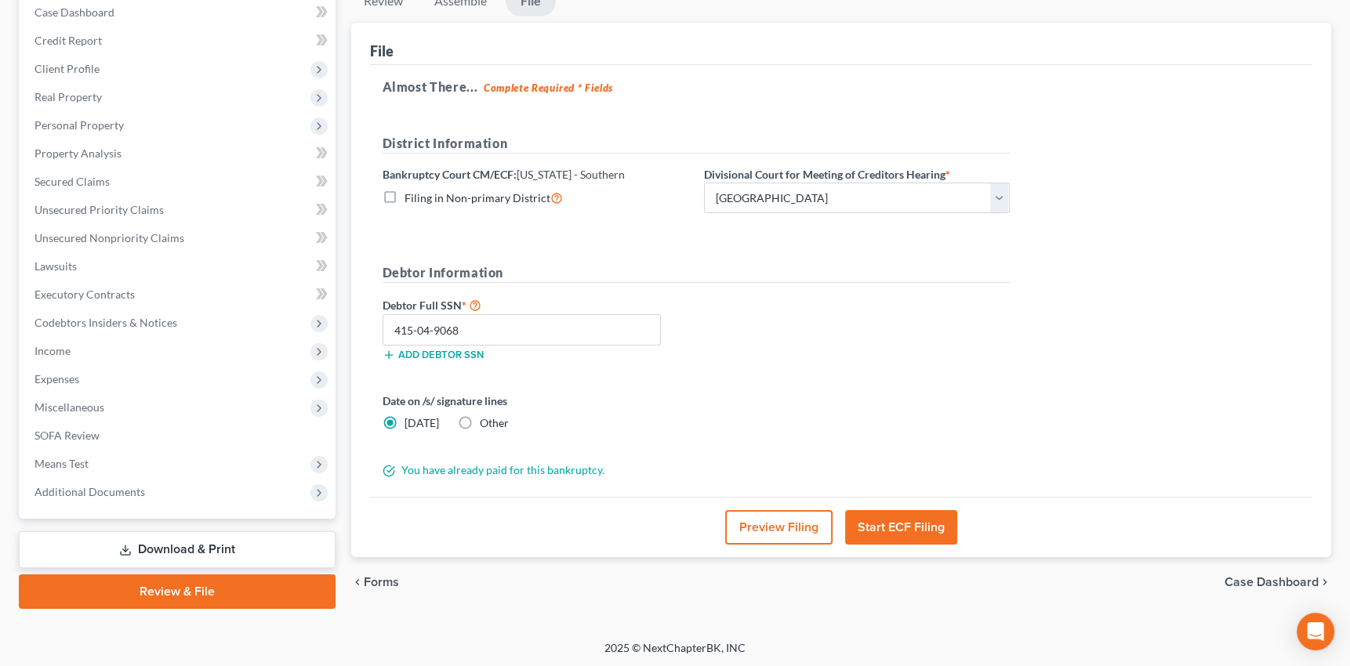
click at [909, 527] on button "Start ECF Filing" at bounding box center [901, 527] width 112 height 34
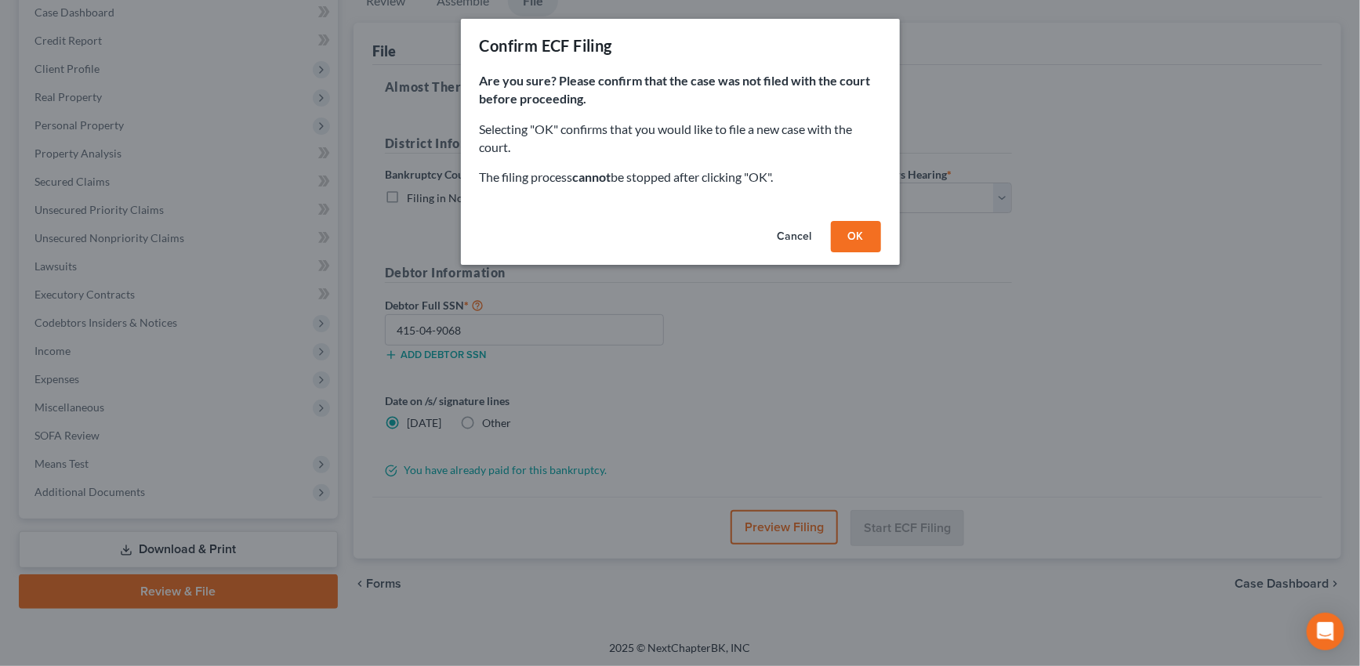
click at [847, 230] on button "OK" at bounding box center [856, 236] width 50 height 31
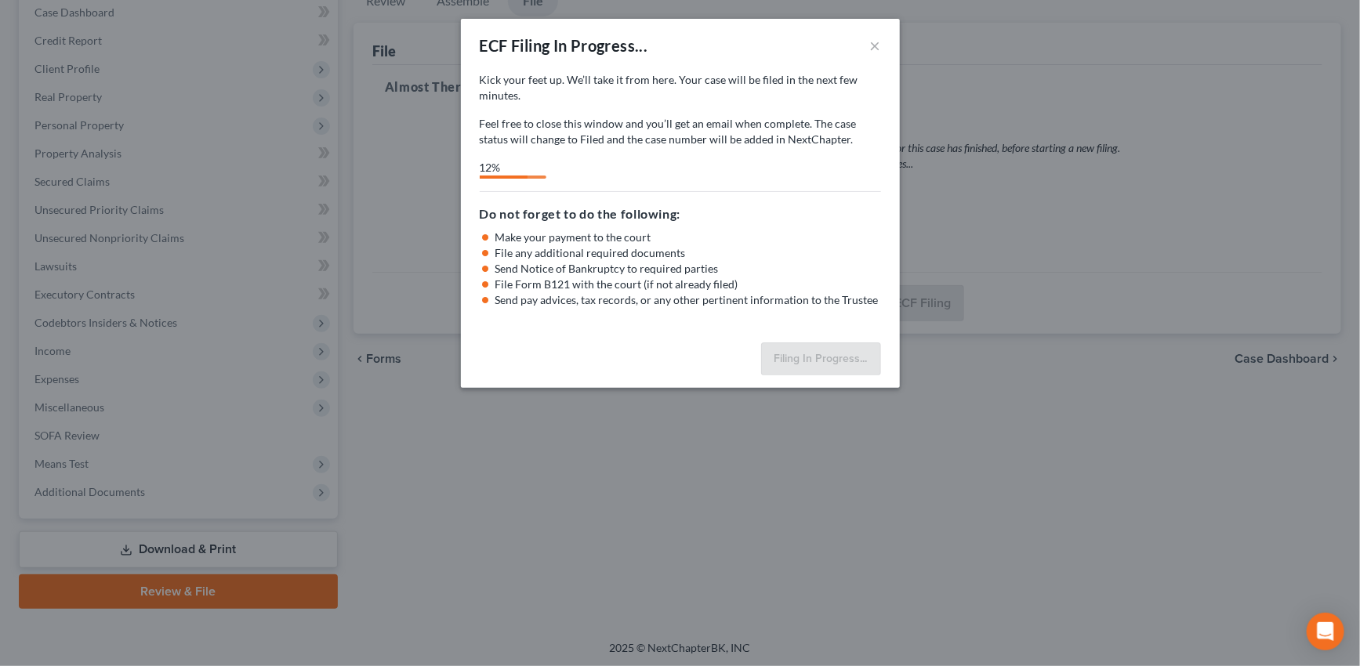
select select "2"
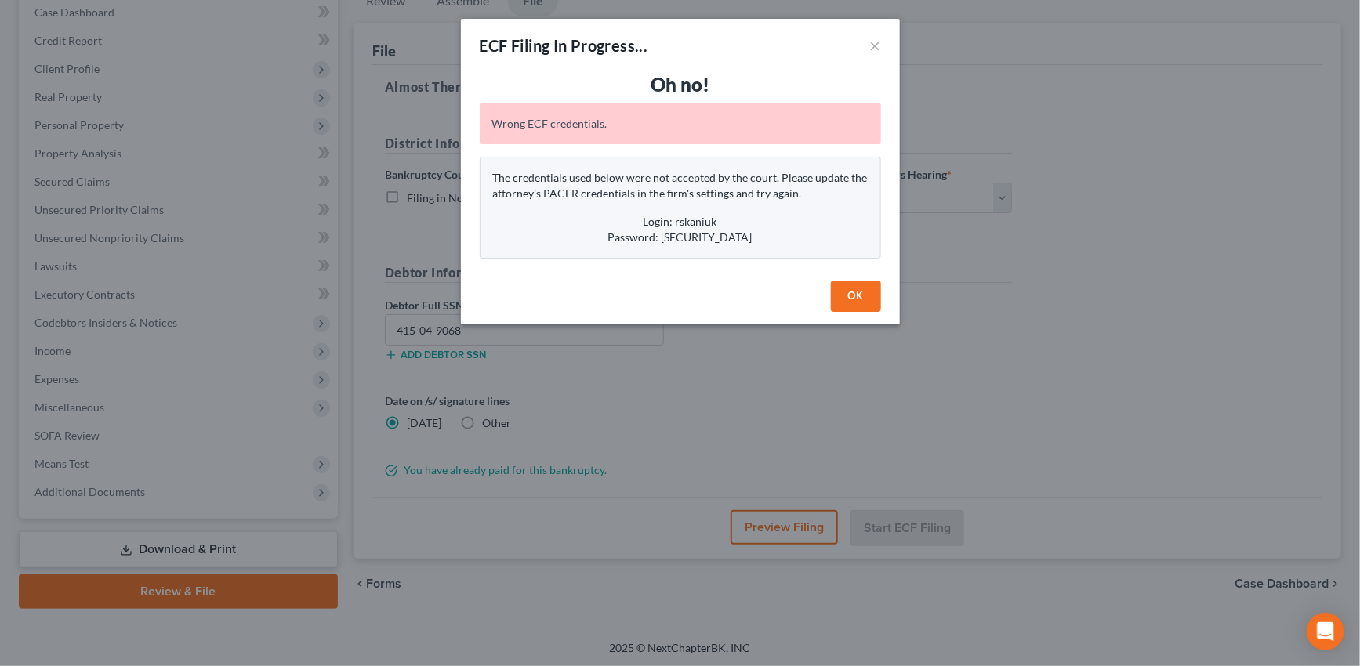
click at [871, 301] on button "OK" at bounding box center [856, 296] width 50 height 31
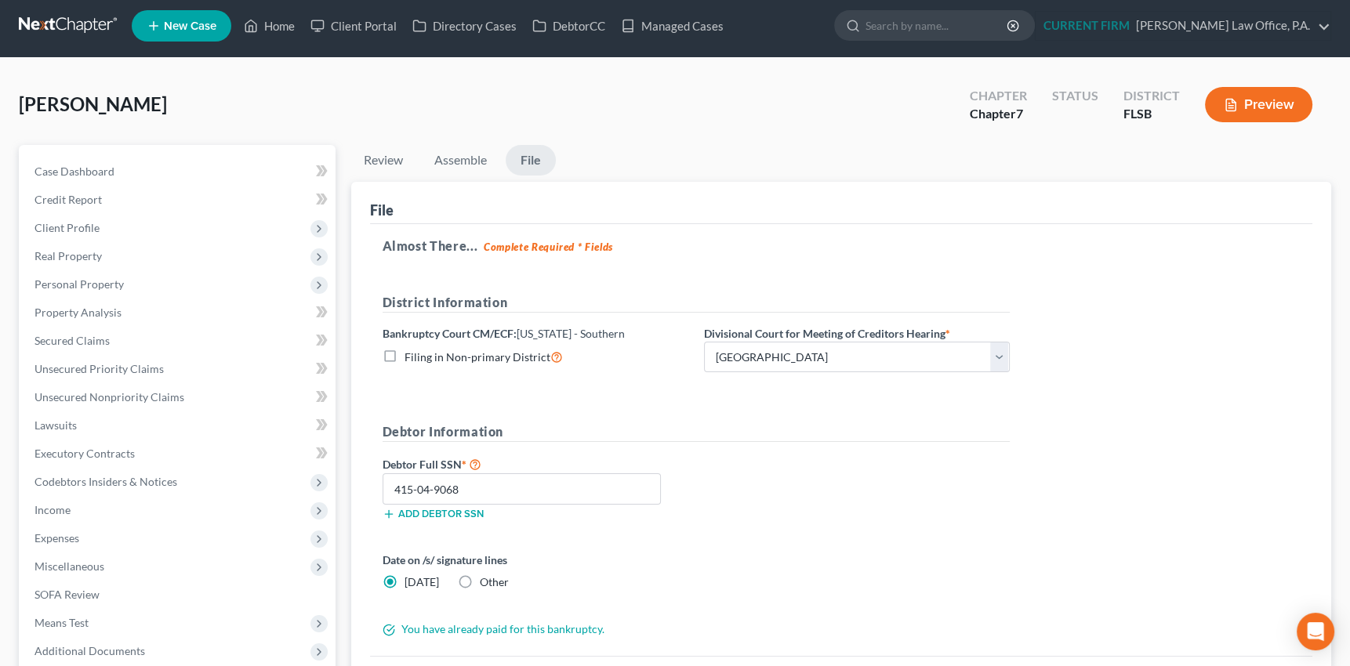
scroll to position [0, 0]
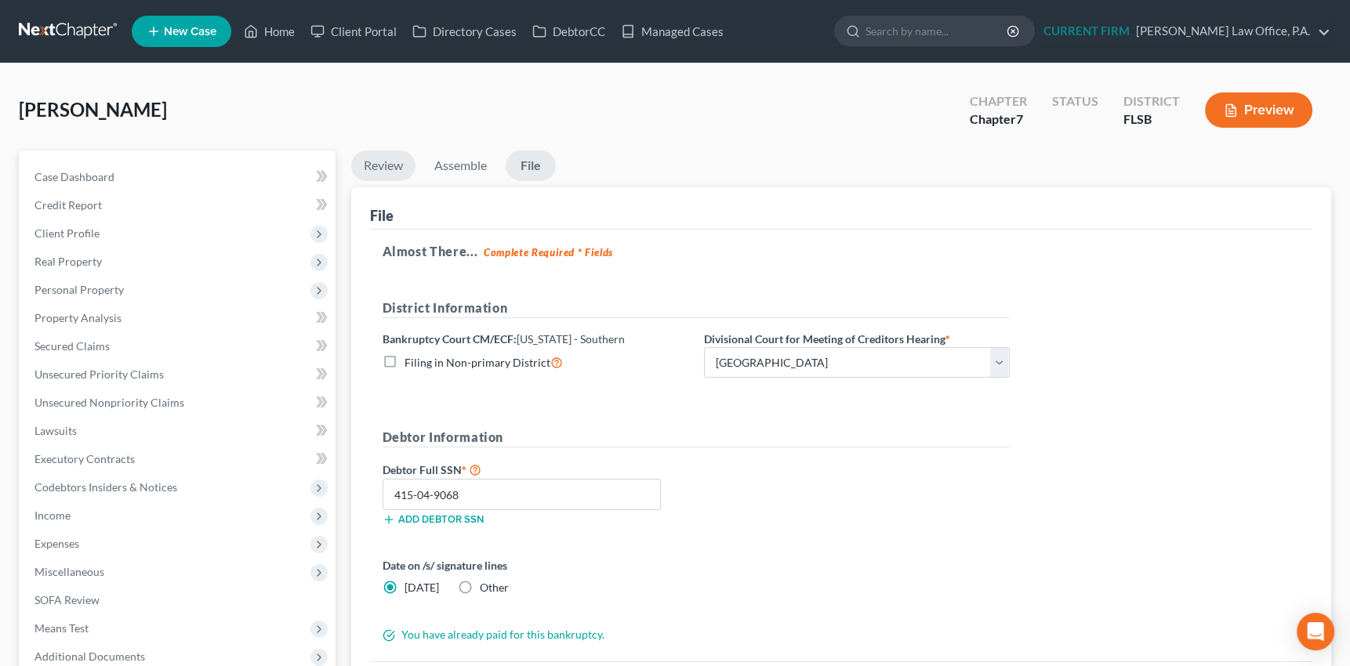
click at [376, 166] on link "Review" at bounding box center [383, 165] width 64 height 31
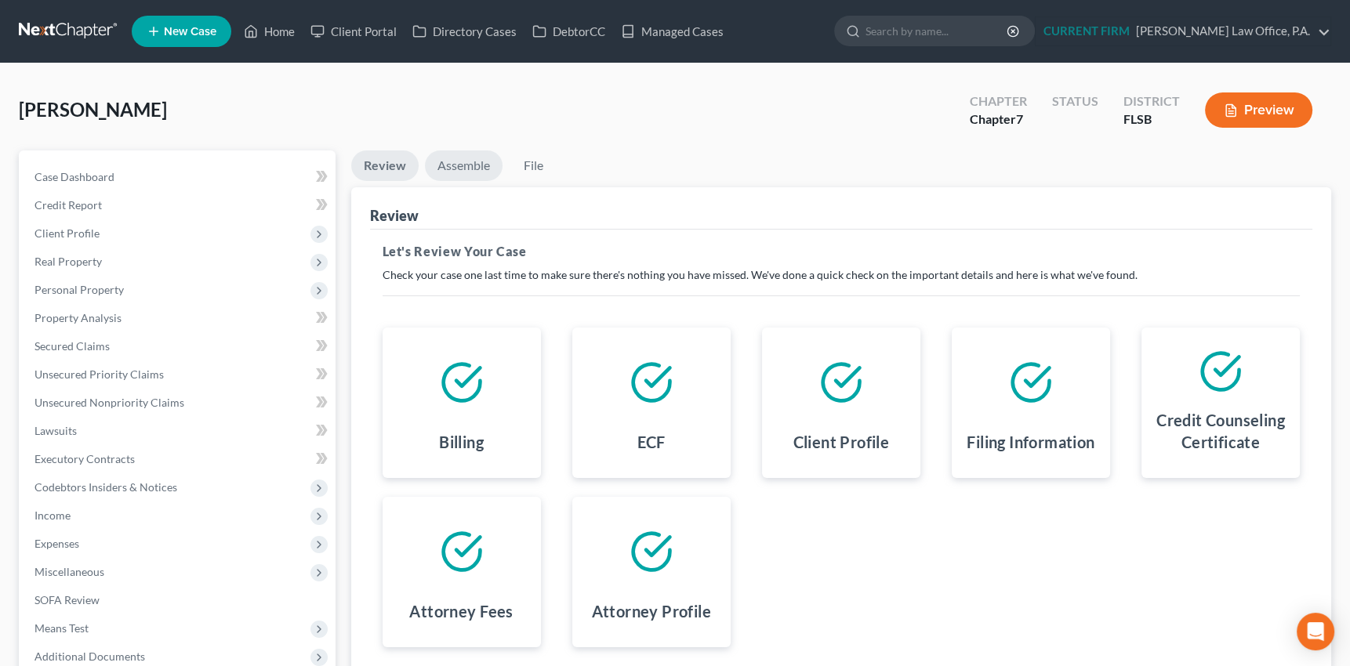
click at [468, 167] on link "Assemble" at bounding box center [464, 165] width 78 height 31
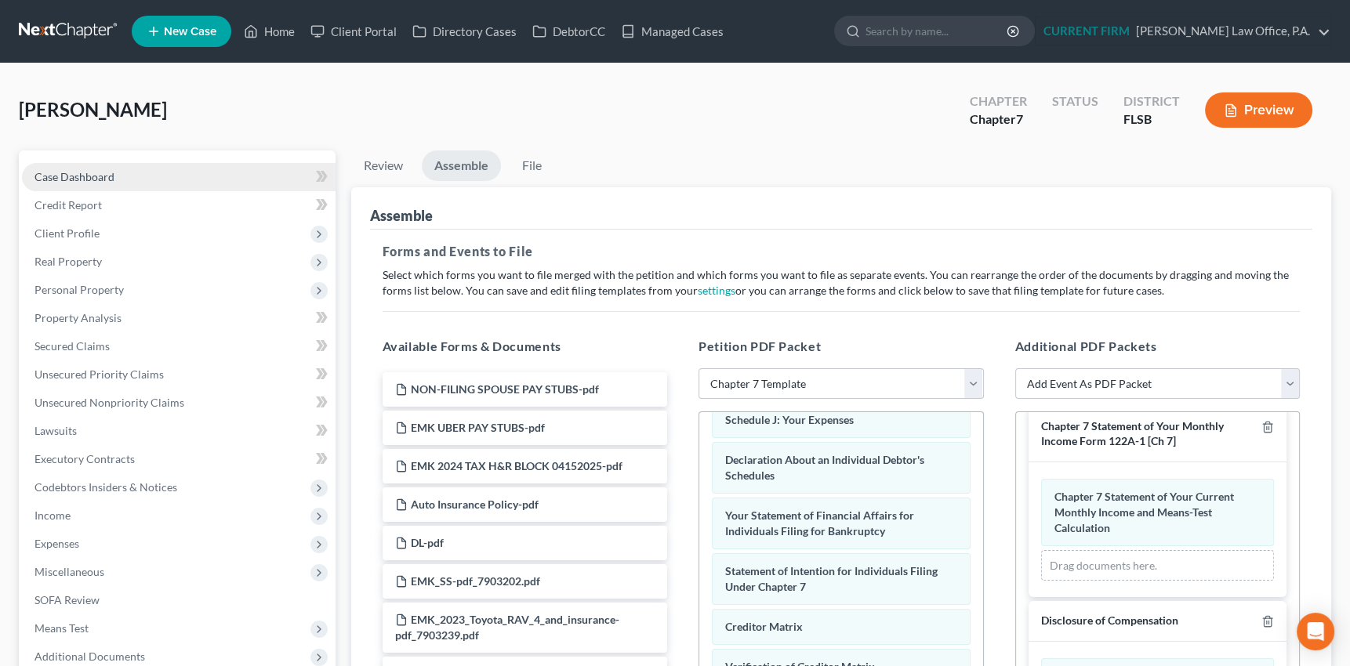
click at [82, 175] on span "Case Dashboard" at bounding box center [74, 176] width 80 height 13
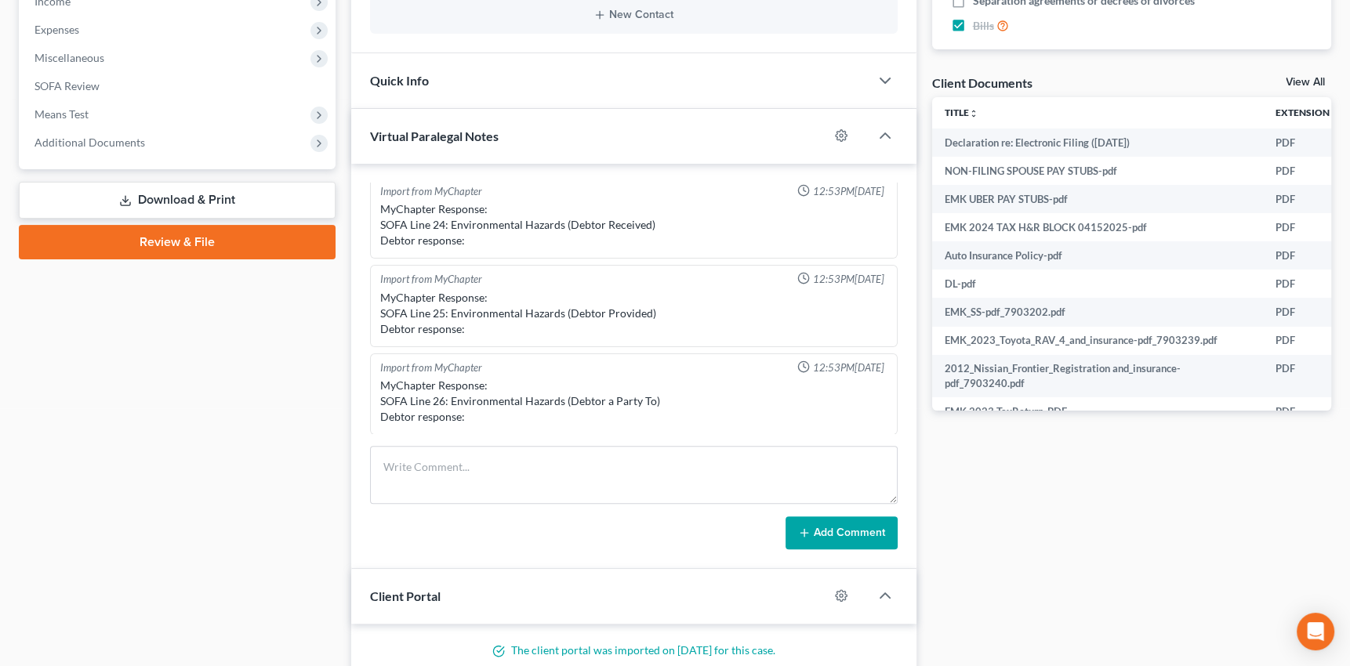
scroll to position [517, 0]
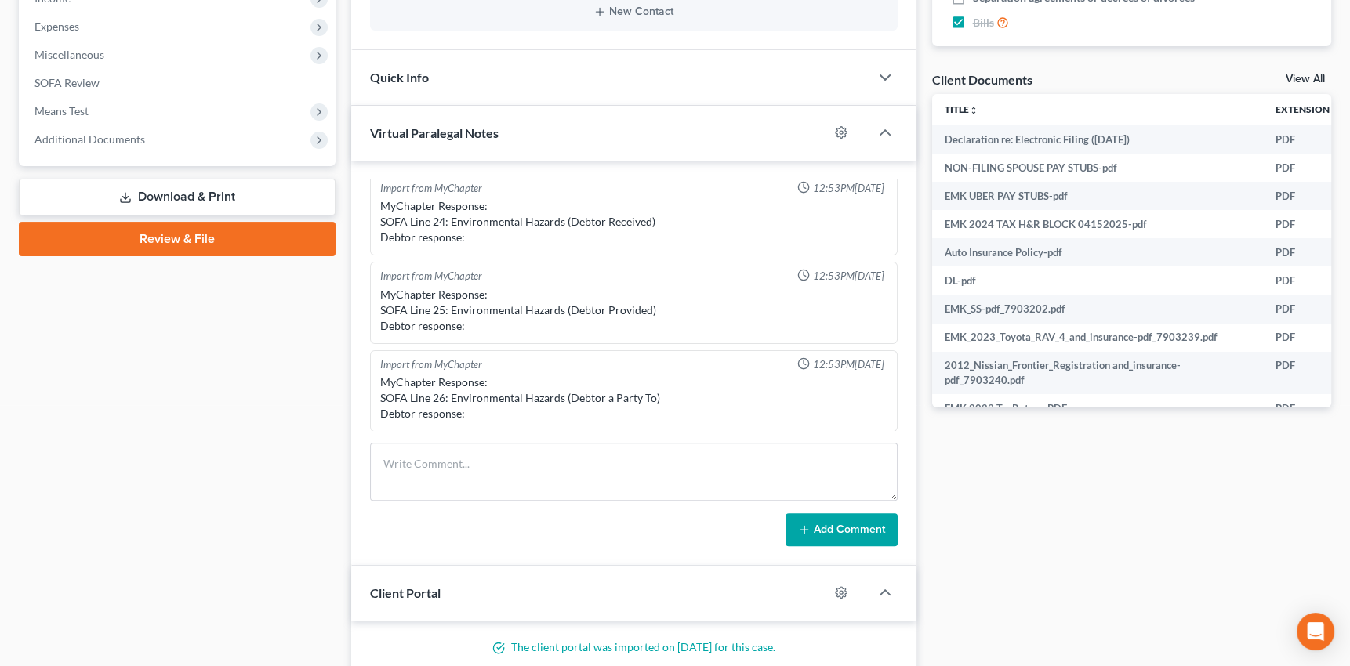
click at [172, 233] on link "Review & File" at bounding box center [177, 239] width 317 height 34
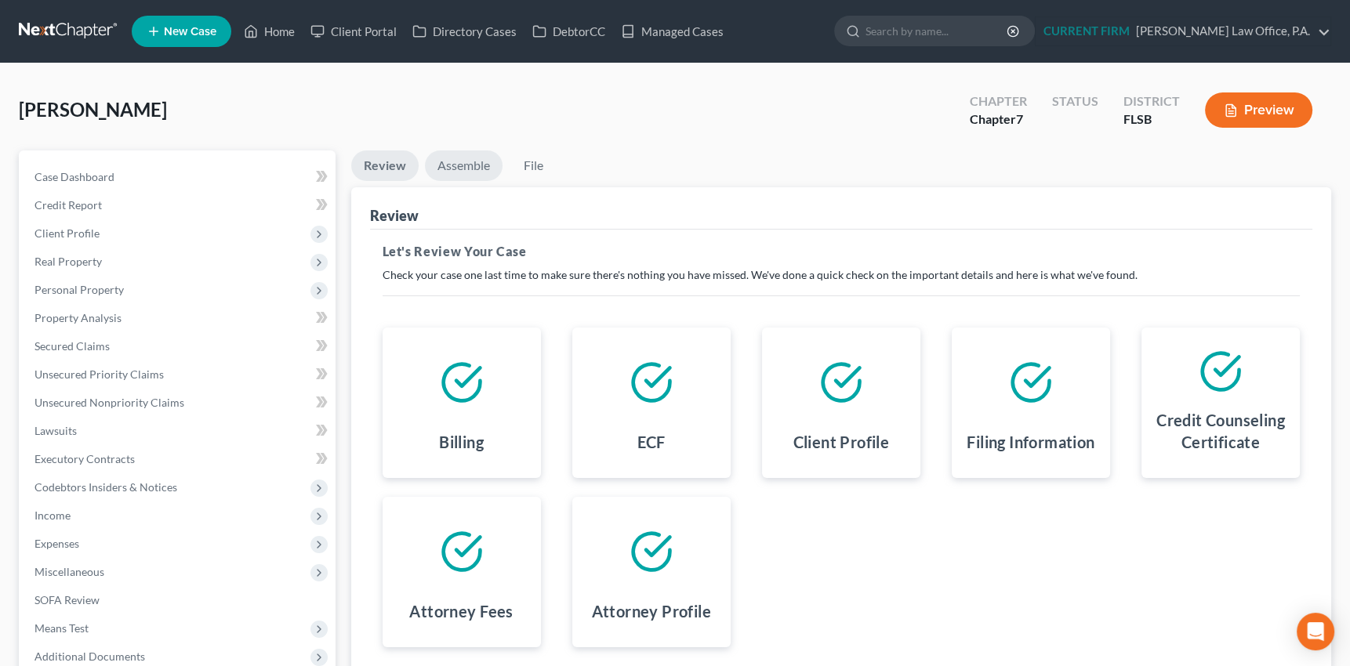
click at [462, 165] on link "Assemble" at bounding box center [464, 165] width 78 height 31
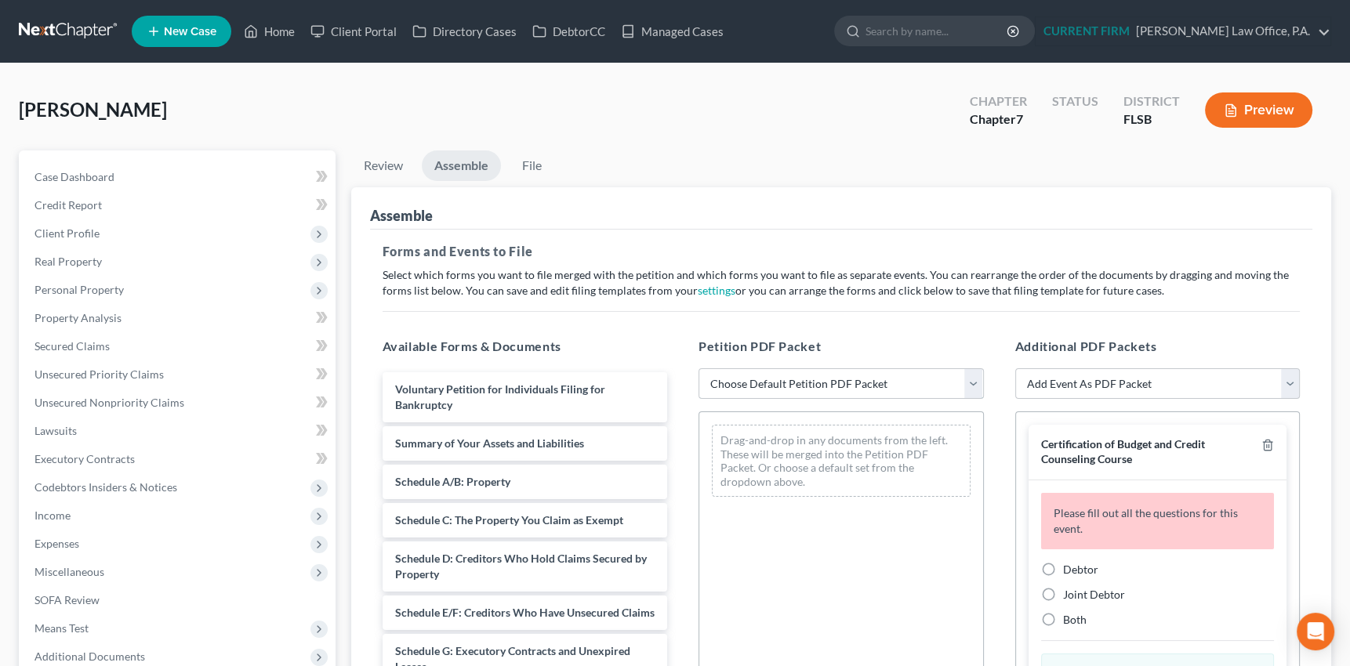
click at [975, 382] on select "Choose Default Petition PDF Packet Emergency Filing (Voluntary Petition and Cre…" at bounding box center [840, 383] width 285 height 31
select select "1"
click at [698, 368] on select "Choose Default Petition PDF Packet Emergency Filing (Voluntary Petition and Cre…" at bounding box center [840, 383] width 285 height 31
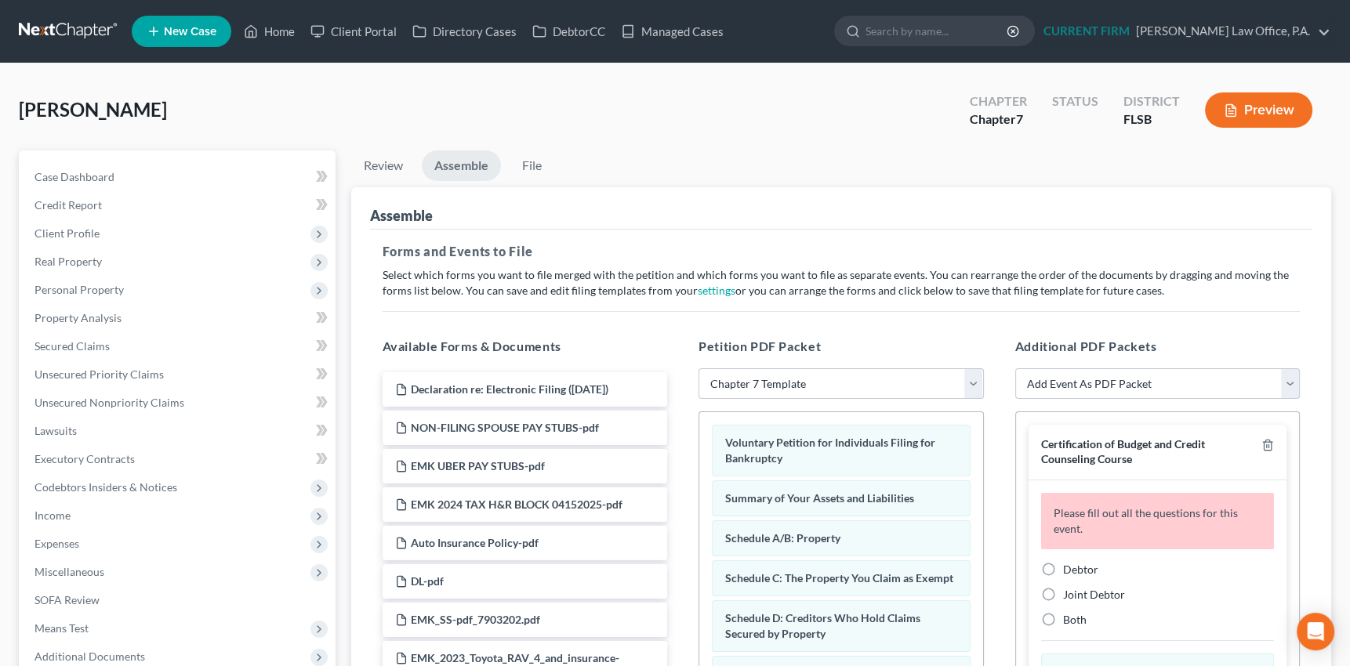
click at [1063, 567] on label "Debtor" at bounding box center [1080, 570] width 35 height 16
click at [1069, 567] on input "Debtor" at bounding box center [1074, 567] width 10 height 10
radio input "true"
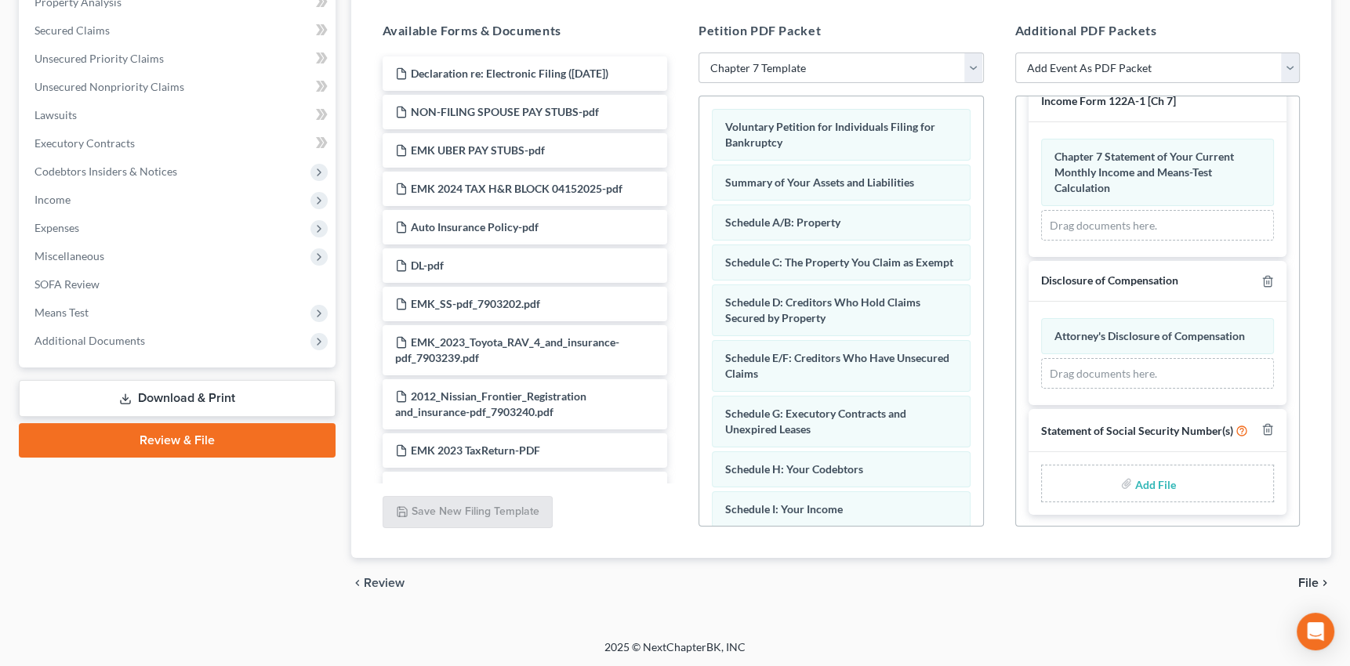
scroll to position [322, 0]
click at [1149, 479] on input "file" at bounding box center [1154, 483] width 38 height 28
type input "C:\fakepath\STATEMENT ABOUT SS NUMBER.pdf"
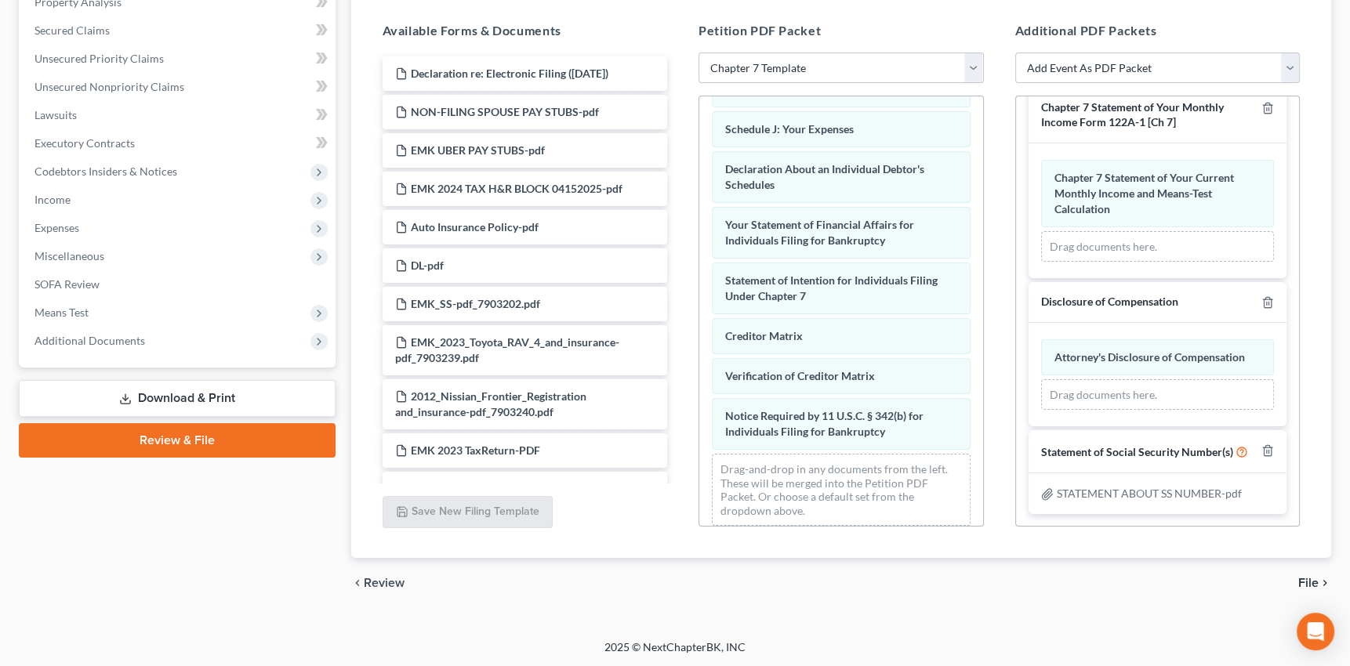
scroll to position [445, 0]
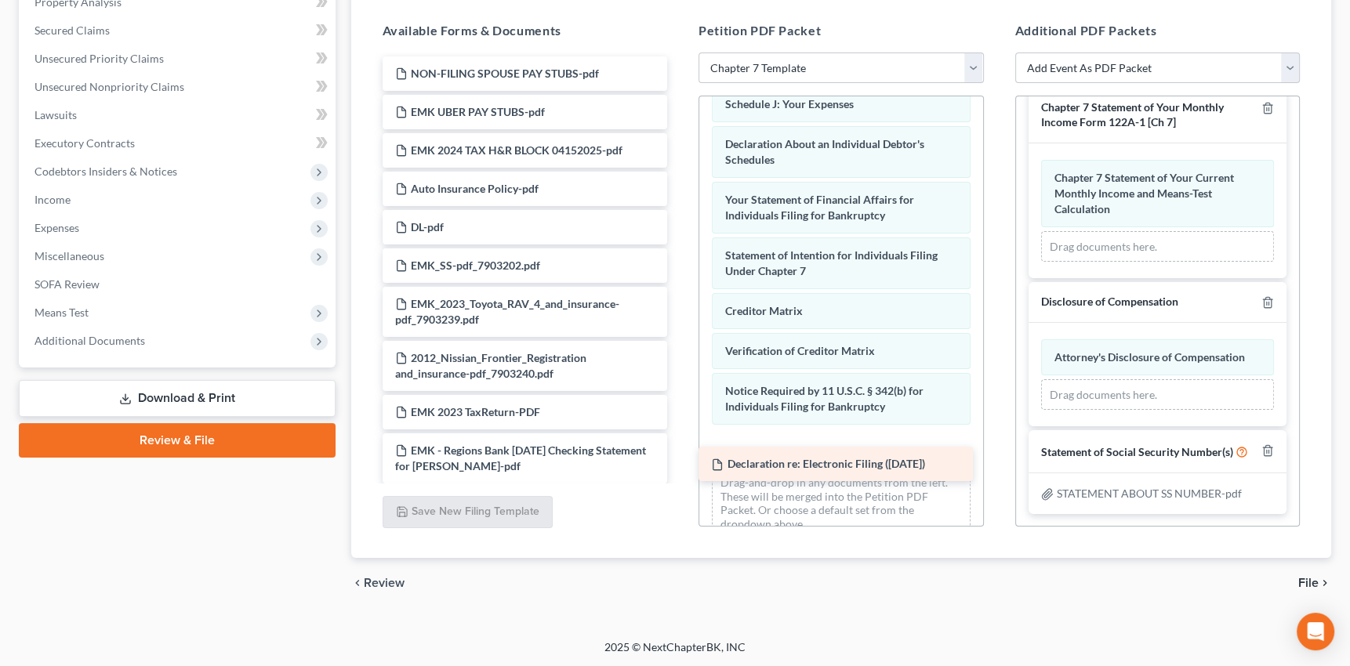
drag, startPoint x: 474, startPoint y: 71, endPoint x: 791, endPoint y: 464, distance: 504.4
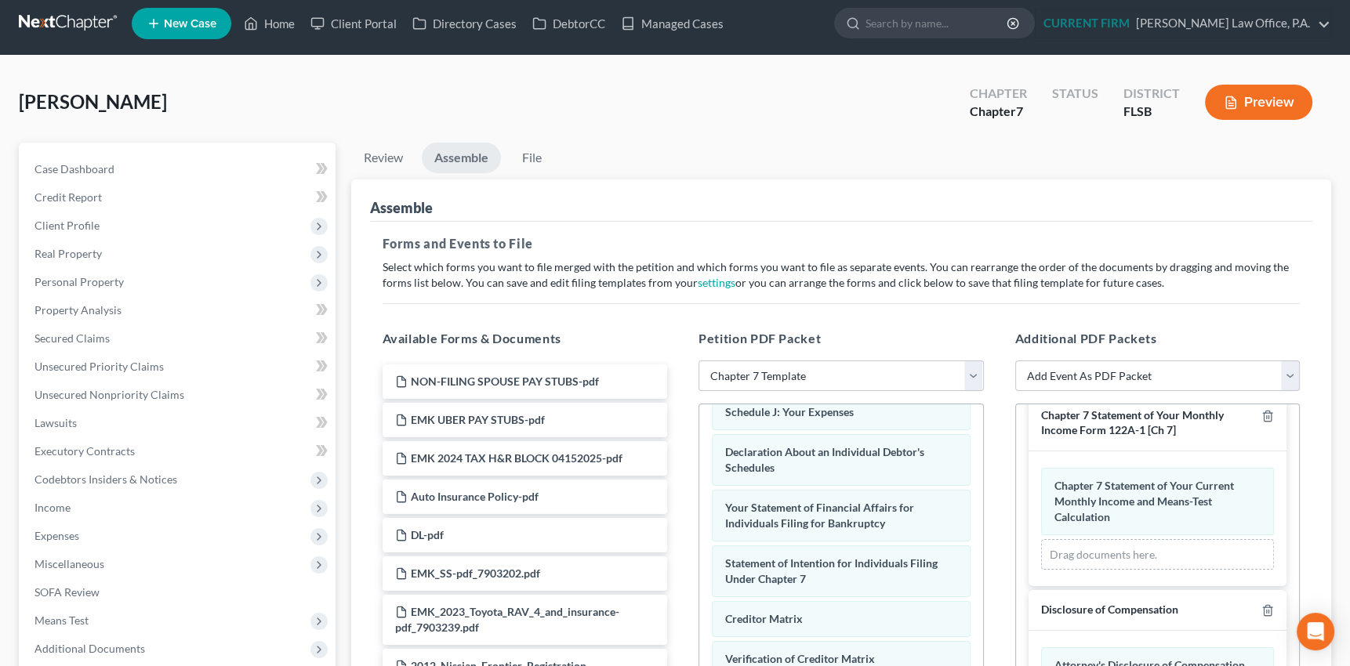
scroll to position [0, 0]
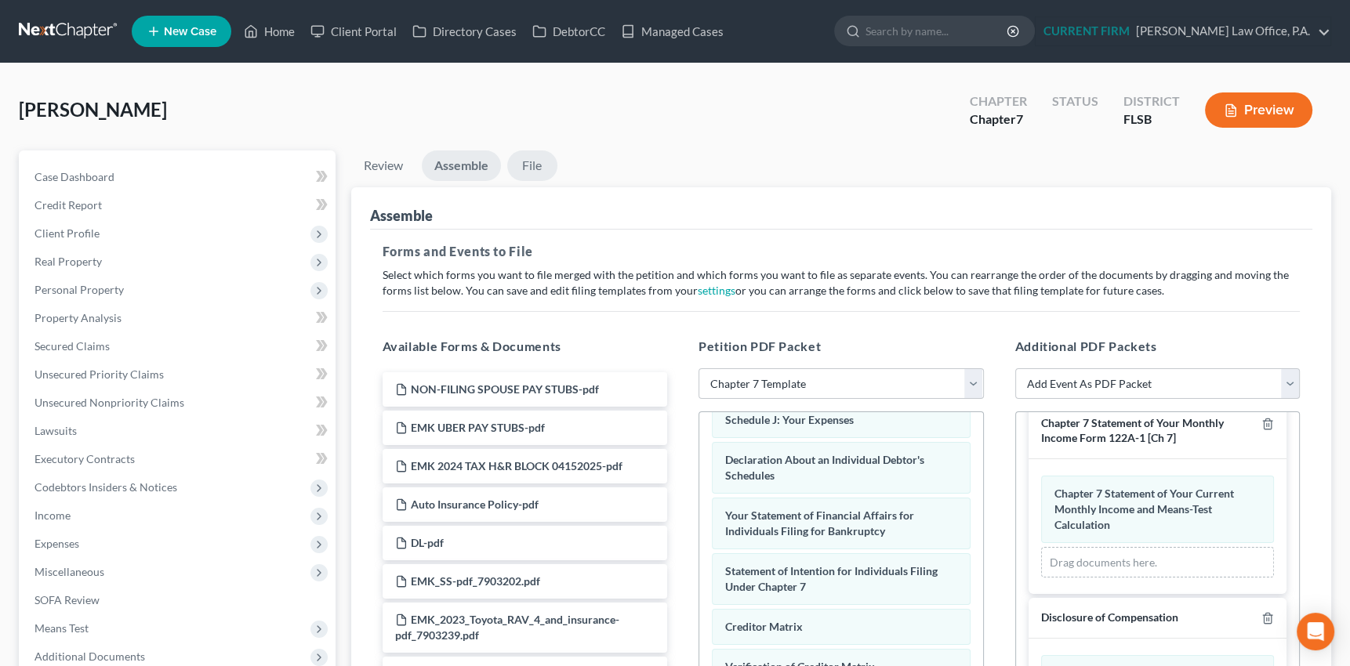
click at [531, 167] on link "File" at bounding box center [532, 165] width 50 height 31
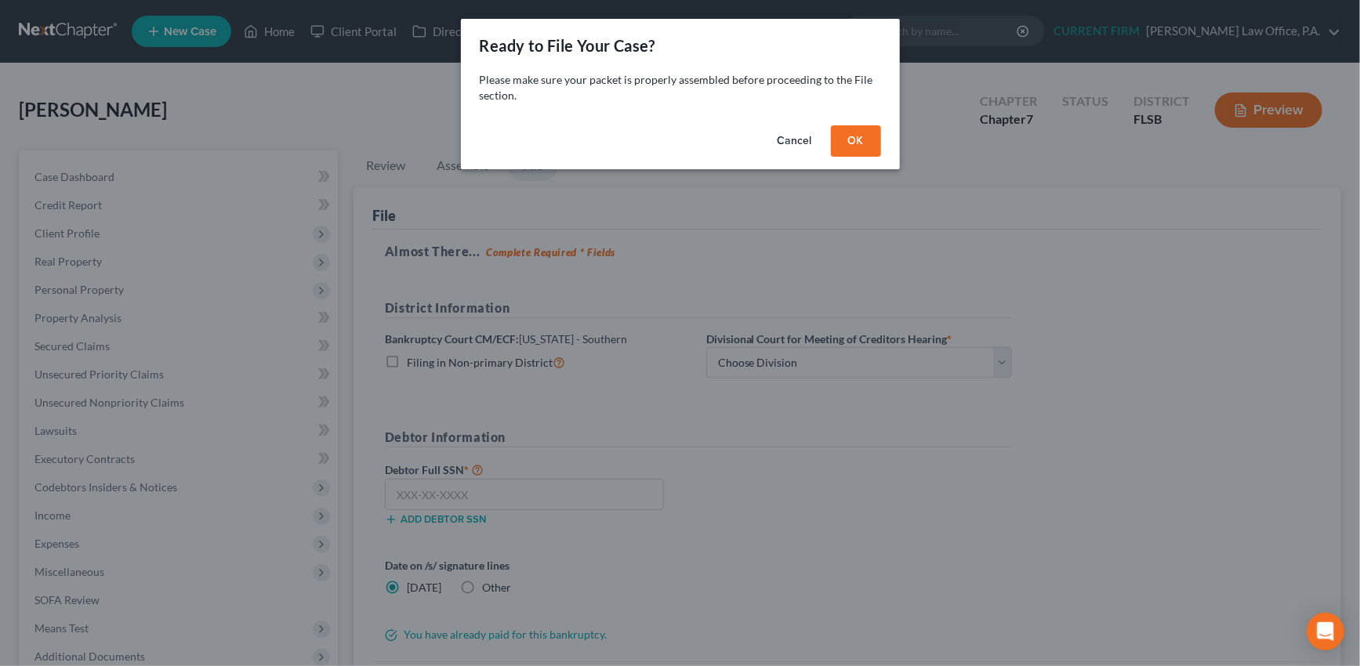
click at [855, 145] on button "OK" at bounding box center [856, 140] width 50 height 31
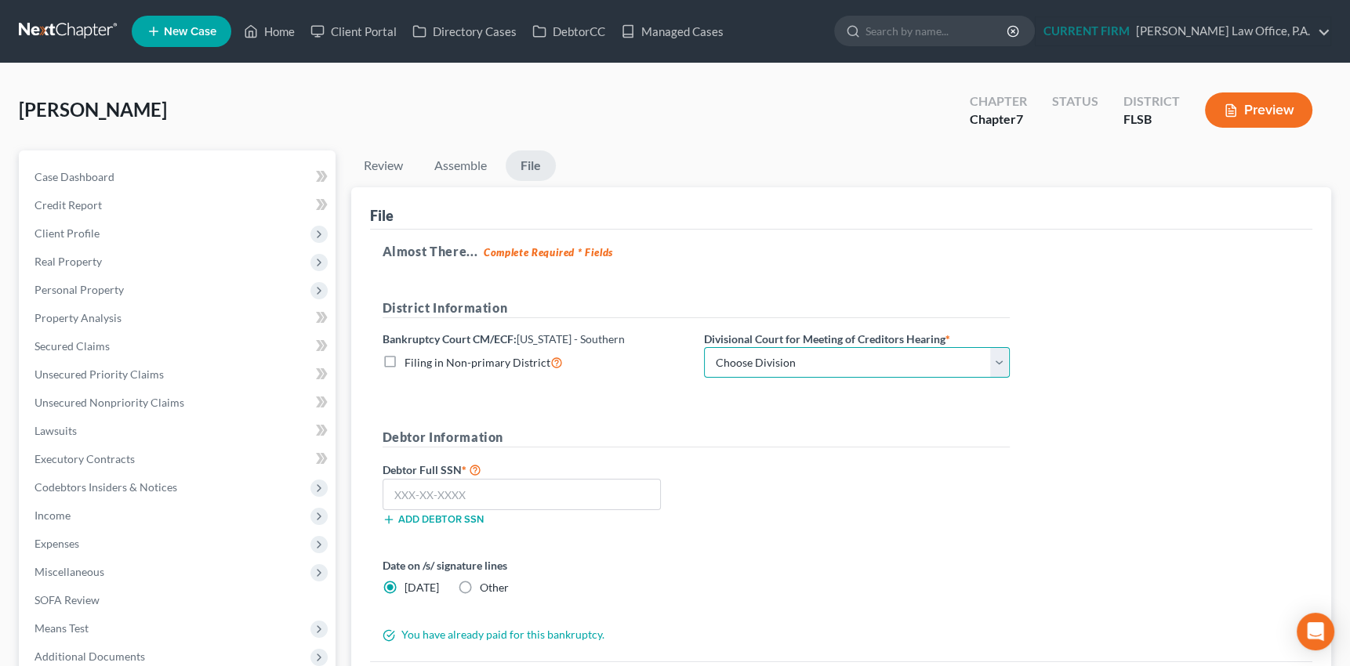
click at [991, 357] on select "Choose Division Fort Lauderdale Miami West Palm Beach" at bounding box center [857, 362] width 306 height 31
select select "2"
click at [704, 347] on select "Choose Division Fort Lauderdale Miami West Palm Beach" at bounding box center [857, 362] width 306 height 31
click at [498, 495] on input "text" at bounding box center [521, 494] width 279 height 31
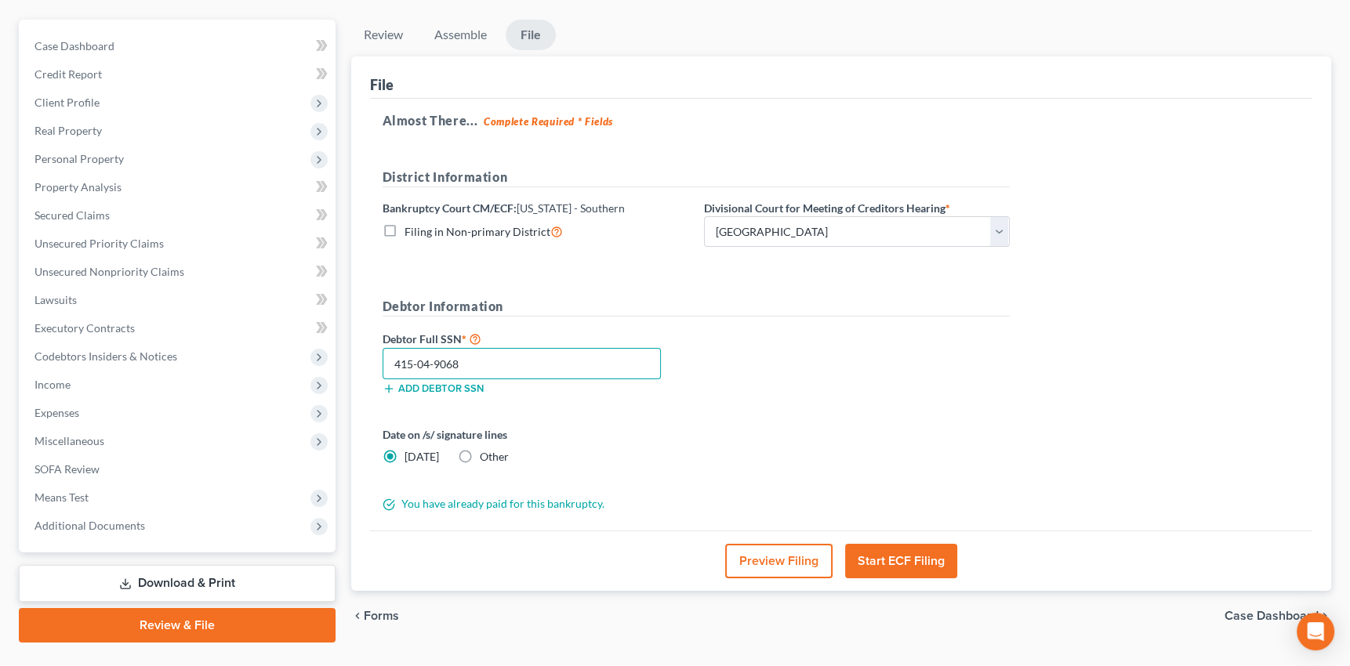
scroll to position [142, 0]
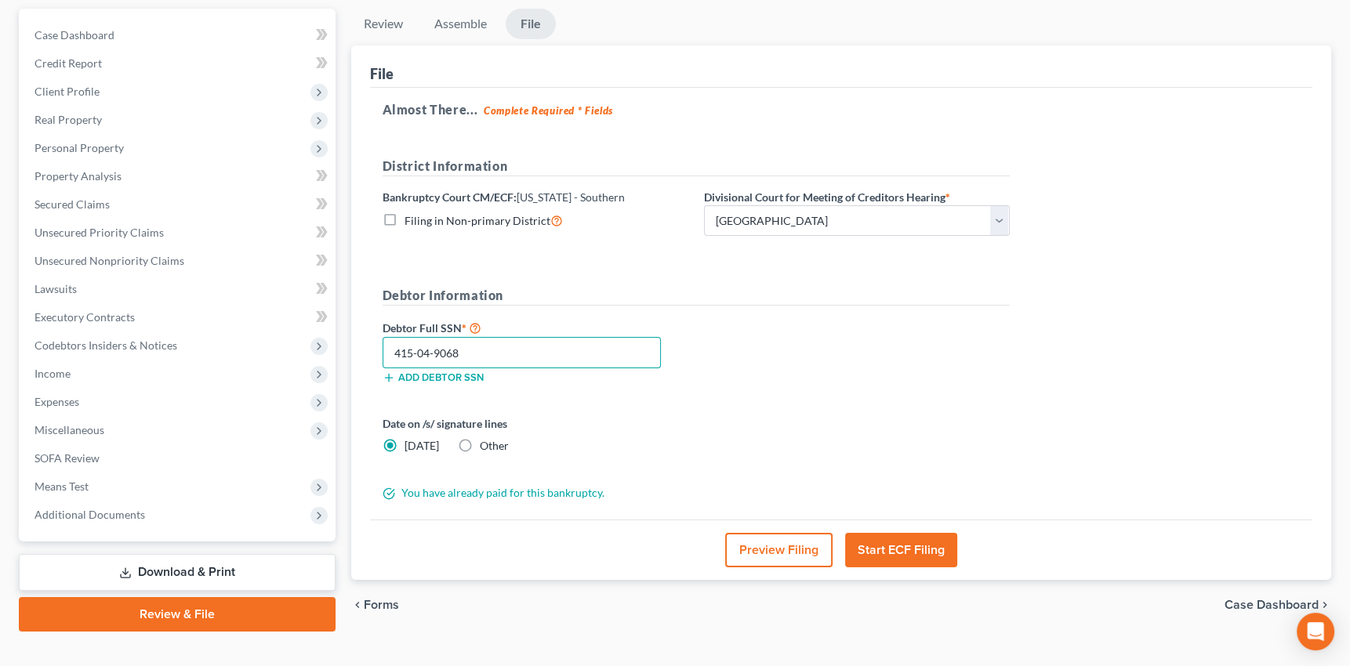
type input "415-04-9068"
click at [903, 546] on button "Start ECF Filing" at bounding box center [901, 550] width 112 height 34
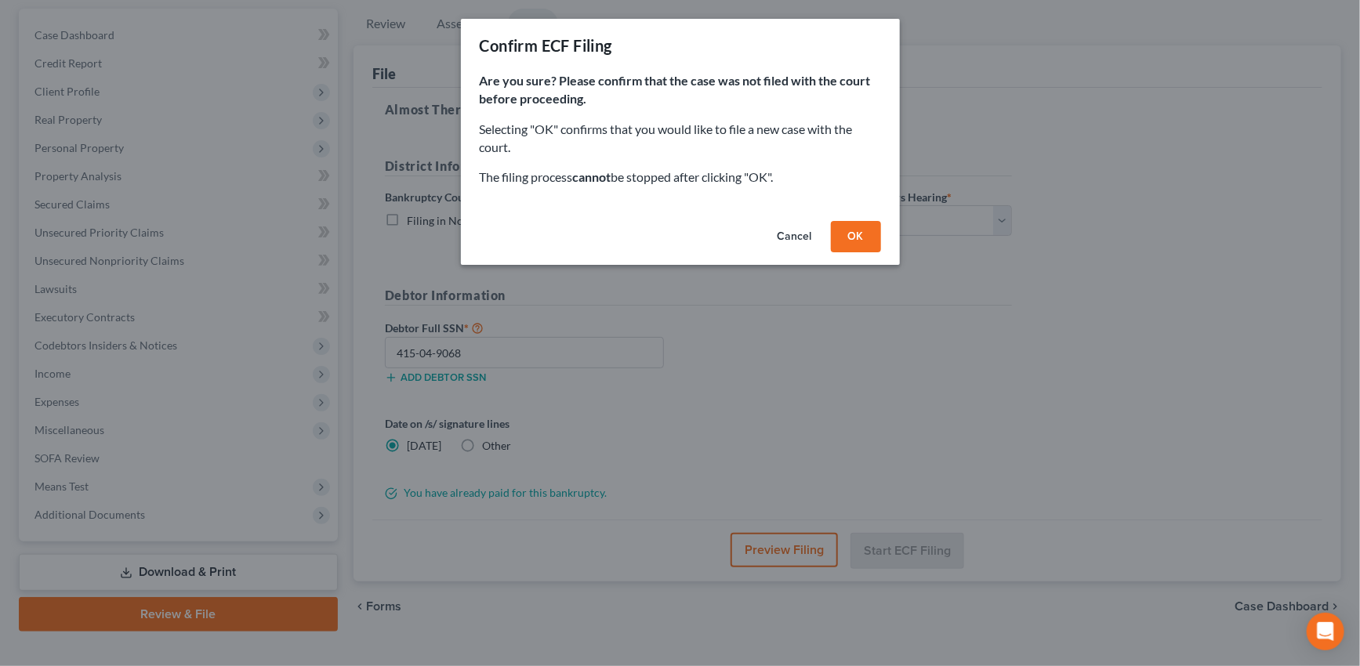
click at [850, 230] on button "OK" at bounding box center [856, 236] width 50 height 31
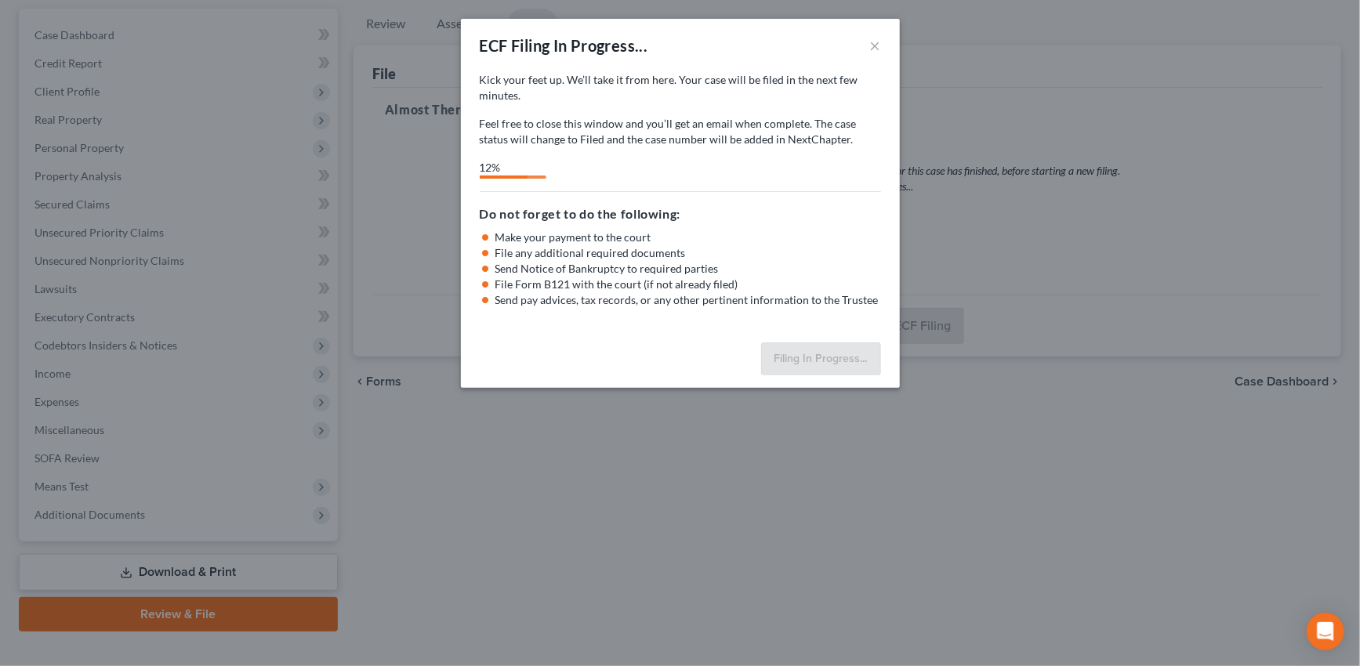
select select "2"
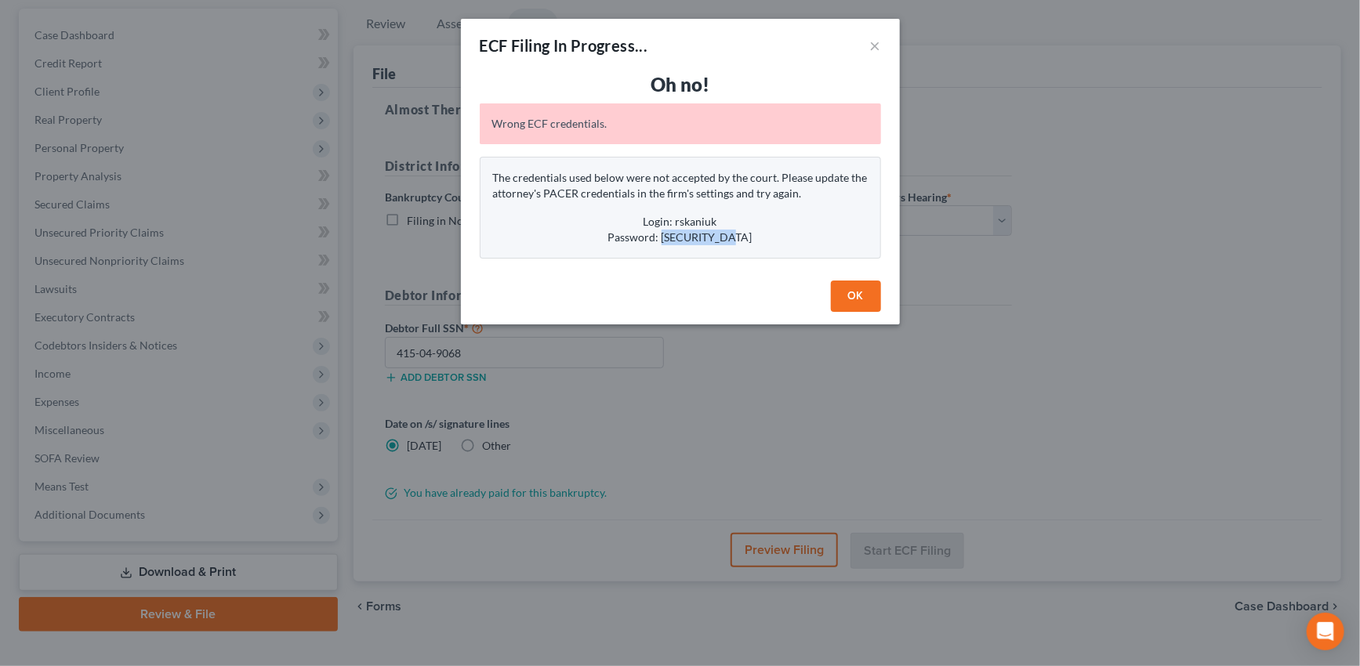
drag, startPoint x: 670, startPoint y: 238, endPoint x: 763, endPoint y: 237, distance: 93.3
click at [763, 237] on div "Password: Oscar3kidws&" at bounding box center [680, 238] width 375 height 16
copy div "Oscar3kidws&"
click at [733, 381] on div "ECF Filing In Progress... × Oh no! Wrong ECF credentials. The credentials used …" at bounding box center [680, 333] width 1360 height 666
click at [857, 299] on button "OK" at bounding box center [856, 296] width 50 height 31
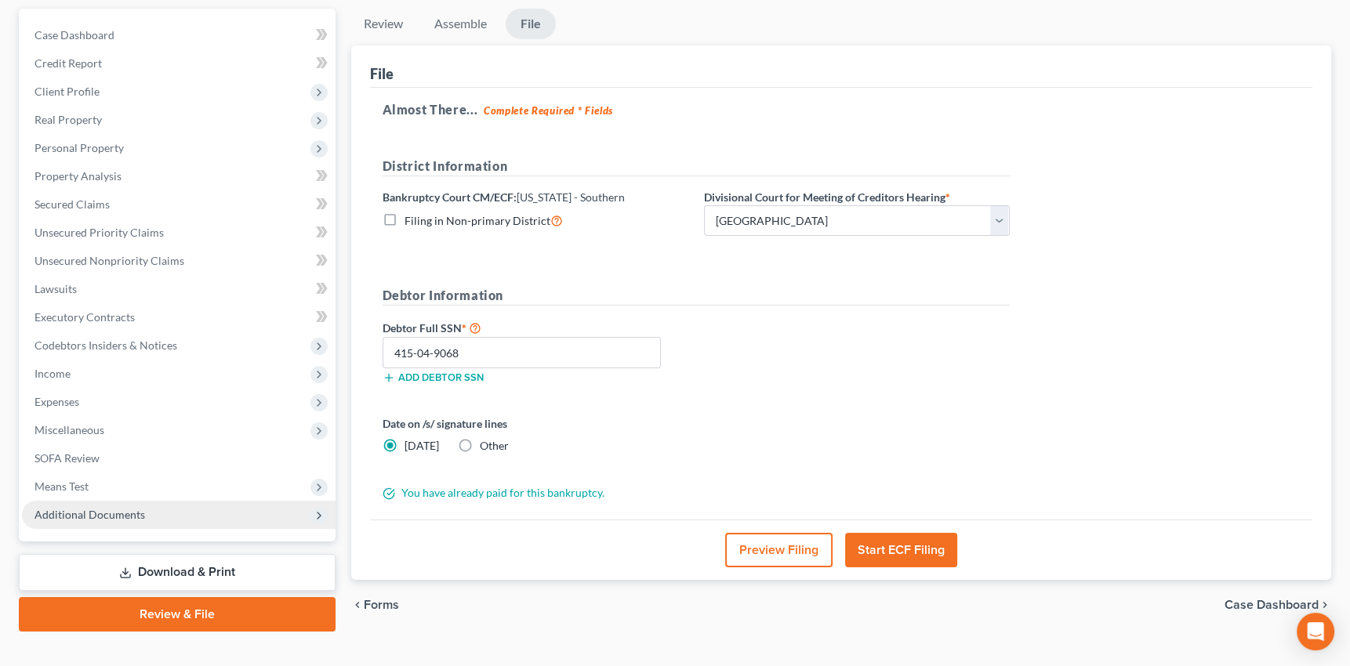
click at [60, 517] on span "Additional Documents" at bounding box center [89, 514] width 111 height 13
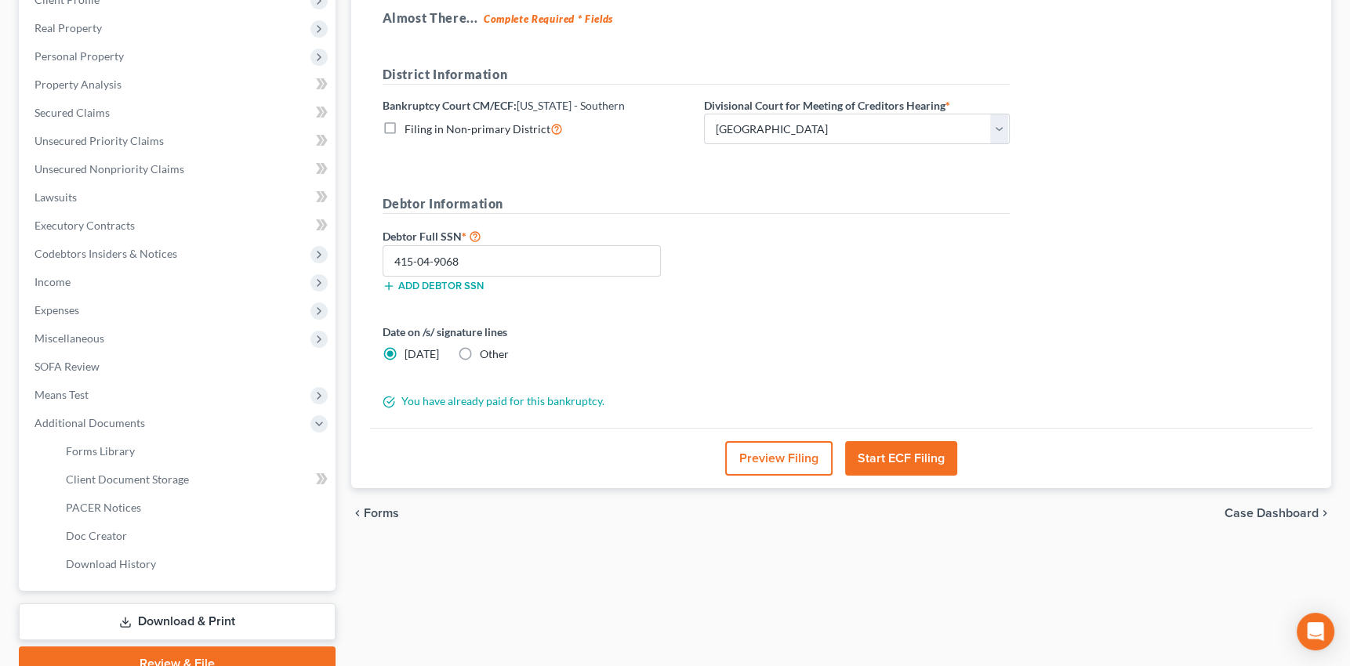
scroll to position [229, 0]
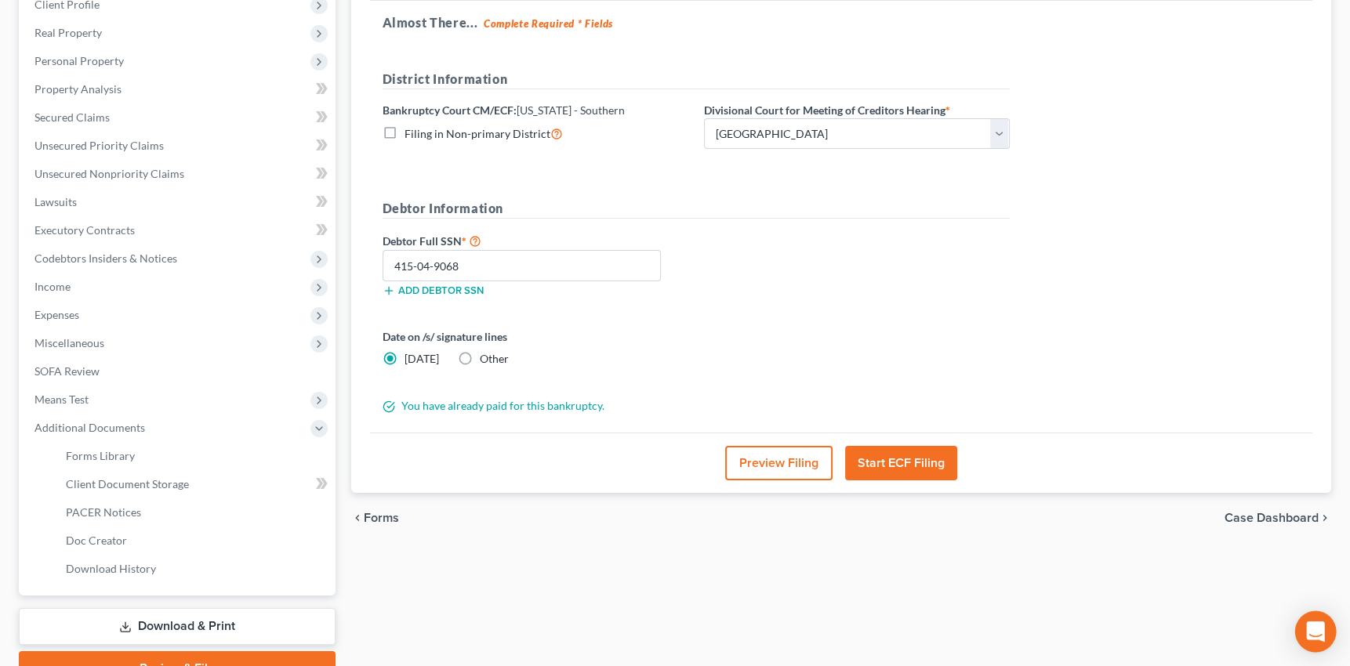
click at [1309, 628] on icon "Open Intercom Messenger" at bounding box center [1315, 632] width 18 height 20
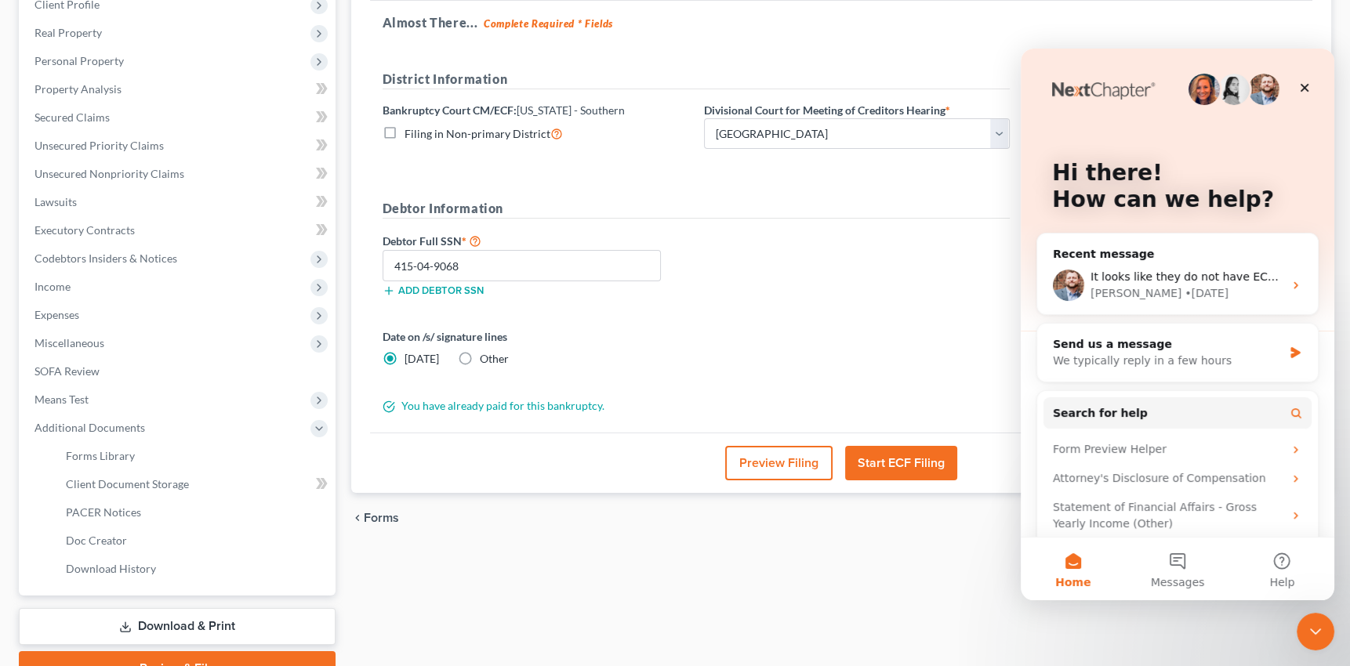
scroll to position [306, 0]
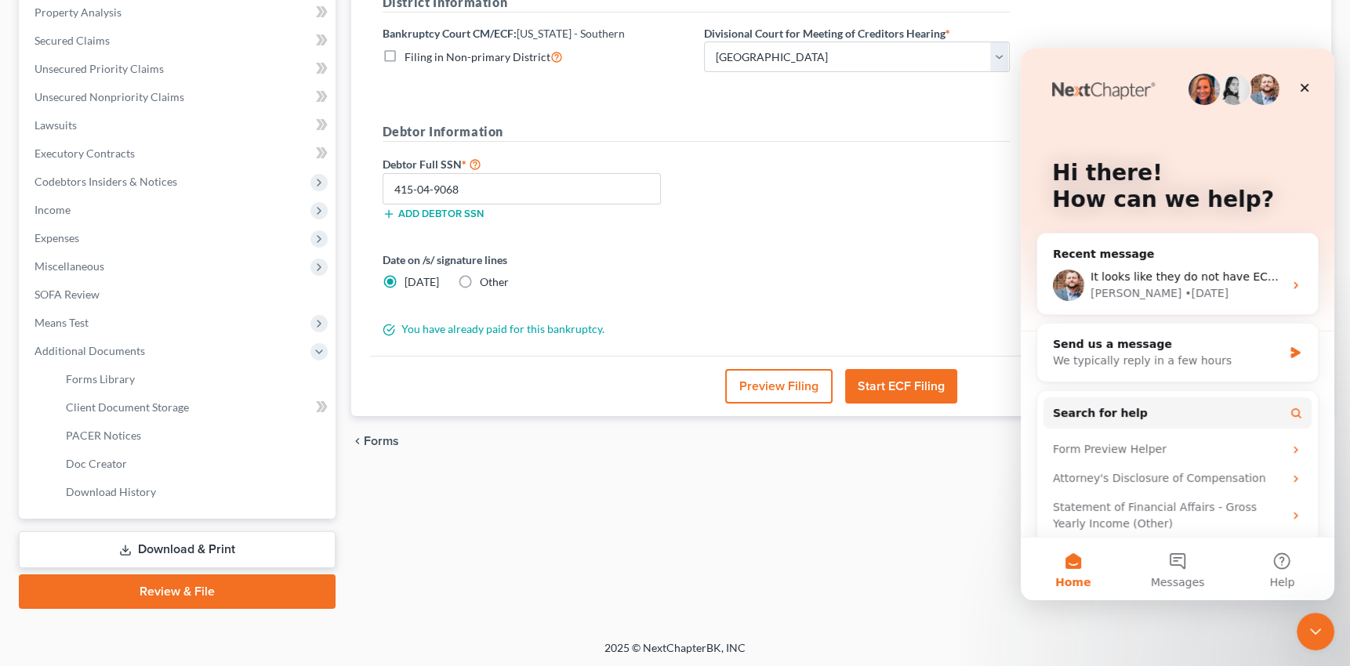
drag, startPoint x: 1353, startPoint y: 328, endPoint x: 311, endPoint y: 350, distance: 1041.9
click at [670, 539] on div "Review Assemble File Review This court does not allow electronic filing for cas…" at bounding box center [841, 227] width 996 height 764
click at [78, 321] on span "Means Test" at bounding box center [61, 322] width 54 height 13
click at [85, 344] on span "Exemption from Presumption" at bounding box center [138, 350] width 145 height 13
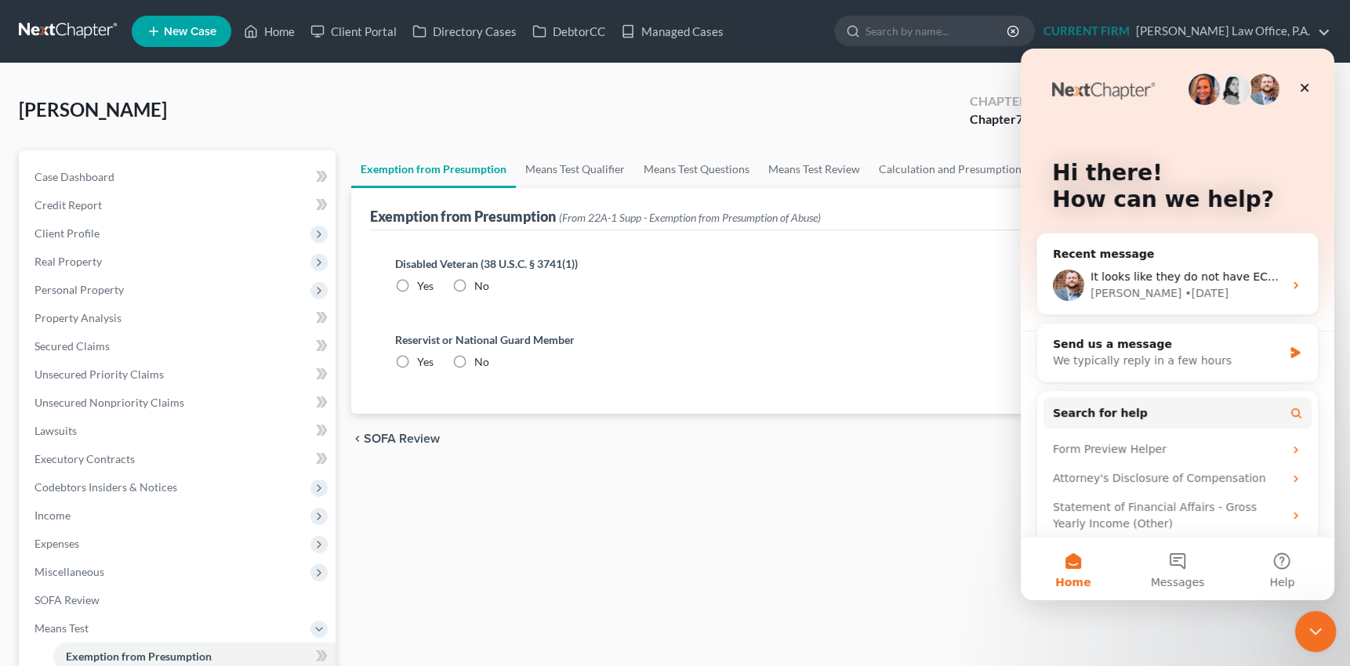
click at [1314, 626] on icon "Close Intercom Messenger" at bounding box center [1312, 629] width 19 height 19
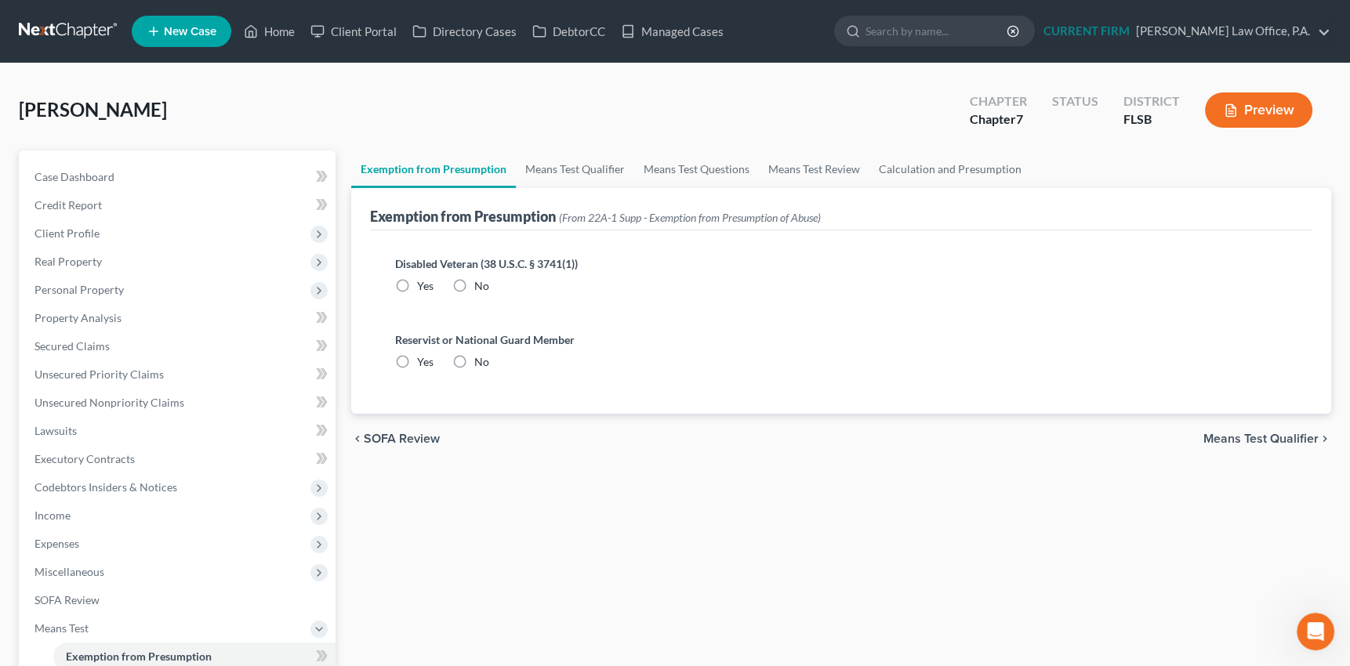
click at [474, 279] on label "No" at bounding box center [481, 286] width 15 height 16
click at [480, 279] on input "No" at bounding box center [485, 283] width 10 height 10
radio input "true"
click at [474, 360] on label "No" at bounding box center [481, 362] width 15 height 16
click at [480, 360] on input "No" at bounding box center [485, 359] width 10 height 10
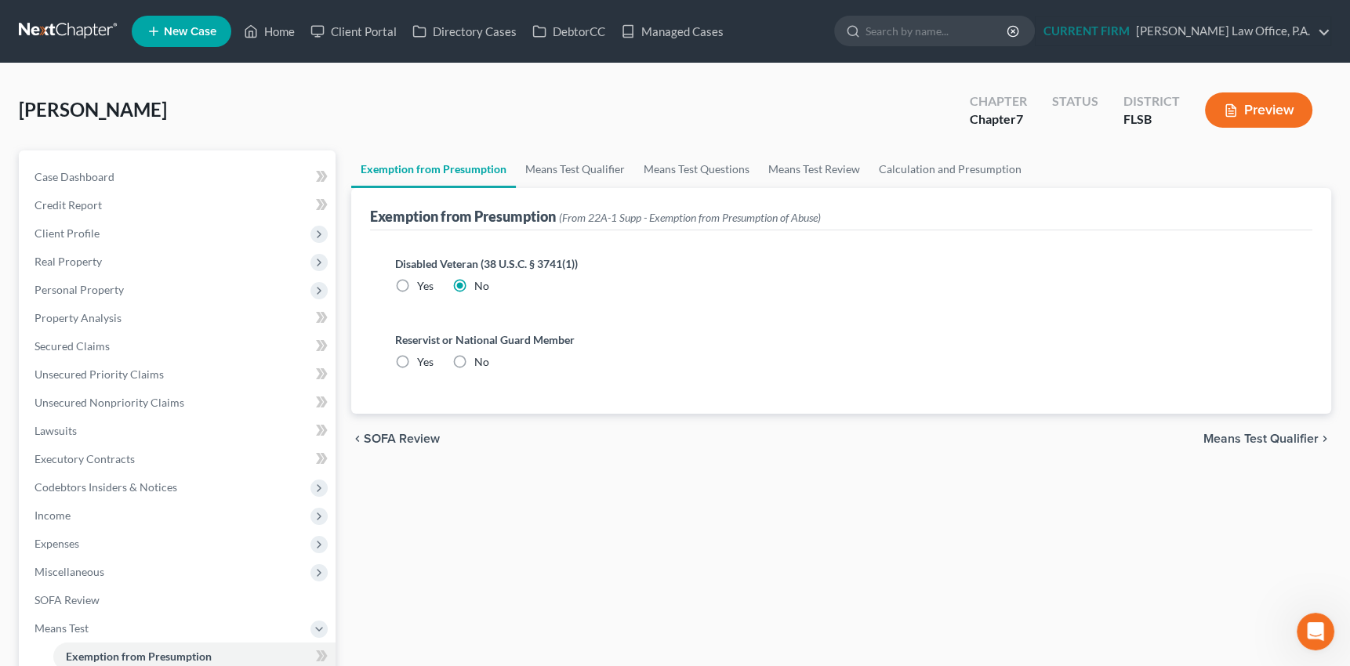
radio input "true"
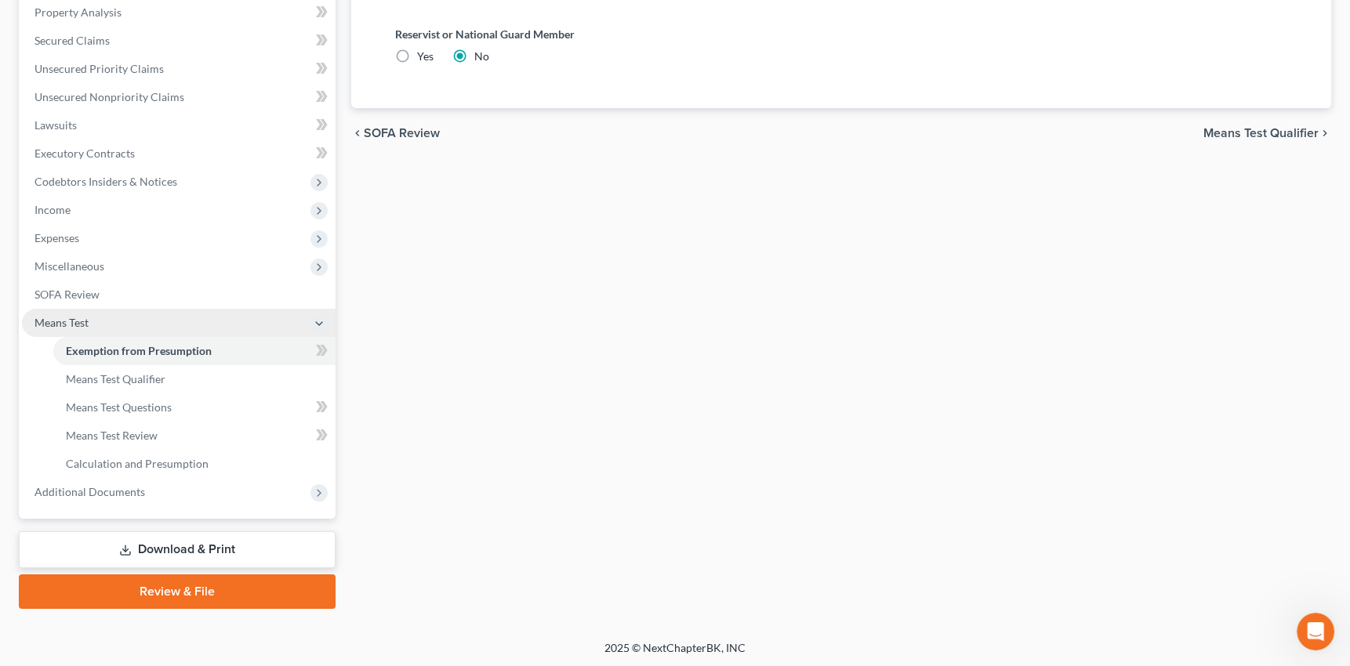
click at [63, 317] on span "Means Test" at bounding box center [61, 322] width 54 height 13
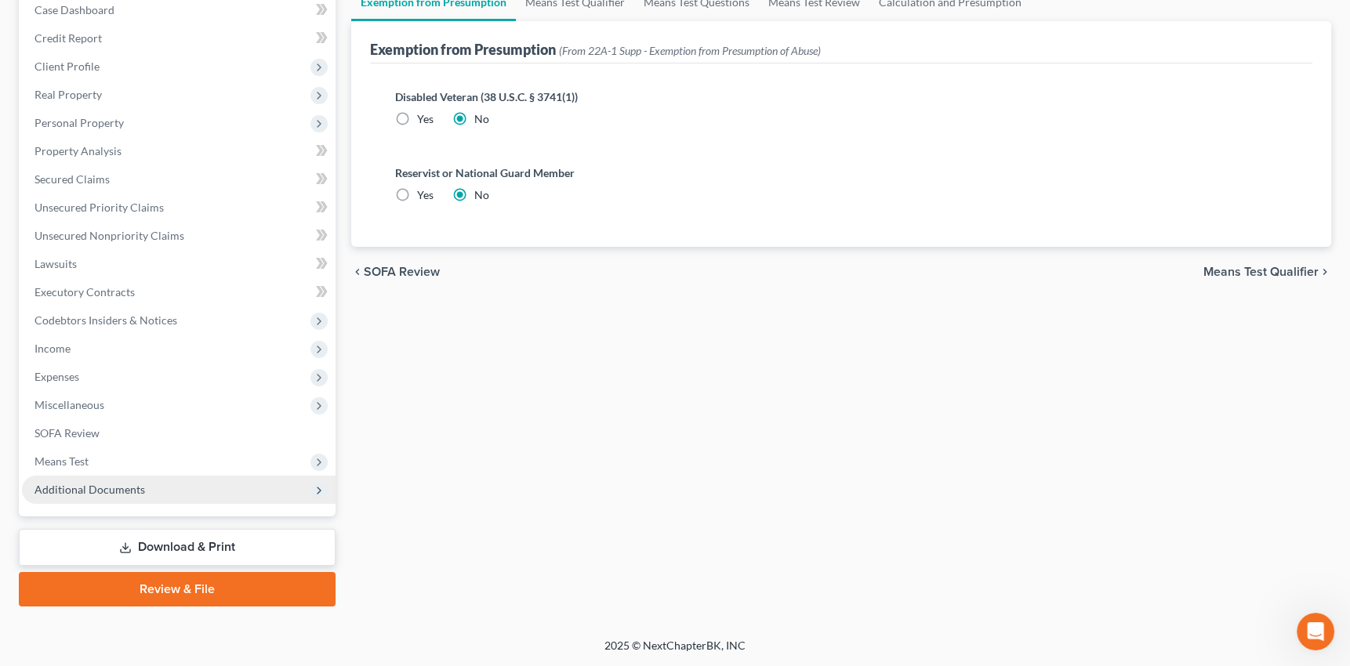
scroll to position [165, 0]
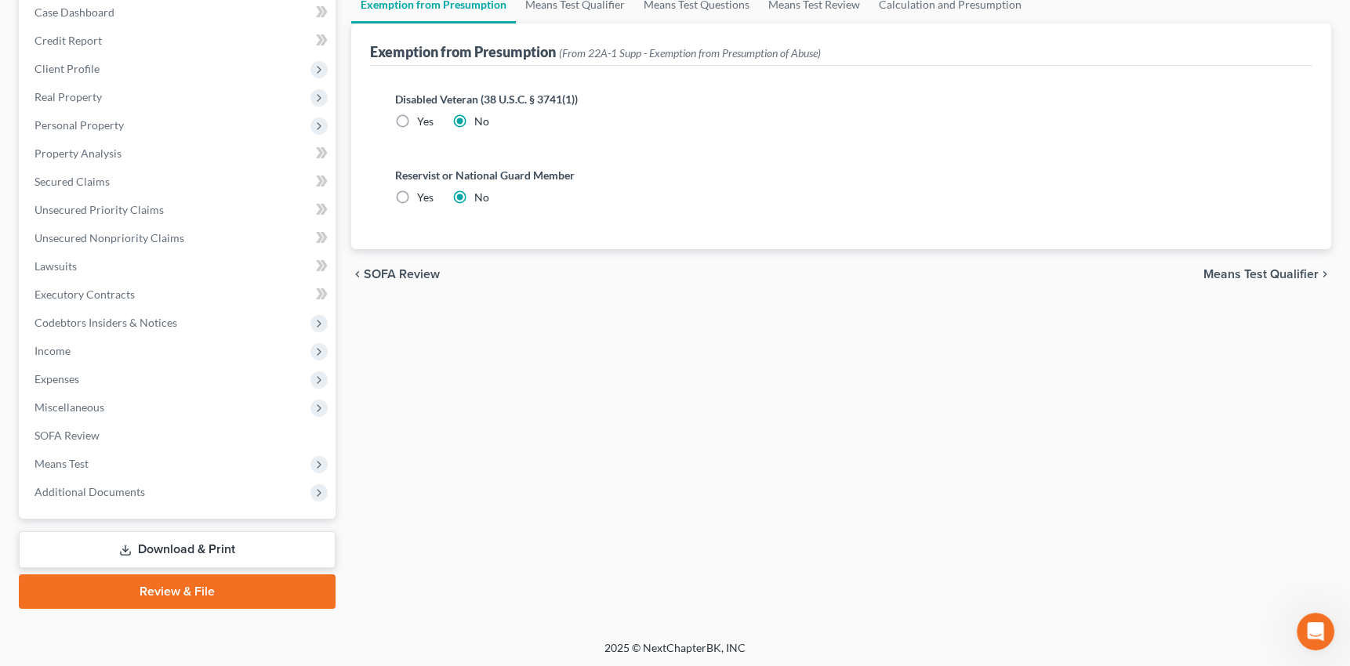
click at [167, 591] on link "Review & File" at bounding box center [177, 592] width 317 height 34
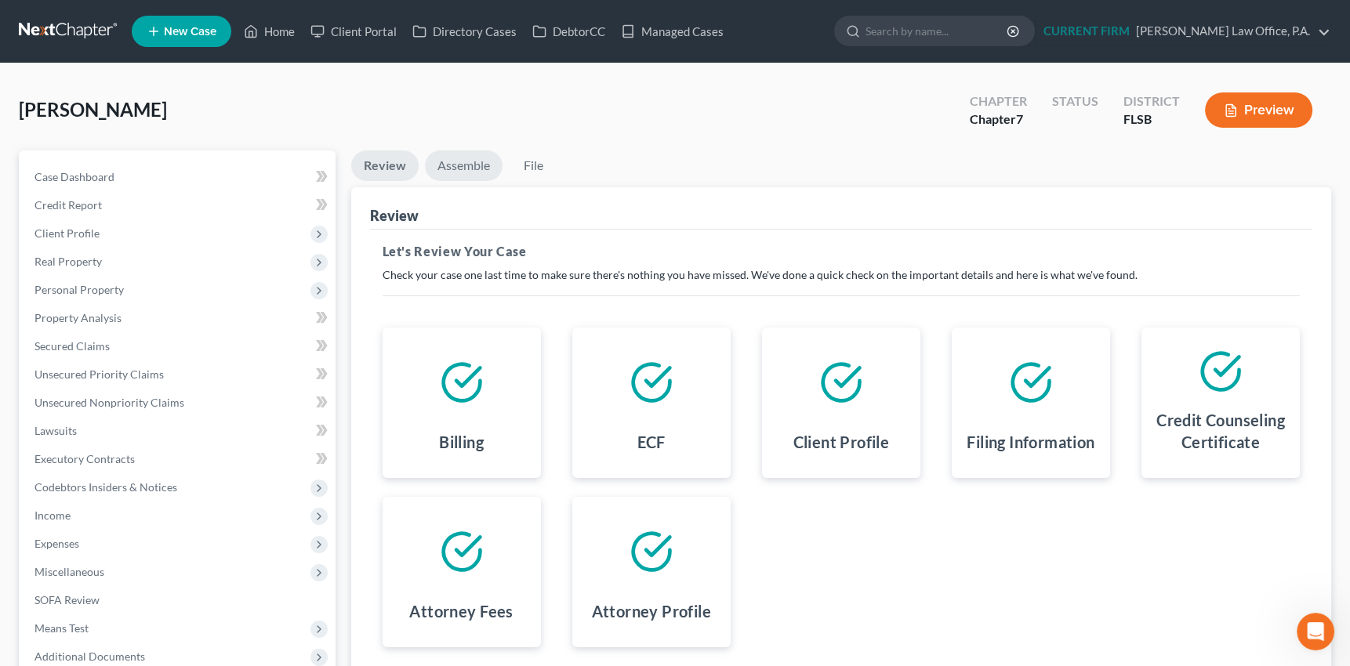
click at [462, 165] on link "Assemble" at bounding box center [464, 165] width 78 height 31
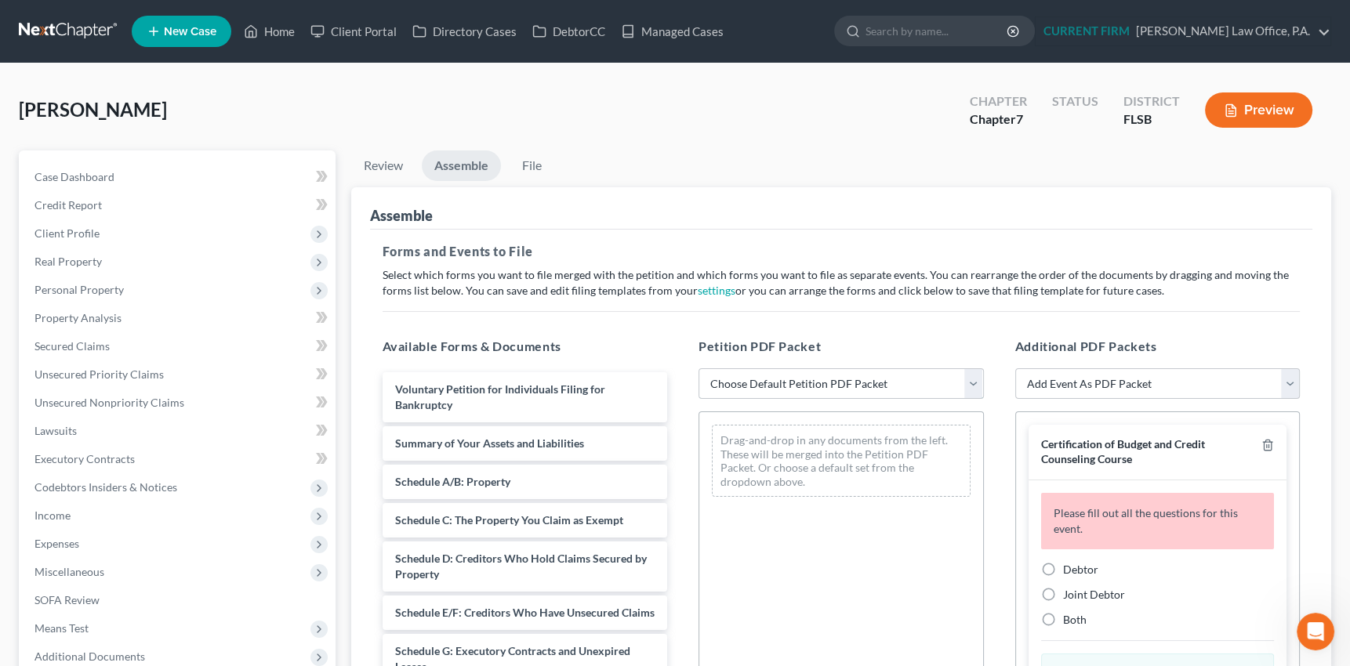
click at [972, 385] on select "Choose Default Petition PDF Packet Emergency Filing (Voluntary Petition and Cre…" at bounding box center [840, 383] width 285 height 31
select select "1"
click at [698, 368] on select "Choose Default Petition PDF Packet Emergency Filing (Voluntary Petition and Cre…" at bounding box center [840, 383] width 285 height 31
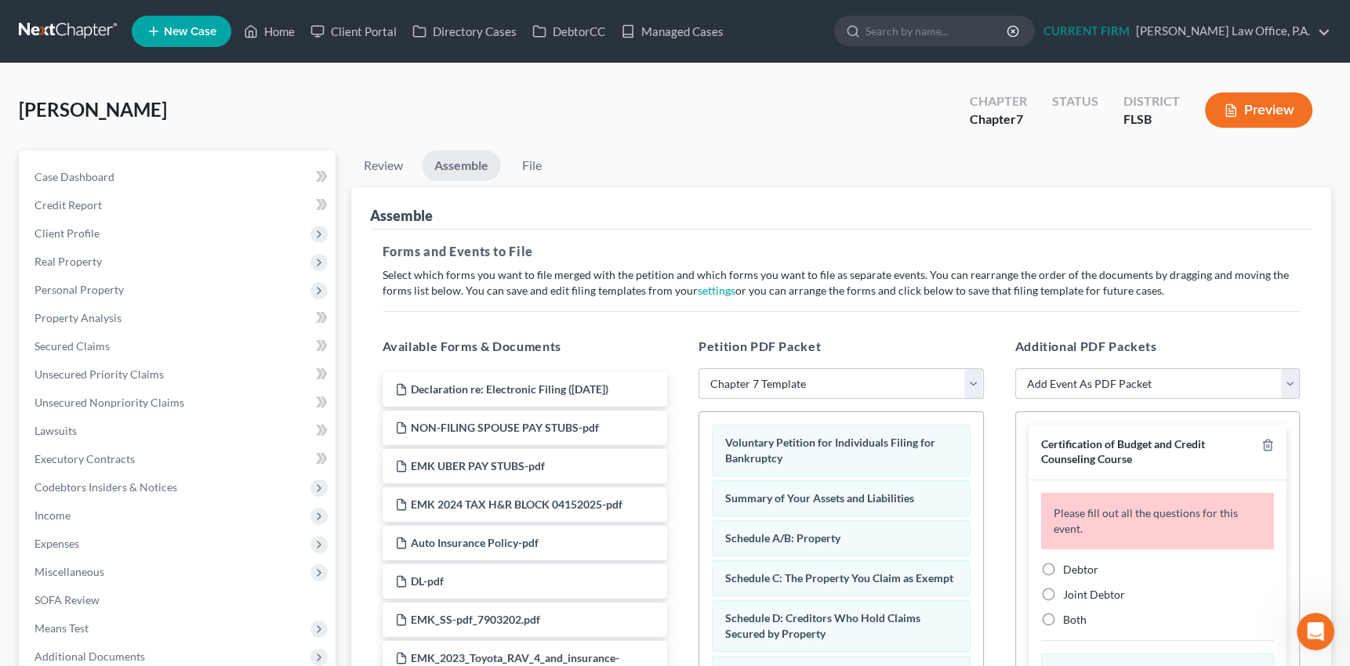
click at [1063, 567] on label "Debtor" at bounding box center [1080, 570] width 35 height 16
click at [1069, 567] on input "Debtor" at bounding box center [1074, 567] width 10 height 10
radio input "true"
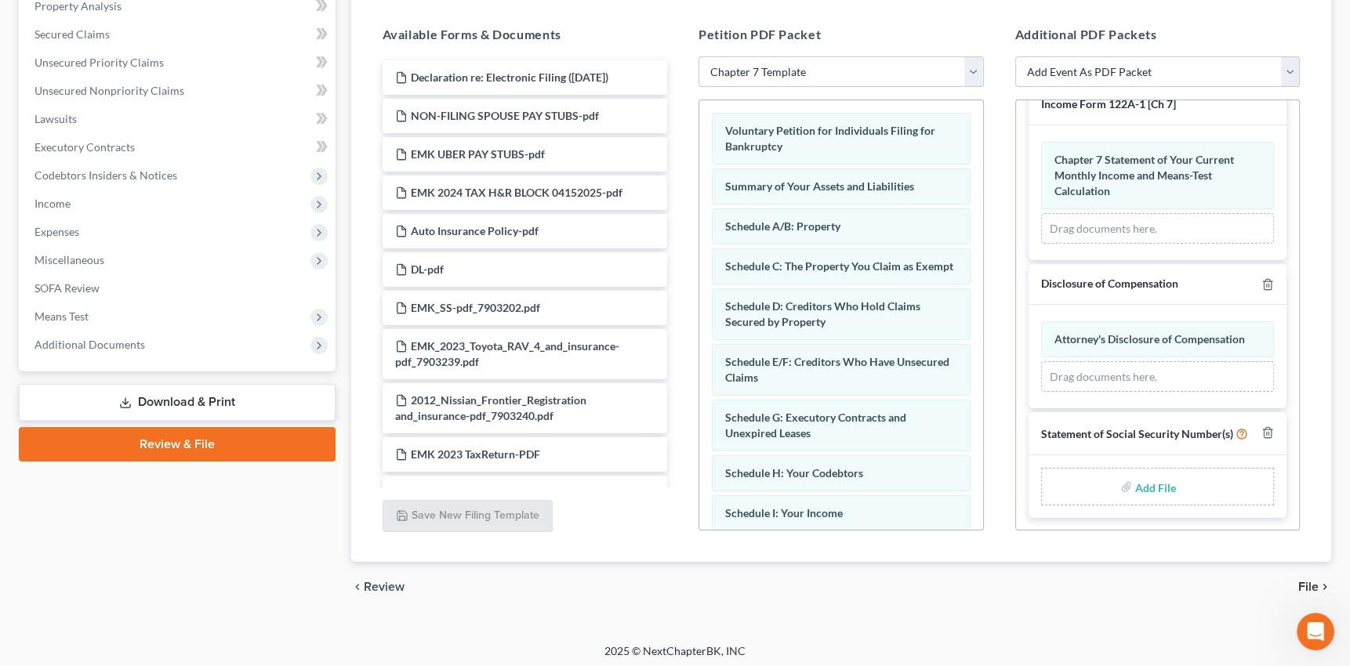
scroll to position [322, 0]
click at [1157, 487] on input "file" at bounding box center [1154, 487] width 38 height 28
type input "C:\fakepath\STATEMENT ABOUT SS NUMBER.pdf"
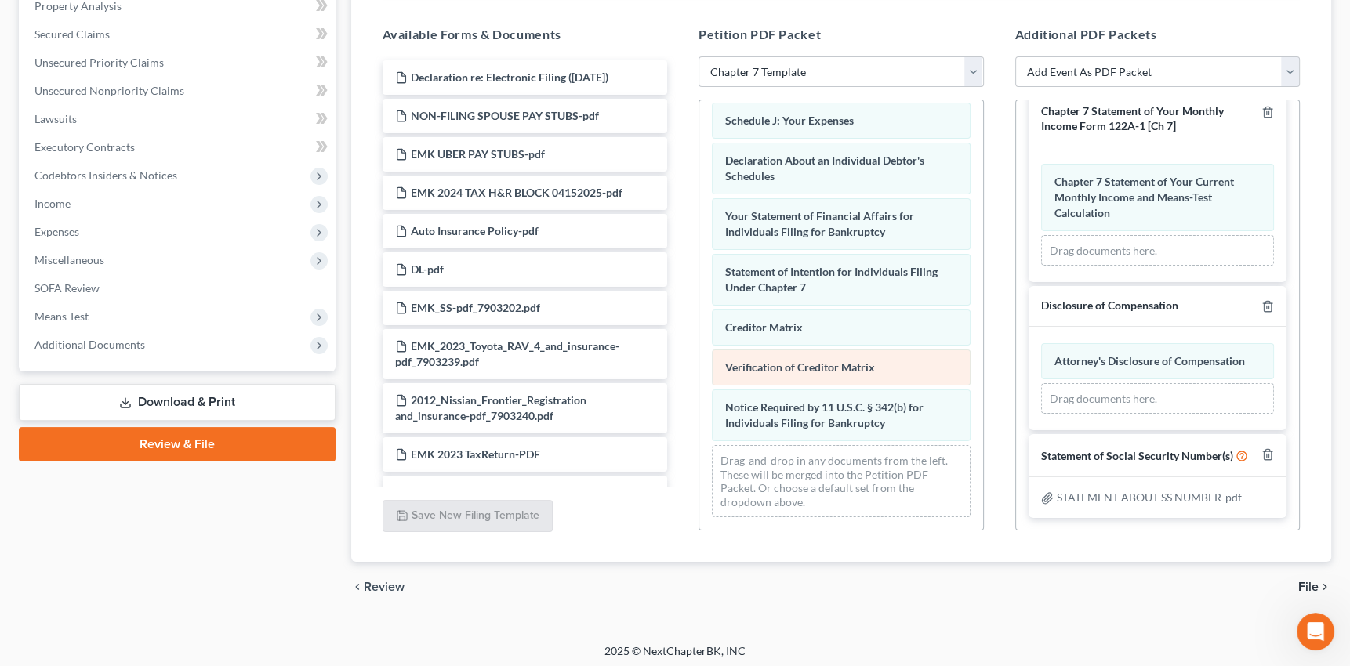
scroll to position [445, 0]
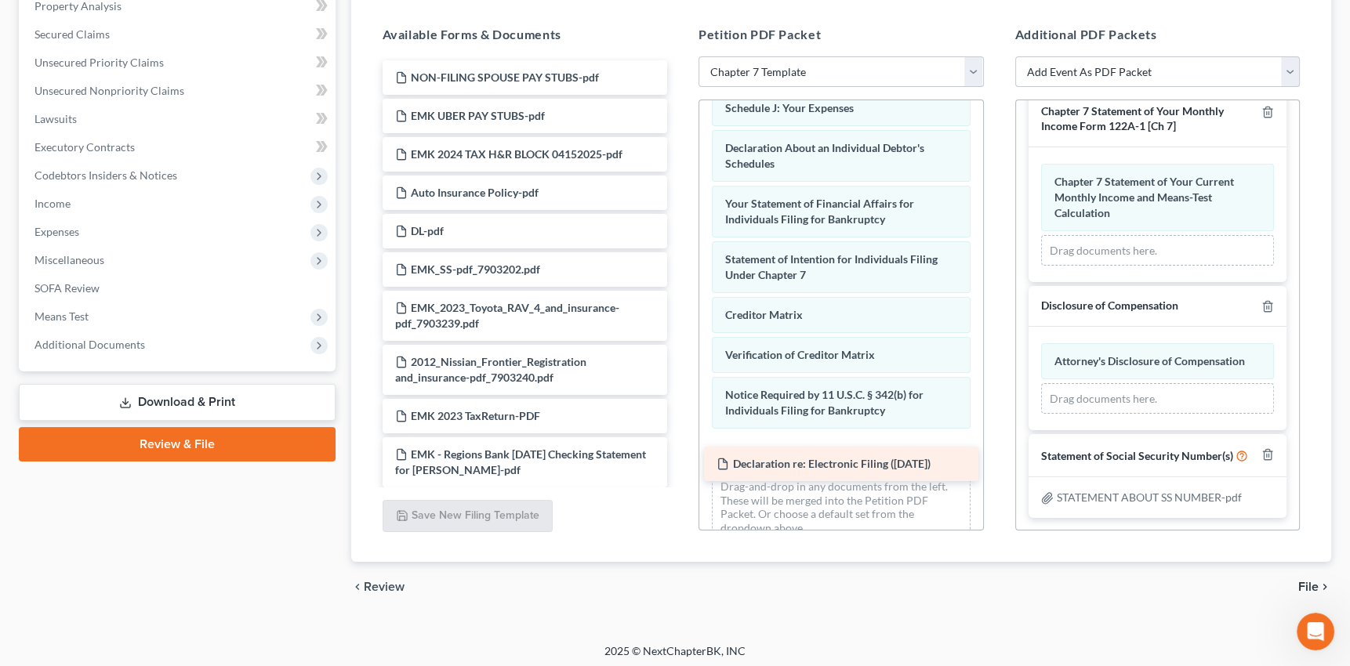
drag, startPoint x: 464, startPoint y: 74, endPoint x: 786, endPoint y: 462, distance: 504.3
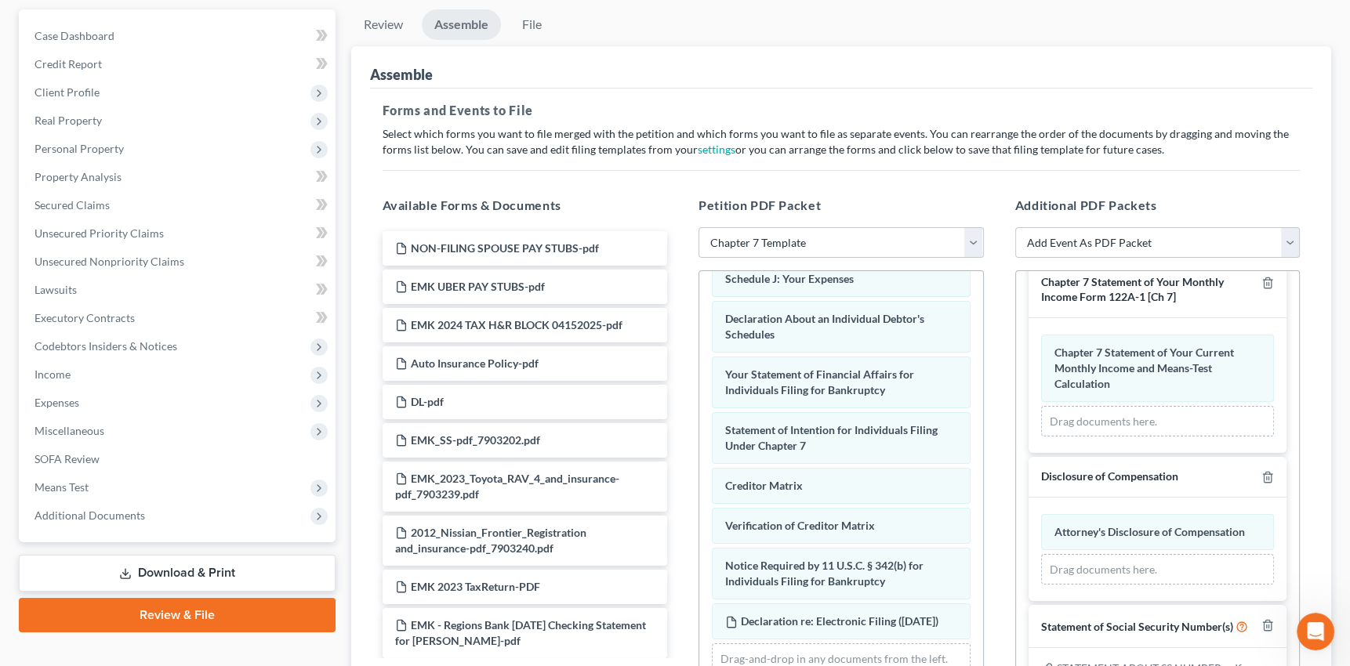
scroll to position [0, 0]
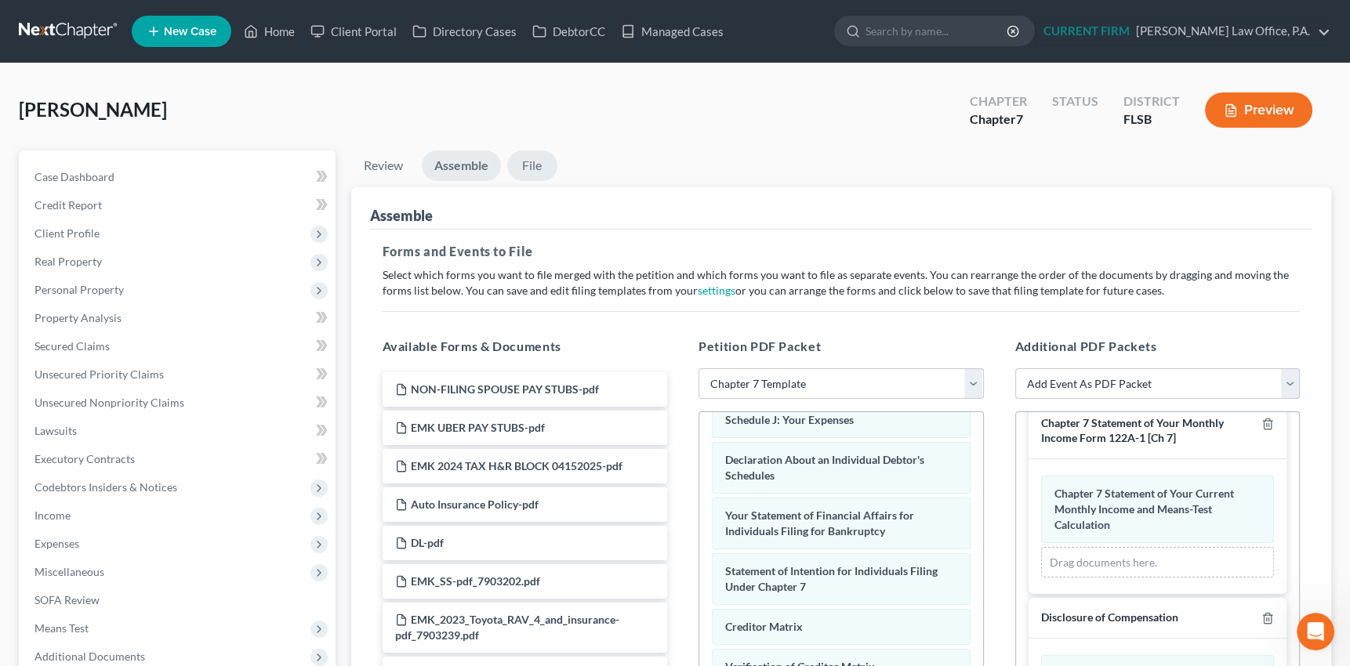
click at [529, 162] on link "File" at bounding box center [532, 165] width 50 height 31
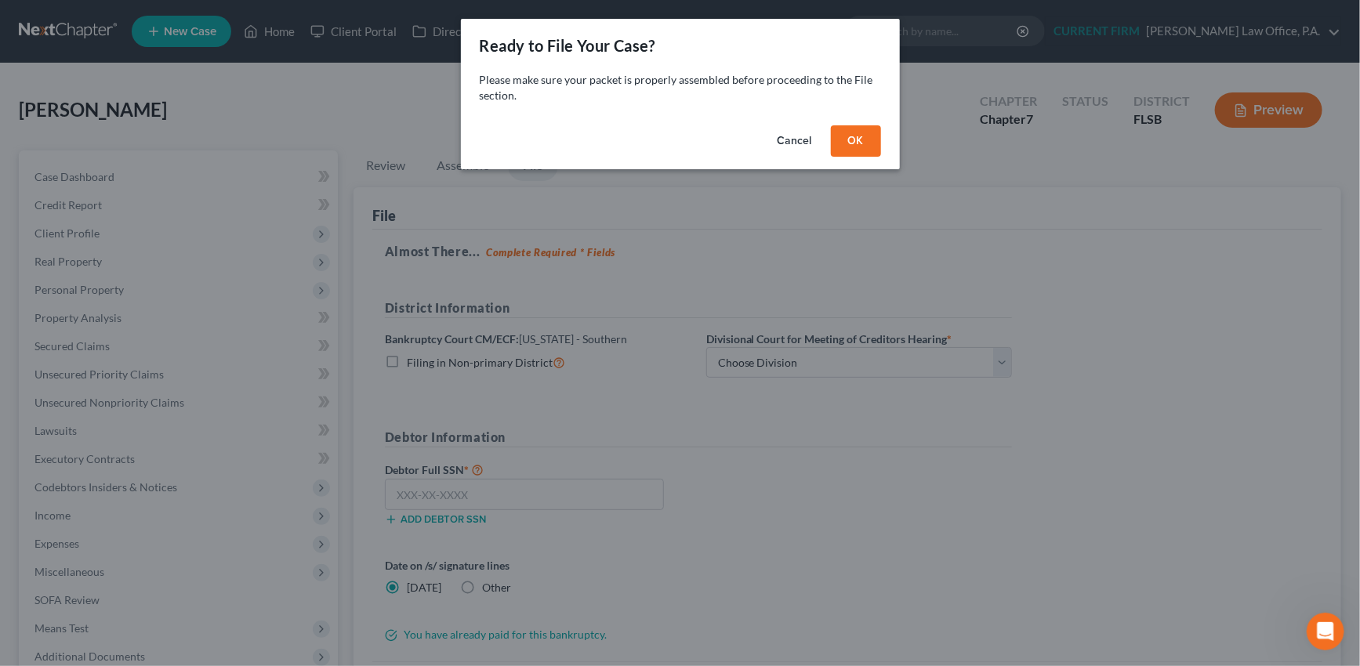
click at [860, 140] on button "OK" at bounding box center [856, 140] width 50 height 31
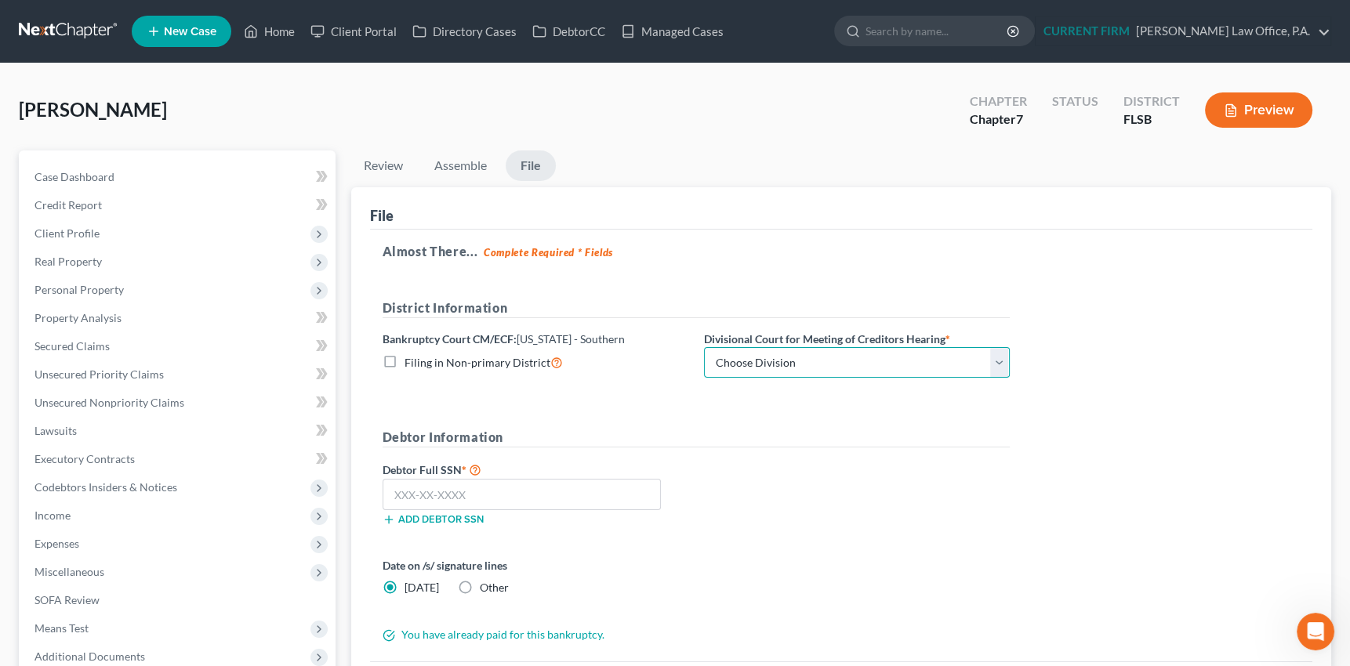
click at [816, 360] on select "Choose Division Fort Lauderdale Miami West Palm Beach" at bounding box center [857, 362] width 306 height 31
select select "2"
click at [704, 347] on select "Choose Division Fort Lauderdale Miami West Palm Beach" at bounding box center [857, 362] width 306 height 31
click at [510, 492] on input "text" at bounding box center [521, 494] width 279 height 31
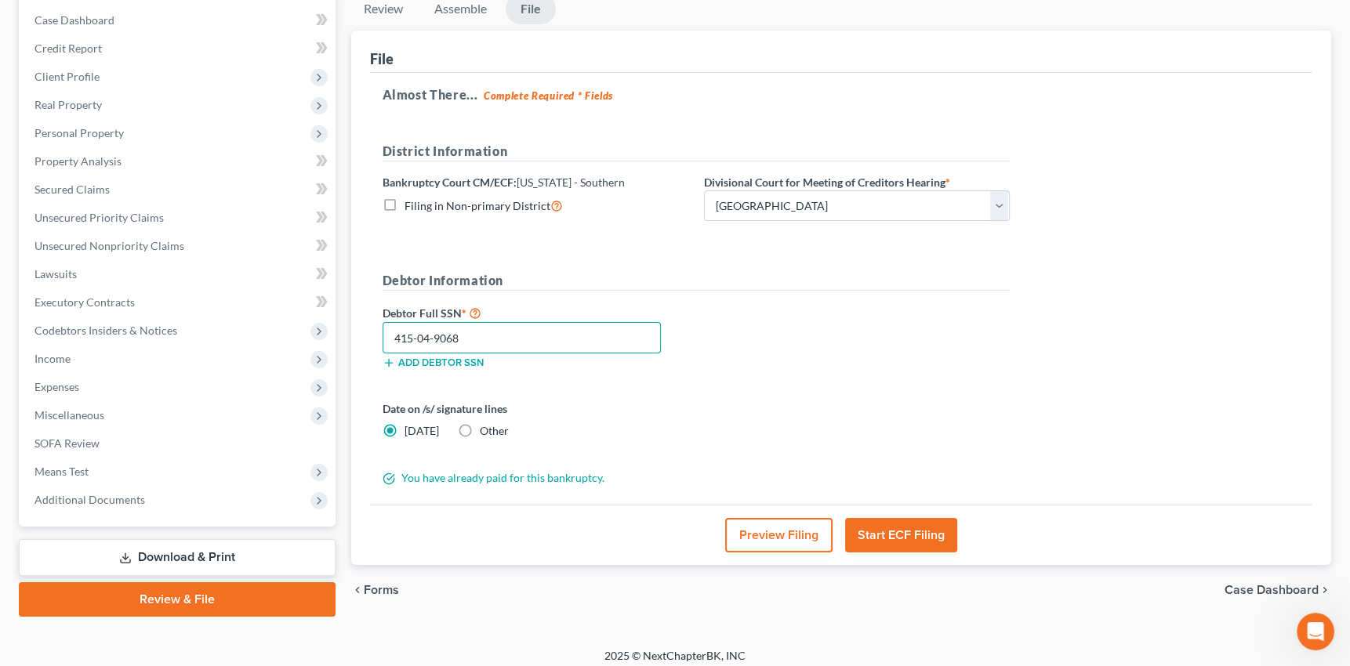
scroll to position [165, 0]
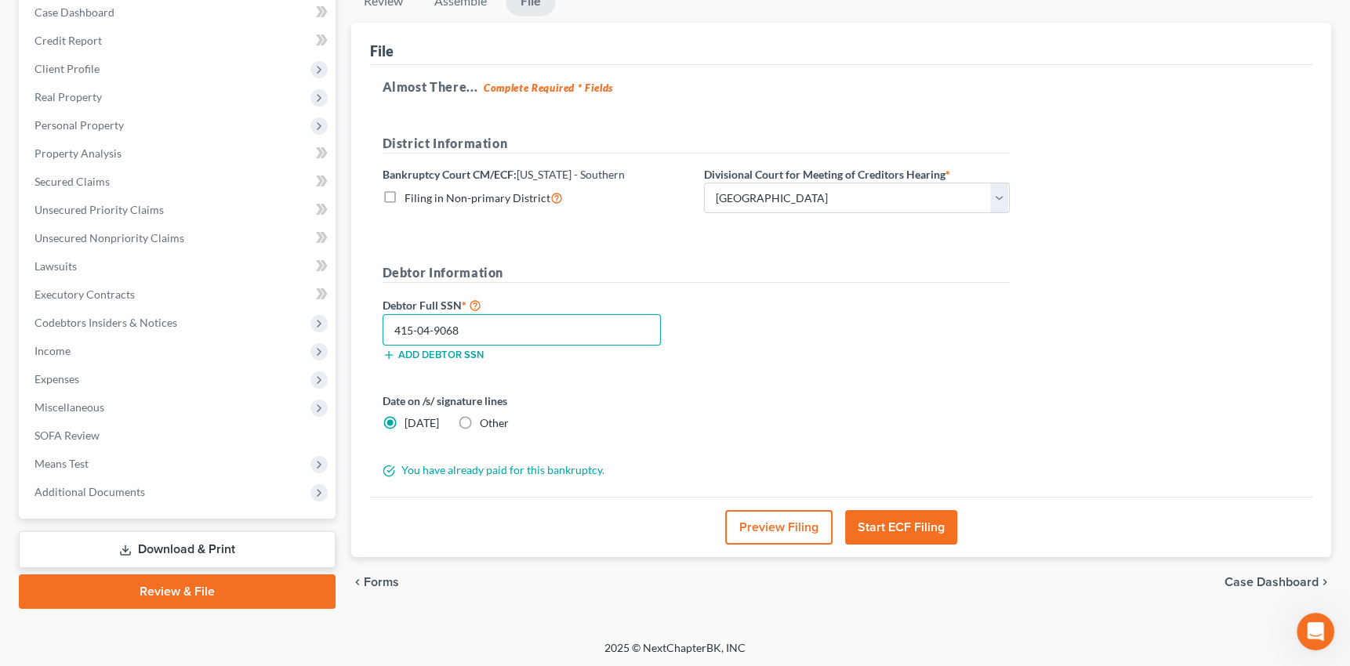
type input "415-04-9068"
click at [901, 522] on button "Start ECF Filing" at bounding box center [901, 527] width 112 height 34
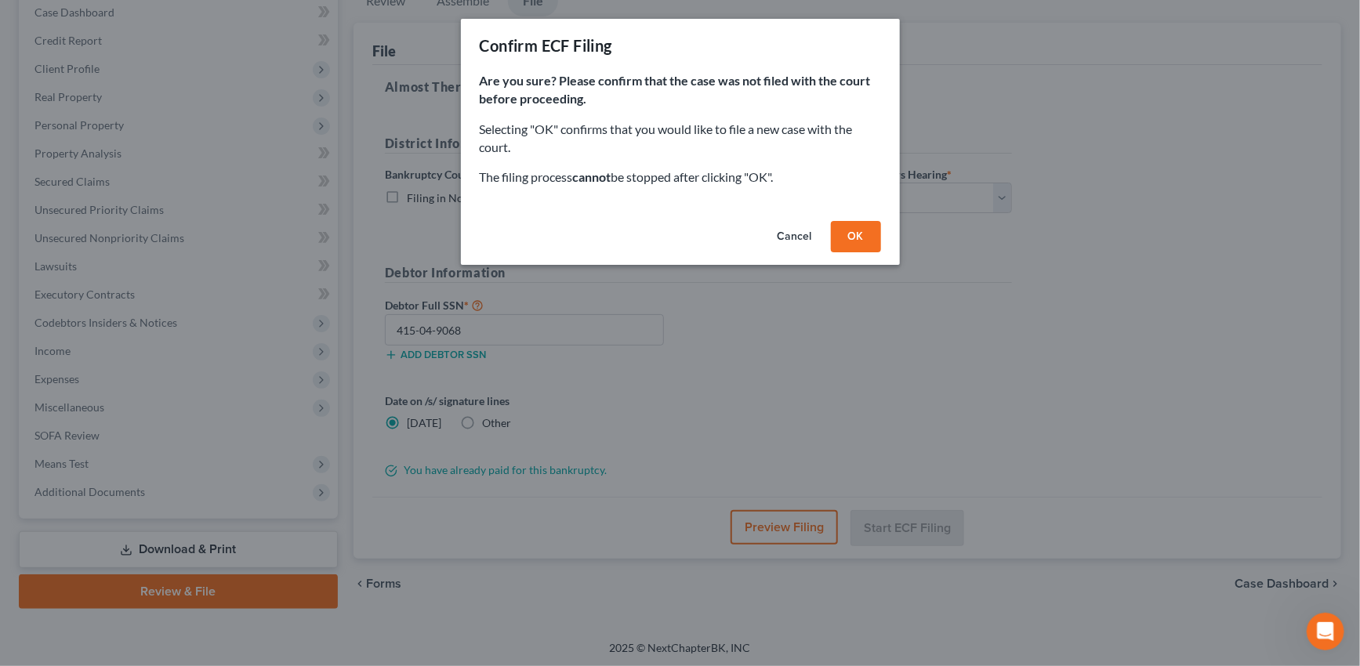
click at [848, 239] on button "OK" at bounding box center [856, 236] width 50 height 31
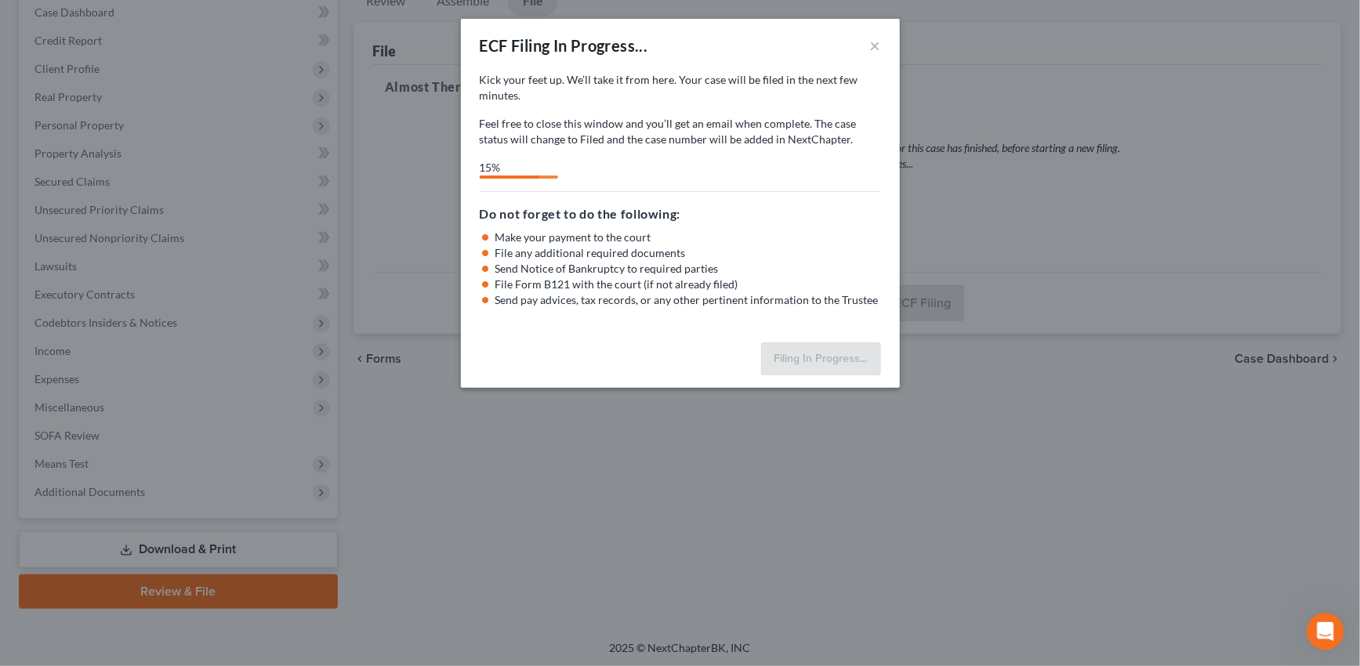
select select "2"
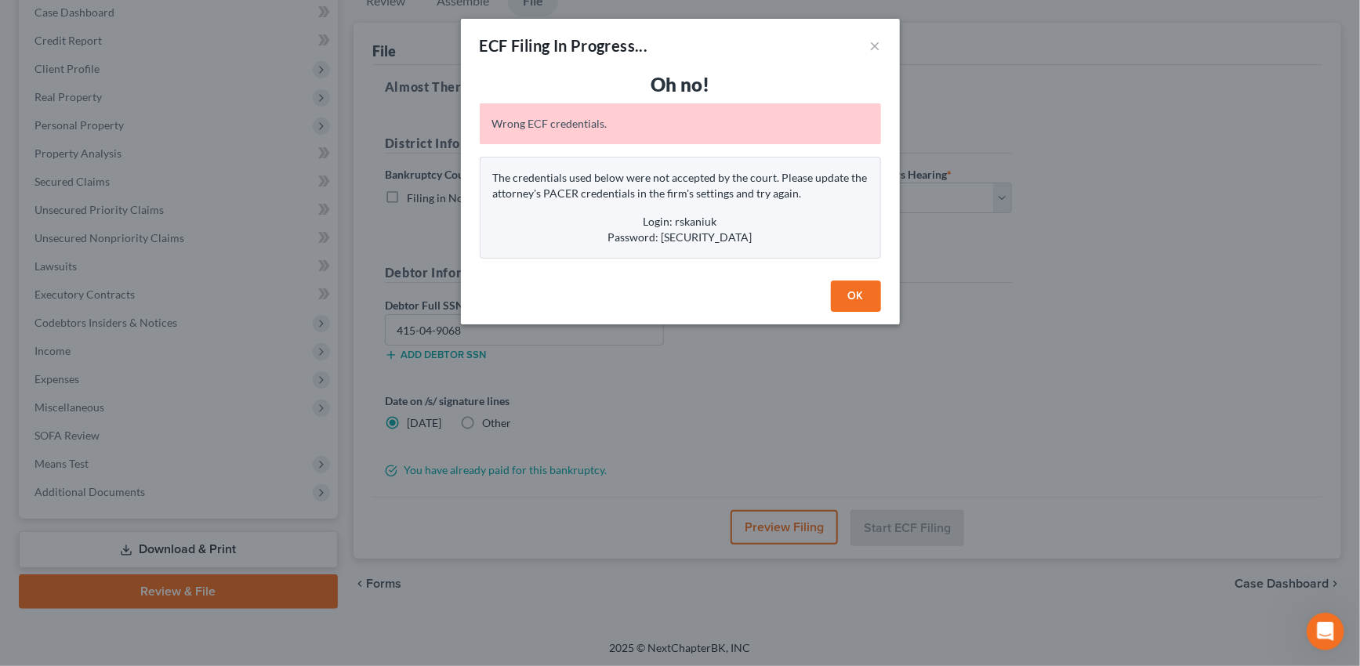
click at [840, 290] on button "OK" at bounding box center [856, 296] width 50 height 31
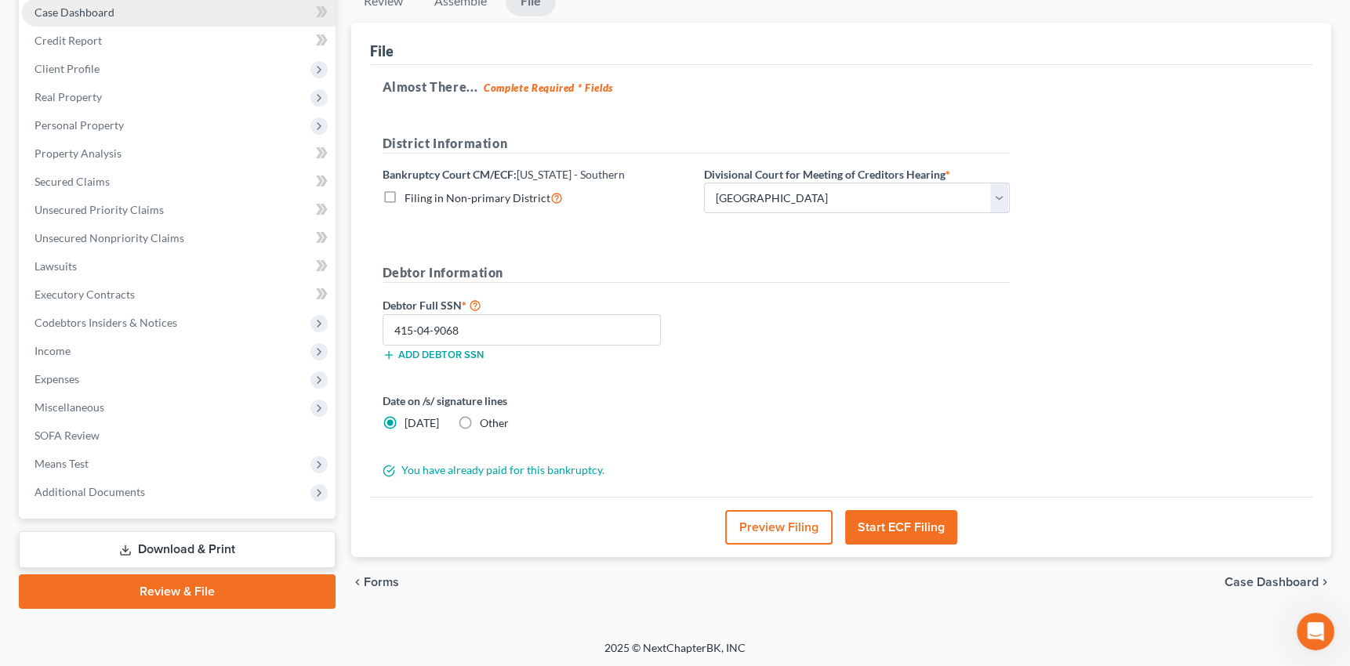
click at [92, 15] on span "Case Dashboard" at bounding box center [74, 11] width 80 height 13
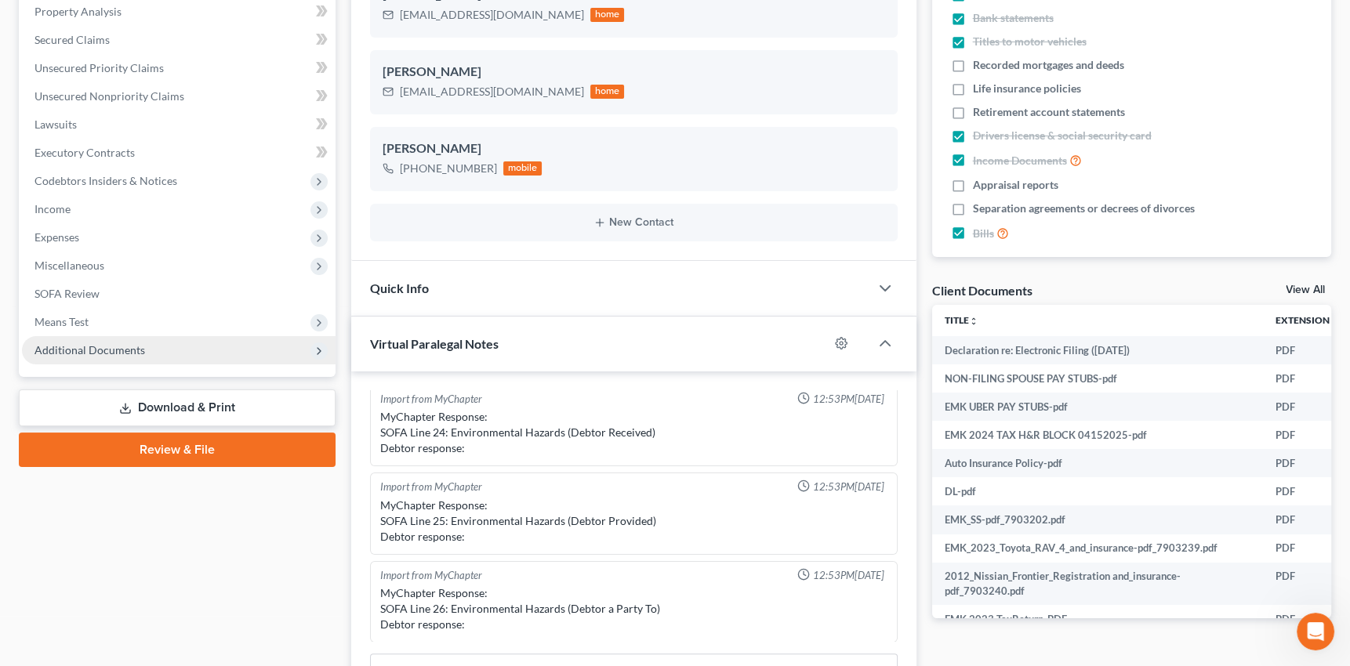
scroll to position [356, 0]
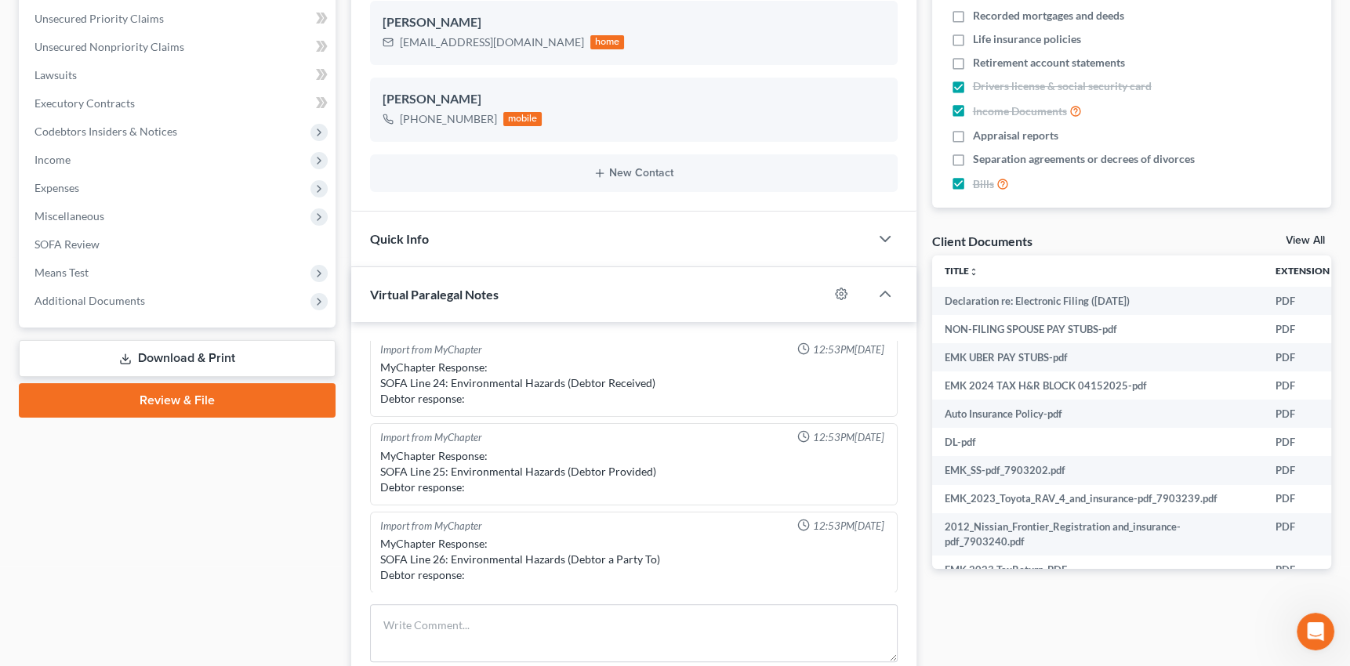
click at [237, 395] on link "Review & File" at bounding box center [177, 400] width 317 height 34
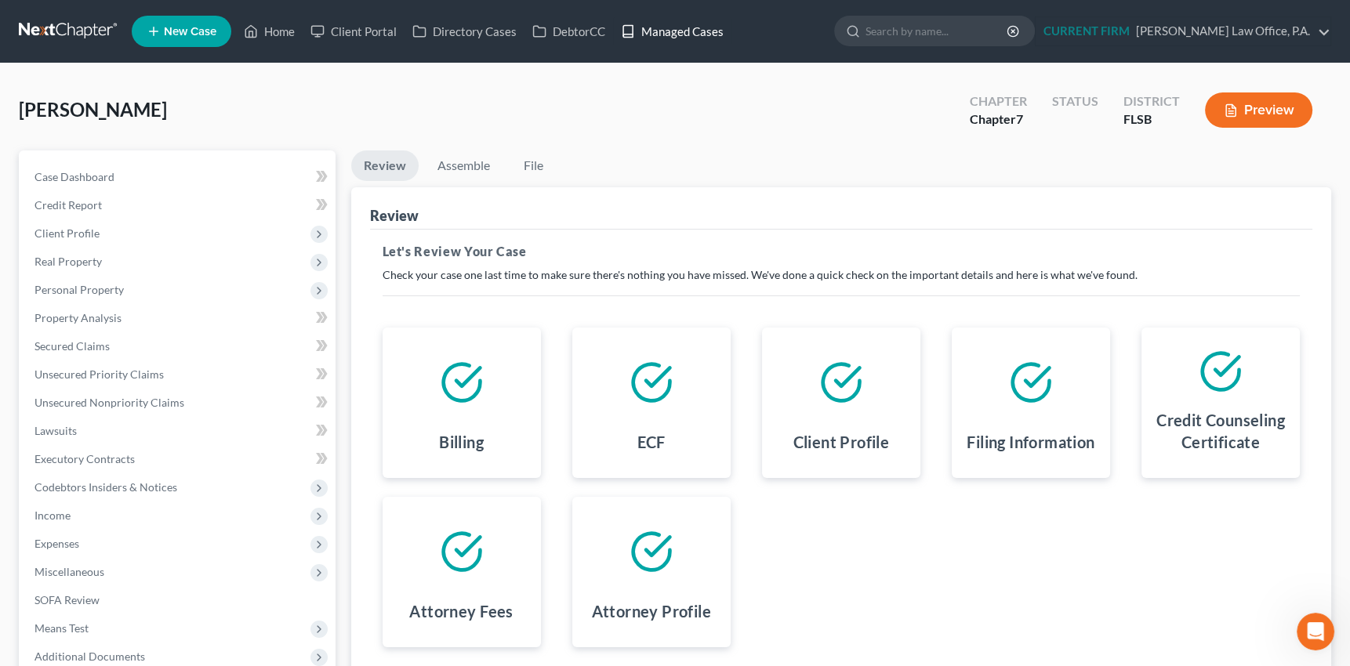
click at [673, 37] on link "Managed Cases" at bounding box center [672, 31] width 118 height 28
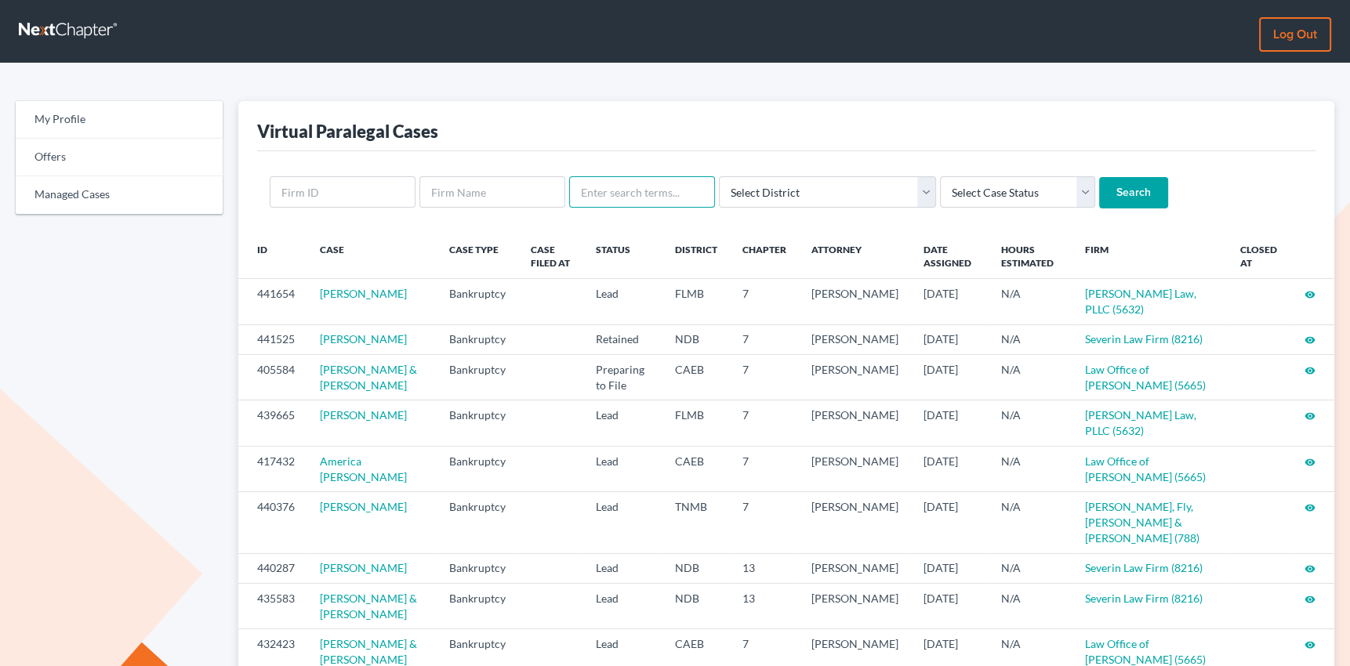
click at [607, 198] on input "text" at bounding box center [642, 191] width 146 height 31
type input "estella"
click at [1099, 177] on input "Search" at bounding box center [1133, 192] width 69 height 31
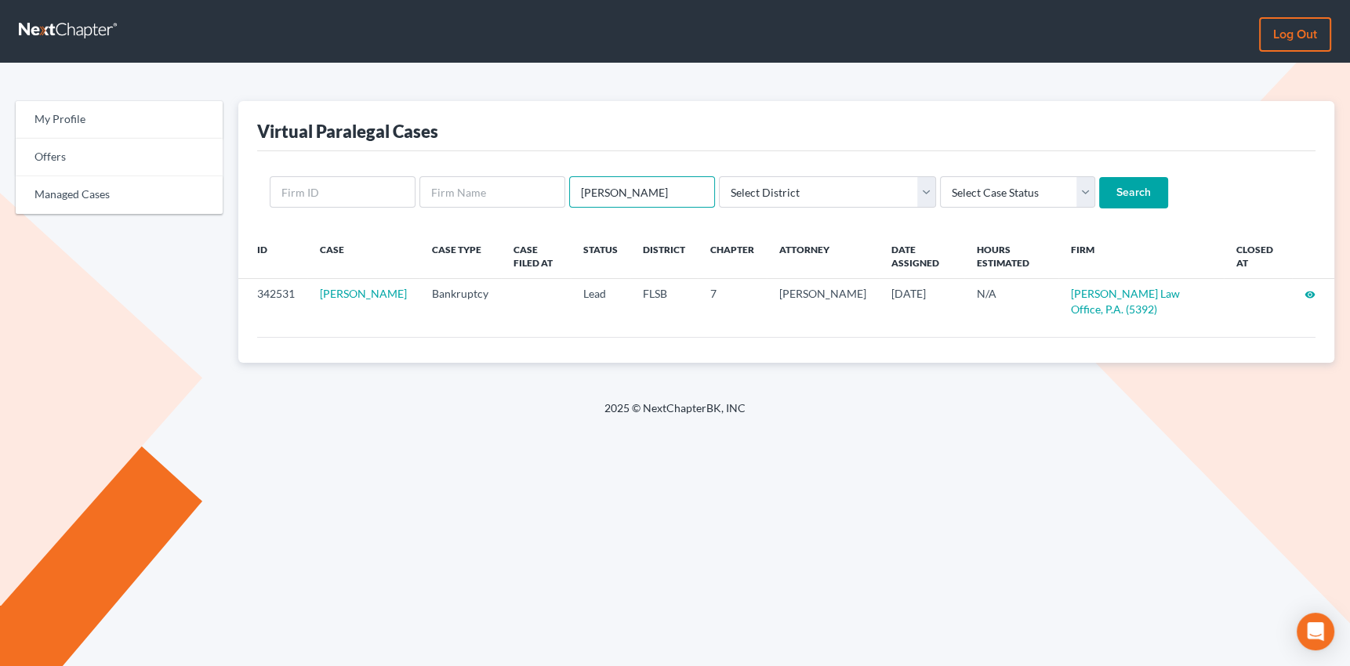
drag, startPoint x: 643, startPoint y: 186, endPoint x: 576, endPoint y: 193, distance: 67.0
click at [576, 193] on input "[PERSON_NAME]" at bounding box center [642, 191] width 146 height 31
type input "[PERSON_NAME]"
click at [1099, 177] on input "Search" at bounding box center [1133, 192] width 69 height 31
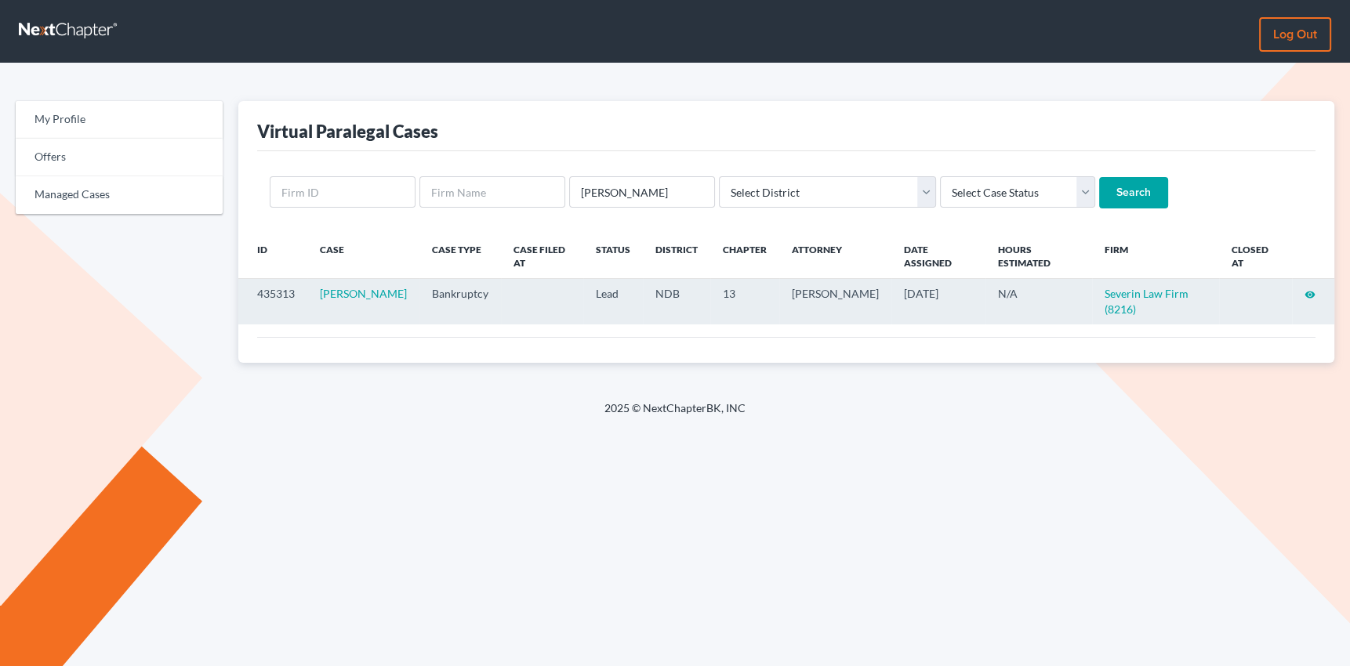
click at [1309, 289] on icon "visibility" at bounding box center [1309, 294] width 11 height 11
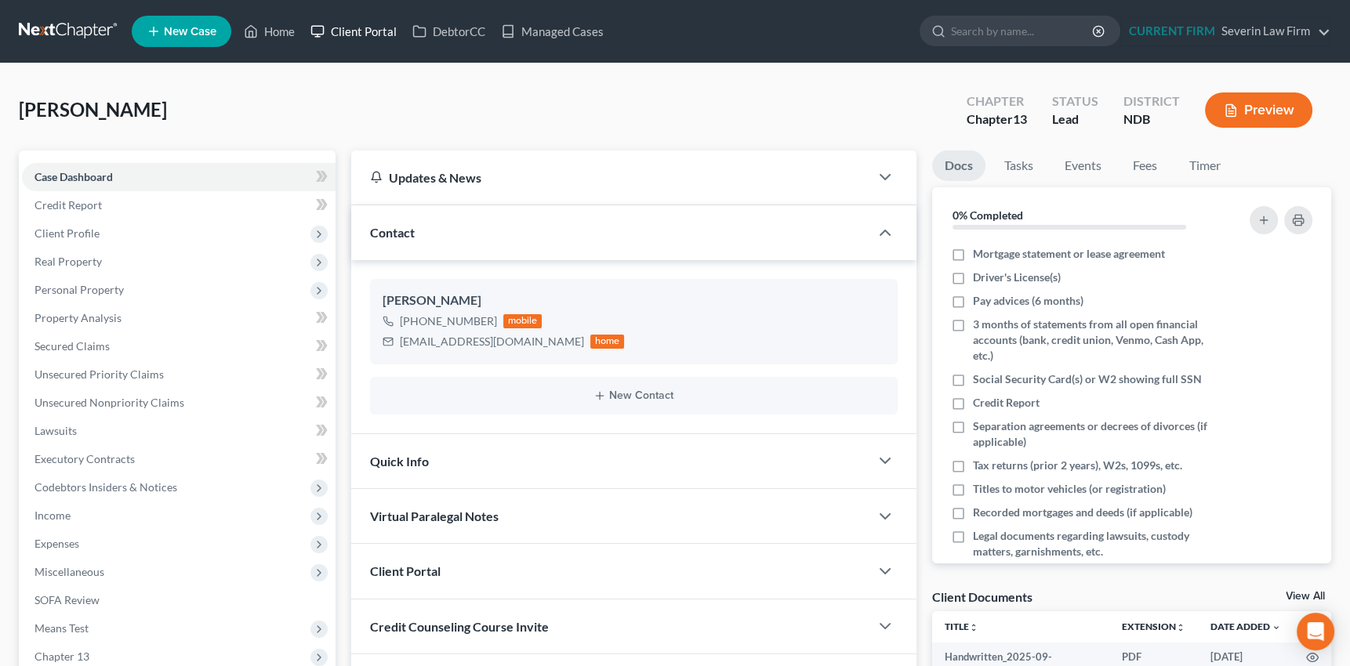
click at [362, 28] on link "Client Portal" at bounding box center [354, 31] width 102 height 28
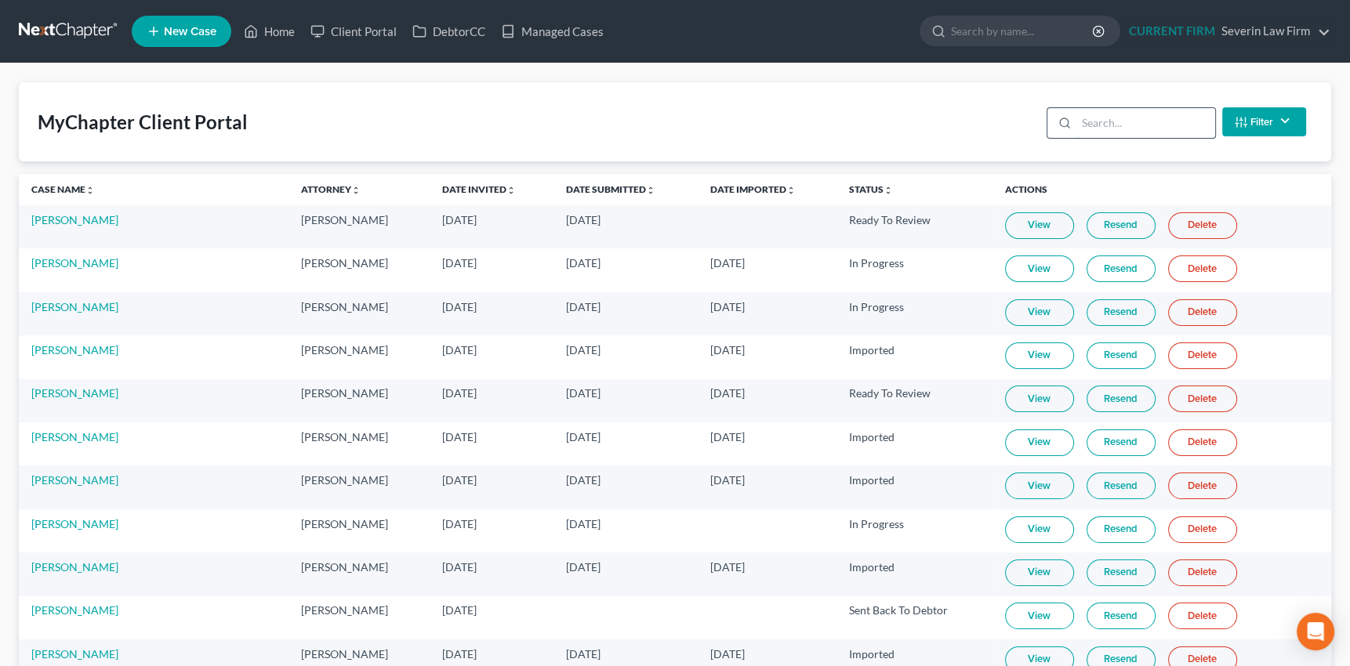
click at [1078, 119] on input "search" at bounding box center [1145, 123] width 139 height 30
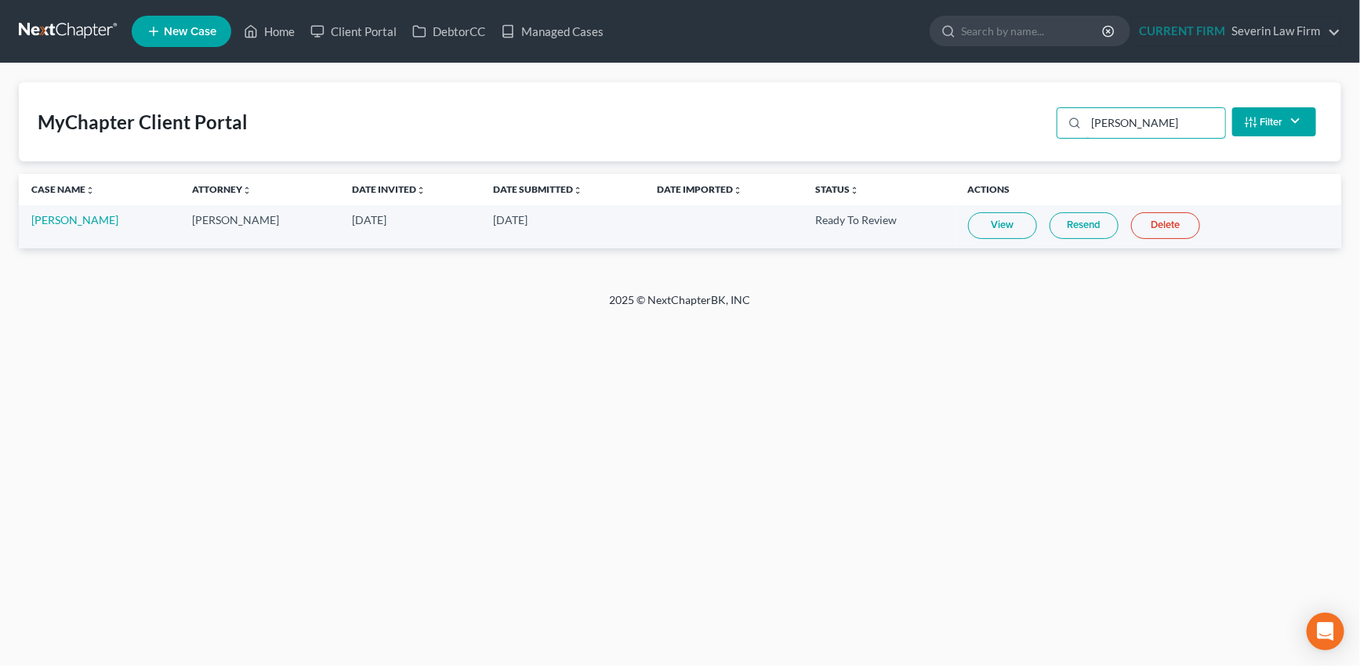
type input "[PERSON_NAME]"
click at [981, 226] on link "View" at bounding box center [1002, 225] width 69 height 27
click at [461, 29] on link "DebtorCC" at bounding box center [448, 31] width 89 height 28
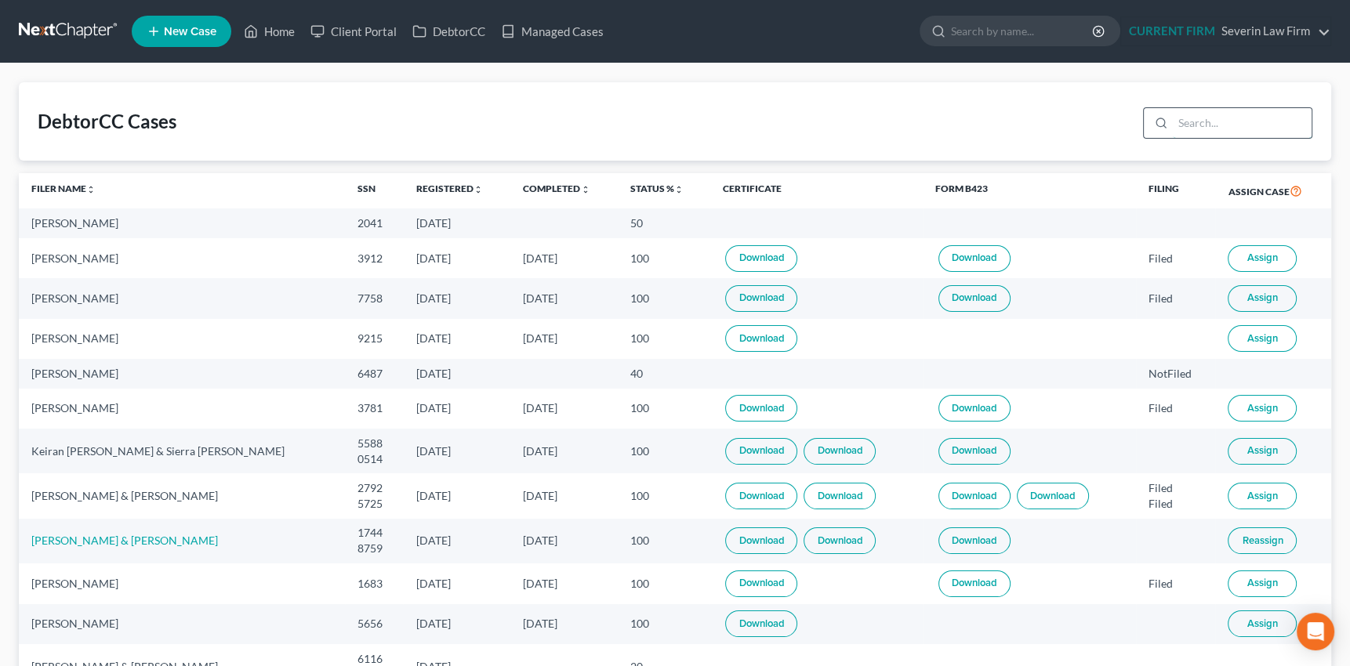
click at [1205, 120] on input "search" at bounding box center [1242, 123] width 139 height 30
type input "[PERSON_NAME]"
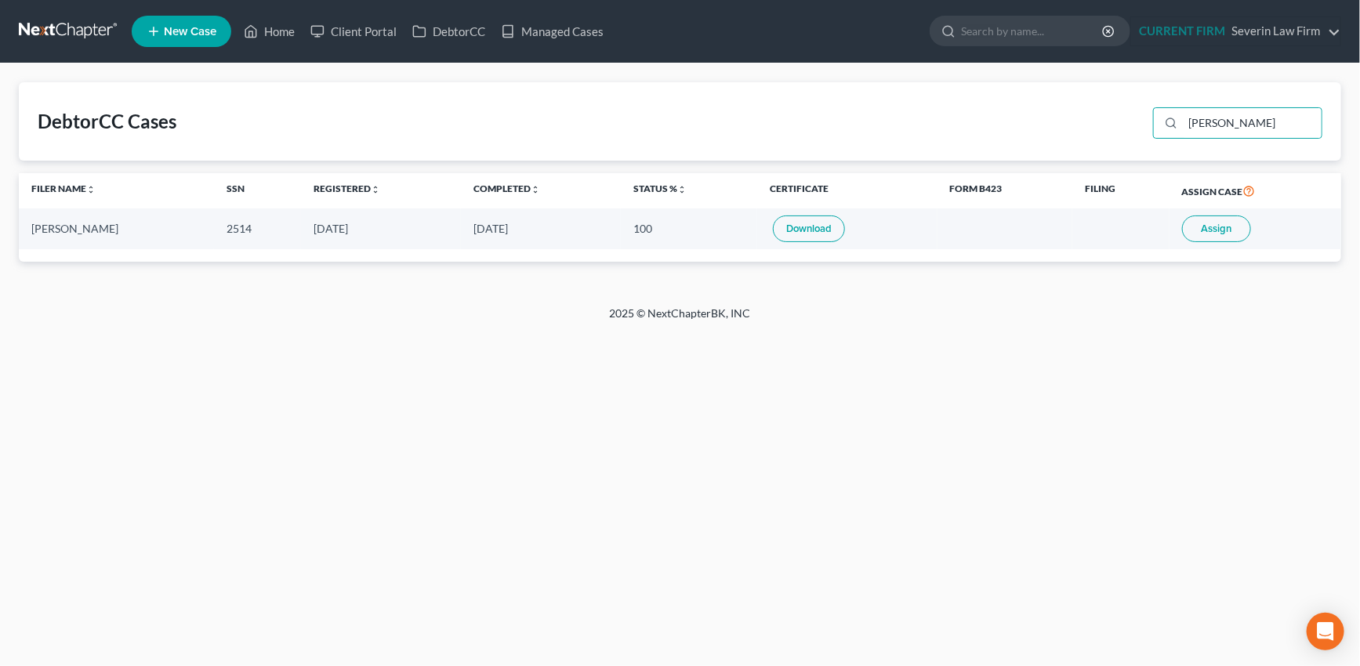
click at [788, 228] on link "Download" at bounding box center [809, 229] width 72 height 27
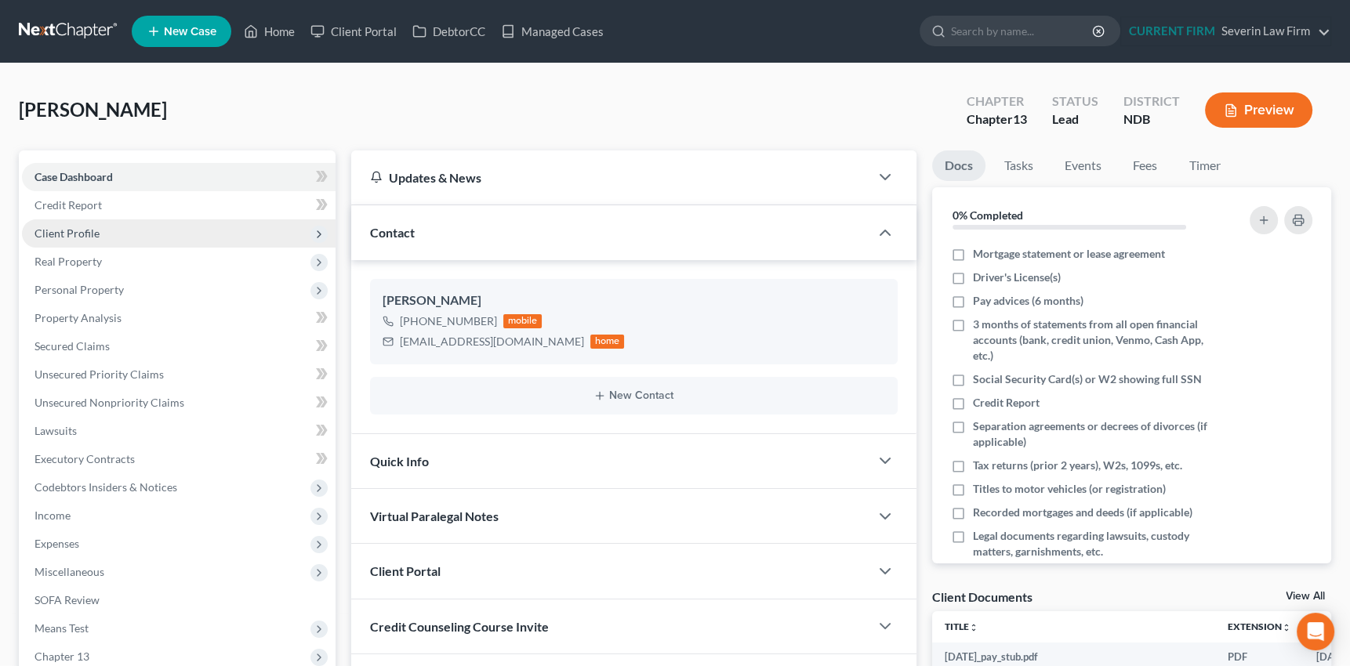
click at [45, 230] on span "Client Profile" at bounding box center [66, 233] width 65 height 13
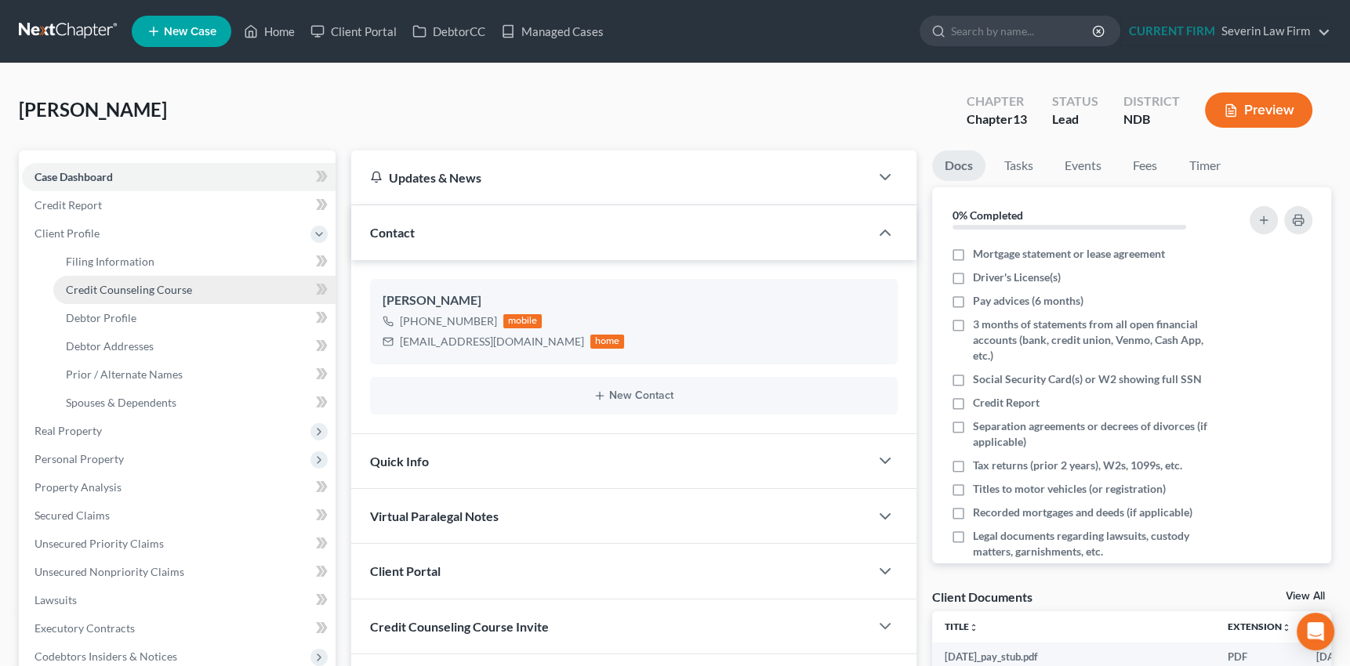
click at [108, 287] on span "Credit Counseling Course" at bounding box center [129, 289] width 126 height 13
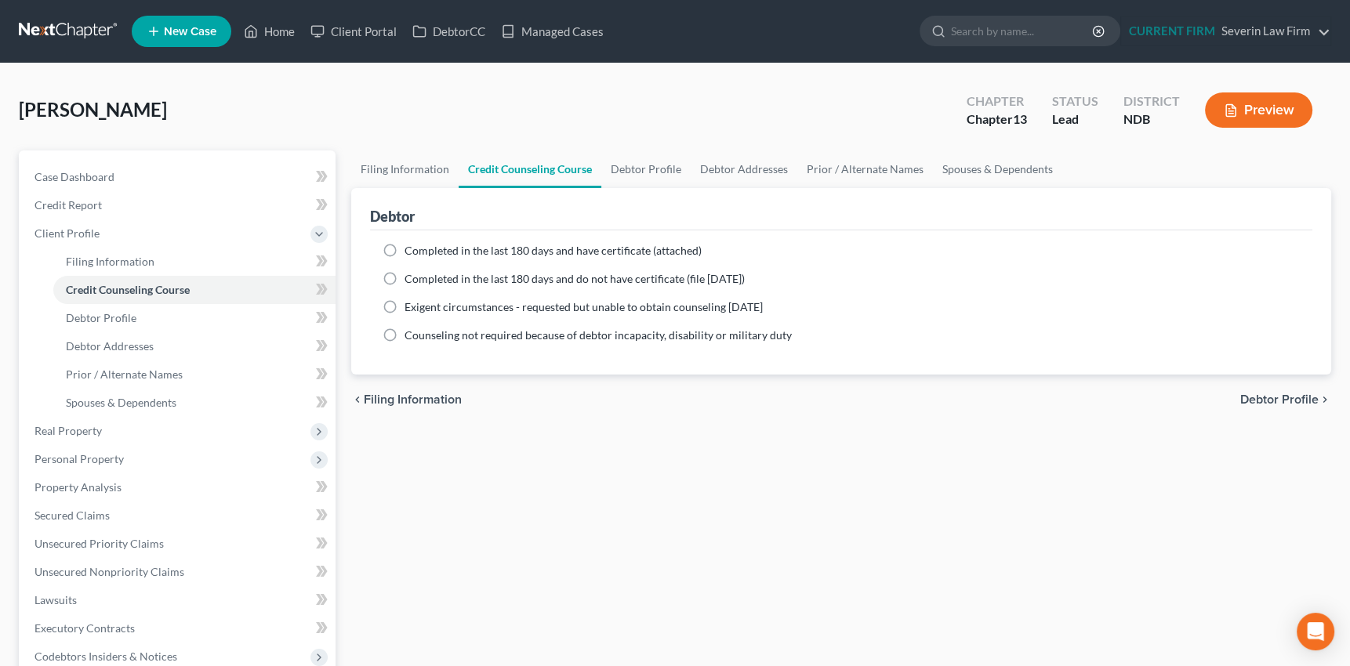
click at [404, 245] on label "Completed in the last 180 days and have certificate (attached)" at bounding box center [552, 251] width 297 height 16
click at [411, 245] on input "Completed in the last 180 days and have certificate (attached)" at bounding box center [416, 248] width 10 height 10
radio input "true"
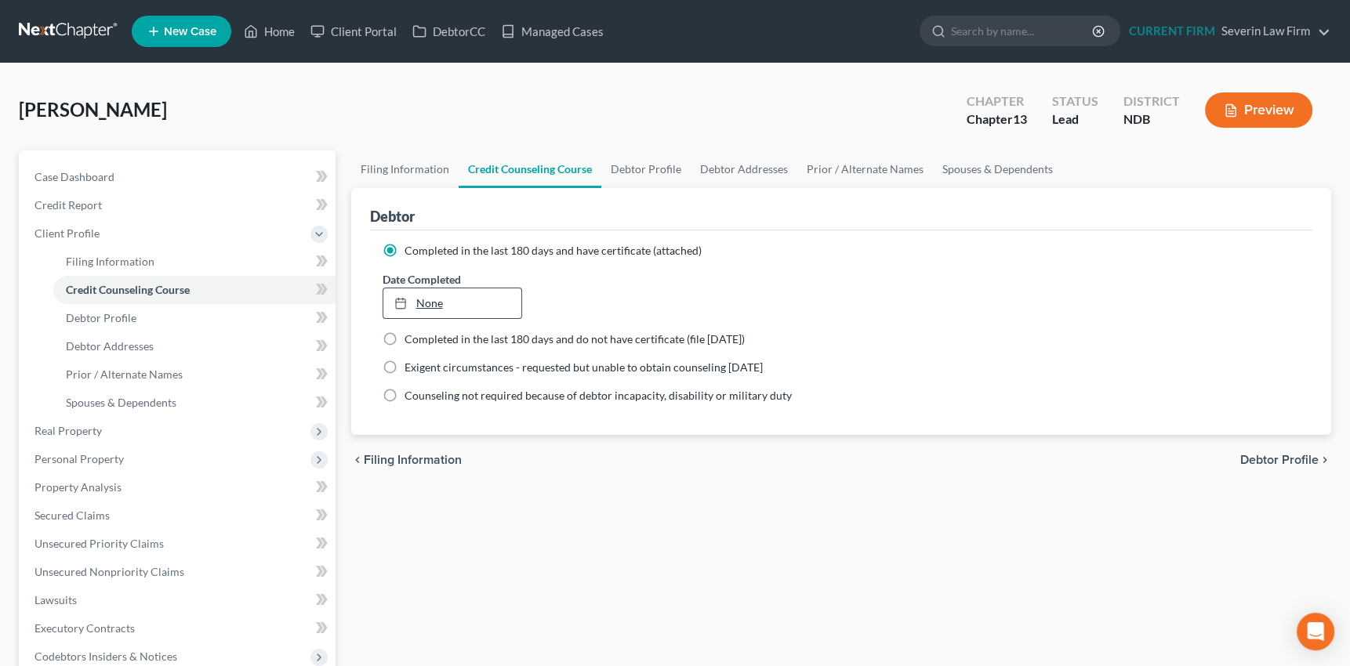
click at [439, 306] on link "None" at bounding box center [452, 303] width 138 height 30
type input "[DATE]"
click at [741, 165] on link "Debtor Addresses" at bounding box center [744, 169] width 107 height 38
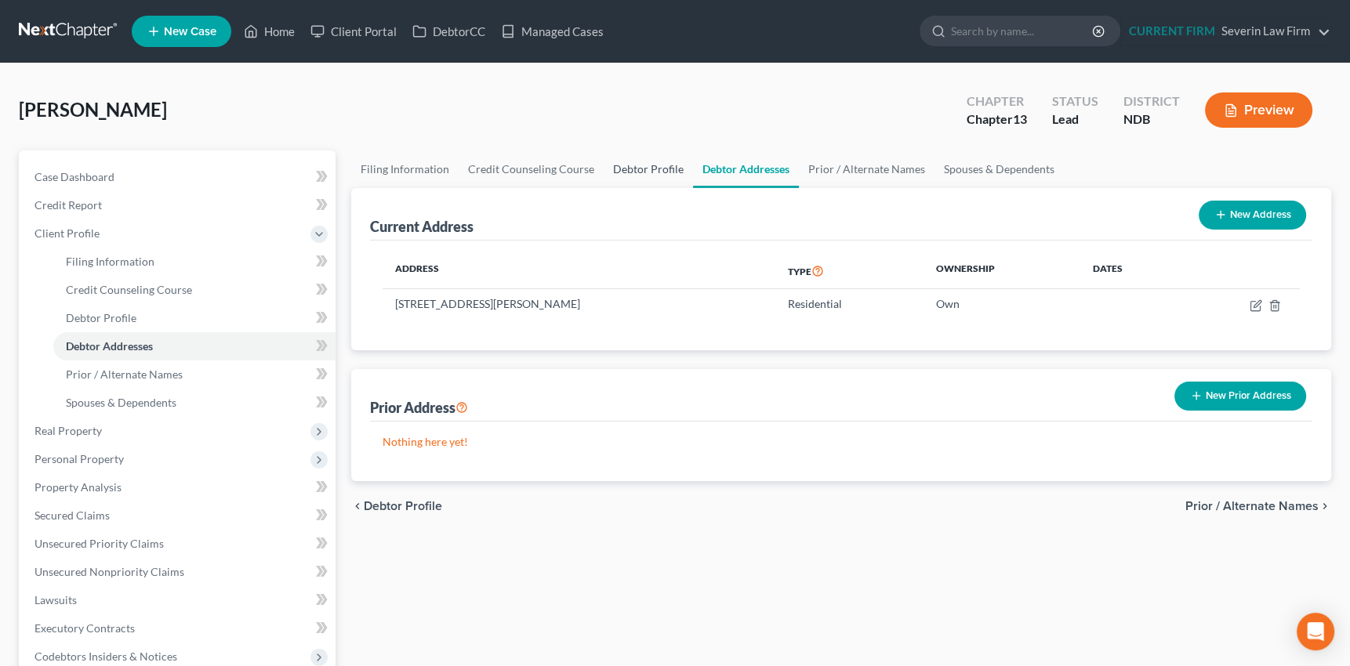
click at [640, 165] on link "Debtor Profile" at bounding box center [648, 169] width 89 height 38
select select "3"
select select "0"
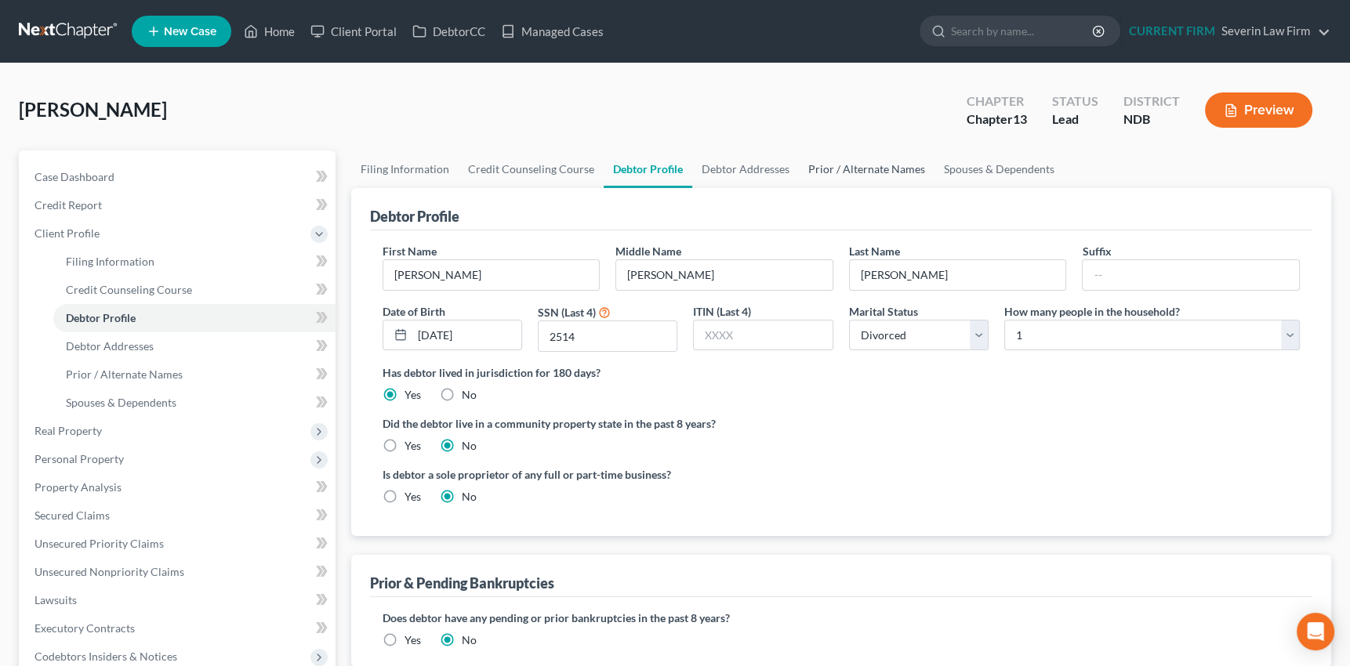
click at [846, 170] on link "Prior / Alternate Names" at bounding box center [867, 169] width 136 height 38
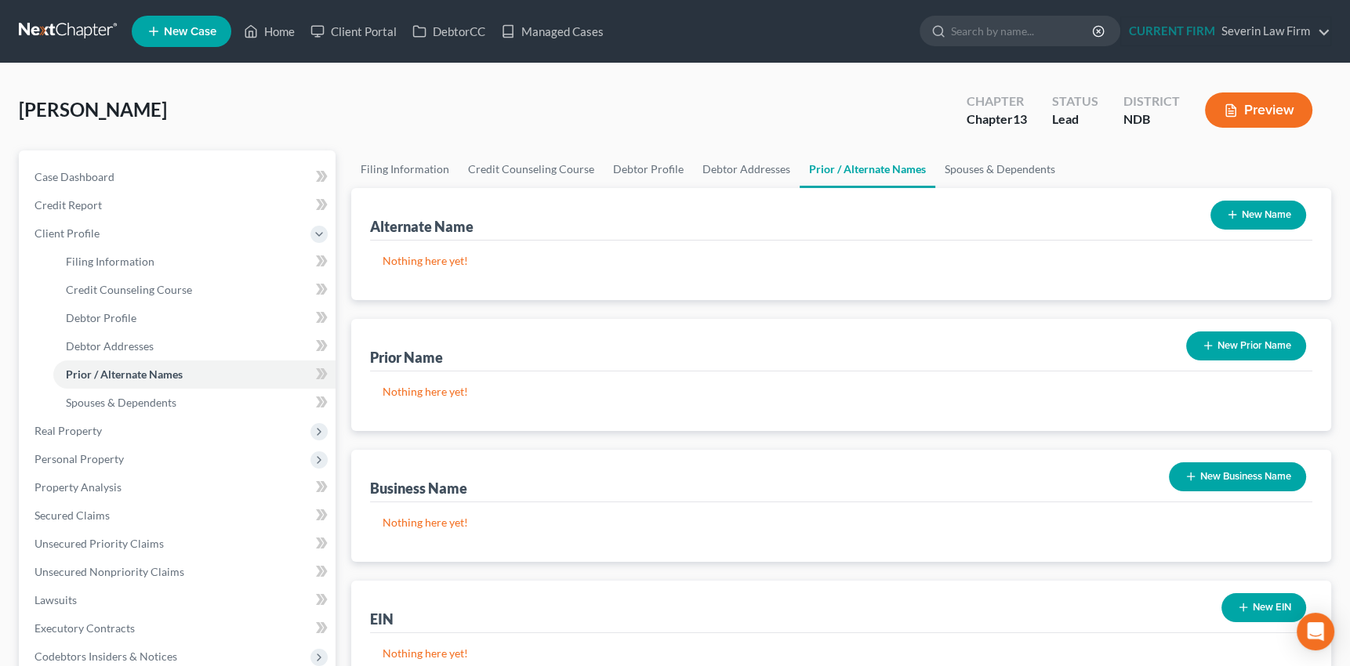
drag, startPoint x: 1229, startPoint y: 213, endPoint x: 1150, endPoint y: 216, distance: 79.2
click at [1228, 215] on line "button" at bounding box center [1231, 215] width 7 height 0
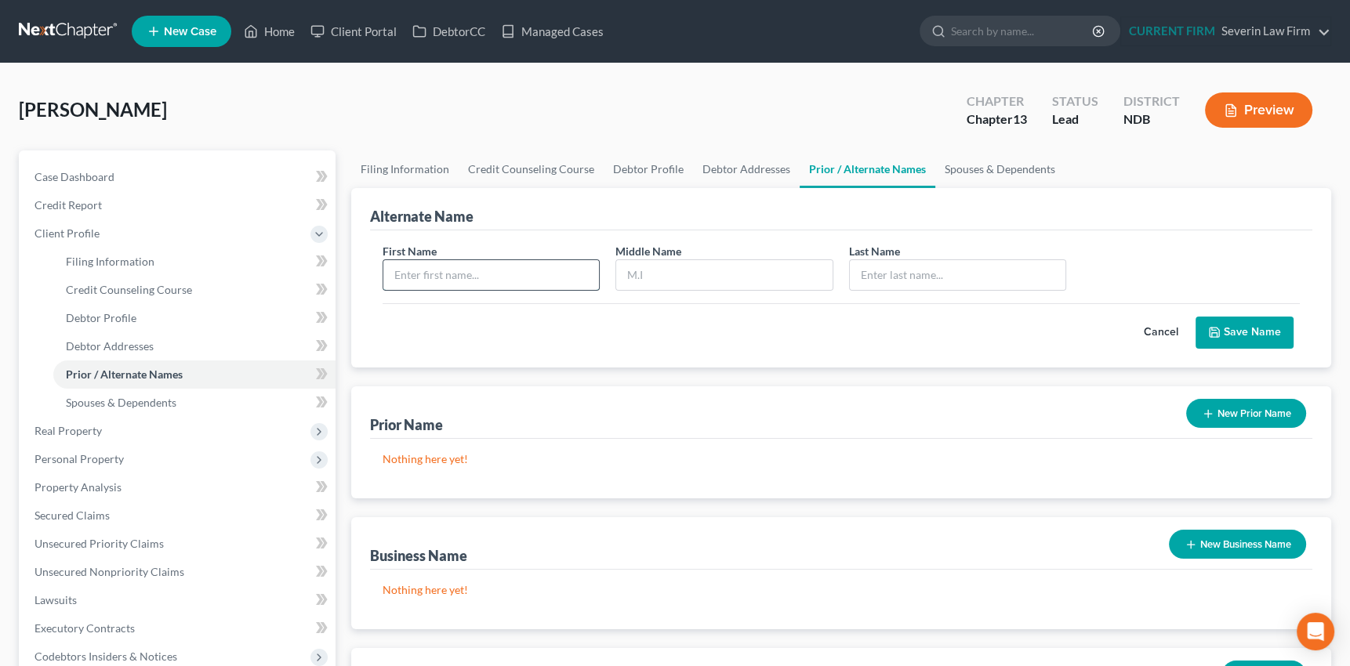
click at [473, 275] on input "text" at bounding box center [491, 275] width 216 height 30
type input "[PERSON_NAME]"
type input "R"
type input "[PERSON_NAME]"
click at [1249, 330] on button "Save Name" at bounding box center [1244, 333] width 98 height 33
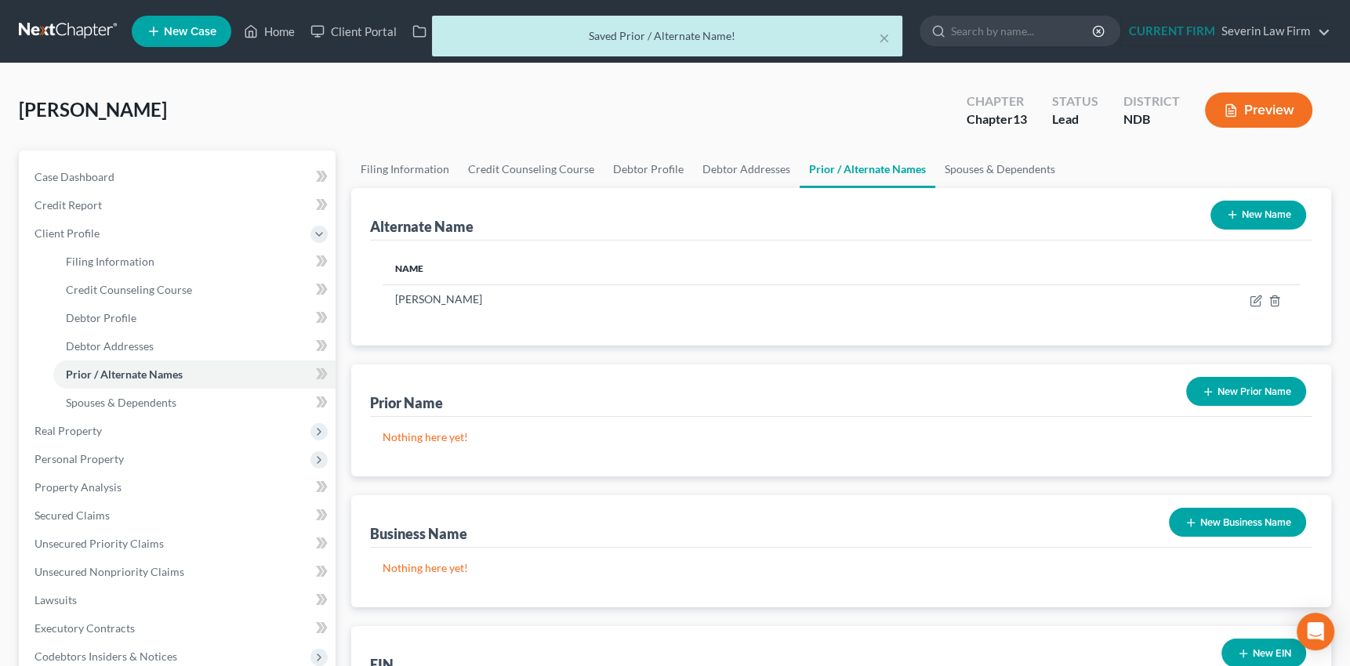
click at [1231, 208] on icon "button" at bounding box center [1232, 214] width 13 height 13
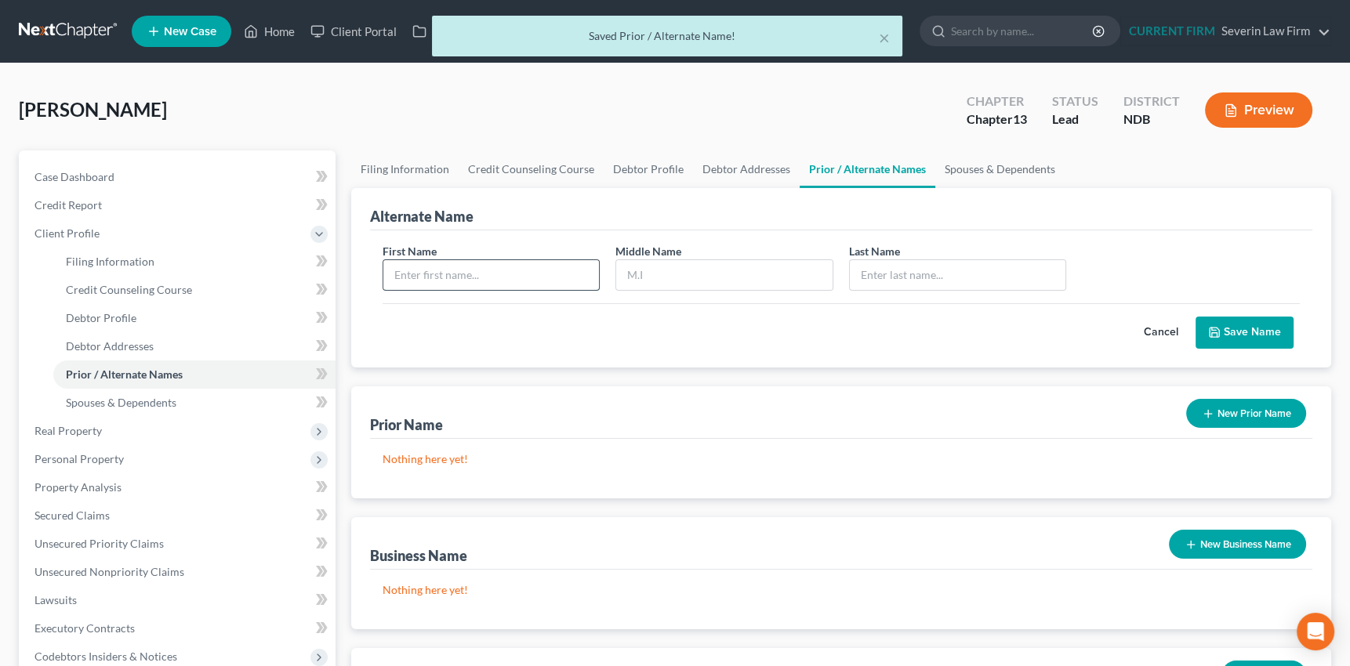
click at [502, 272] on input "text" at bounding box center [491, 275] width 216 height 30
type input "[PERSON_NAME]"
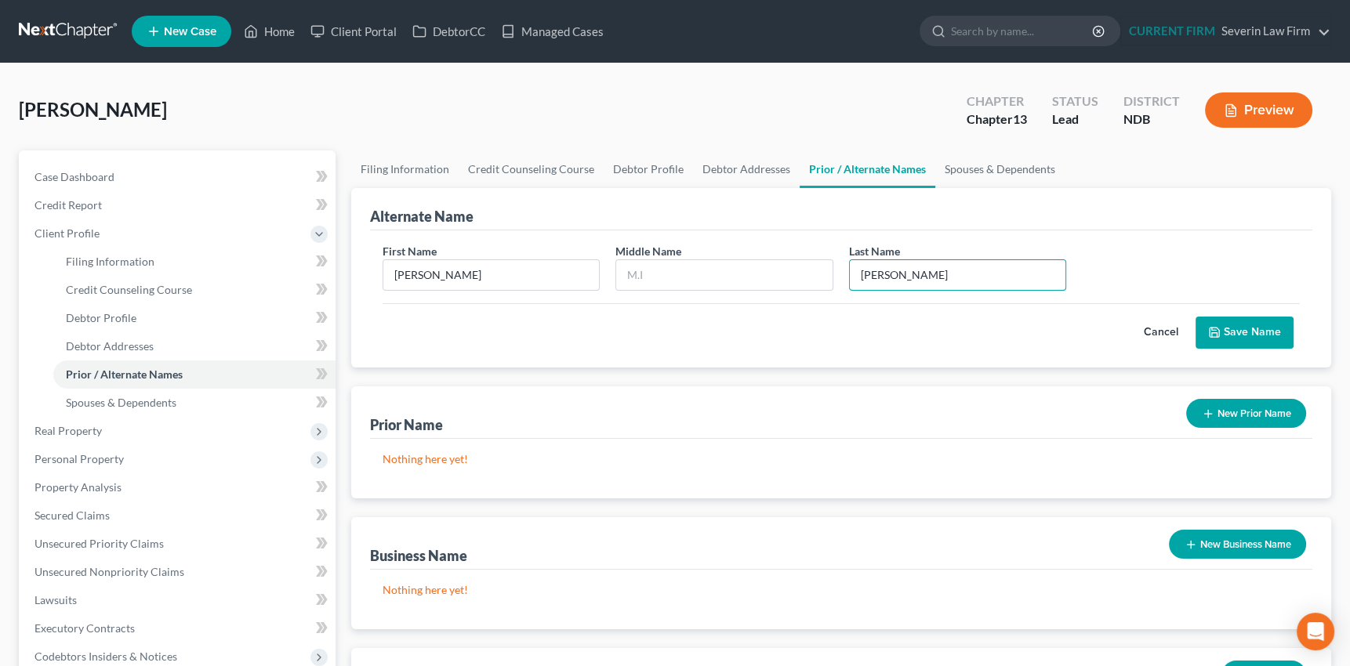
type input "[PERSON_NAME]"
click at [1262, 328] on button "Save Name" at bounding box center [1244, 333] width 98 height 33
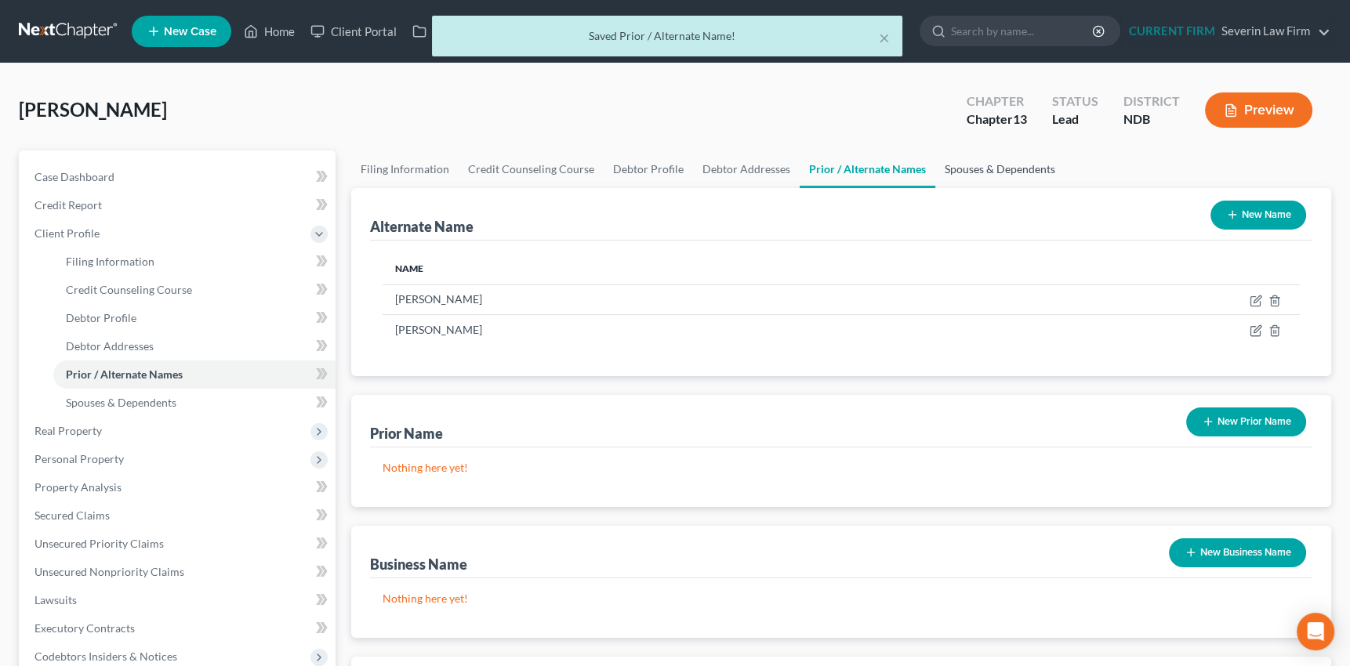
click at [989, 166] on link "Spouses & Dependents" at bounding box center [999, 169] width 129 height 38
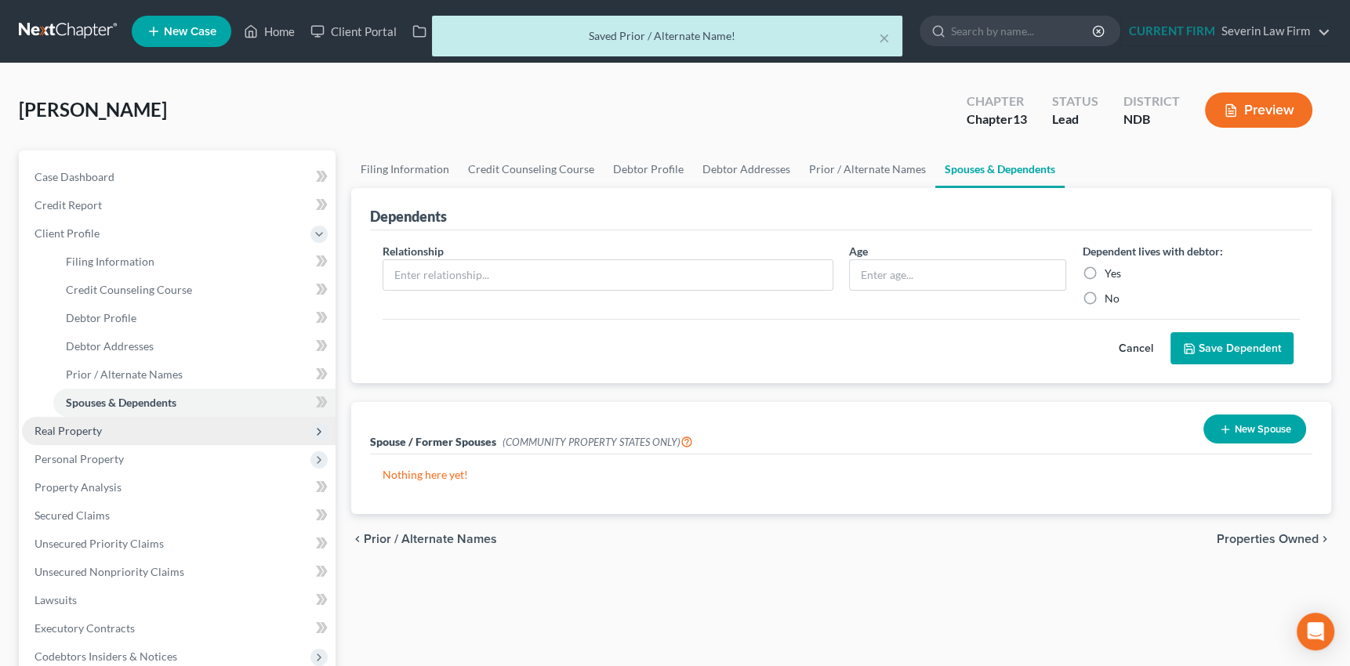
click at [78, 430] on span "Real Property" at bounding box center [67, 430] width 67 height 13
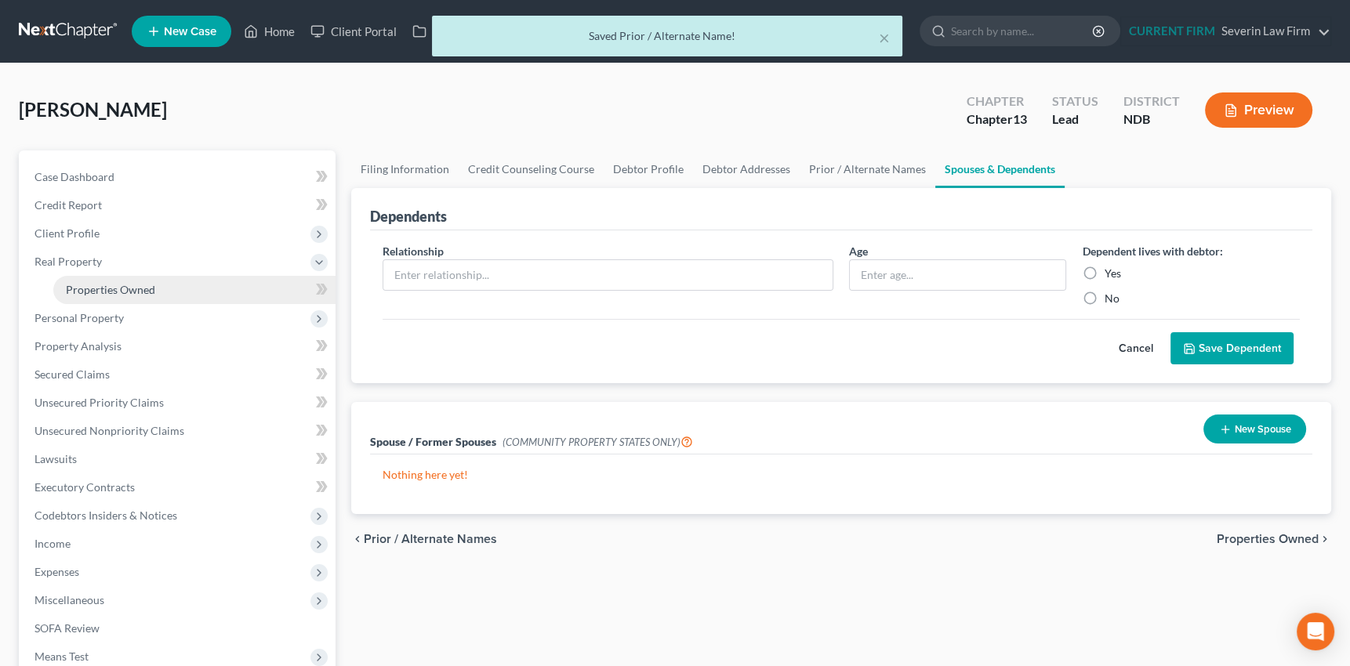
click at [110, 285] on span "Properties Owned" at bounding box center [110, 289] width 89 height 13
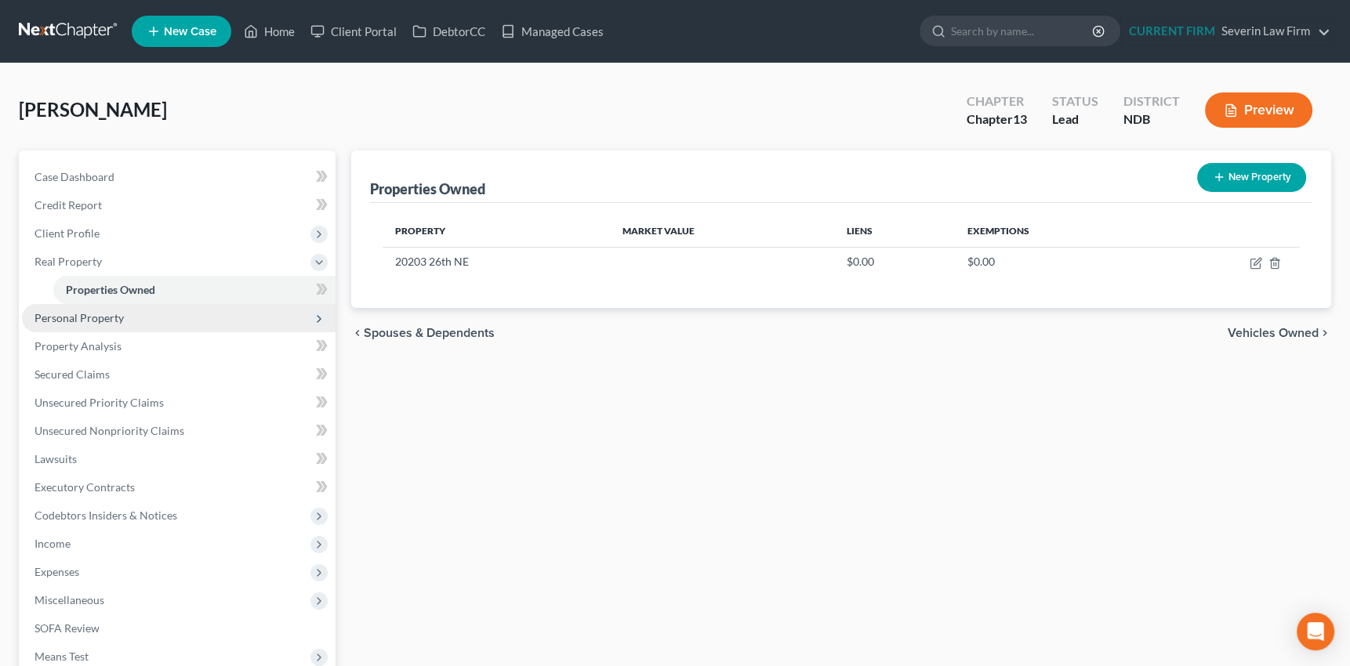
click at [71, 315] on span "Personal Property" at bounding box center [78, 317] width 89 height 13
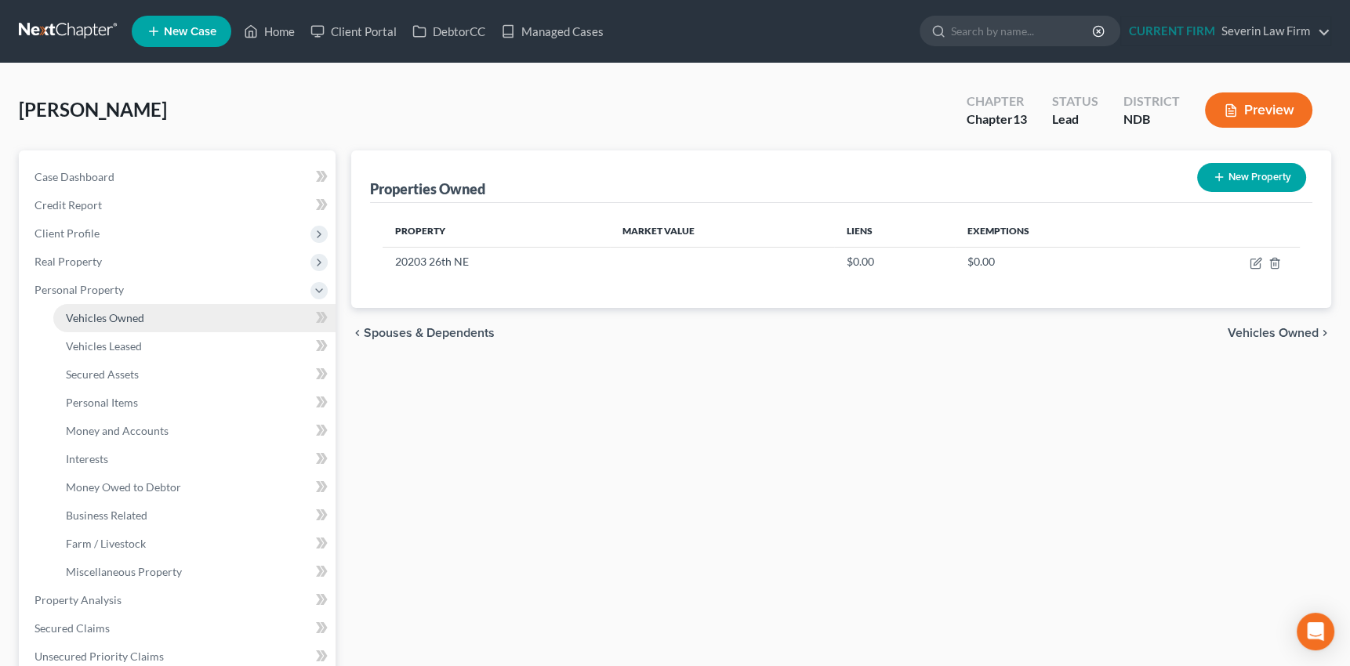
click at [99, 317] on span "Vehicles Owned" at bounding box center [105, 317] width 78 height 13
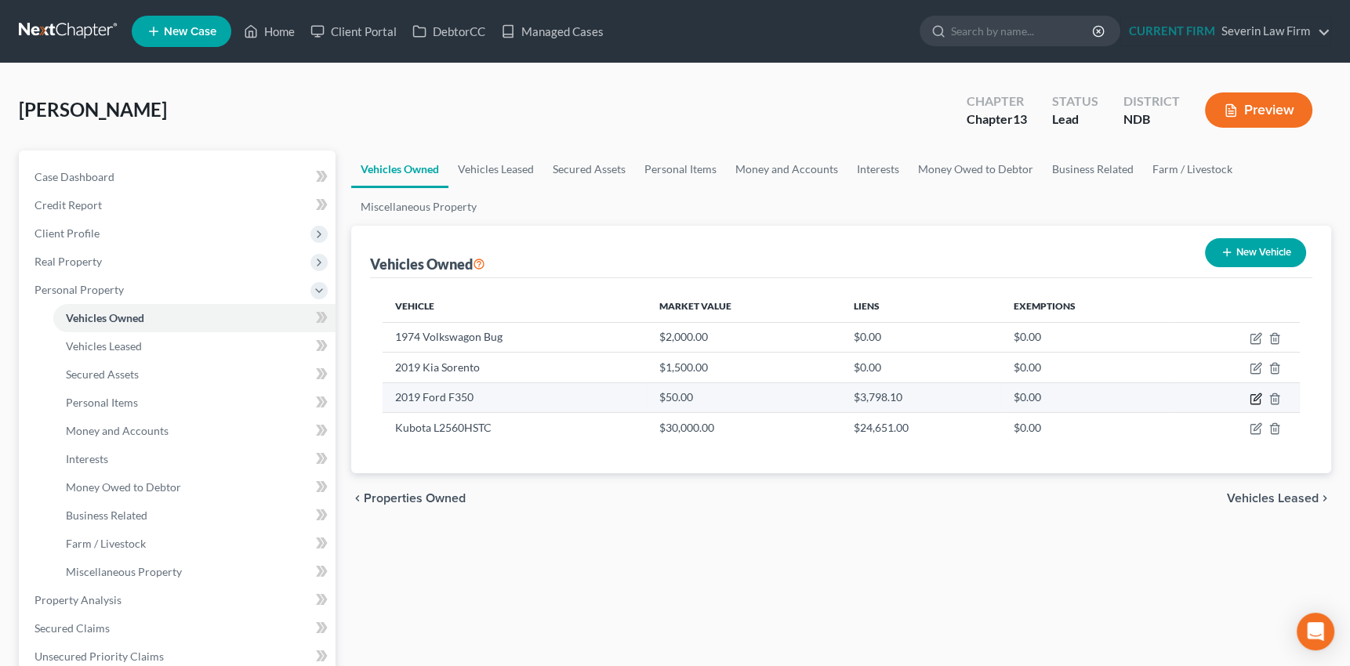
click at [1254, 395] on icon "button" at bounding box center [1255, 399] width 13 height 13
select select "0"
select select "7"
select select "2"
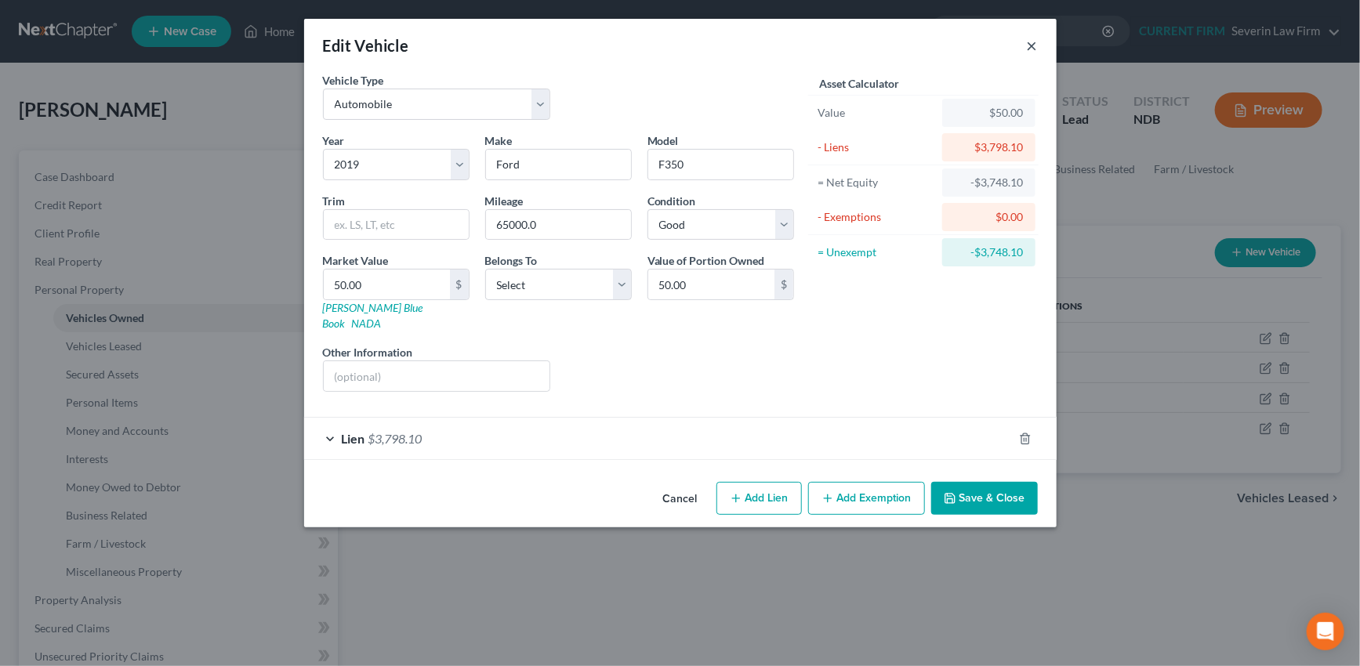
click at [1032, 41] on button "×" at bounding box center [1032, 45] width 11 height 19
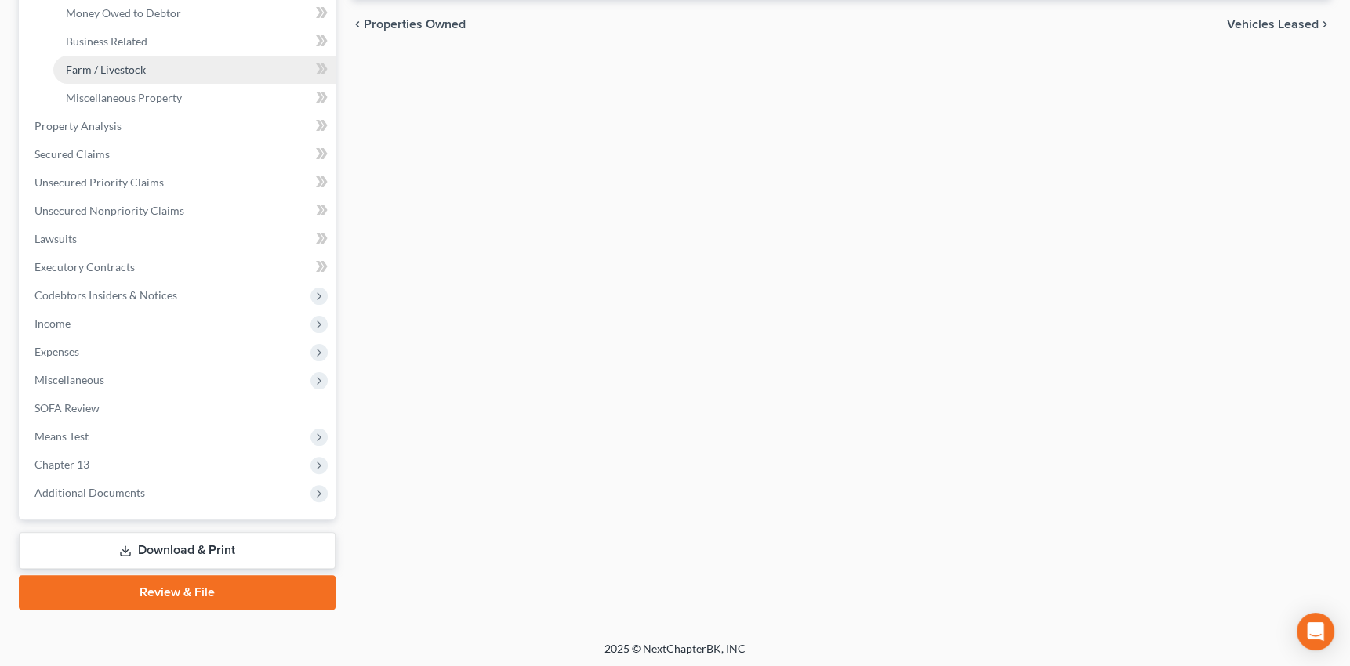
scroll to position [475, 0]
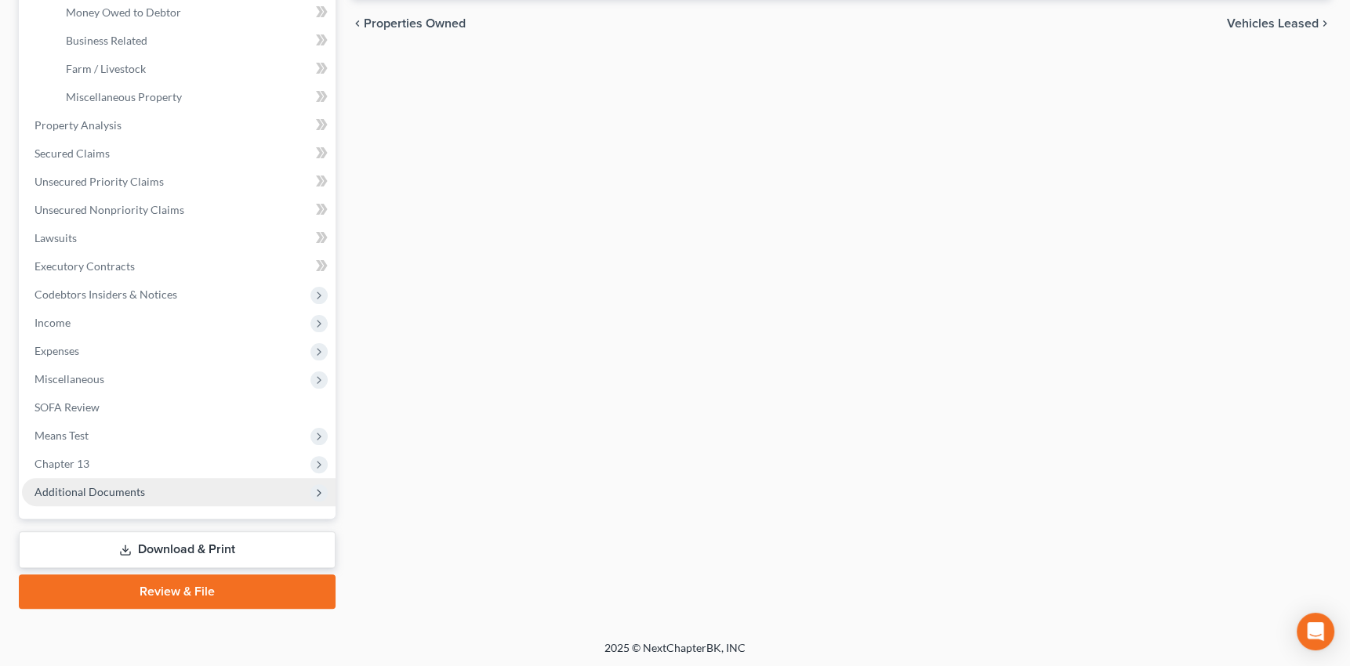
click at [98, 487] on span "Additional Documents" at bounding box center [89, 491] width 111 height 13
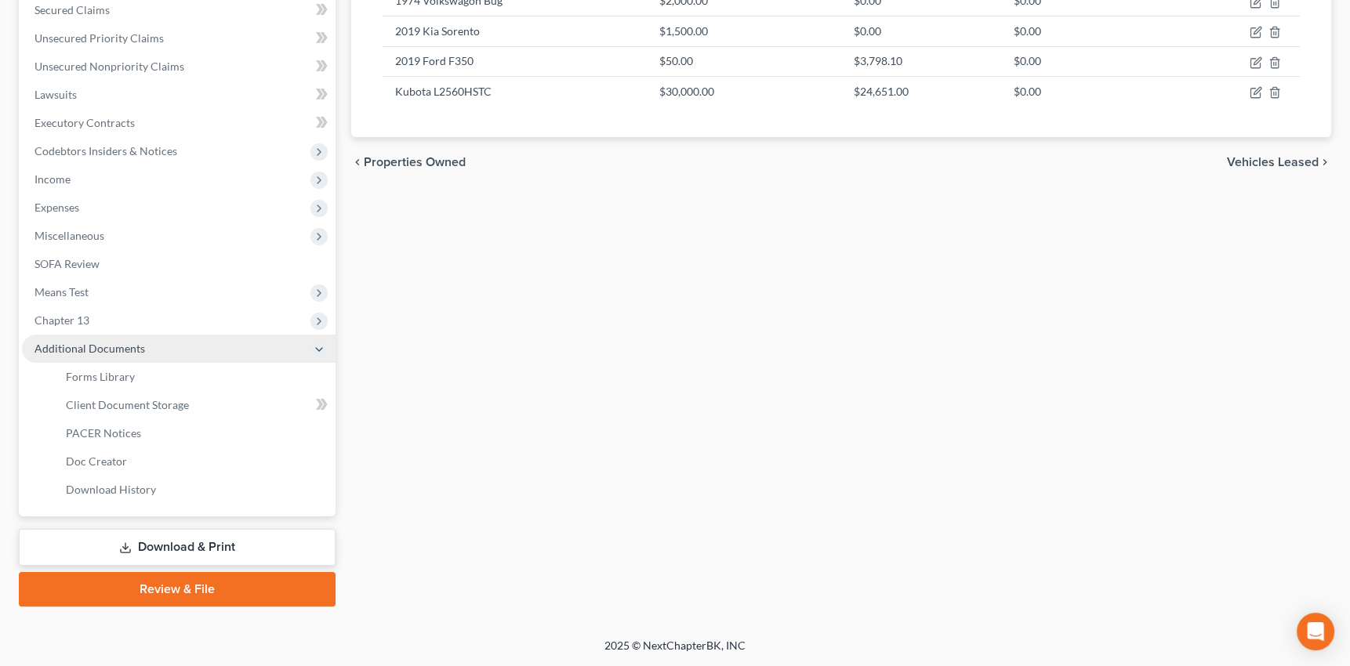
scroll to position [334, 0]
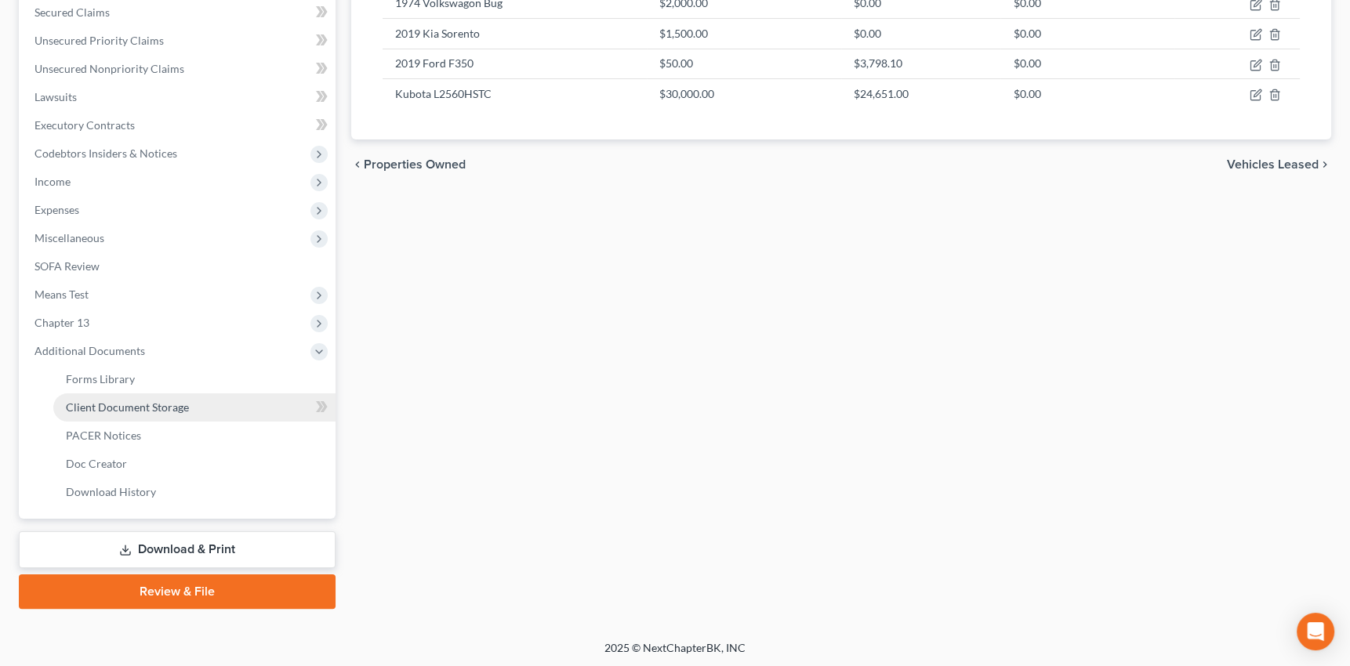
click at [106, 405] on span "Client Document Storage" at bounding box center [127, 407] width 123 height 13
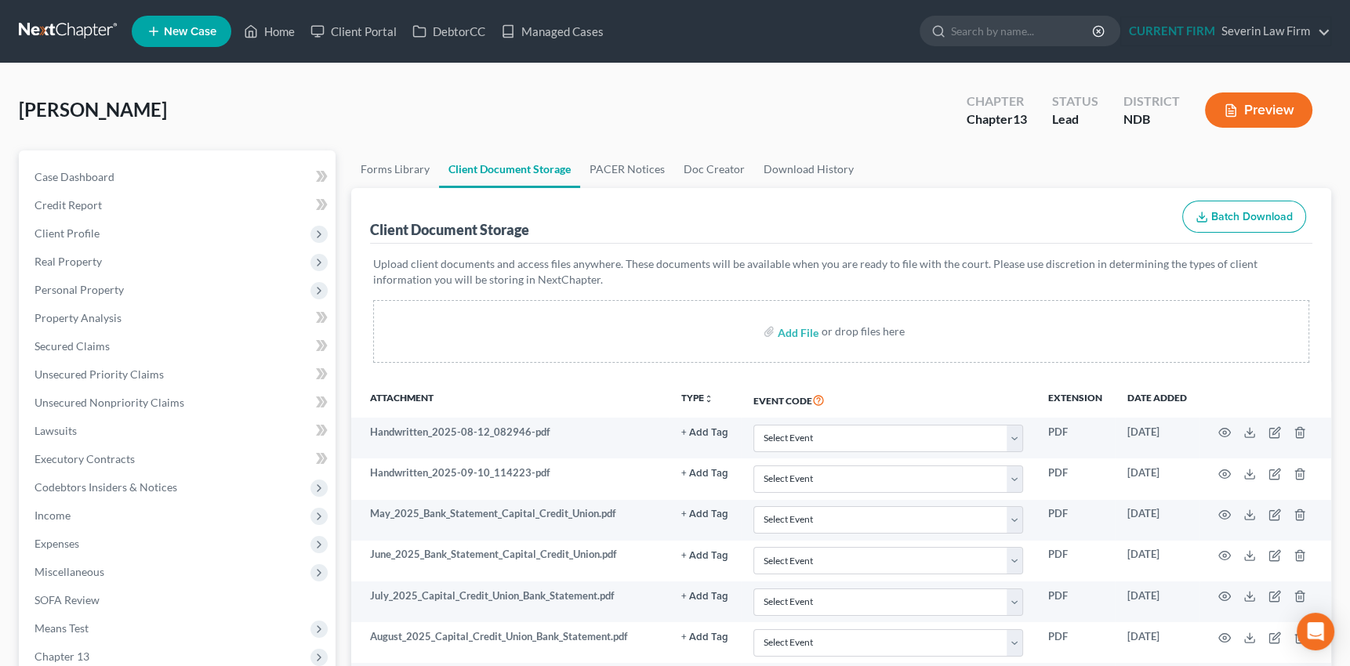
click at [1203, 216] on polyline "button" at bounding box center [1201, 217] width 5 height 2
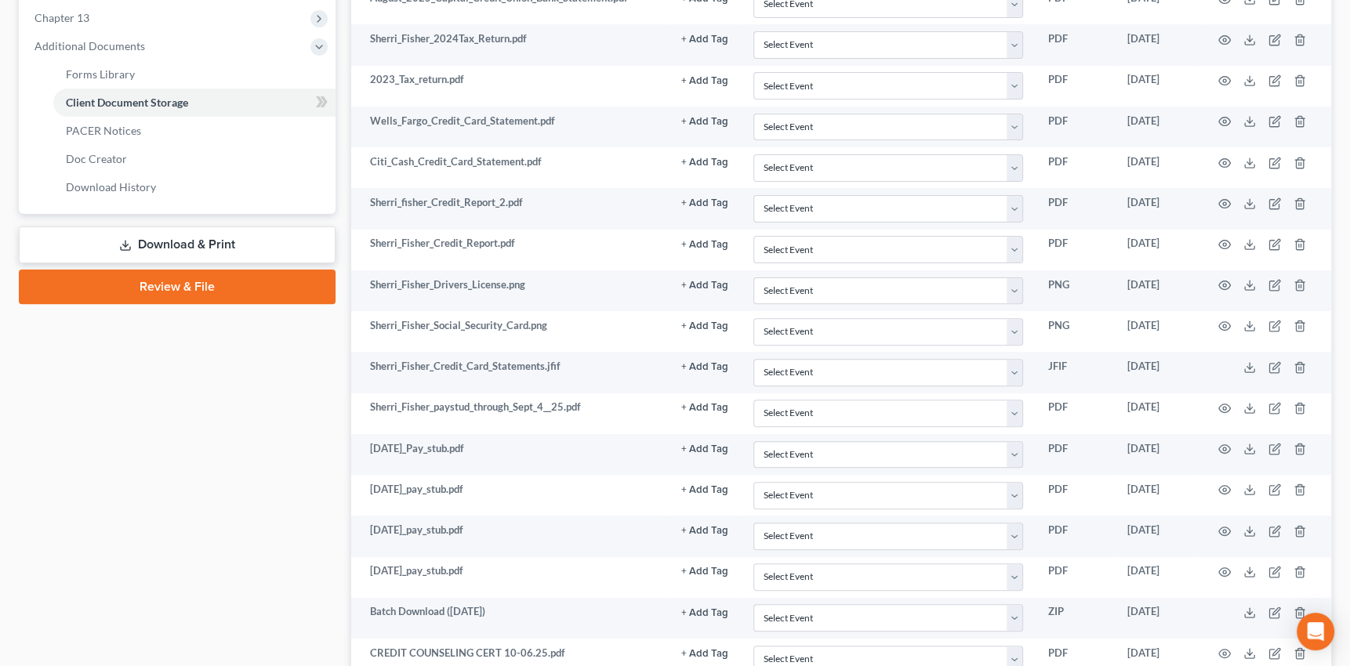
scroll to position [770, 0]
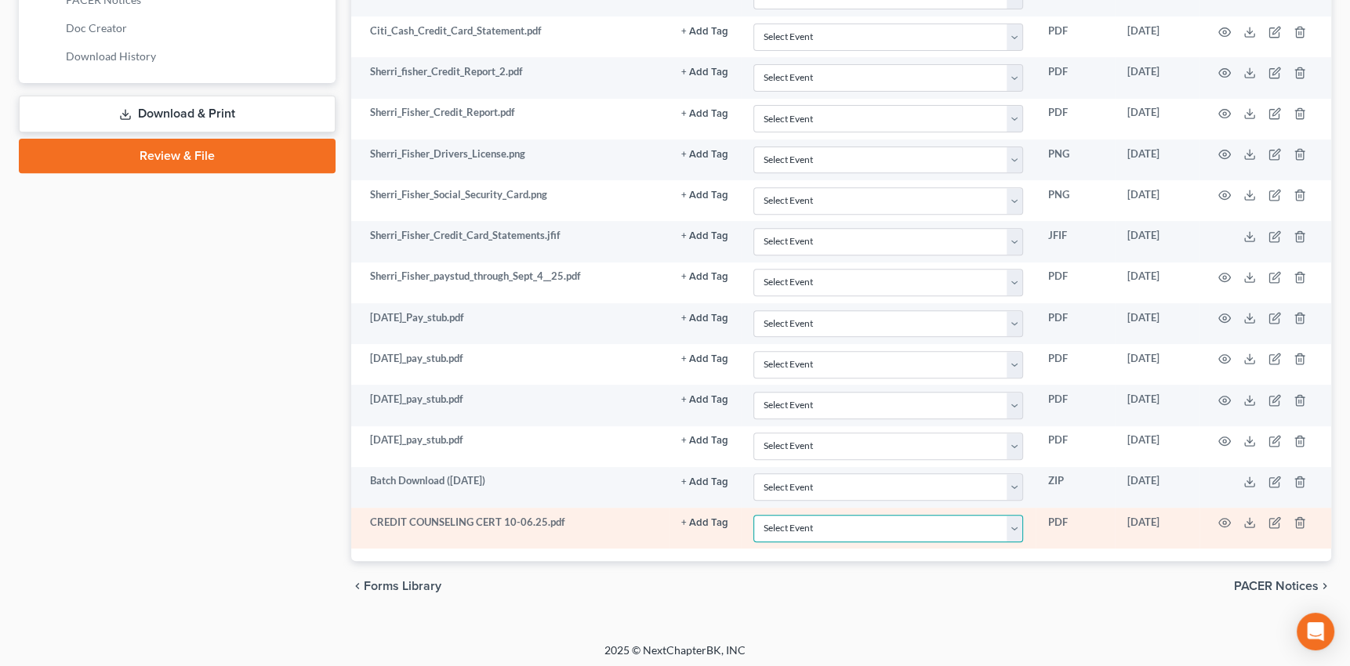
click at [1014, 525] on select "Select Event Certificate of Credit Counseling Chapter 13 Plan Pay Filing Fee in…" at bounding box center [888, 528] width 270 height 27
select select "0"
click at [753, 515] on select "Select Event Certificate of Credit Counseling Chapter 13 Plan Pay Filing Fee in…" at bounding box center [888, 528] width 270 height 27
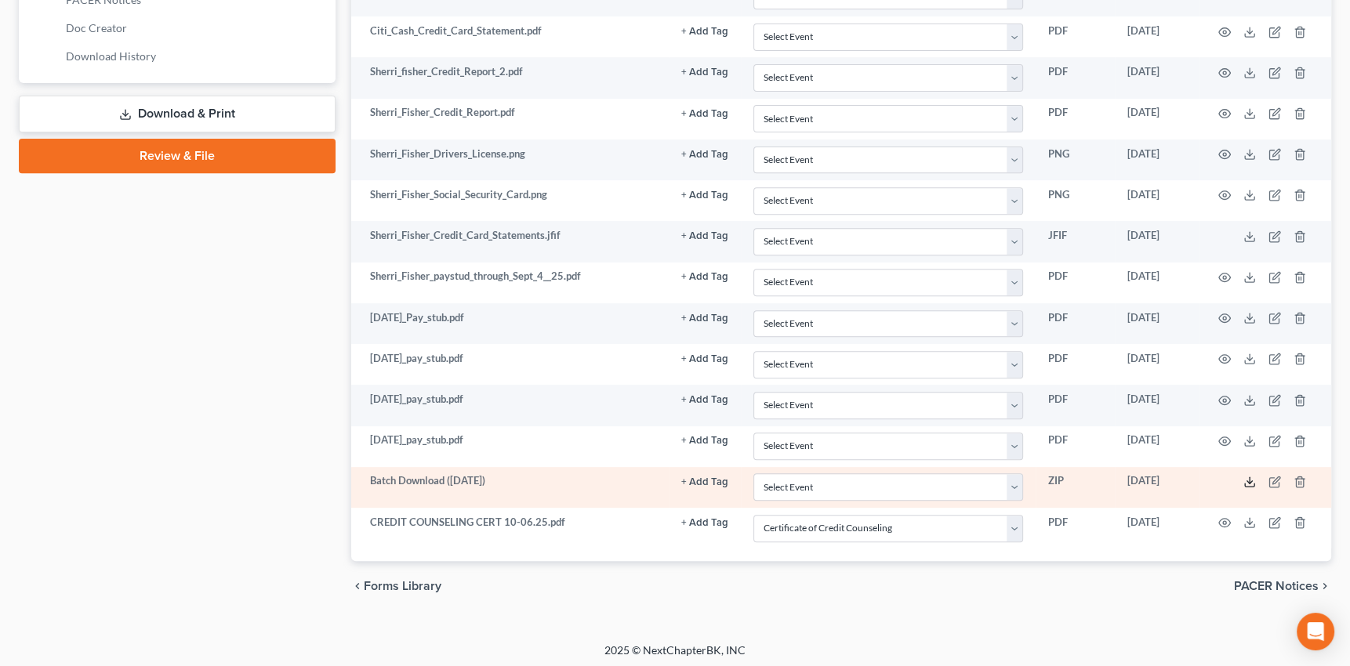
click at [1249, 476] on icon at bounding box center [1249, 482] width 13 height 13
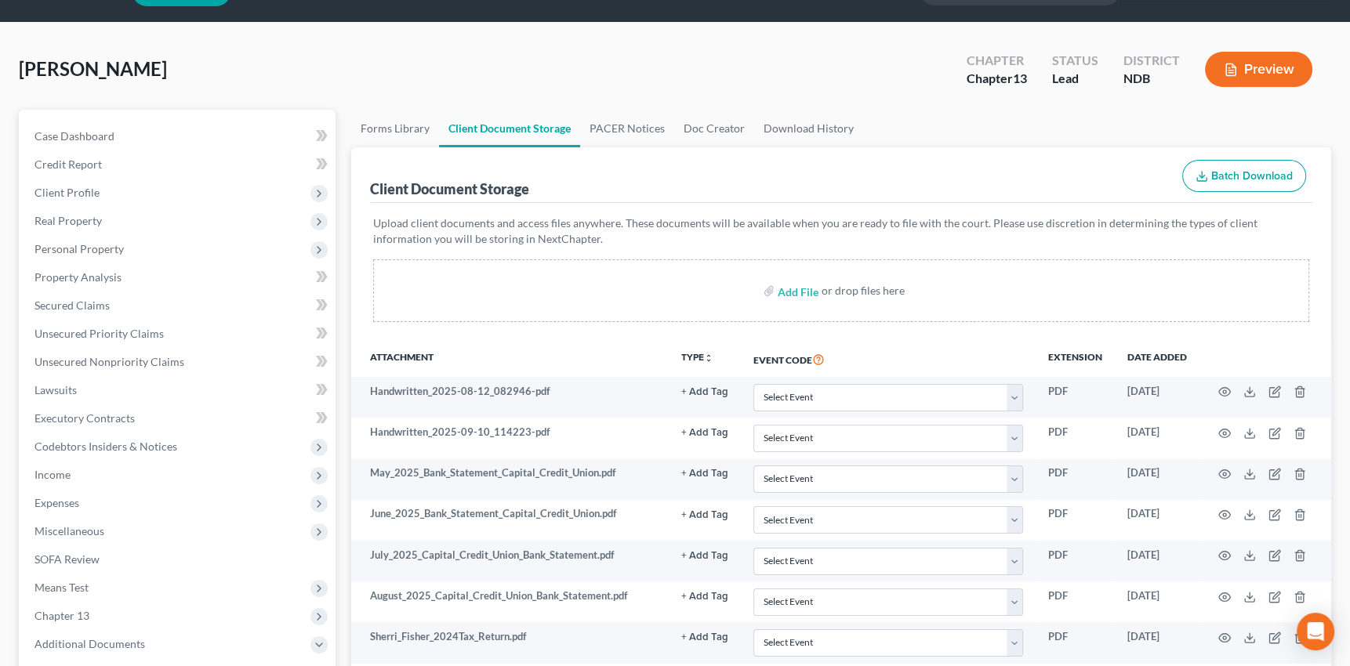
scroll to position [0, 0]
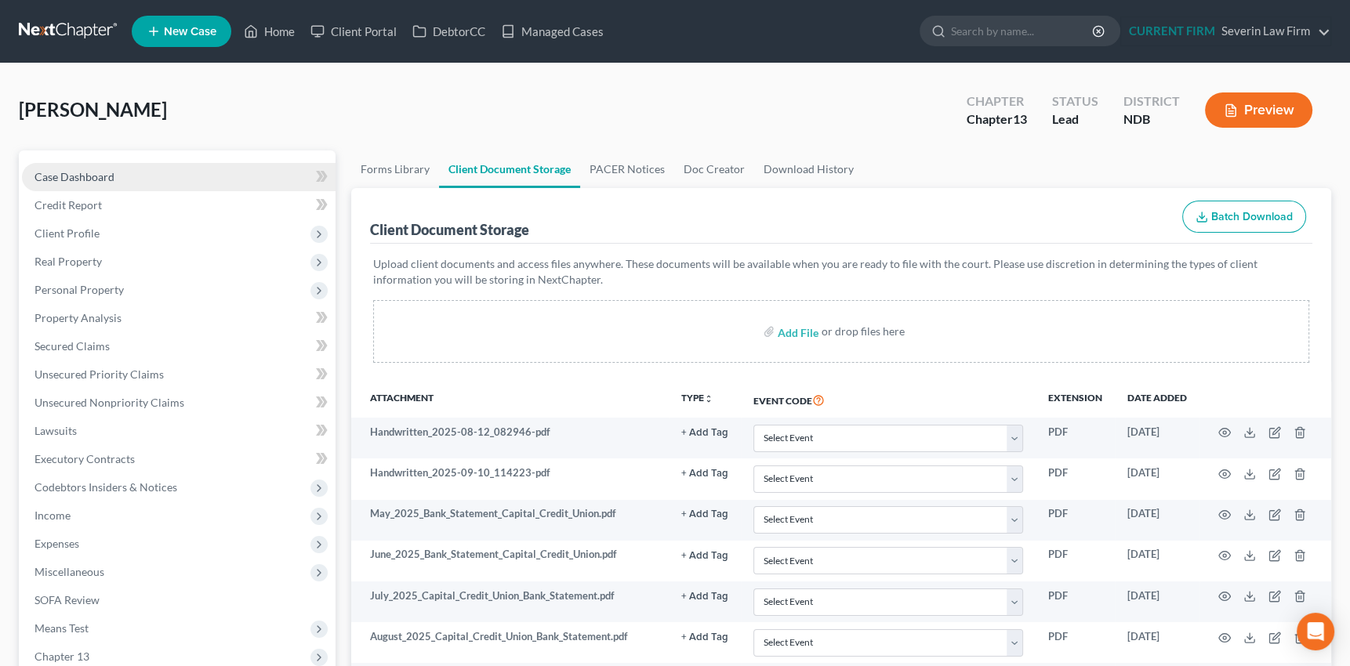
click at [93, 178] on span "Case Dashboard" at bounding box center [74, 176] width 80 height 13
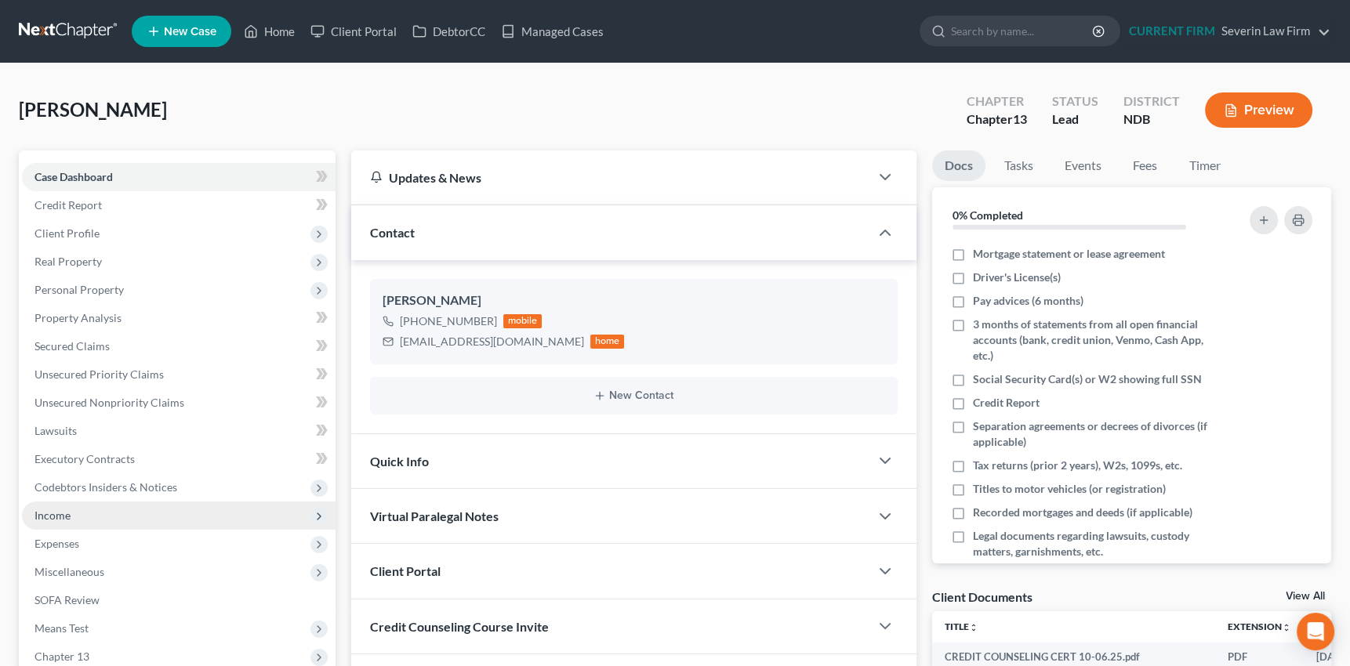
click at [53, 513] on span "Income" at bounding box center [52, 515] width 36 height 13
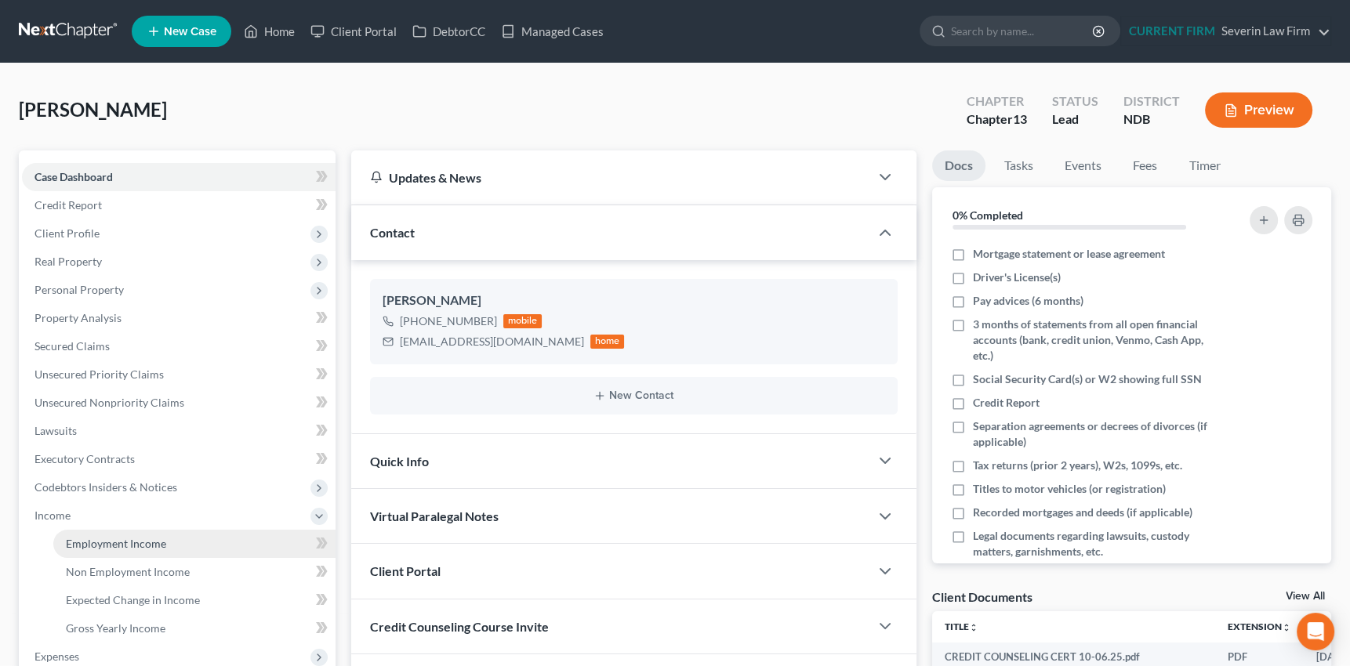
click at [97, 537] on span "Employment Income" at bounding box center [116, 543] width 100 height 13
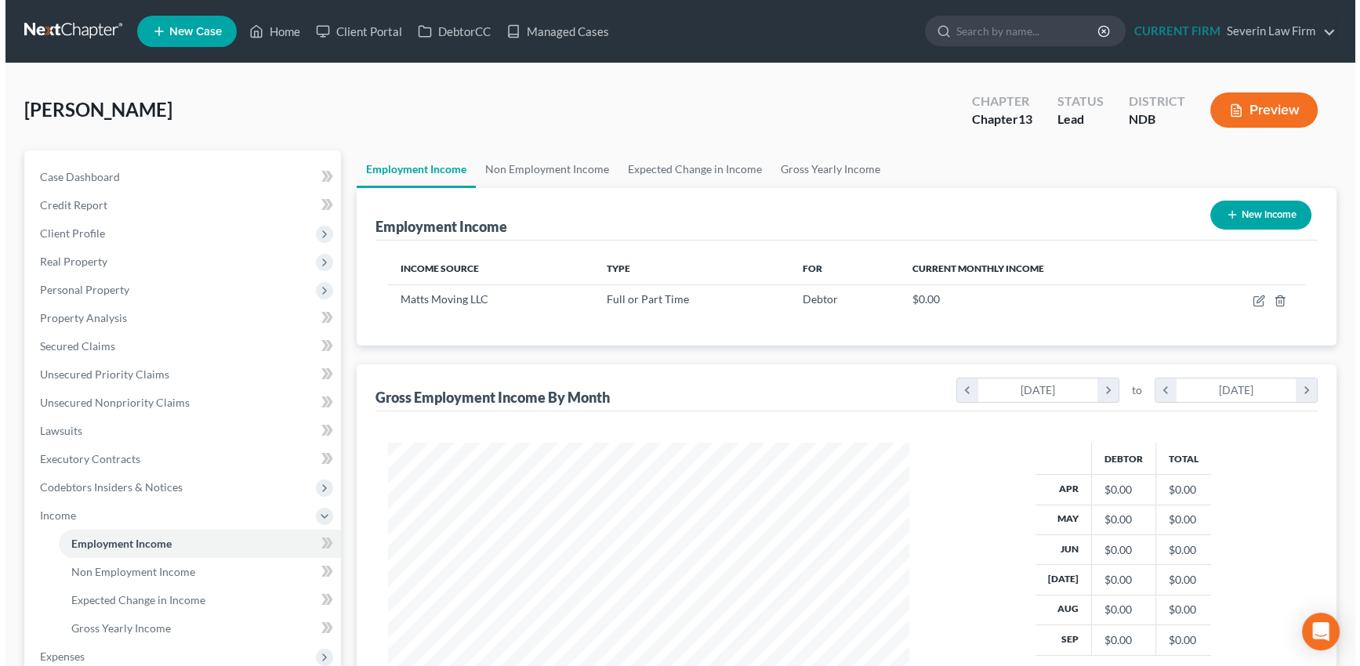
scroll to position [281, 553]
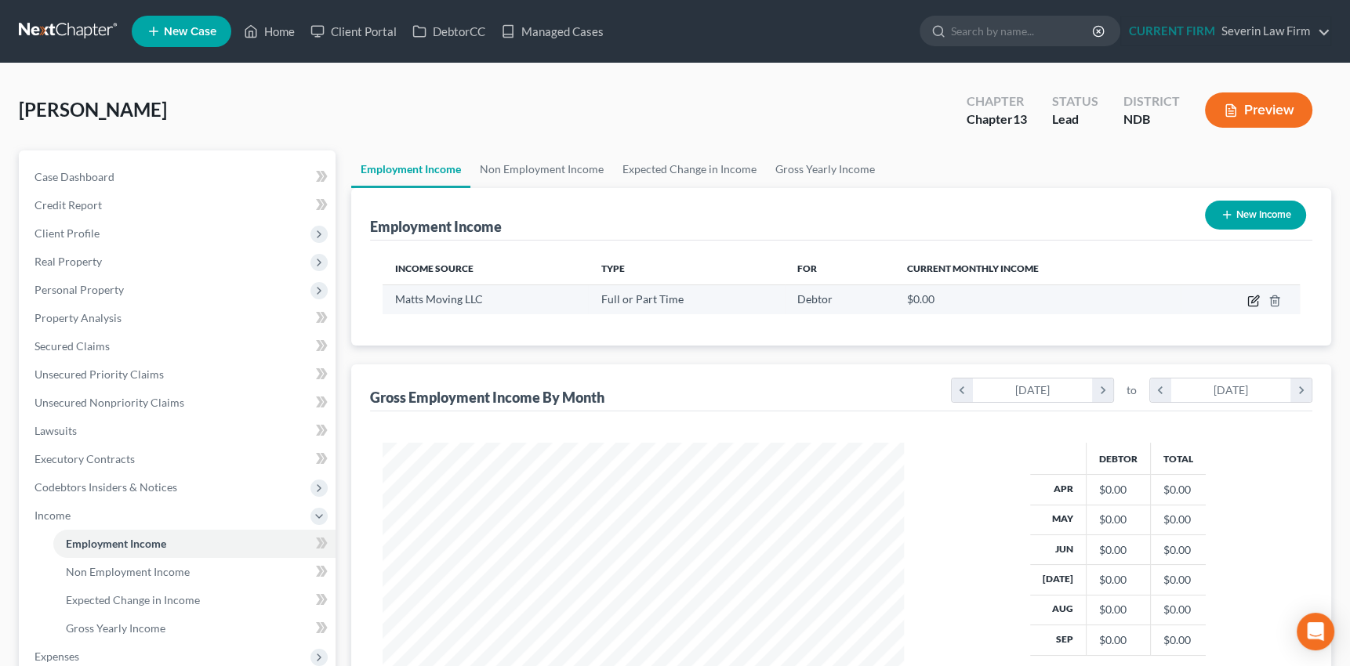
click at [1253, 295] on icon "button" at bounding box center [1253, 301] width 13 height 13
select select "0"
select select "24"
select select "3"
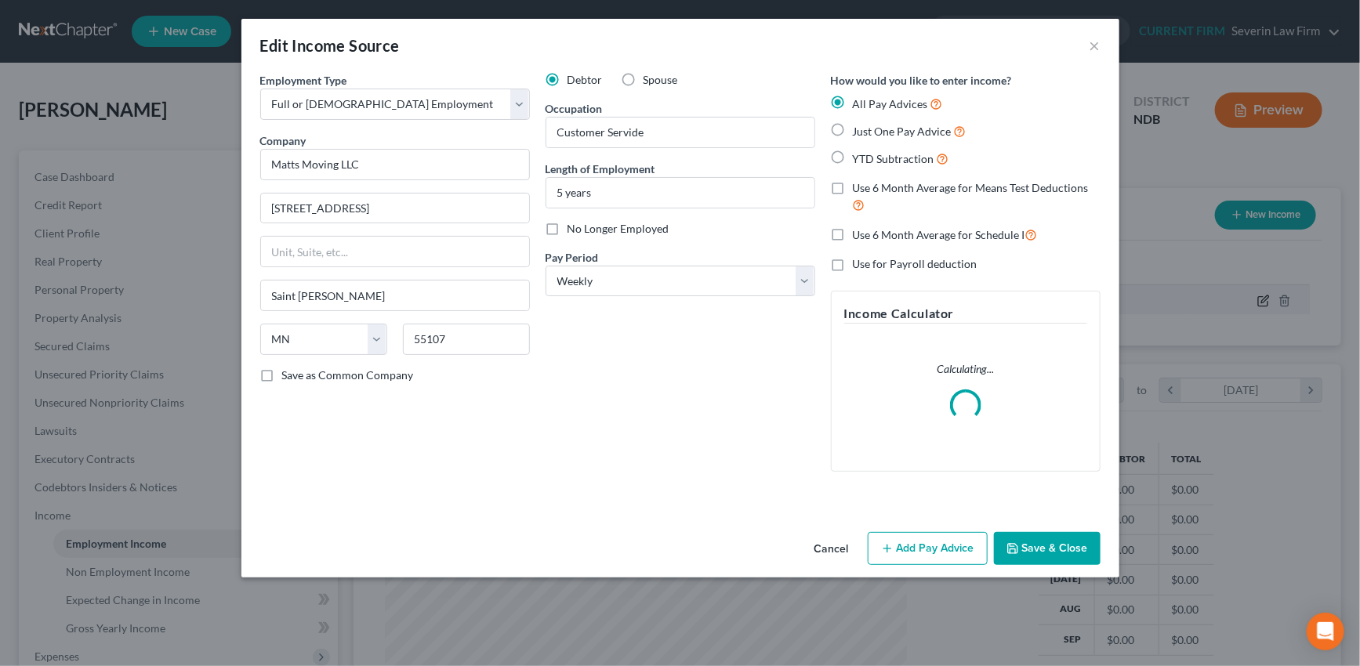
scroll to position [281, 557]
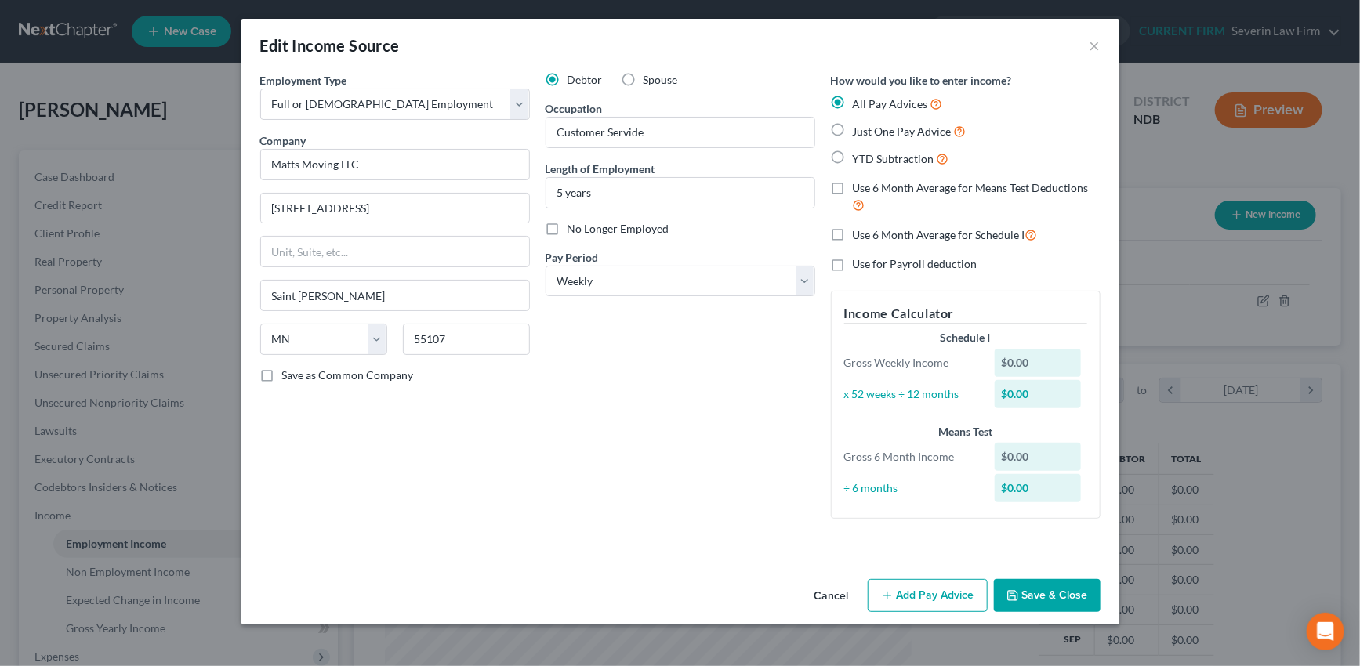
click at [853, 235] on label "Use 6 Month Average for Schedule I" at bounding box center [945, 235] width 185 height 18
click at [859, 235] on input "Use 6 Month Average for Schedule I" at bounding box center [864, 231] width 10 height 10
checkbox input "true"
click at [915, 590] on button "Add Pay Advice" at bounding box center [928, 595] width 120 height 33
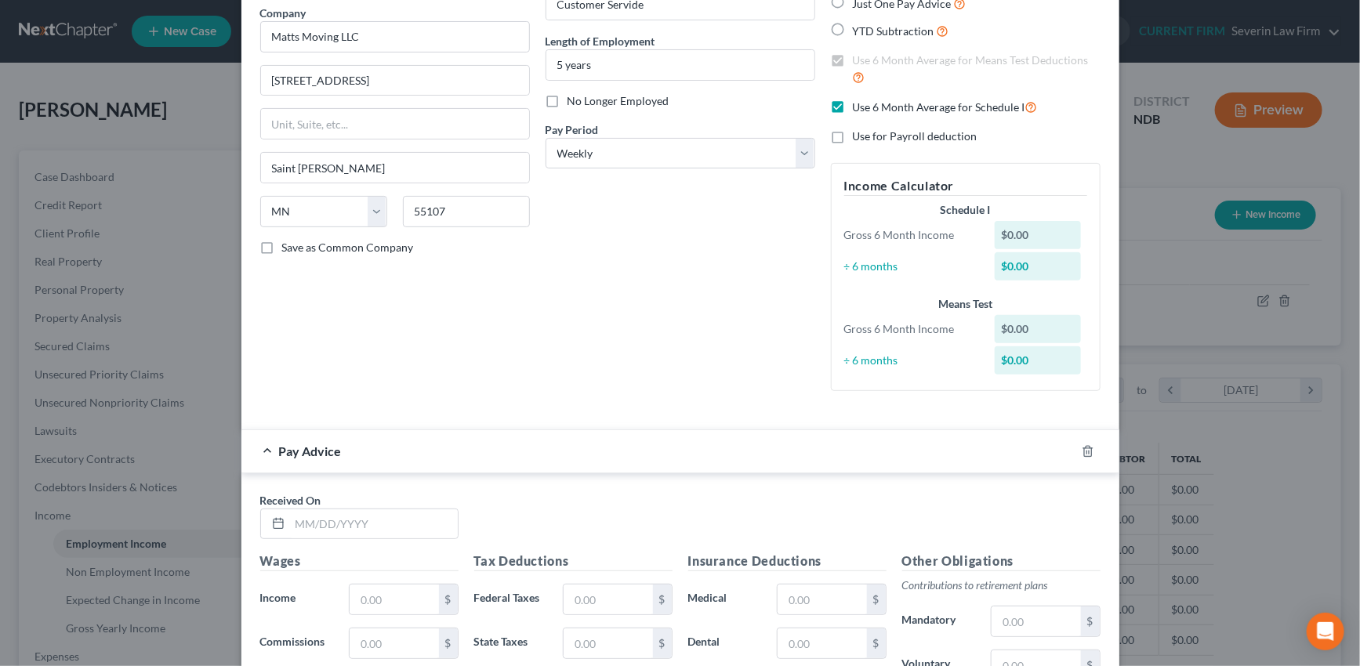
scroll to position [213, 0]
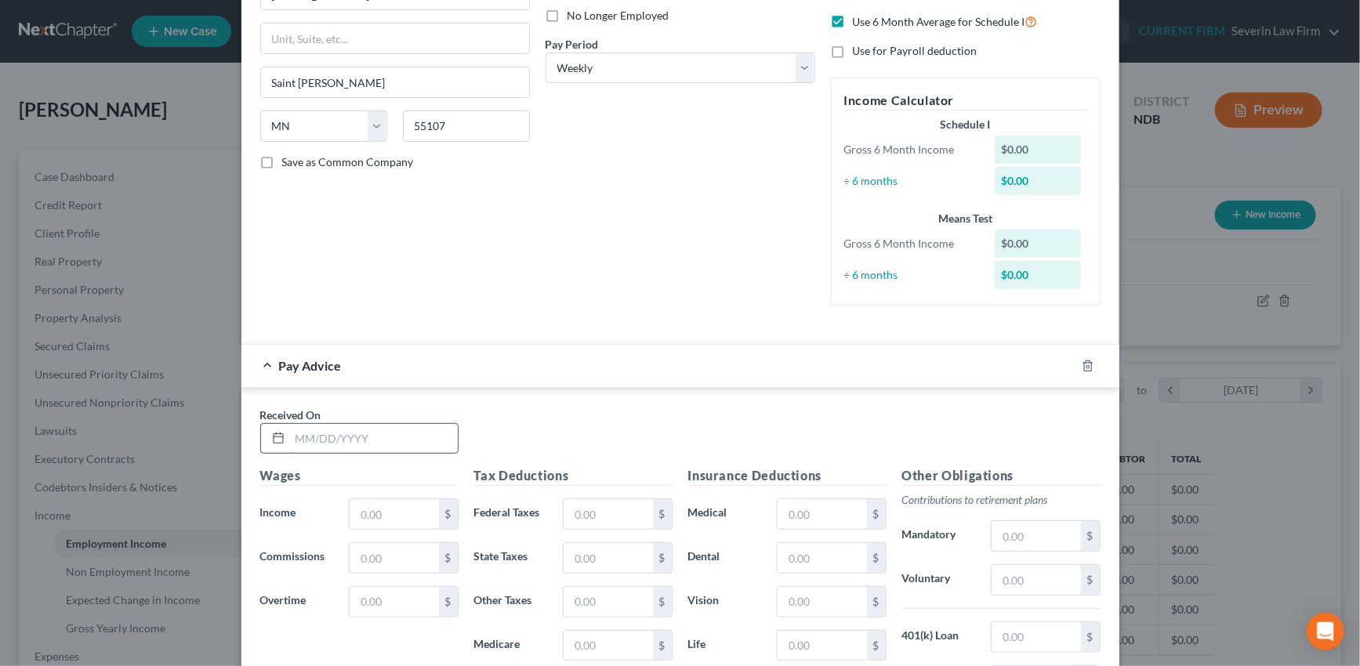
click at [378, 448] on input "text" at bounding box center [374, 439] width 168 height 30
type input "[DATE]"
type input "1,336"
type input "172.65"
type input "5"
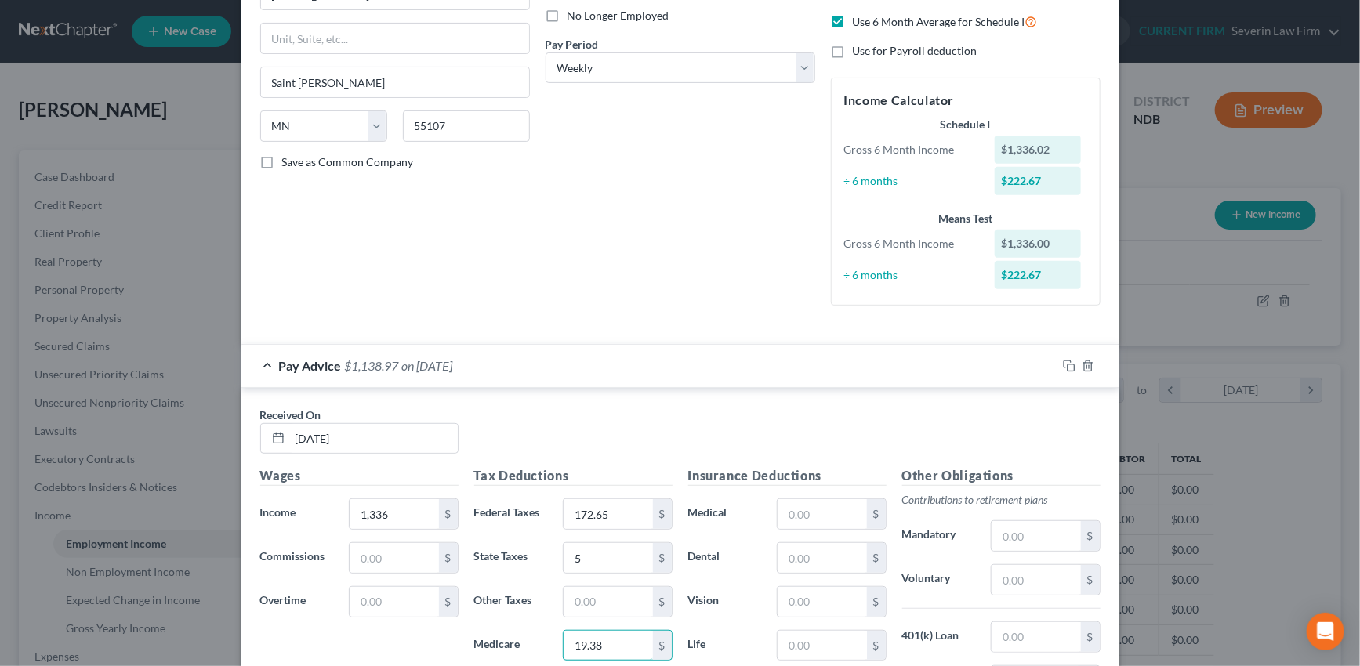
type input "19.38"
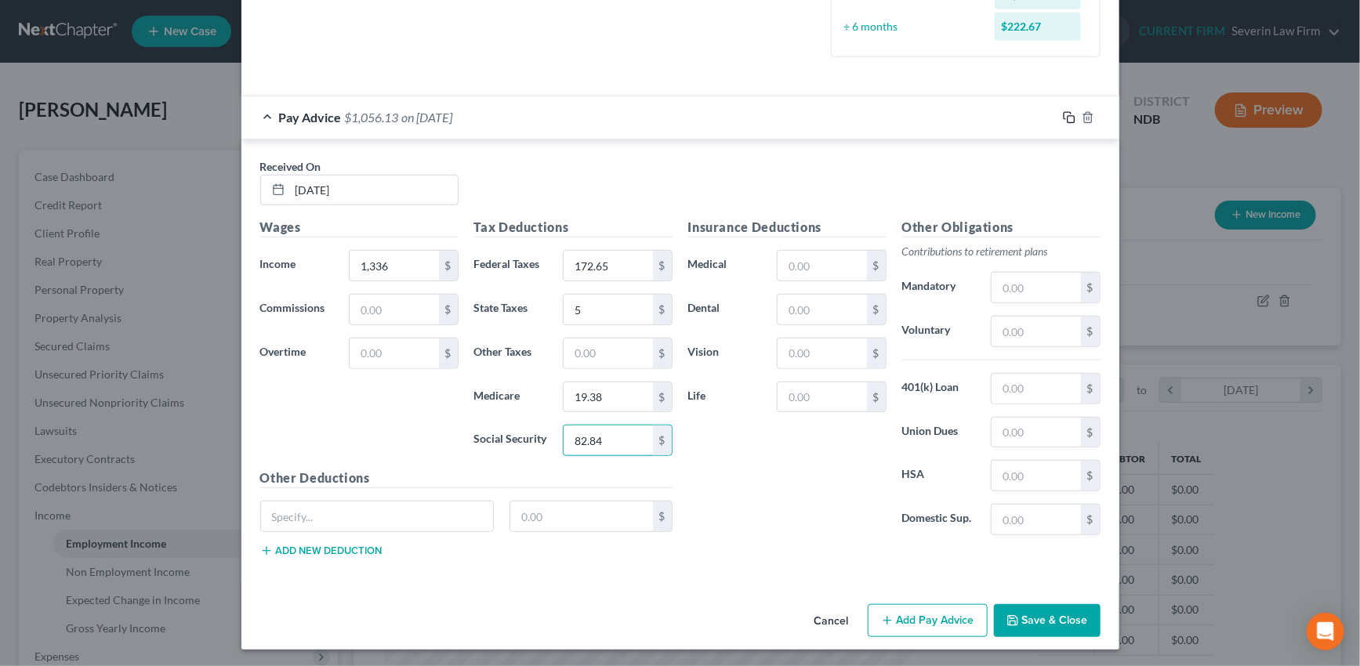
type input "82.84"
click at [1064, 114] on icon "button" at bounding box center [1069, 117] width 13 height 13
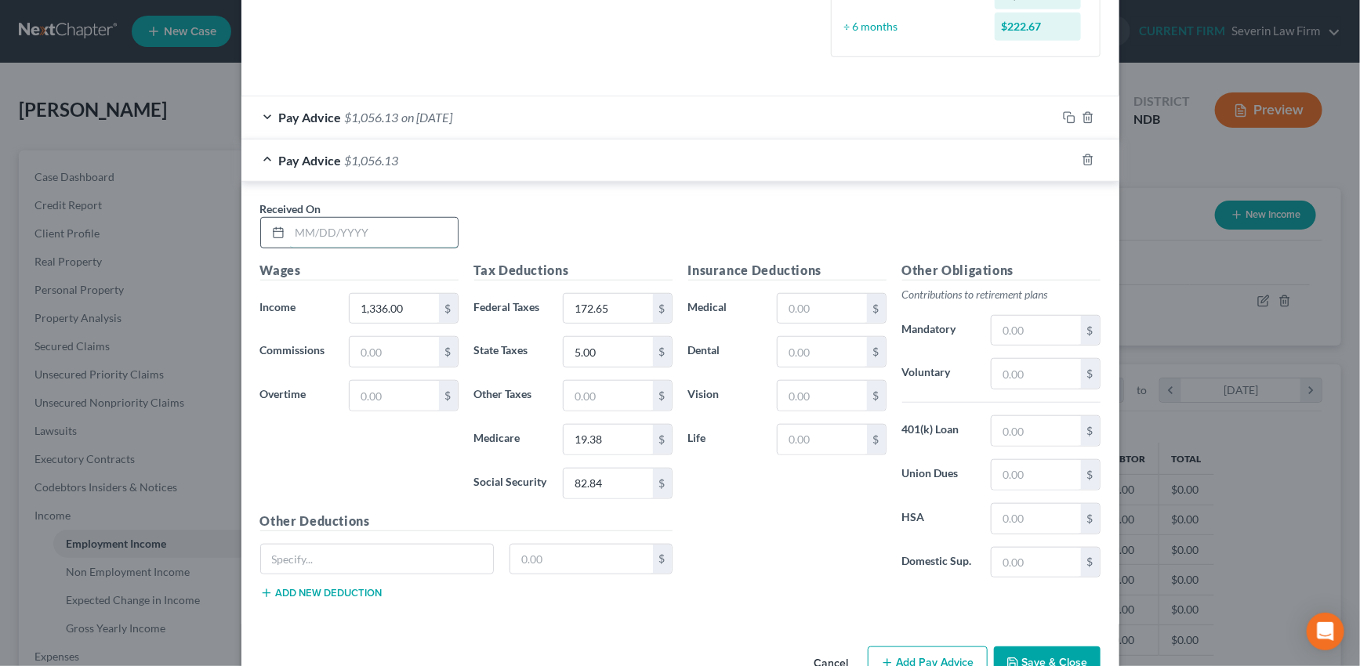
click at [372, 236] on input "text" at bounding box center [374, 233] width 168 height 30
type input "[DATE]"
click at [384, 351] on input "text" at bounding box center [394, 352] width 89 height 30
type input "64"
click at [399, 316] on input "1,336.00" at bounding box center [394, 309] width 89 height 30
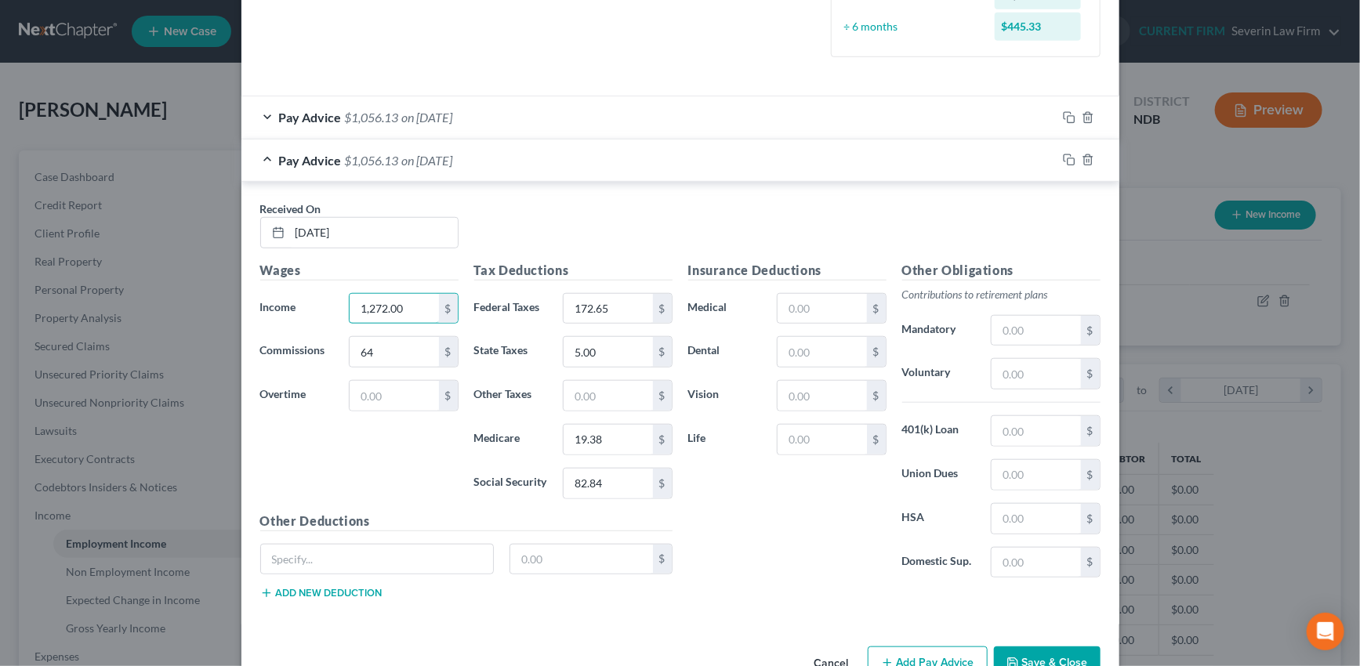
type input "1,272.00"
click at [726, 125] on div "Pay Advice $1,056.13 on [DATE]" at bounding box center [648, 117] width 815 height 42
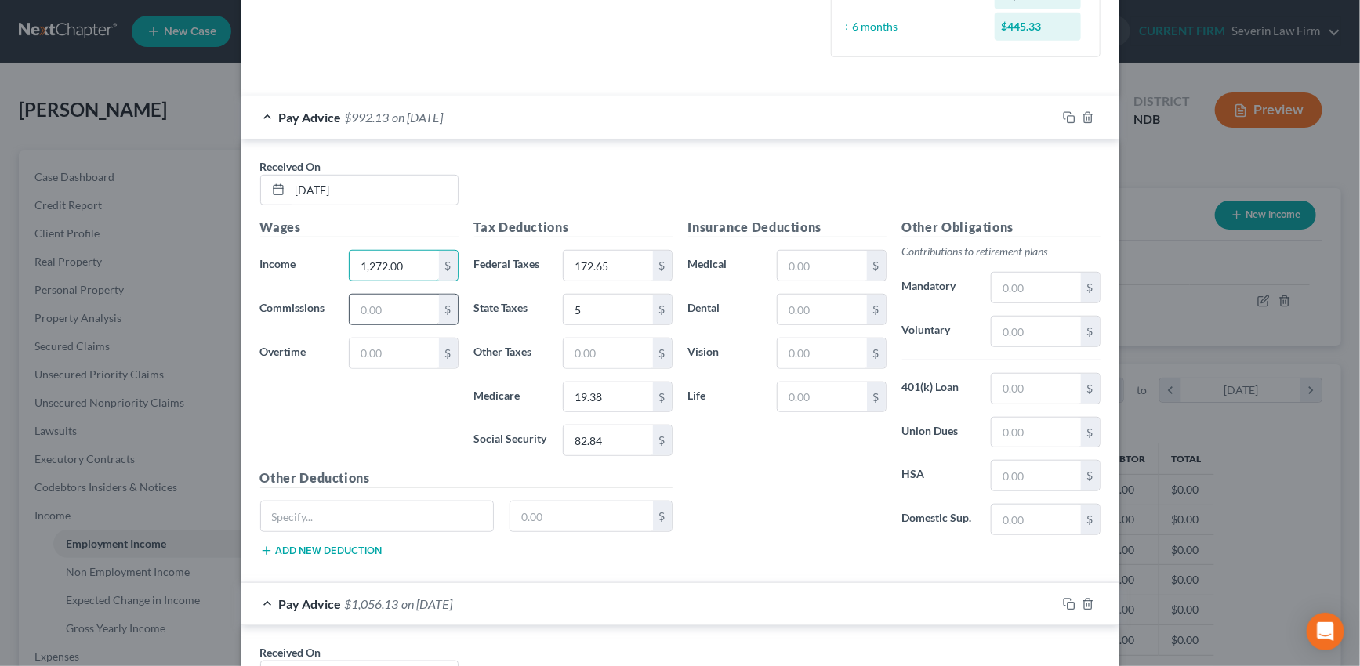
type input "1,272.00"
click at [384, 310] on input "text" at bounding box center [394, 310] width 89 height 30
type input "64"
click at [810, 112] on div "Pay Advice $1,056.13 on [DATE]" at bounding box center [648, 117] width 815 height 42
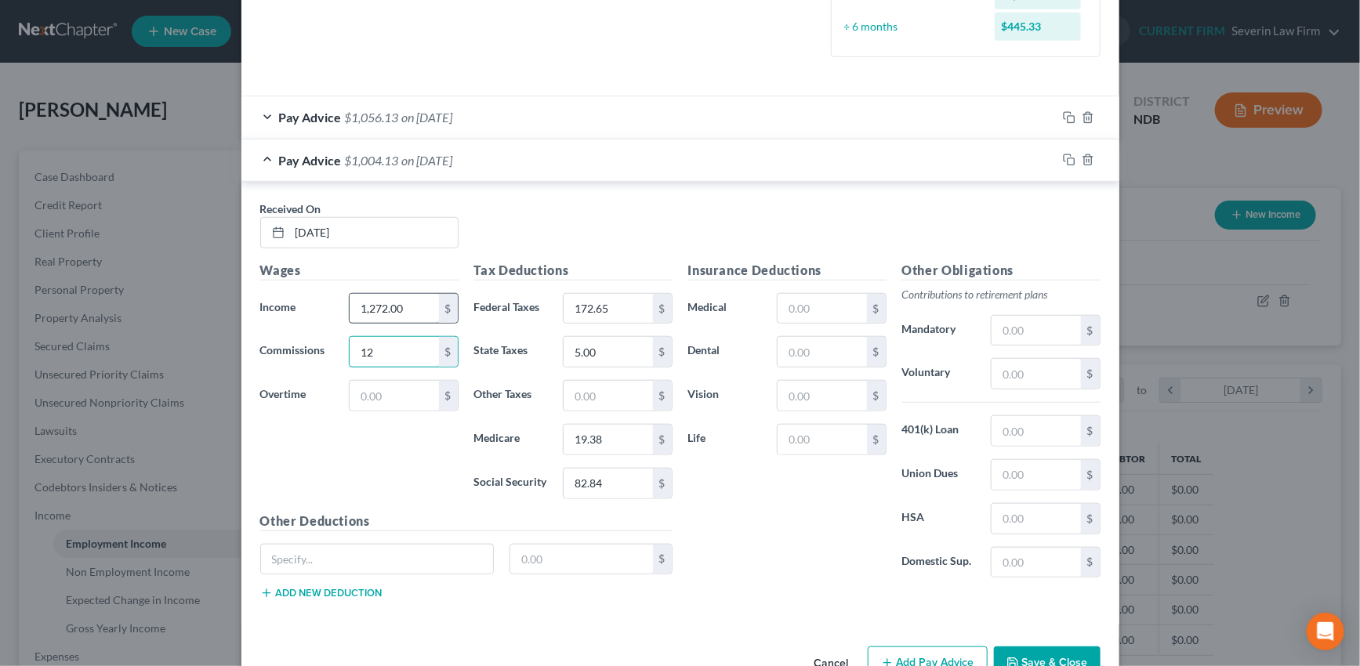
type input "12"
type input "1,339.93"
type input "176.16"
type input "5"
type input "19.60"
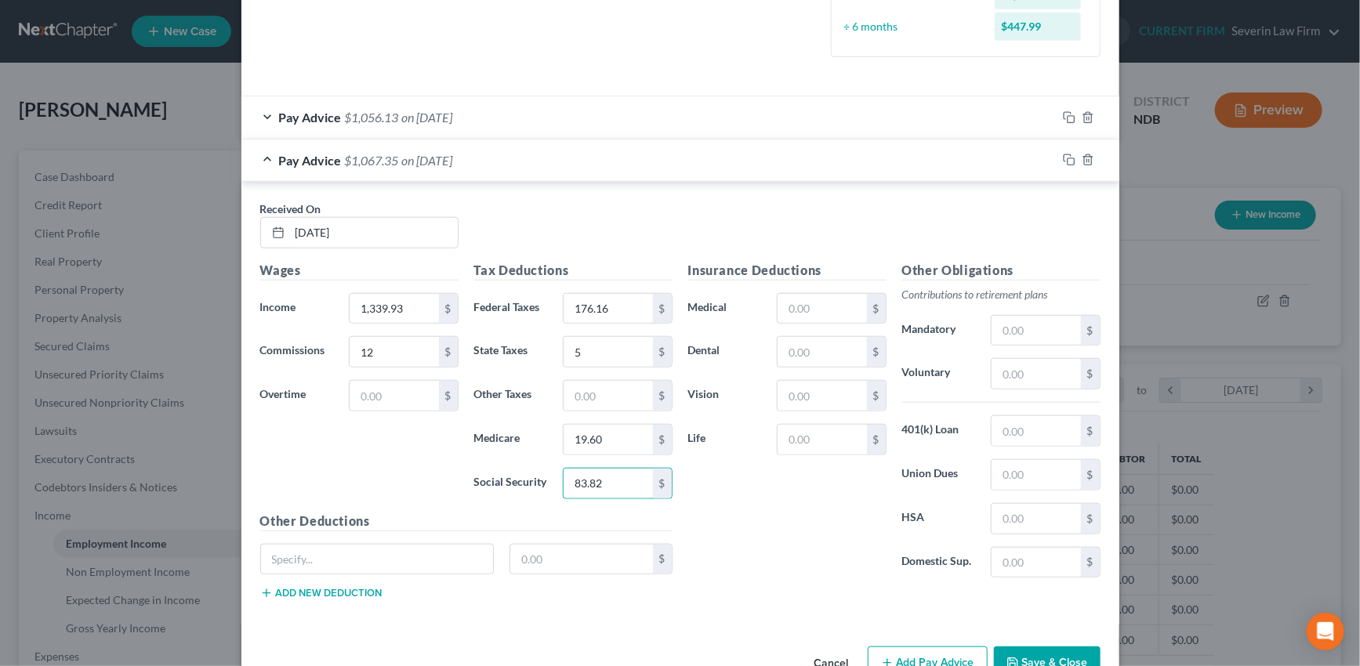
type input "83.82"
click at [1066, 159] on icon "button" at bounding box center [1069, 160] width 13 height 13
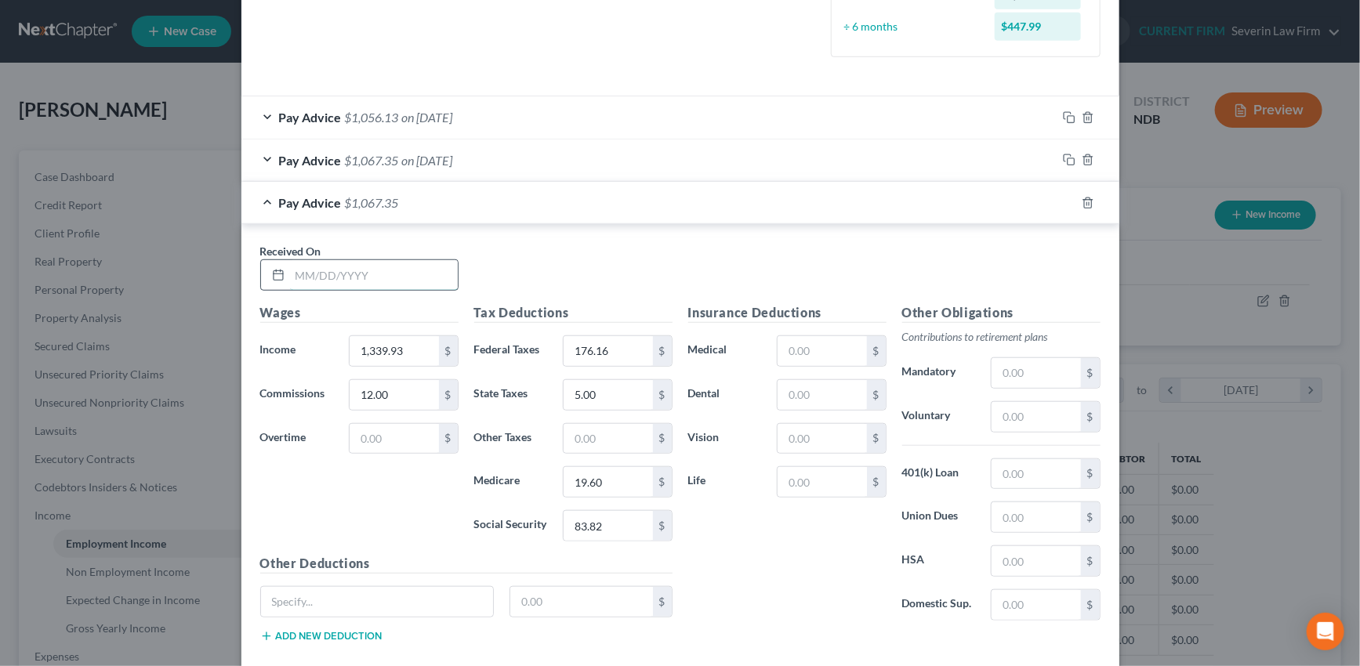
click at [397, 272] on input "text" at bounding box center [374, 275] width 168 height 30
type input "[DATE]"
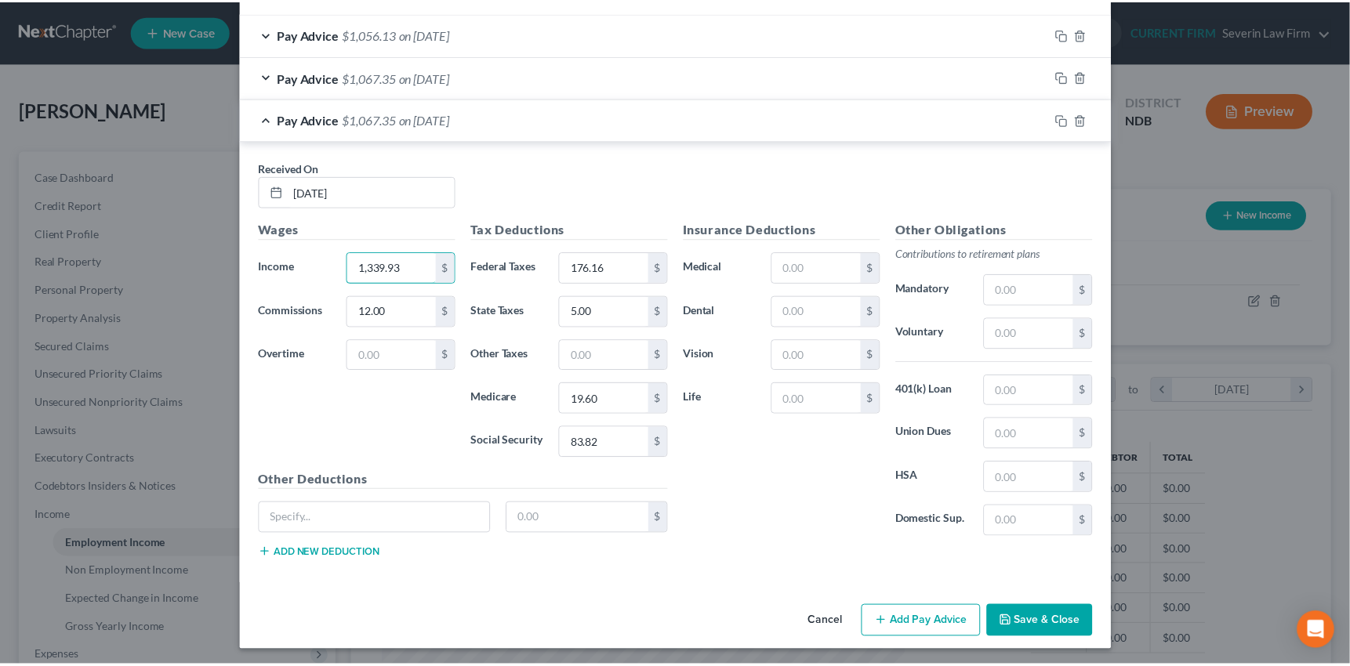
scroll to position [547, 0]
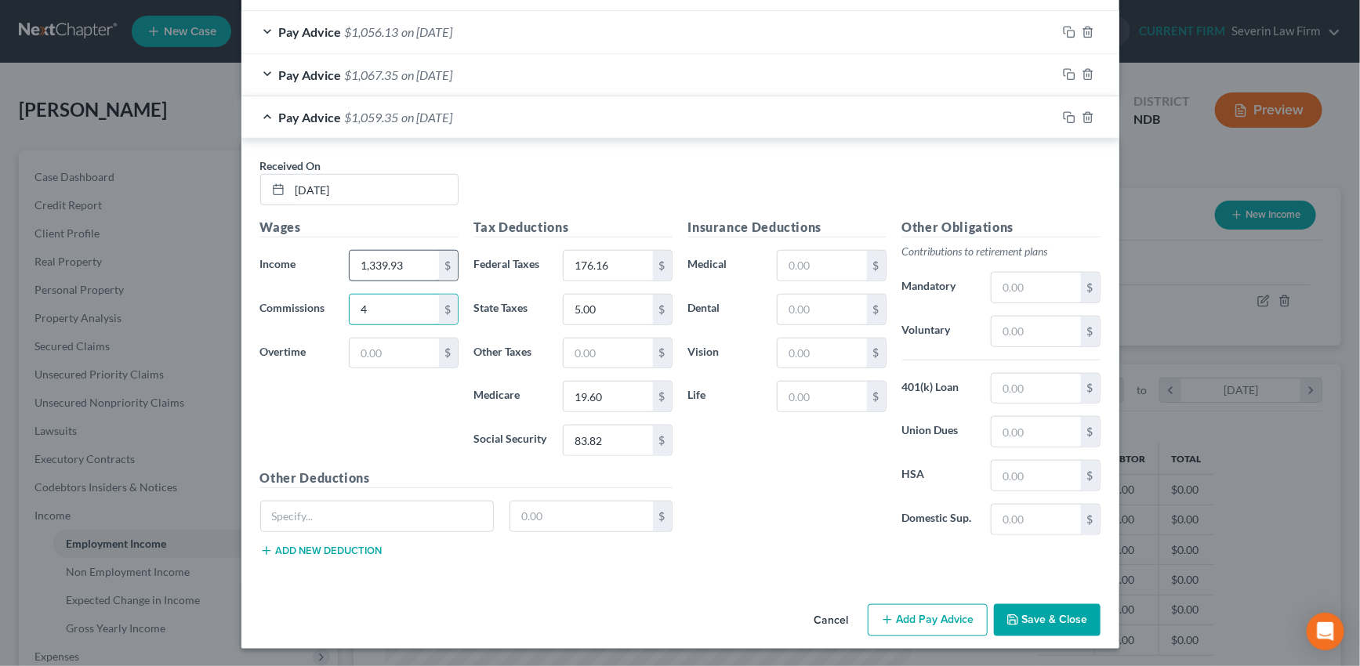
type input "4"
type input "1,297.02"
type input "164.96"
type input "4"
type input "18.86"
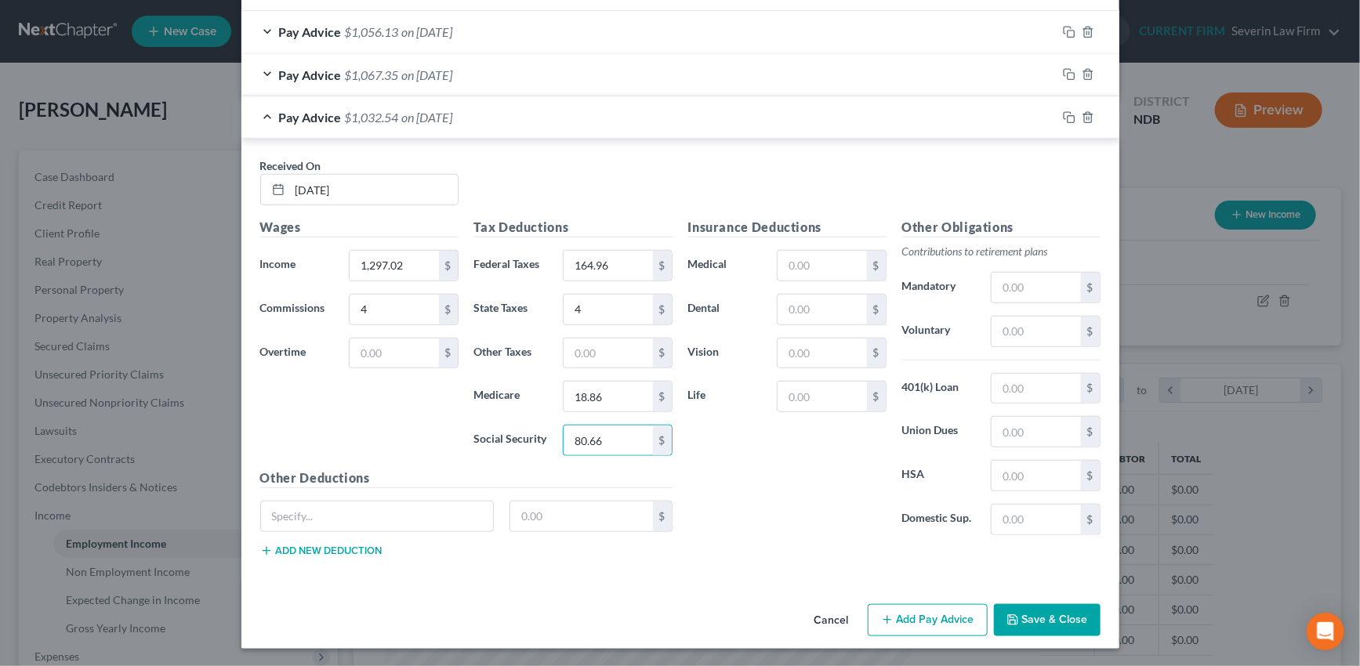
type input "80.66"
click at [1041, 604] on button "Save & Close" at bounding box center [1047, 620] width 107 height 33
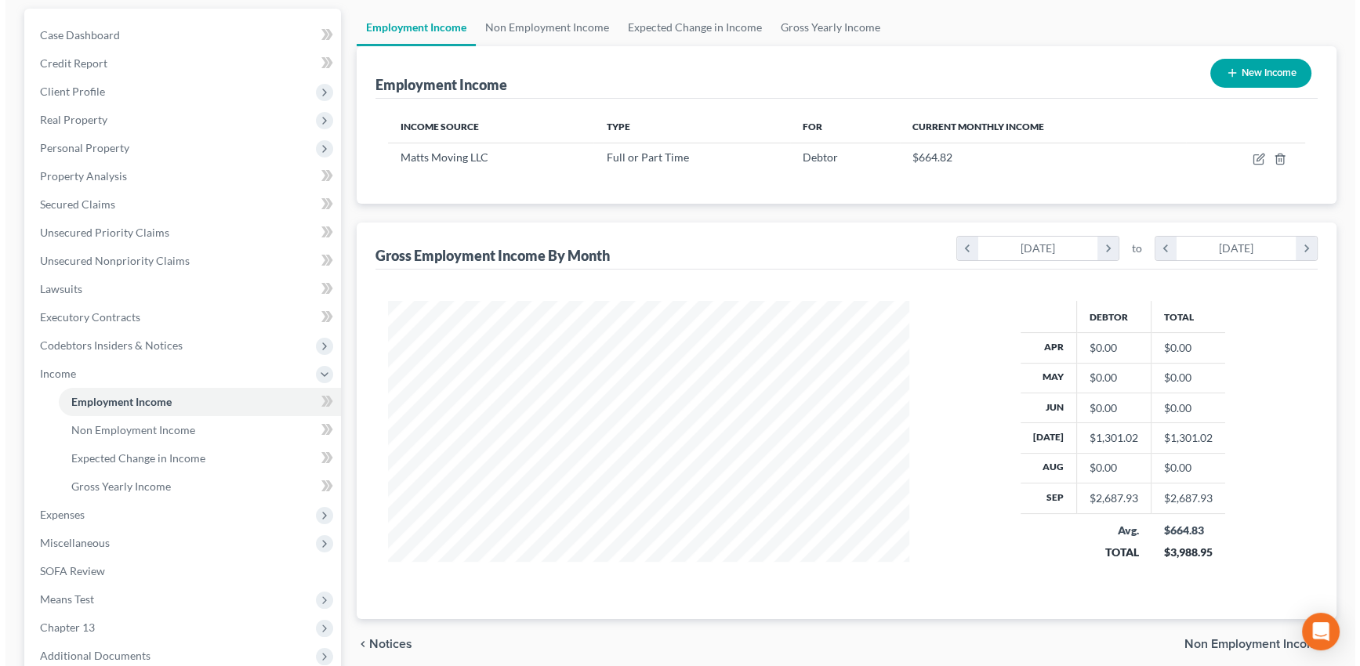
scroll to position [71, 0]
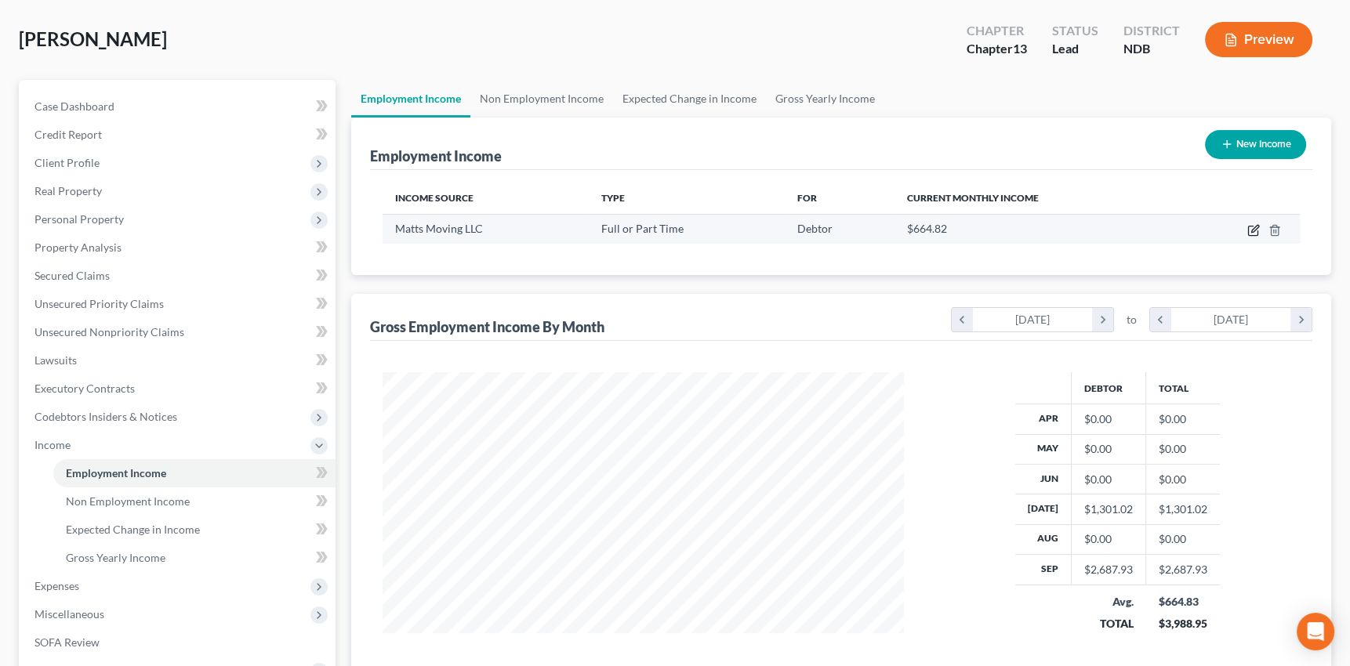
click at [1250, 229] on icon "button" at bounding box center [1253, 230] width 13 height 13
select select "0"
select select "24"
select select "3"
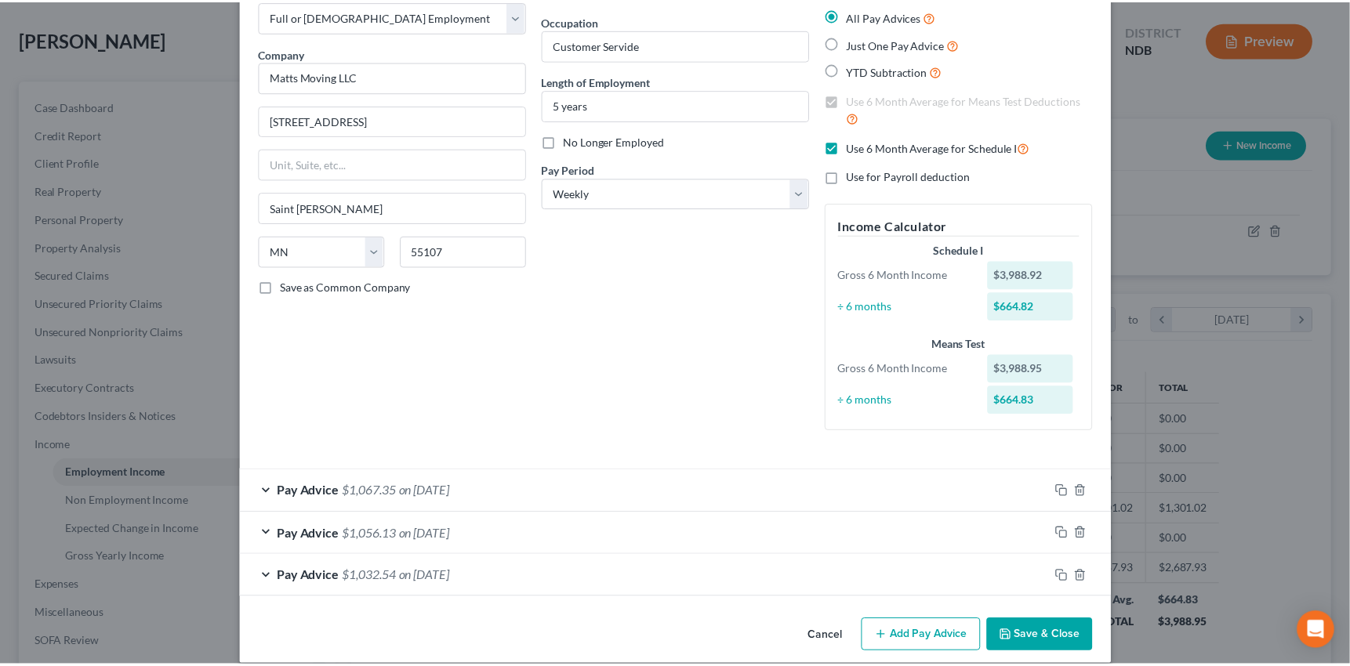
scroll to position [104, 0]
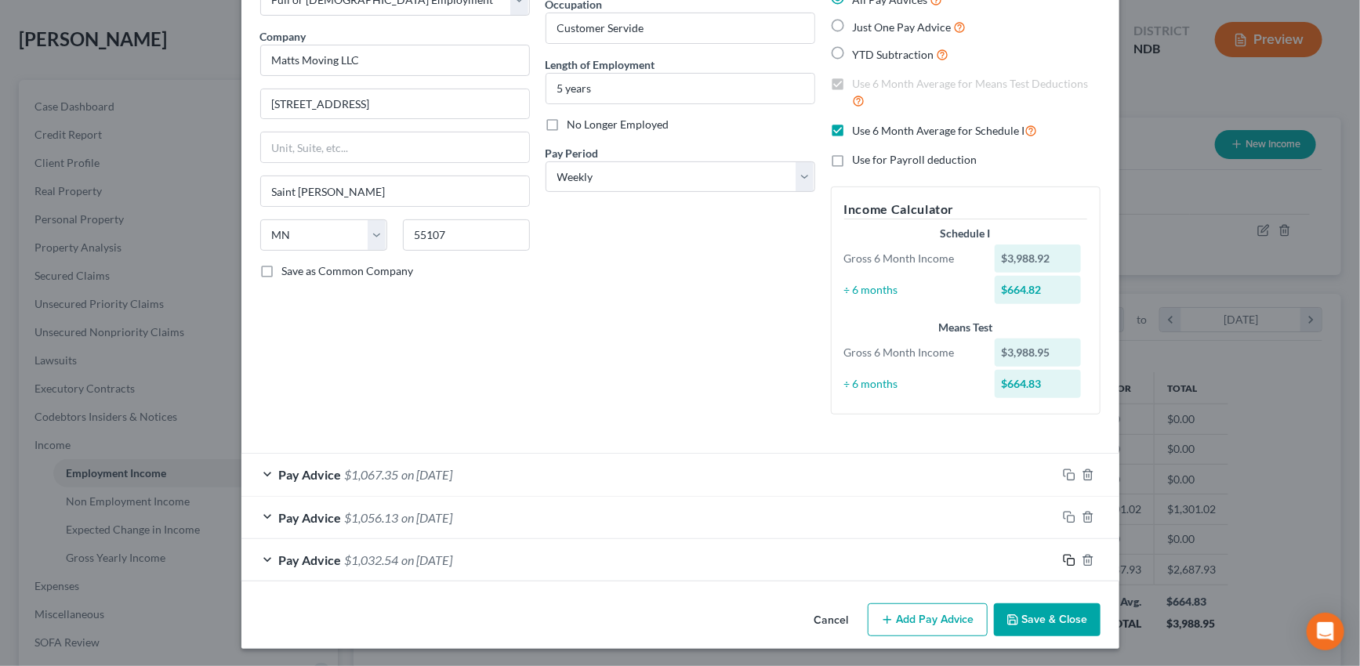
click at [1065, 562] on icon "button" at bounding box center [1069, 560] width 13 height 13
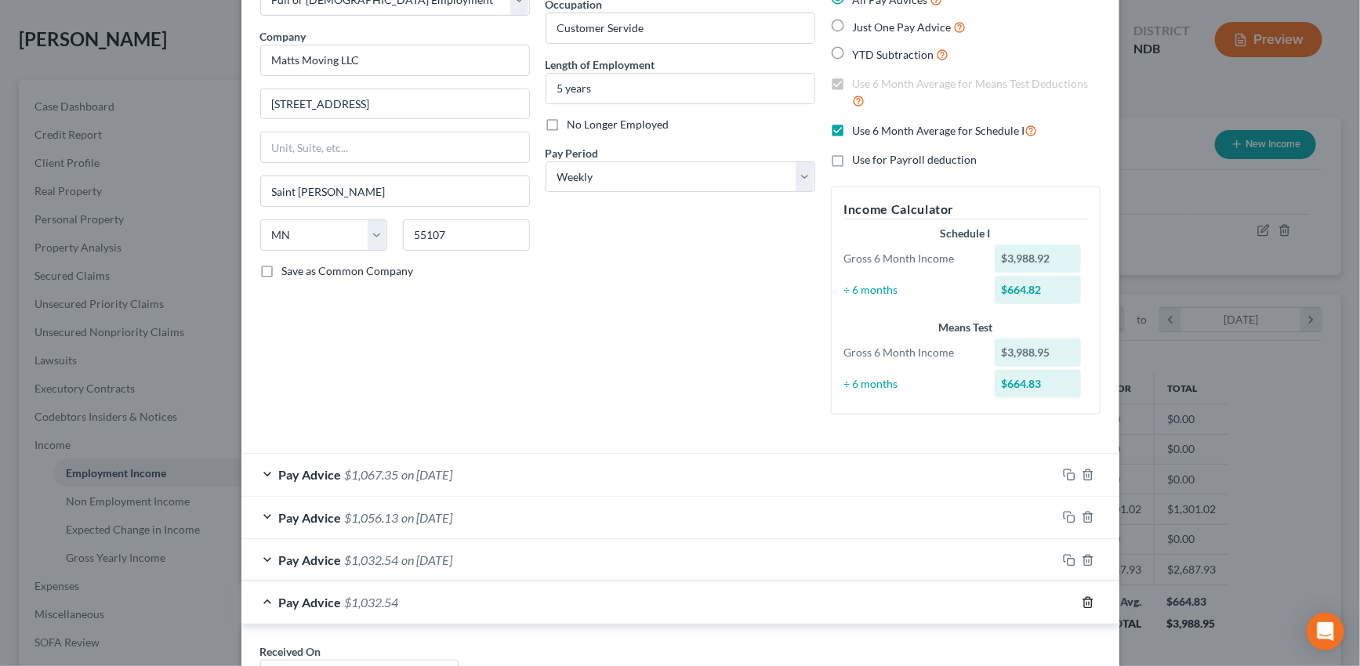
click at [1086, 604] on line "button" at bounding box center [1086, 603] width 0 height 3
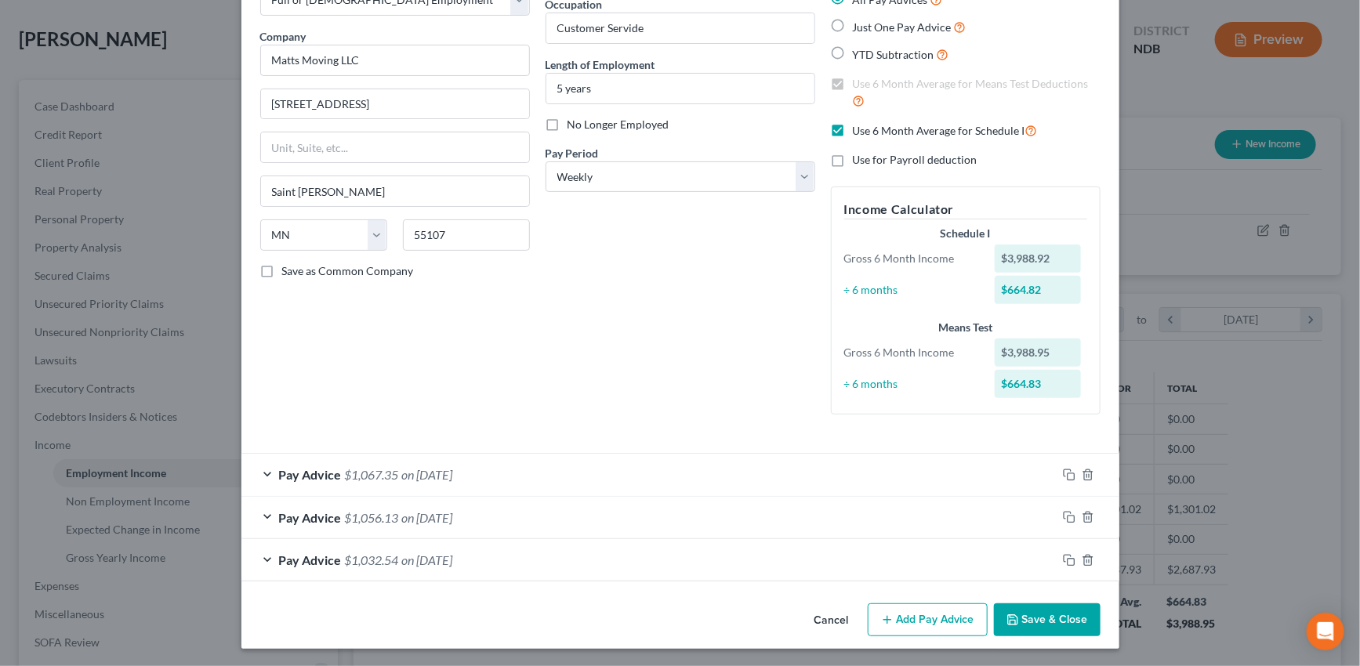
click at [1007, 559] on div "Pay Advice $1,032.54 on [DATE]" at bounding box center [648, 560] width 815 height 42
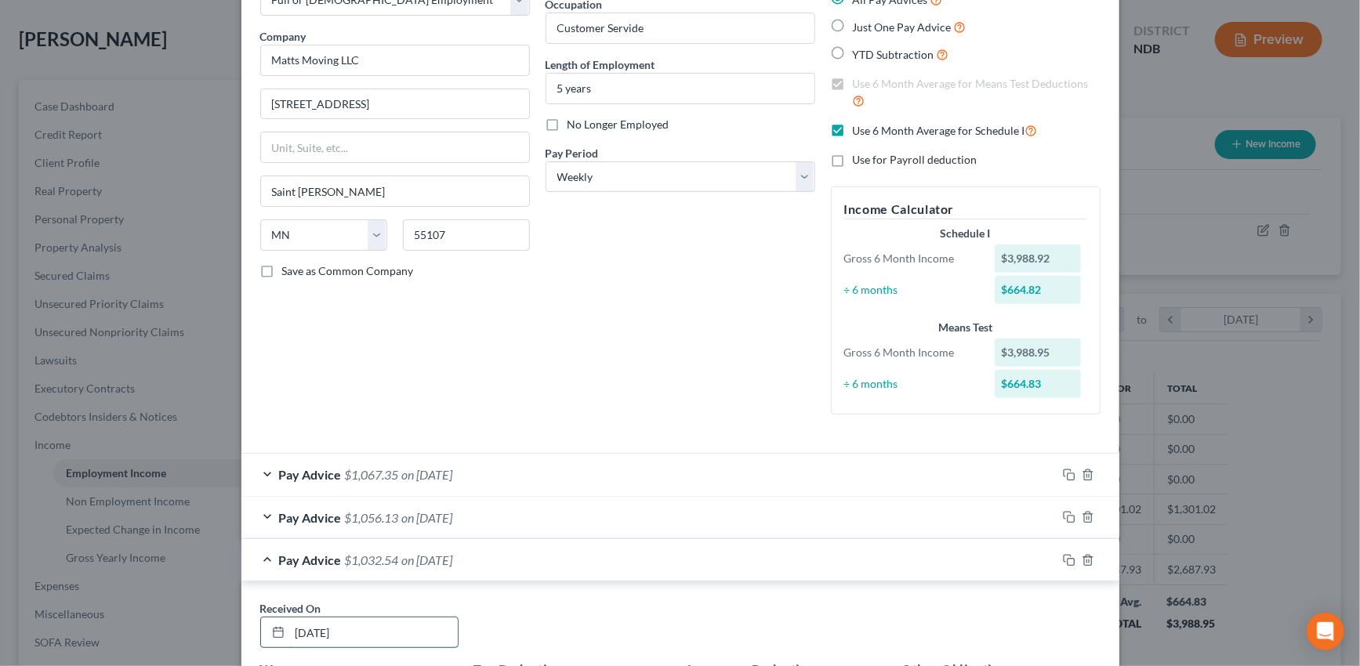
click at [299, 625] on input "[DATE]" at bounding box center [374, 633] width 168 height 30
type input "[DATE]"
click at [744, 567] on div "Pay Advice $1,032.54 on [DATE]" at bounding box center [648, 560] width 815 height 42
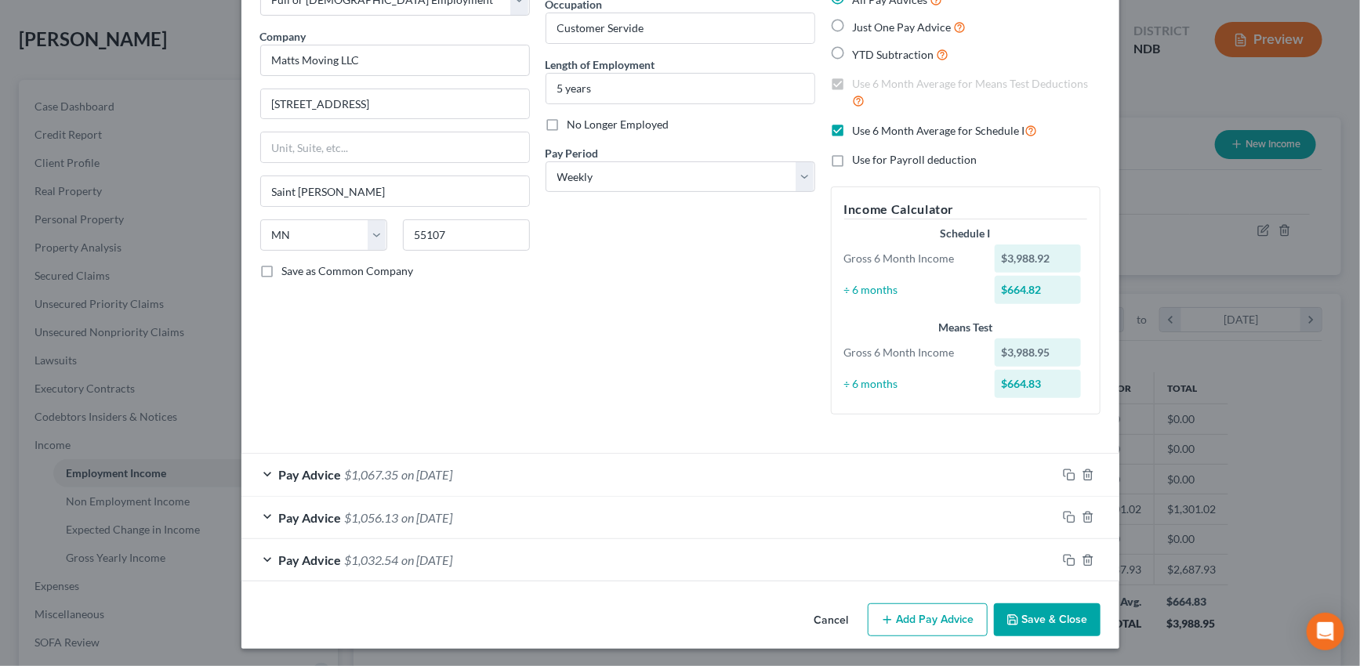
click at [1034, 616] on button "Save & Close" at bounding box center [1047, 620] width 107 height 33
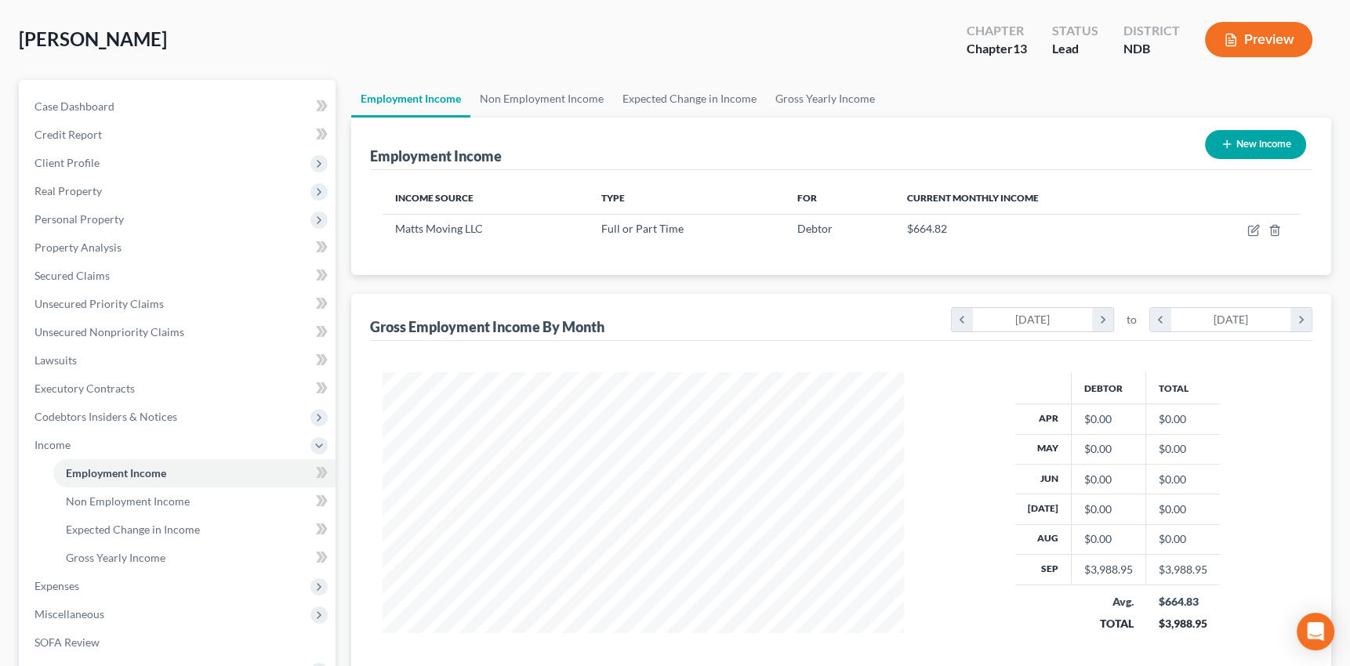
scroll to position [783513, 783239]
